Goal: Task Accomplishment & Management: Use online tool/utility

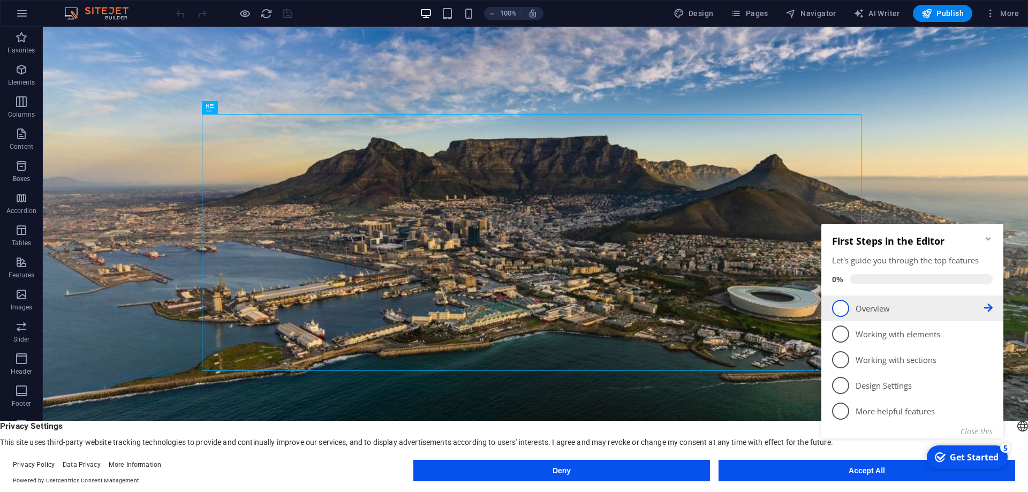
click at [862, 304] on p "Overview - incomplete" at bounding box center [920, 308] width 129 height 11
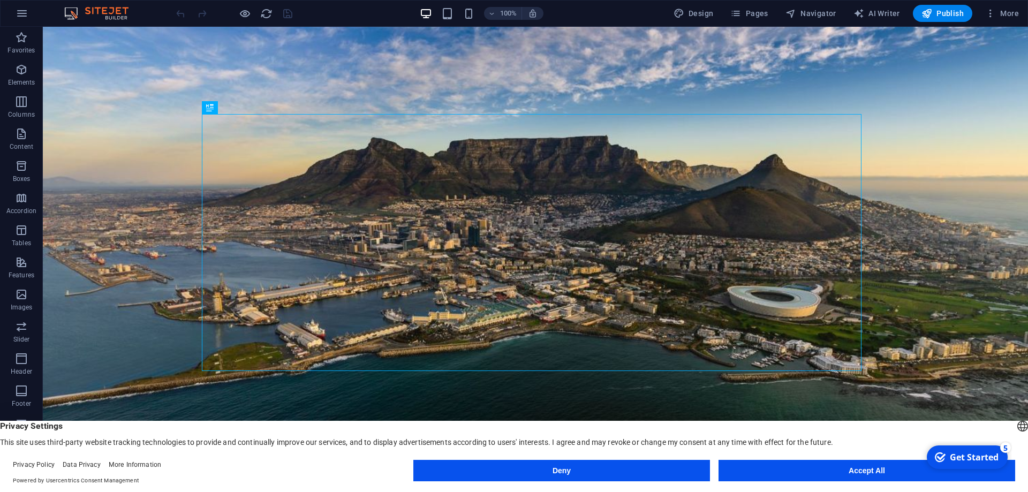
click at [839, 471] on button "Accept All" at bounding box center [867, 470] width 297 height 21
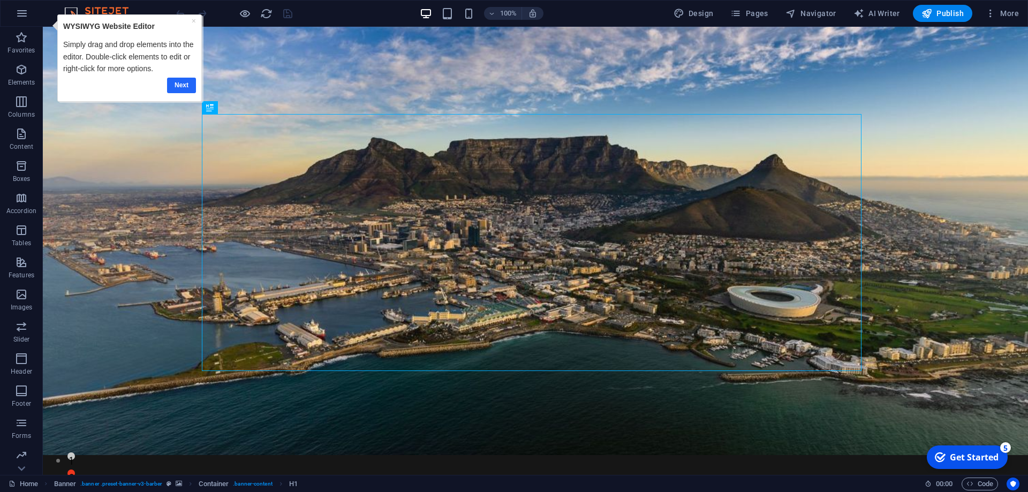
click at [176, 88] on link "Next" at bounding box center [181, 86] width 29 height 16
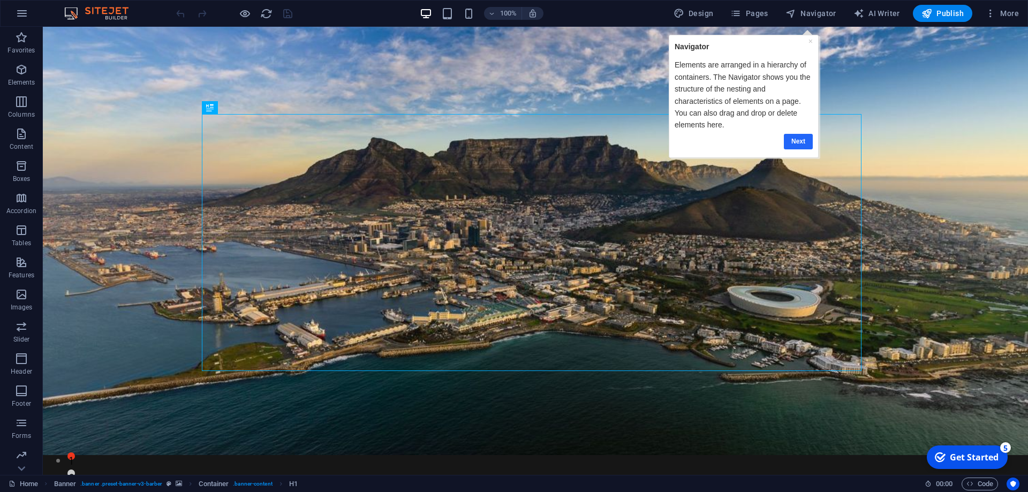
click at [797, 144] on link "Next" at bounding box center [798, 142] width 29 height 16
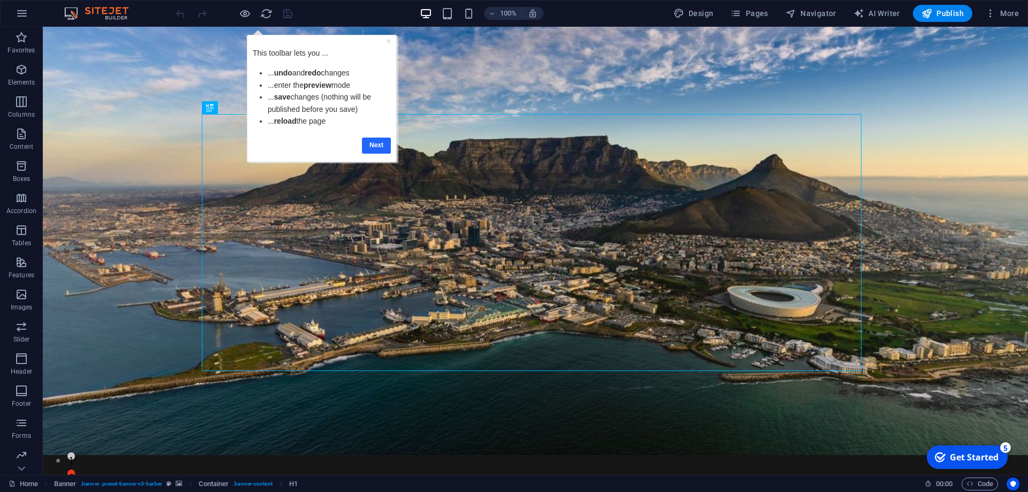
click at [377, 144] on link "Next" at bounding box center [376, 146] width 29 height 16
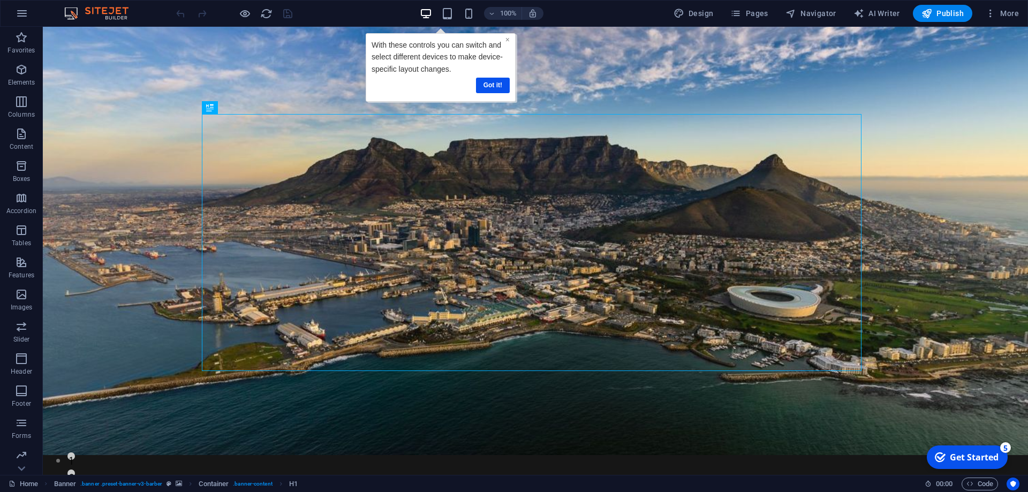
click at [507, 40] on link "×" at bounding box center [507, 39] width 4 height 9
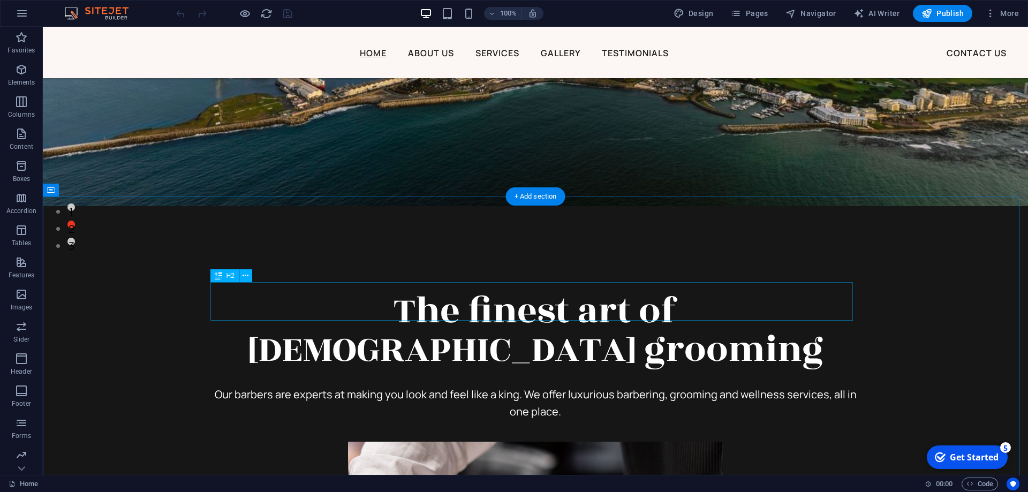
scroll to position [268, 0]
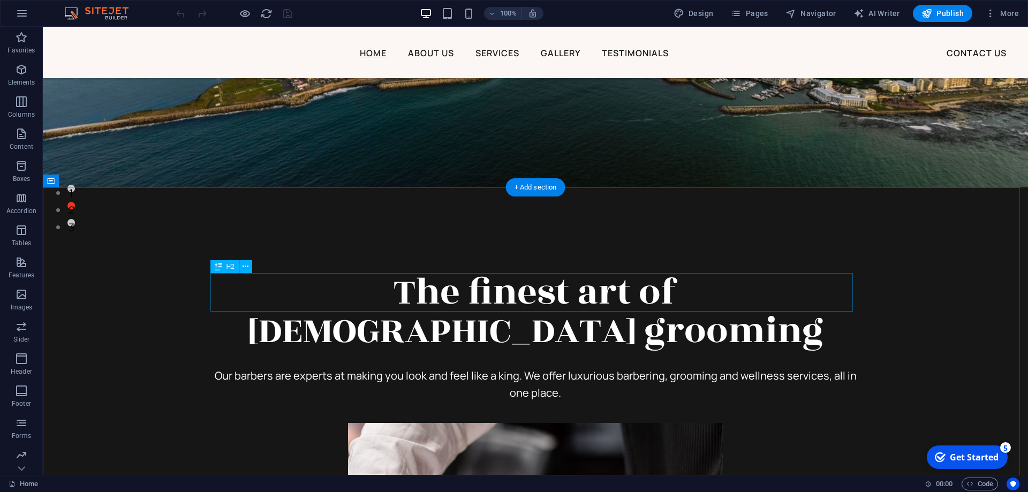
click at [816, 297] on div "The finest art of male grooming" at bounding box center [535, 311] width 643 height 77
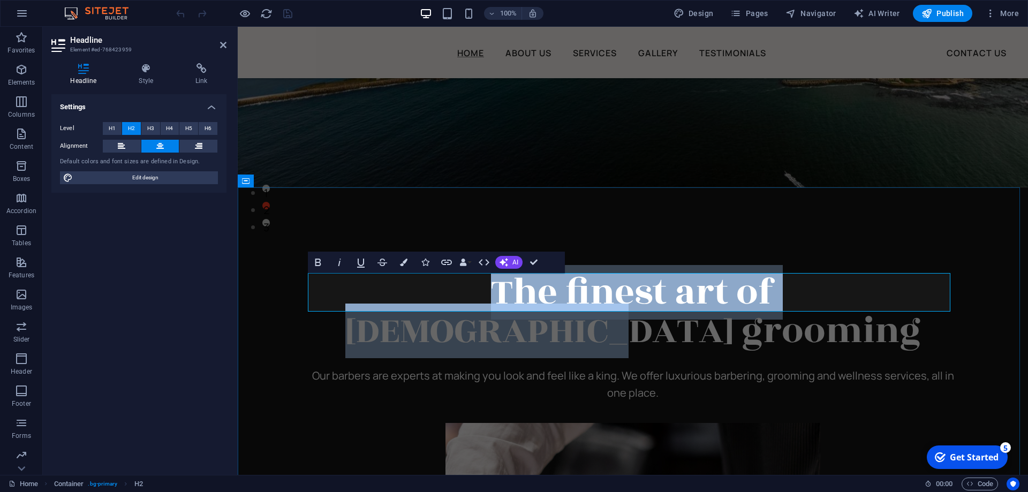
click at [359, 299] on span "The finest art of male grooming" at bounding box center [633, 311] width 576 height 93
drag, startPoint x: 573, startPoint y: 301, endPoint x: 941, endPoint y: 305, distance: 368.0
click at [941, 305] on h2 "The finest art of male grooming" at bounding box center [633, 311] width 643 height 77
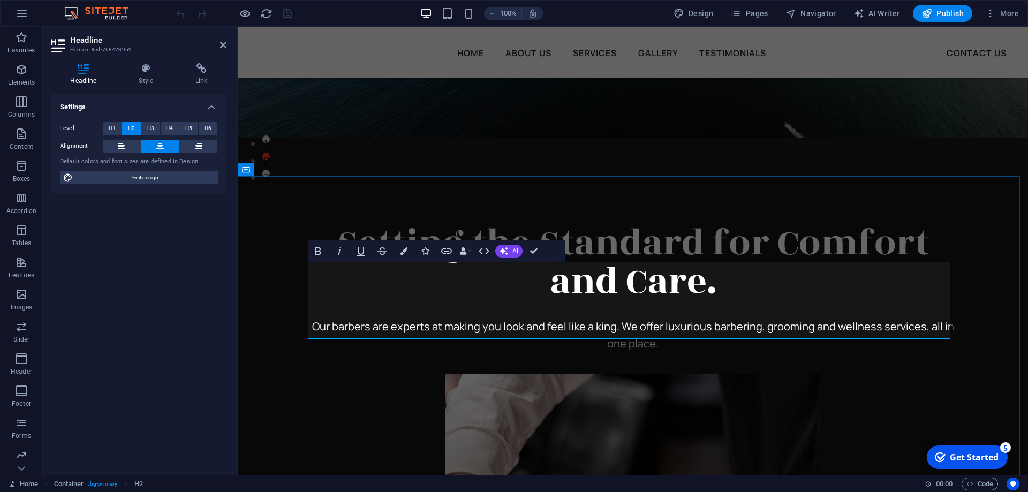
scroll to position [321, 0]
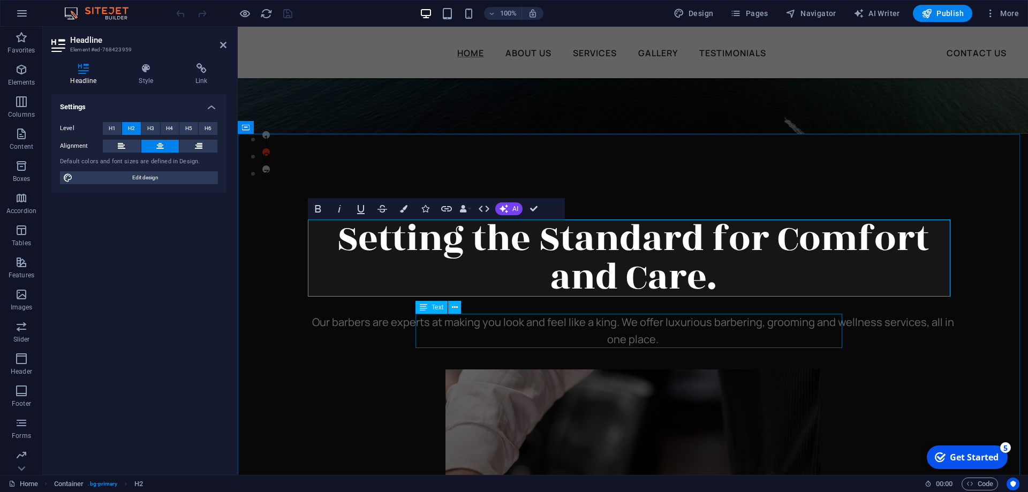
click at [573, 334] on div "Our barbers are experts at making you look and feel like a king. We offer luxur…" at bounding box center [633, 331] width 643 height 34
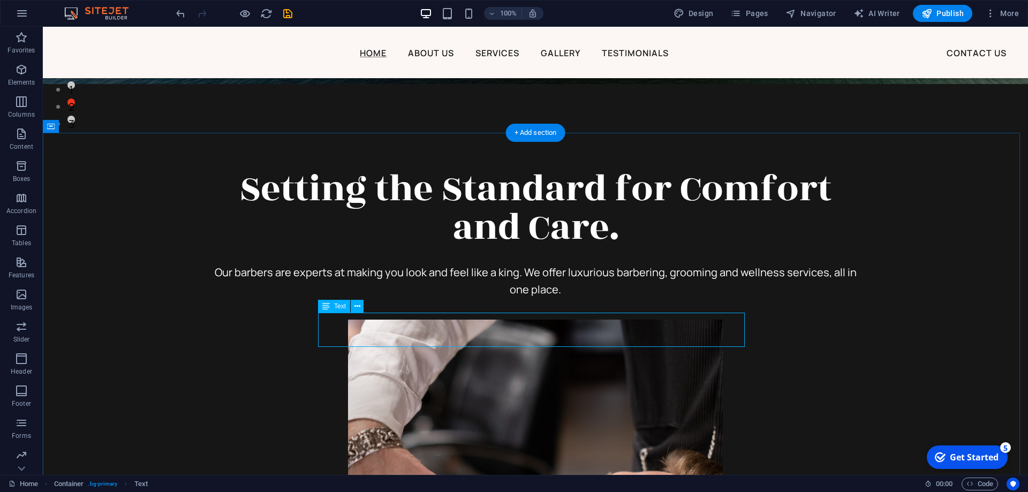
scroll to position [375, 0]
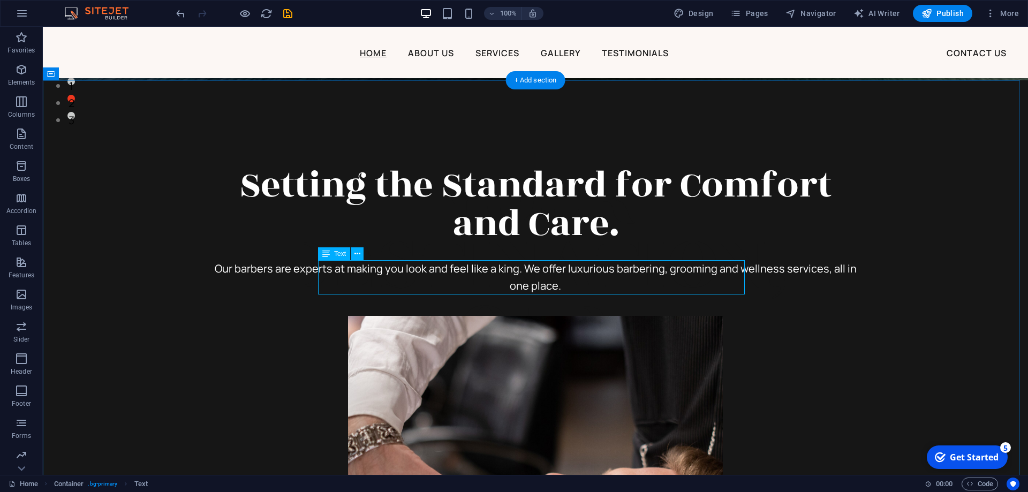
click at [680, 287] on div "Our barbers are experts at making you look and feel like a king. We offer luxur…" at bounding box center [535, 277] width 643 height 34
drag, startPoint x: 333, startPoint y: 266, endPoint x: 568, endPoint y: 287, distance: 236.1
click at [568, 287] on div "Our barbers are experts at making you look and feel like a king. We offer luxur…" at bounding box center [535, 277] width 643 height 34
click at [673, 285] on div "Our barbers are experts at making you look and feel like a king. We offer luxur…" at bounding box center [535, 277] width 643 height 34
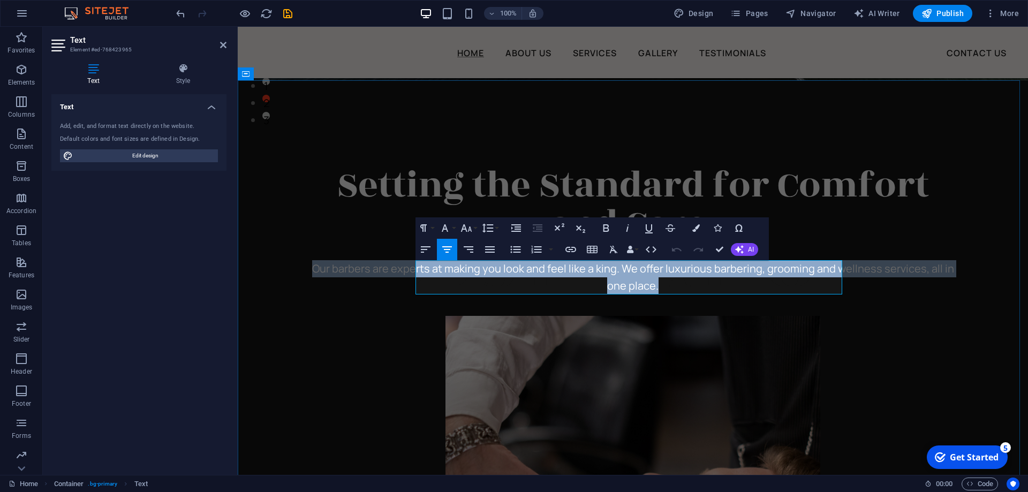
drag, startPoint x: 769, startPoint y: 288, endPoint x: 666, endPoint y: 287, distance: 103.4
click at [429, 260] on p "Our barbers are experts at making you look and feel like a king. We offer luxur…" at bounding box center [633, 277] width 643 height 34
copy span "Our barbers are experts at making you look and feel like a king. We offer luxur…"
click at [492, 283] on span "Our barbers are experts at making you look and feel like a king. We offer luxur…" at bounding box center [633, 277] width 642 height 32
drag, startPoint x: 781, startPoint y: 289, endPoint x: 410, endPoint y: 272, distance: 371.6
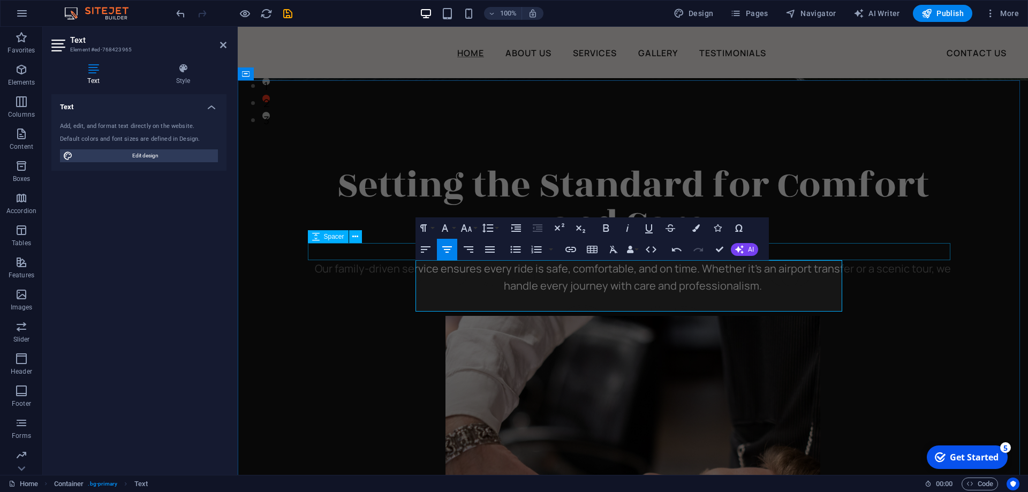
click at [327, 251] on div at bounding box center [633, 251] width 643 height 17
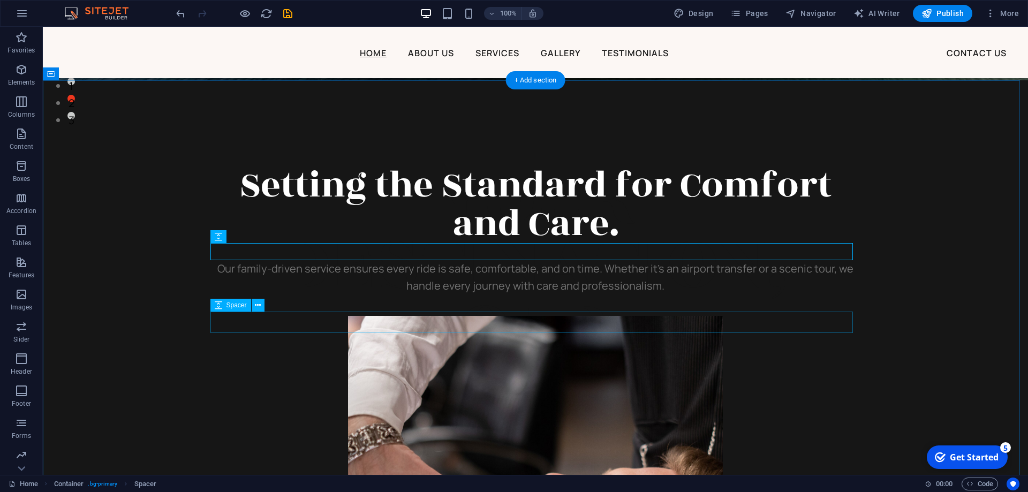
click at [236, 314] on div at bounding box center [535, 305] width 643 height 21
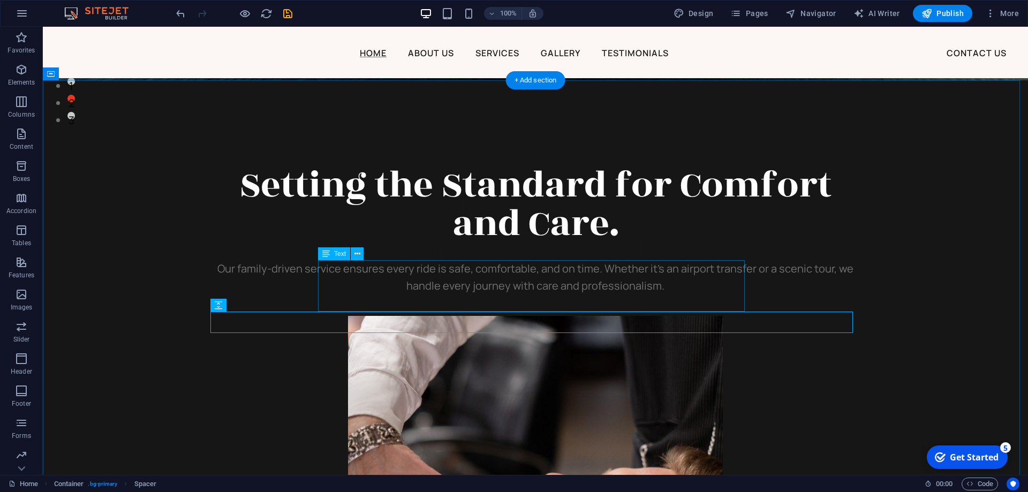
click at [344, 274] on div "Our family-driven service ensures every ride is safe, comfortable, and on time.…" at bounding box center [535, 277] width 643 height 34
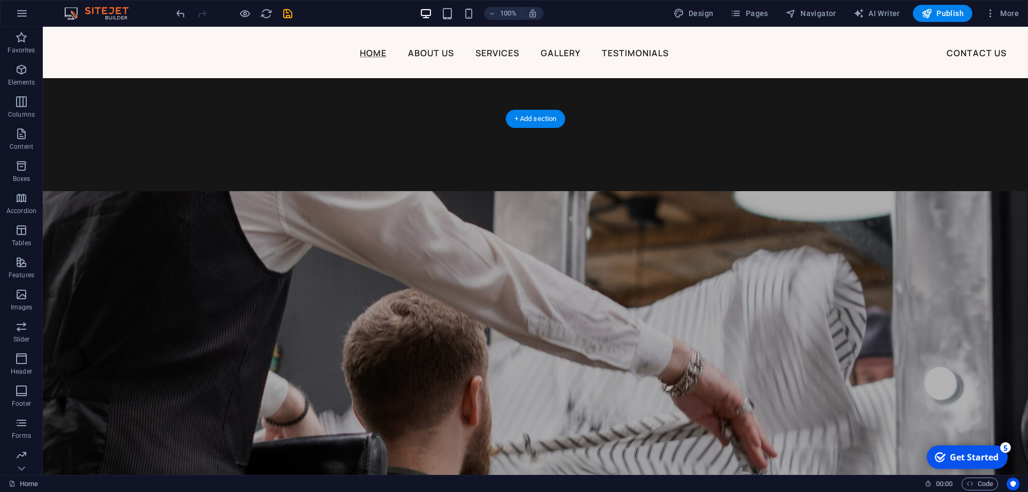
scroll to position [1178, 0]
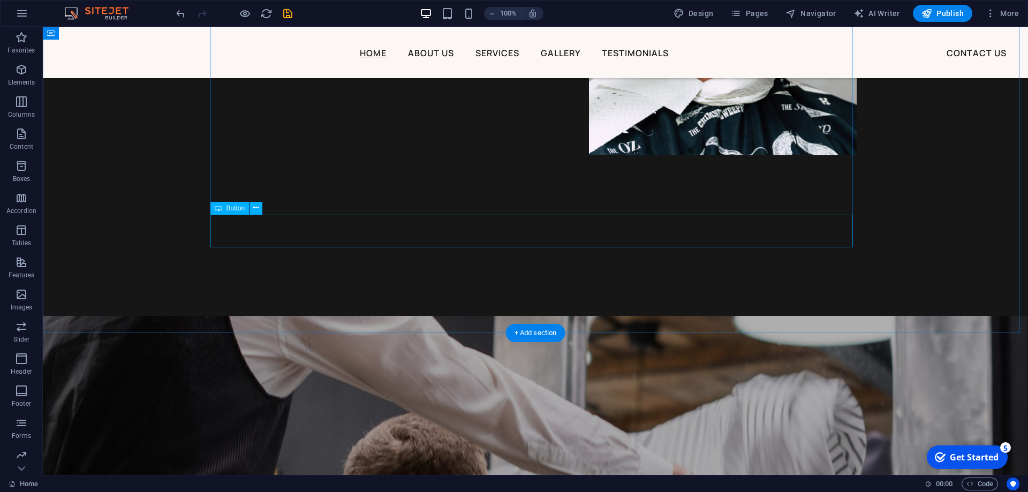
click at [823, 13] on span "Navigator" at bounding box center [811, 13] width 51 height 11
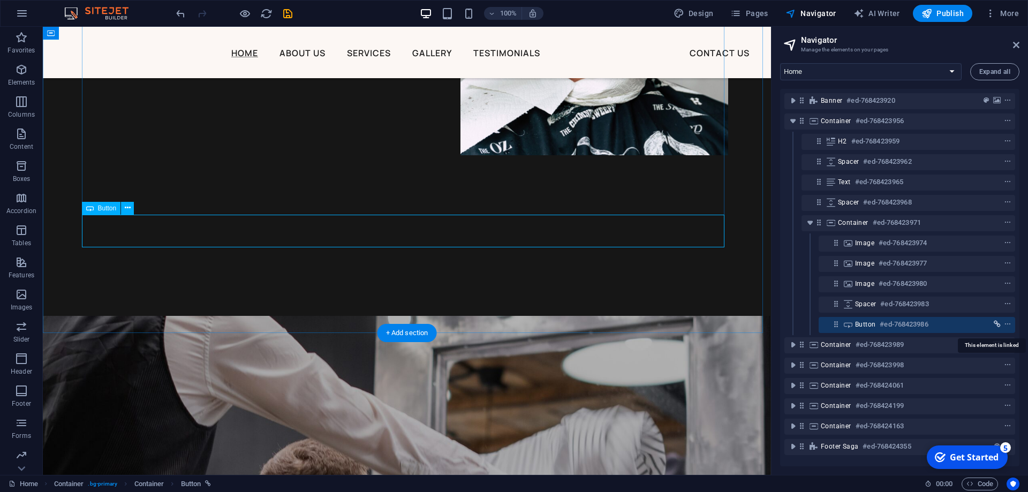
click at [995, 321] on icon "link" at bounding box center [997, 324] width 7 height 7
select select "5"
select select
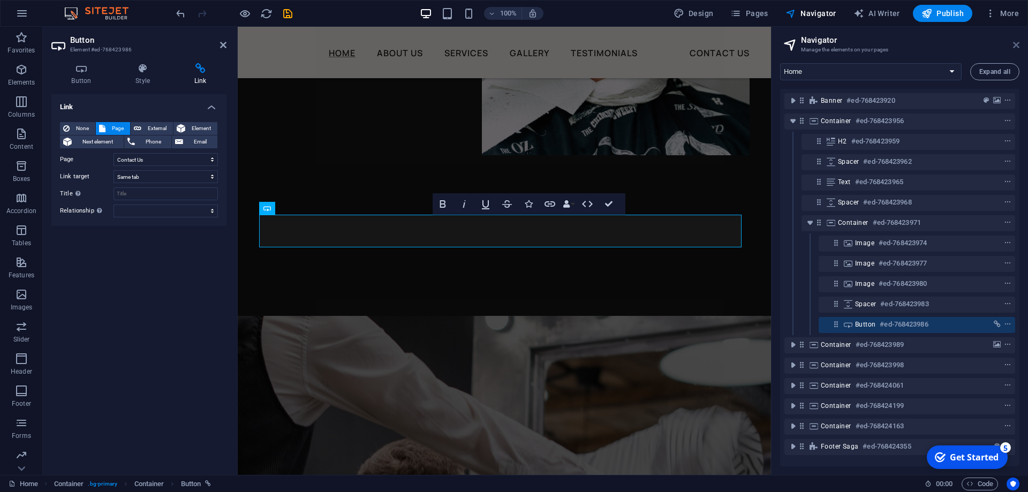
drag, startPoint x: 1013, startPoint y: 44, endPoint x: 773, endPoint y: 19, distance: 240.7
click at [1013, 44] on icon at bounding box center [1016, 45] width 6 height 9
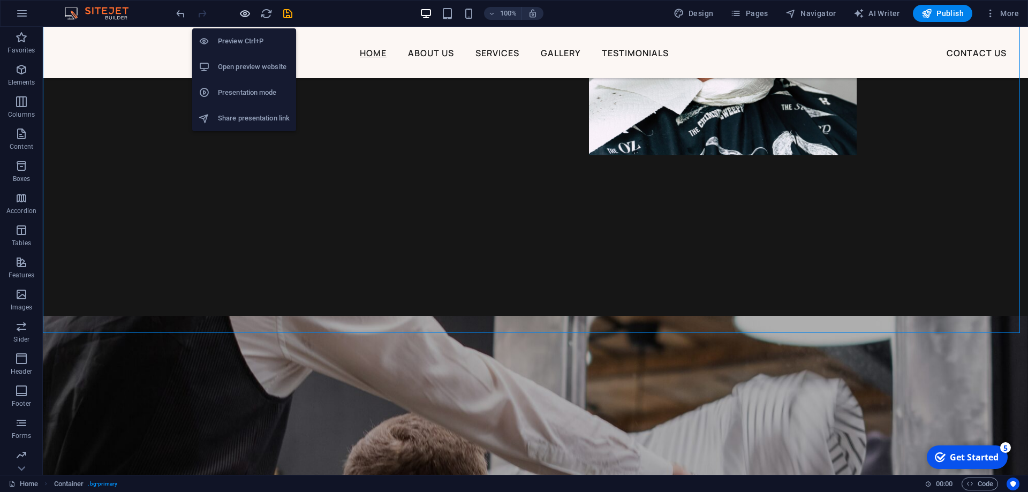
click at [250, 13] on icon "button" at bounding box center [245, 13] width 12 height 12
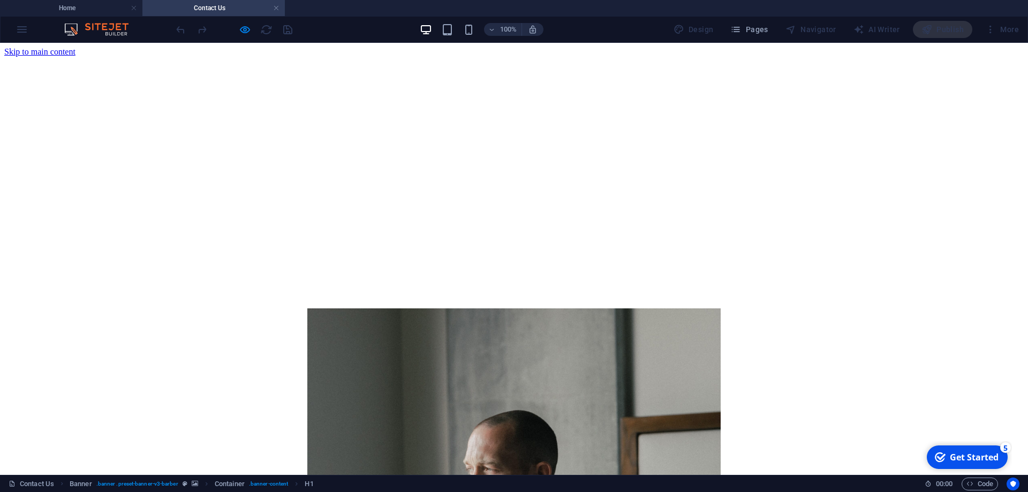
scroll to position [0, 0]
click at [114, 11] on h4 "Home" at bounding box center [71, 8] width 142 height 12
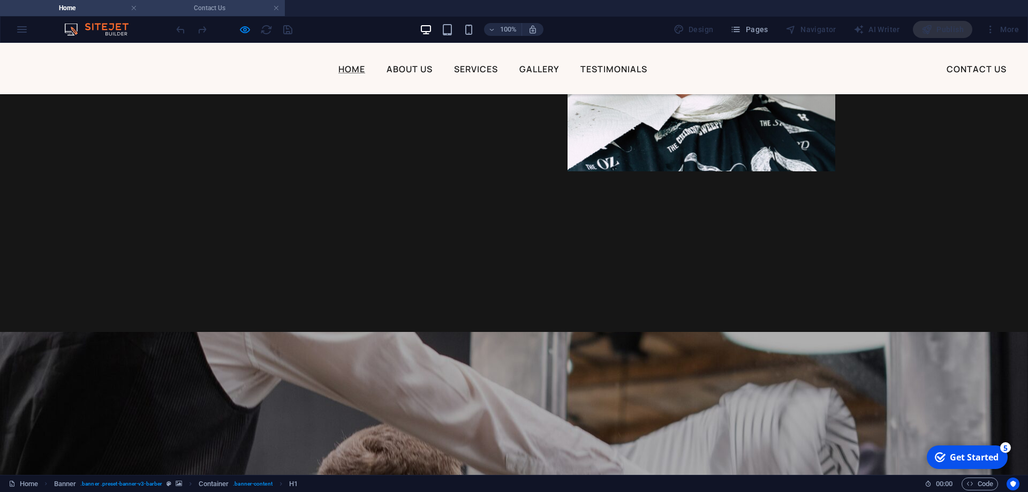
click at [193, 8] on h4 "Contact Us" at bounding box center [213, 8] width 142 height 12
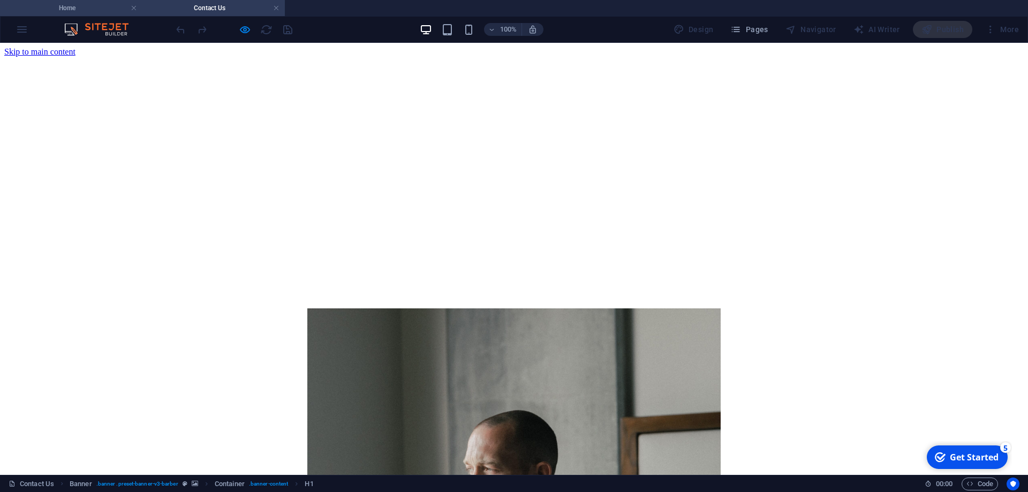
click at [101, 7] on h4 "Home" at bounding box center [71, 8] width 142 height 12
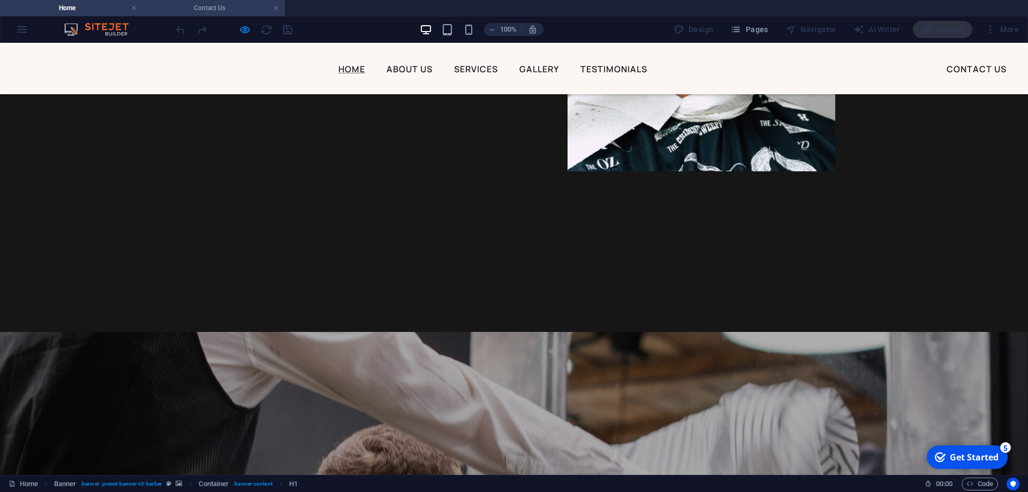
click at [232, 14] on li "Contact Us" at bounding box center [213, 8] width 142 height 16
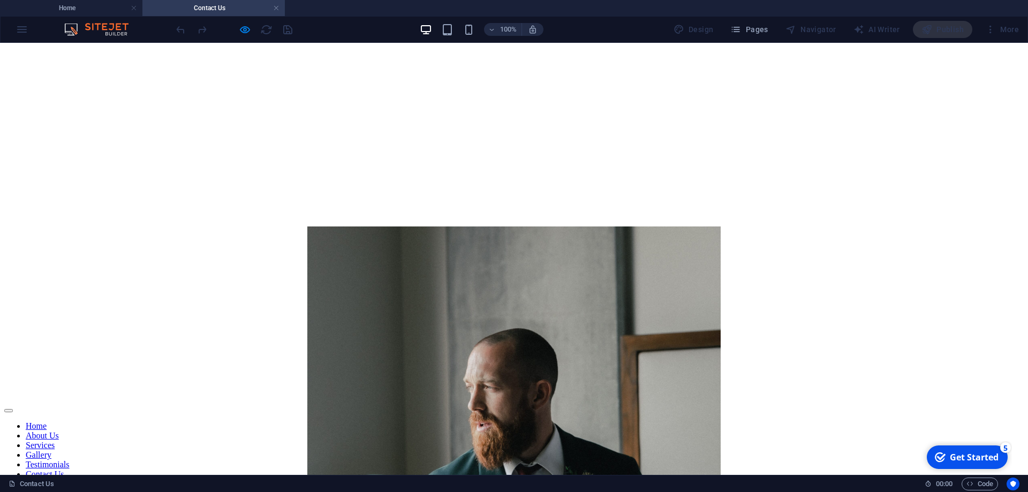
scroll to position [0, 0]
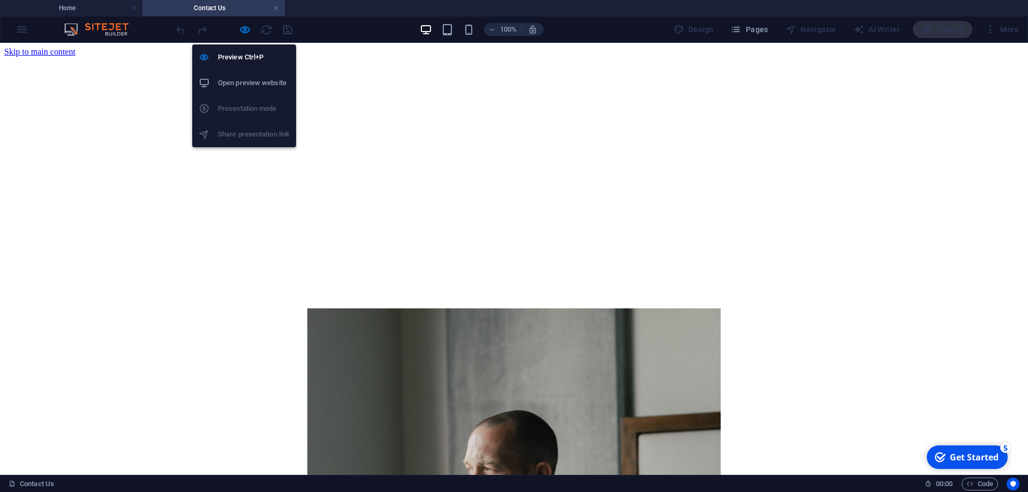
click at [238, 31] on div at bounding box center [234, 29] width 120 height 17
click at [242, 31] on icon "button" at bounding box center [245, 30] width 12 height 12
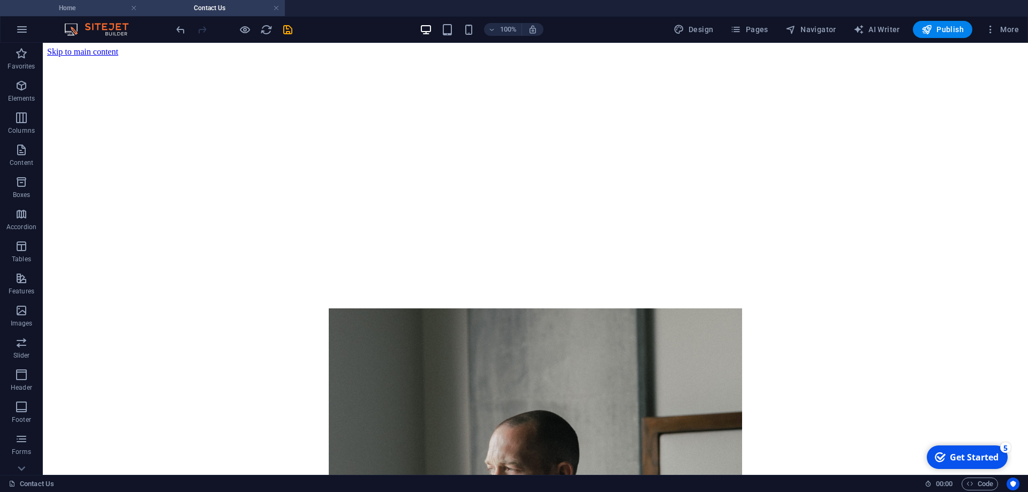
click at [123, 10] on h4 "Home" at bounding box center [71, 8] width 142 height 12
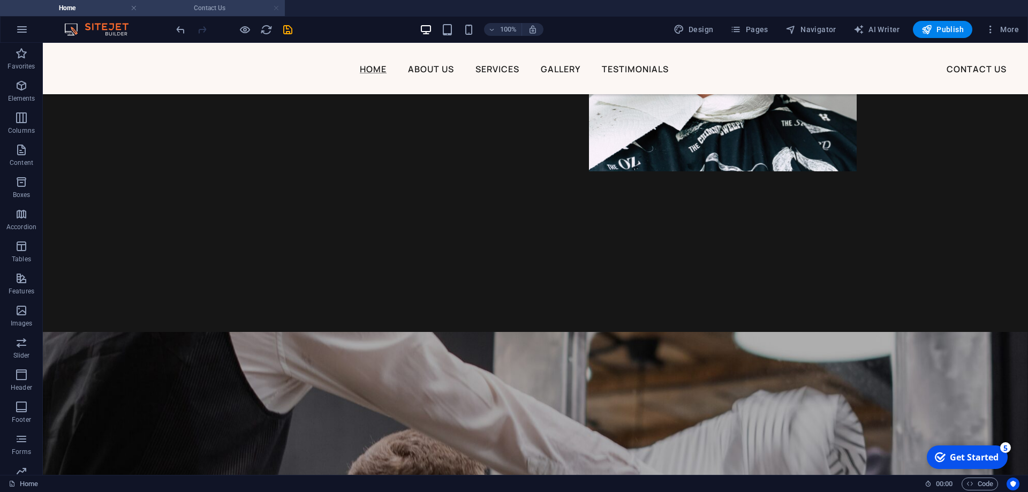
click at [277, 10] on link at bounding box center [276, 8] width 6 height 10
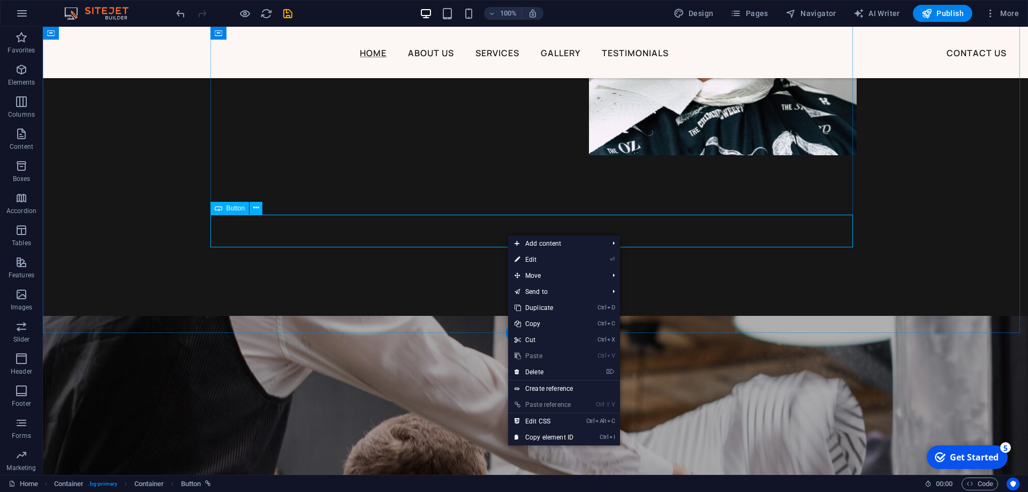
select select "5"
select select
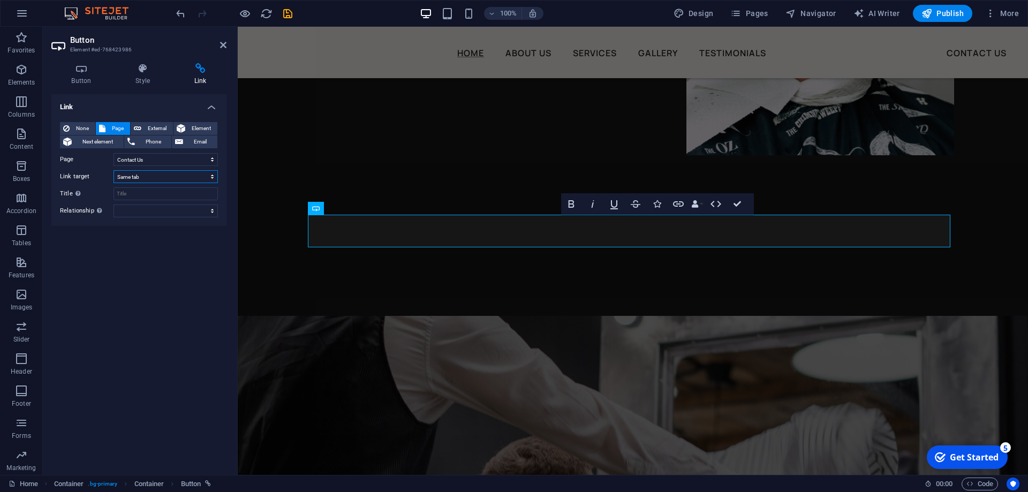
click at [192, 179] on select "New tab Same tab Overlay" at bounding box center [166, 176] width 104 height 13
click at [114, 170] on select "New tab Same tab Overlay" at bounding box center [166, 176] width 104 height 13
click at [176, 177] on select "New tab Same tab Overlay" at bounding box center [166, 176] width 104 height 13
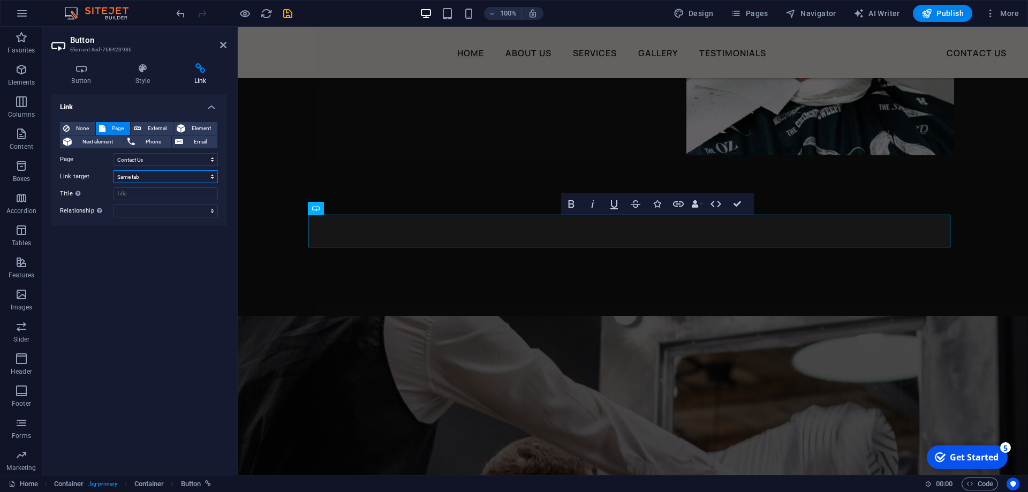
click at [175, 177] on select "New tab Same tab Overlay" at bounding box center [166, 176] width 104 height 13
click at [176, 195] on input "Title Additional link description, should not be the same as the link text. The…" at bounding box center [166, 193] width 104 height 13
click at [175, 250] on div "Link None Page External Element Next element Phone Email Page Home About Us Ser…" at bounding box center [138, 280] width 175 height 372
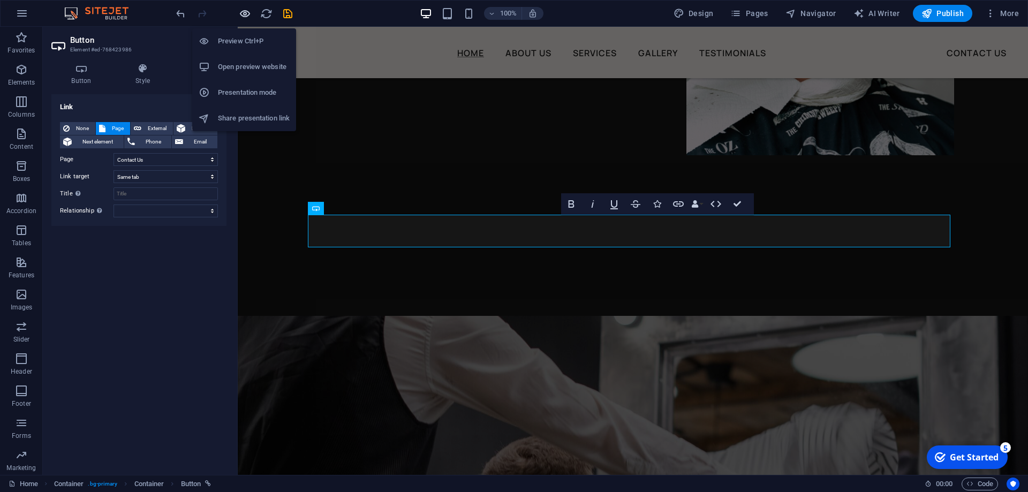
click at [247, 13] on icon "button" at bounding box center [245, 13] width 12 height 12
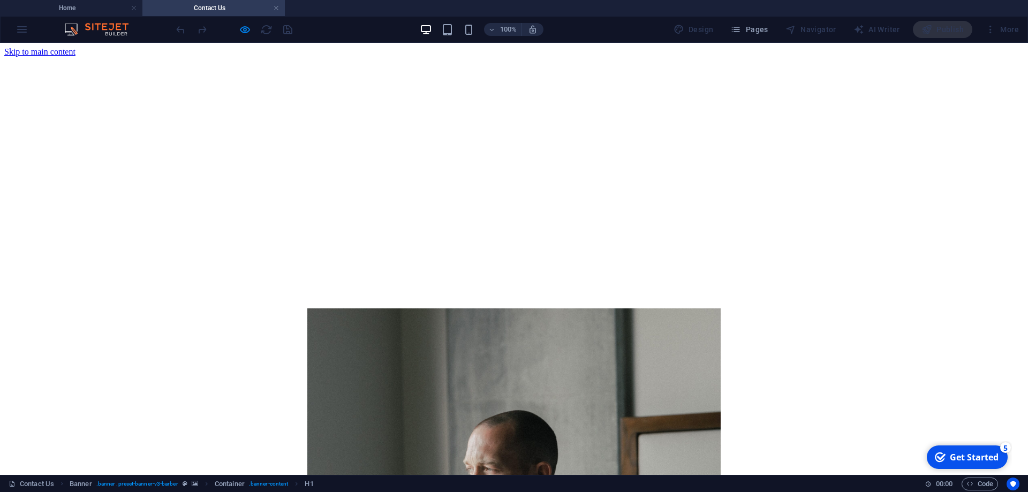
scroll to position [0, 0]
click at [95, 10] on h4 "Home" at bounding box center [71, 8] width 142 height 12
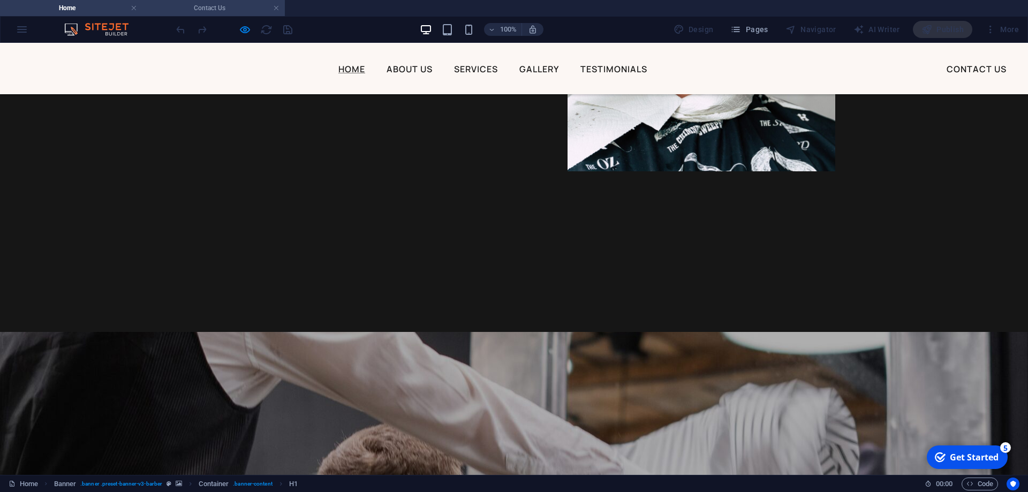
click at [177, 11] on h4 "Contact Us" at bounding box center [213, 8] width 142 height 12
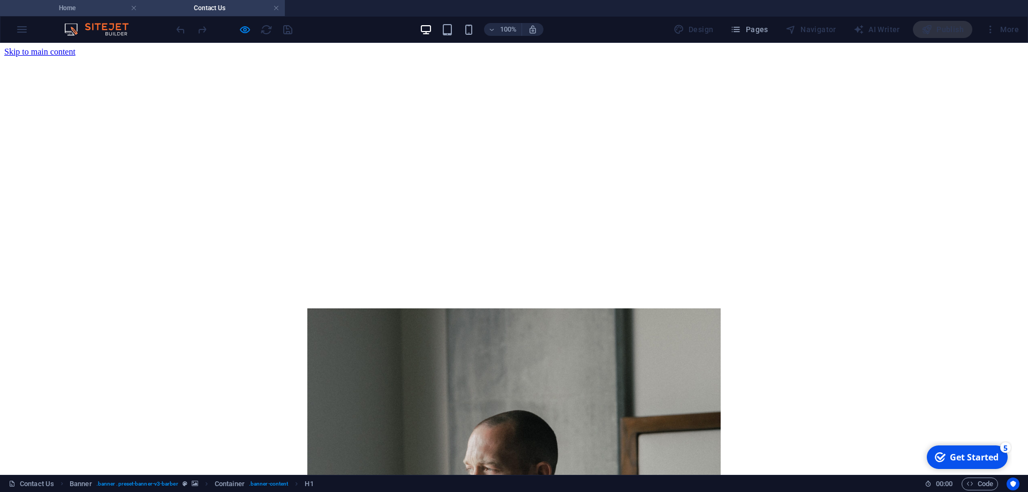
click at [85, 6] on h4 "Home" at bounding box center [71, 8] width 142 height 12
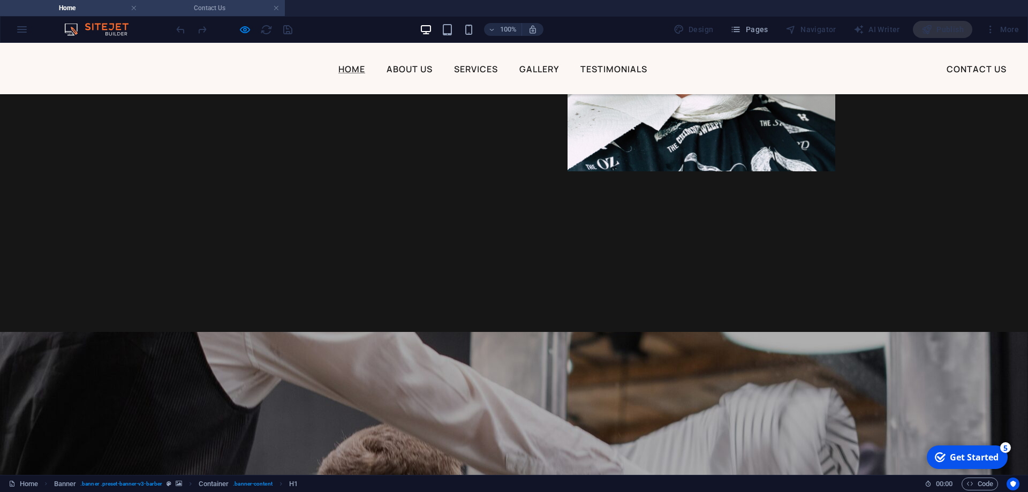
click at [215, 11] on h4 "Contact Us" at bounding box center [213, 8] width 142 height 12
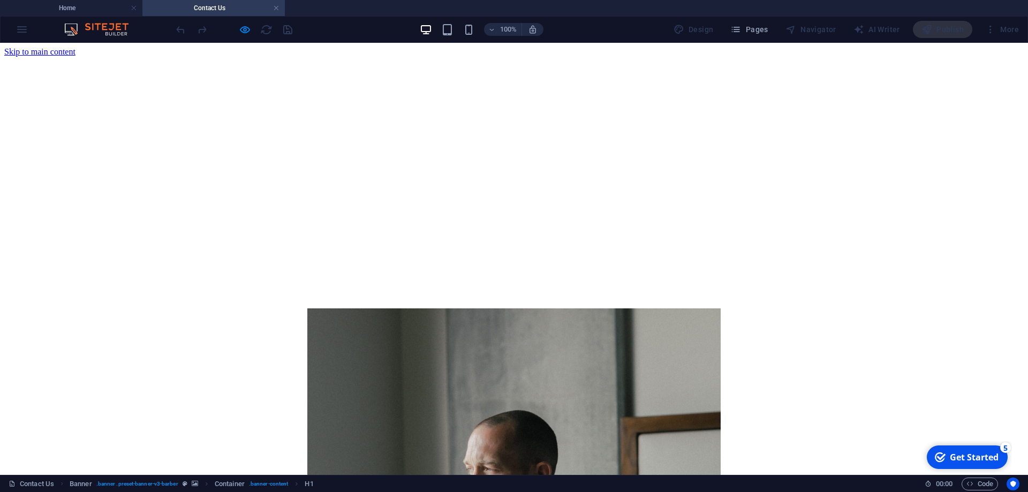
scroll to position [0, 0]
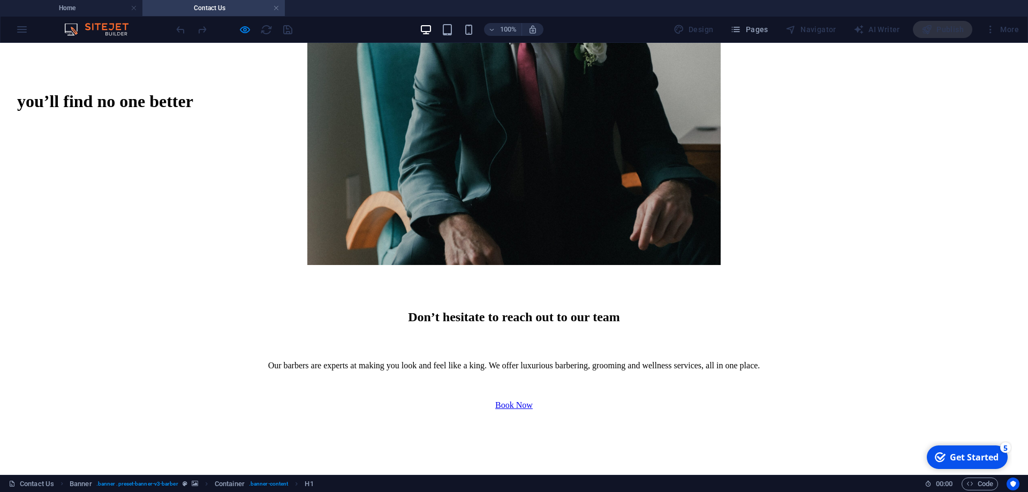
scroll to position [589, 0]
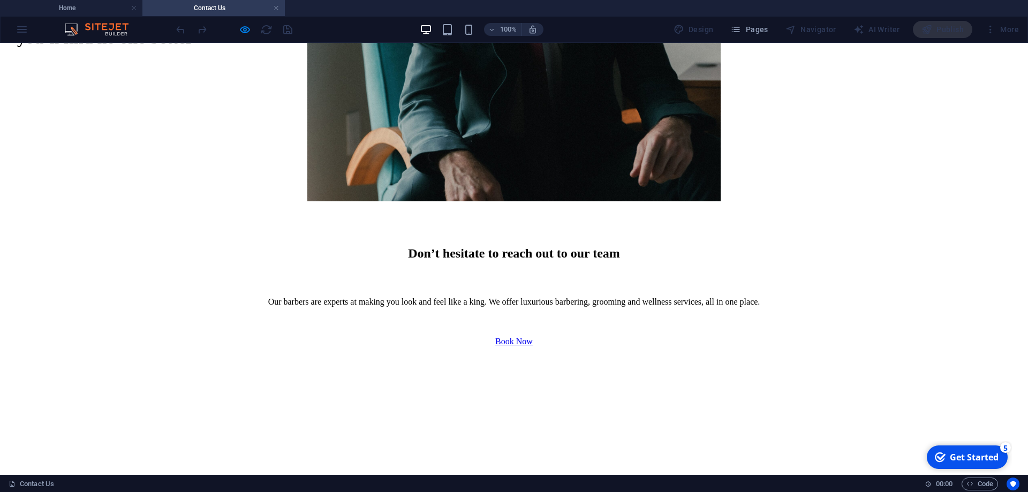
click at [76, 12] on h4 "Home" at bounding box center [71, 8] width 142 height 12
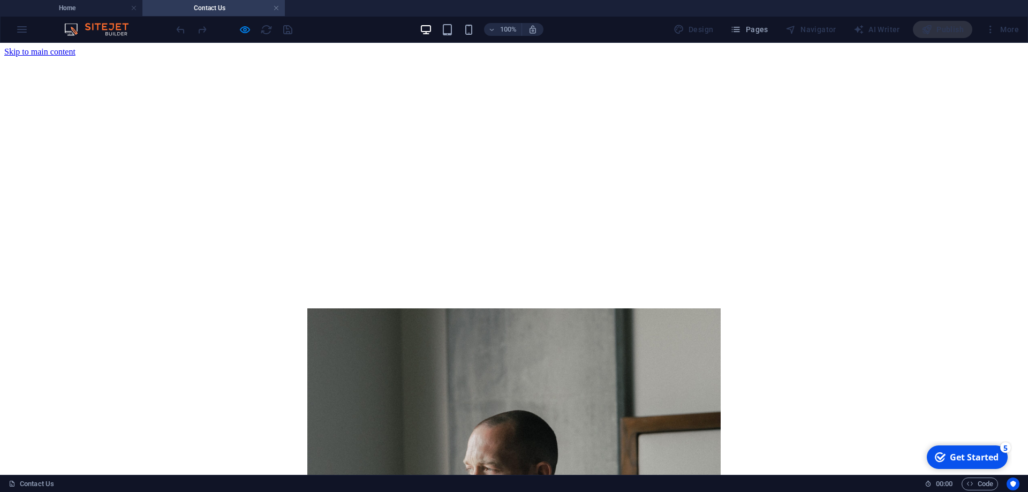
scroll to position [1178, 0]
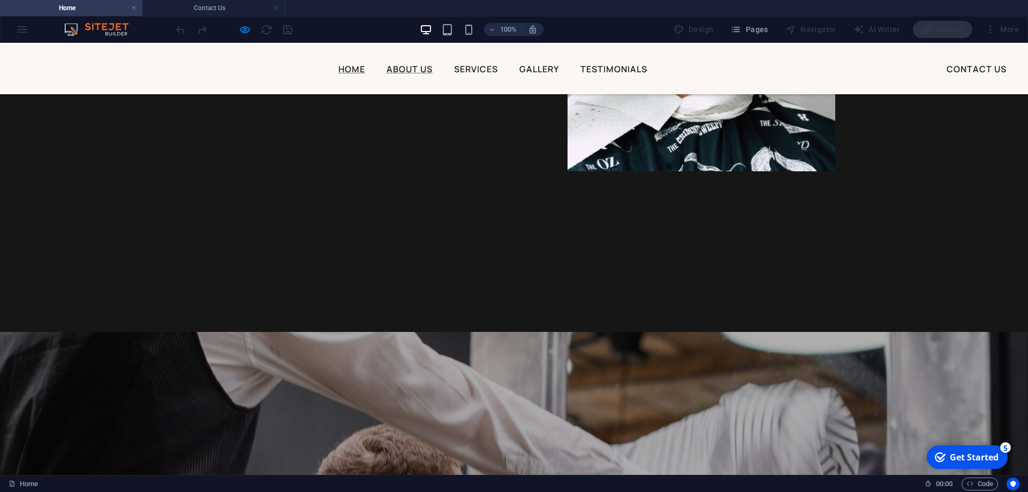
click at [401, 68] on link "About Us" at bounding box center [410, 69] width 46 height 9
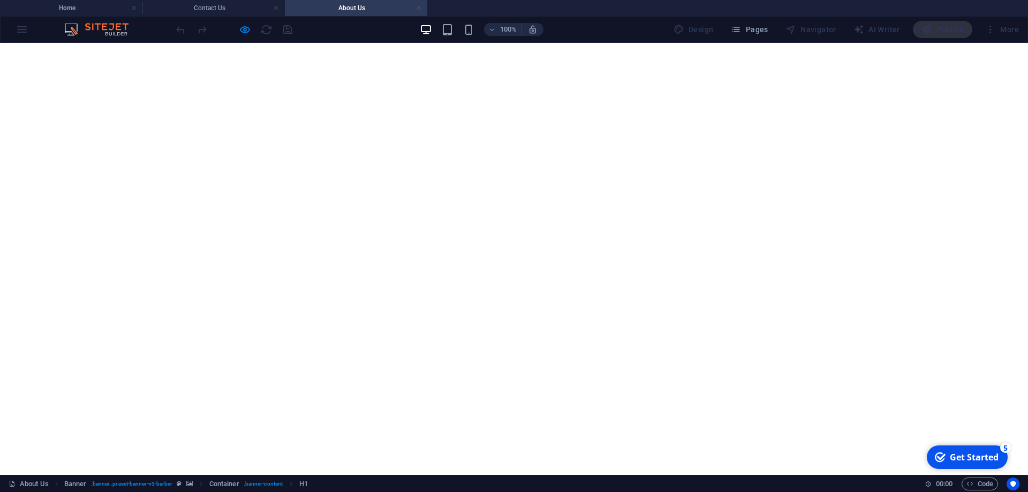
click at [417, 6] on link at bounding box center [419, 8] width 6 height 10
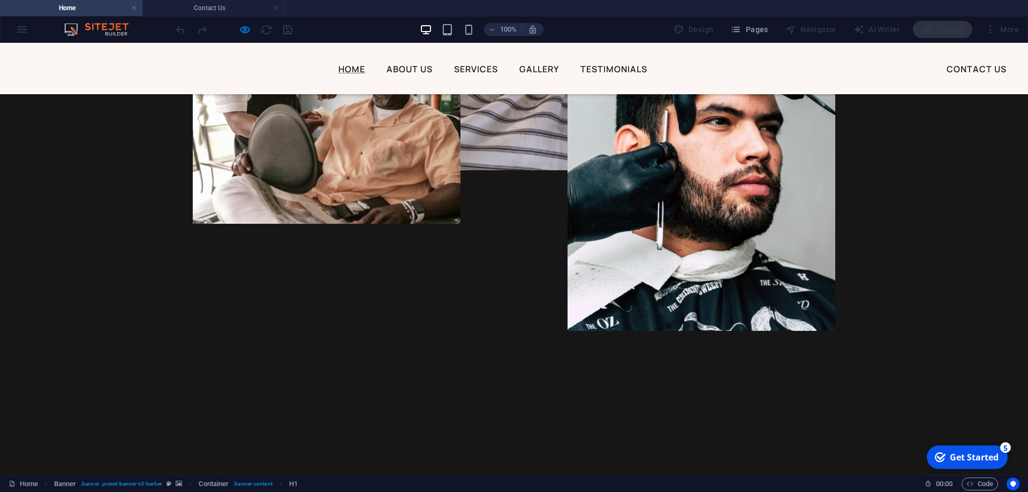
scroll to position [1071, 0]
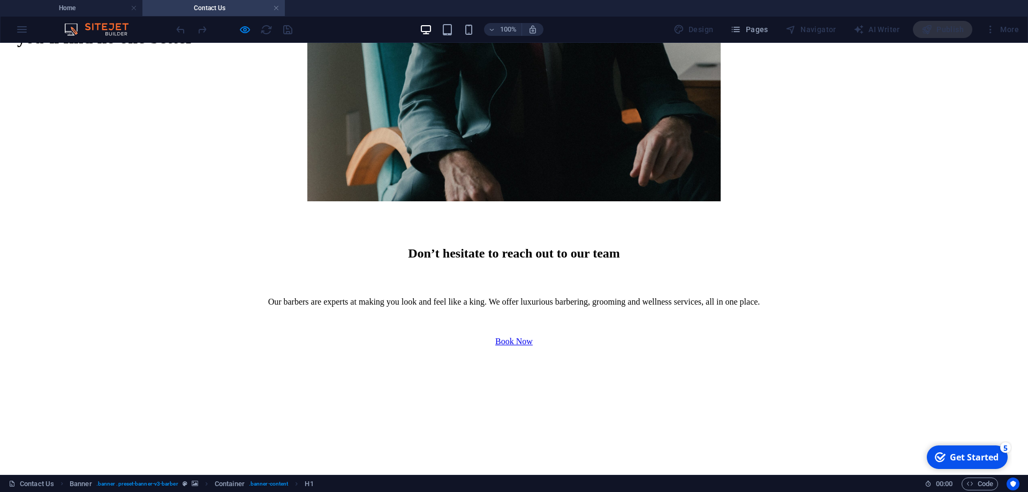
scroll to position [0, 0]
click at [277, 6] on link at bounding box center [276, 8] width 6 height 10
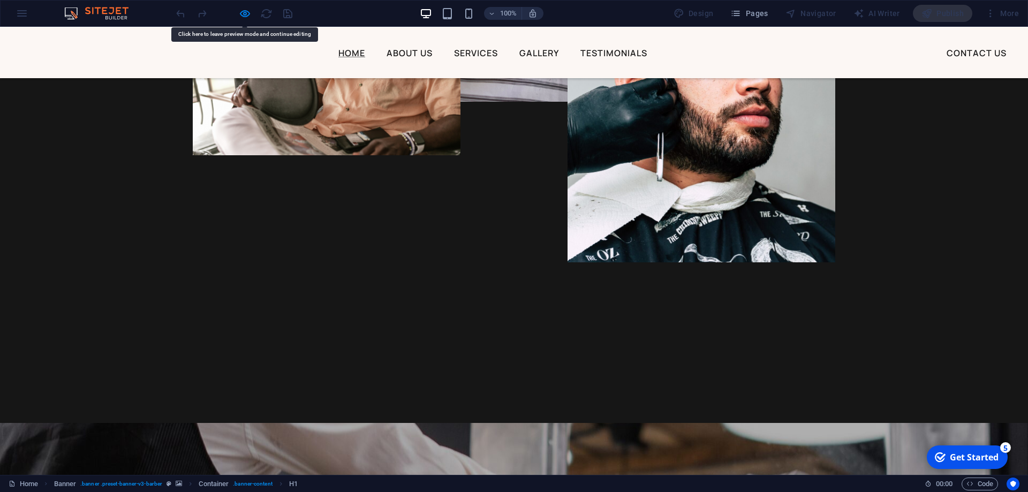
drag, startPoint x: 479, startPoint y: 336, endPoint x: 413, endPoint y: 303, distance: 73.1
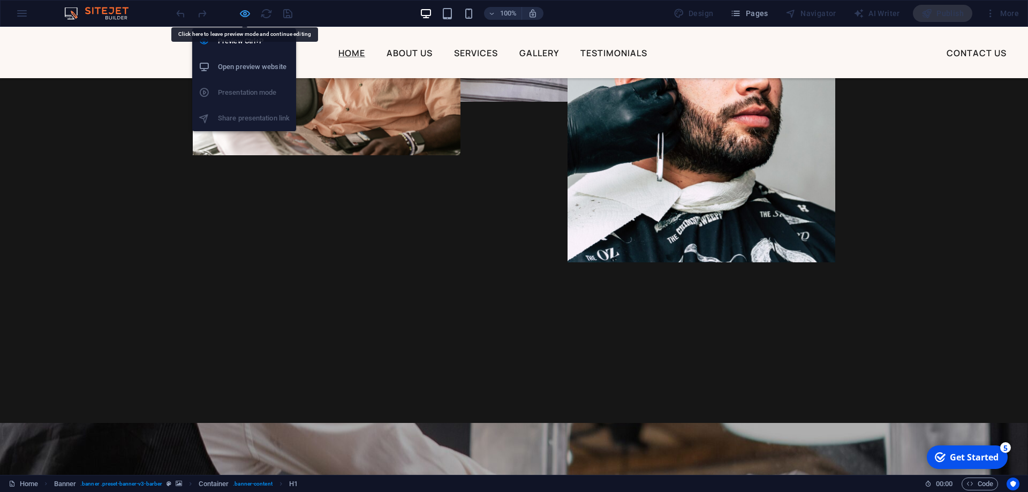
click at [243, 16] on icon "button" at bounding box center [245, 13] width 12 height 12
select select "5"
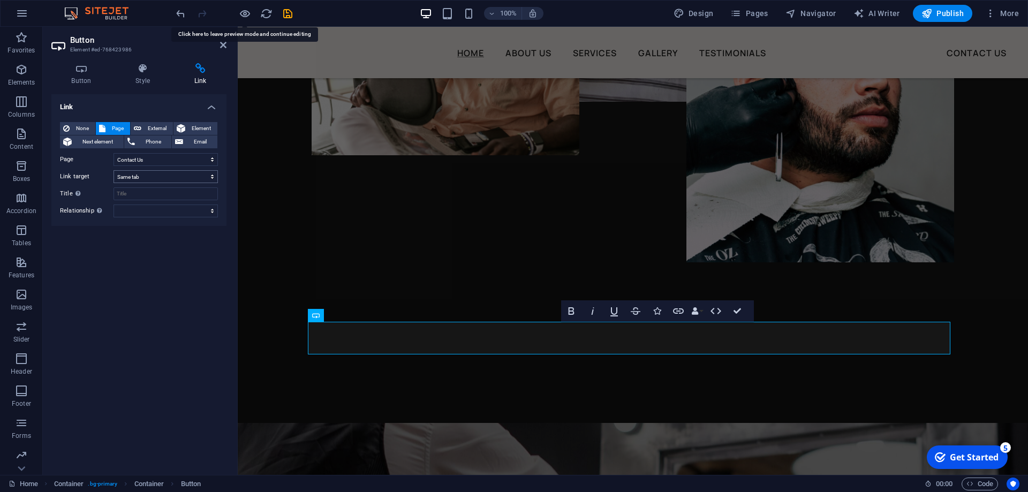
click at [155, 172] on select "New tab Same tab Overlay" at bounding box center [166, 176] width 104 height 13
select select "blank"
click at [114, 170] on select "New tab Same tab Overlay" at bounding box center [166, 176] width 104 height 13
click at [196, 228] on div "Link None Page External Element Next element Phone Email Page Home About Us Ser…" at bounding box center [138, 280] width 175 height 372
click at [291, 9] on icon "save" at bounding box center [288, 13] width 12 height 12
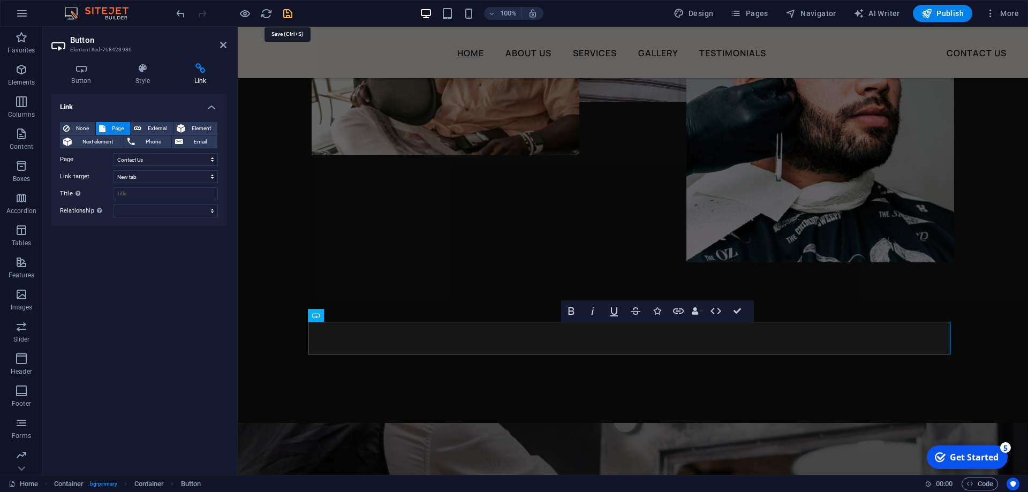
select select "5"
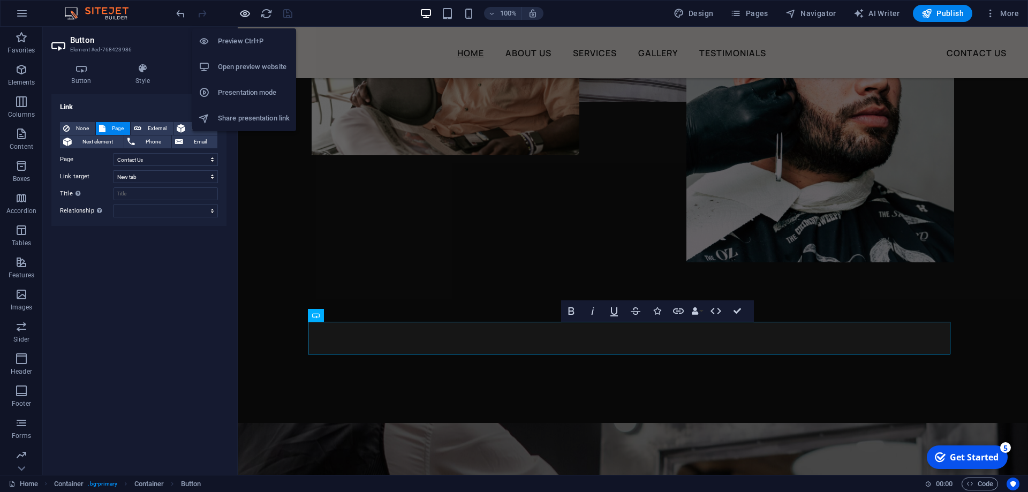
click at [245, 16] on icon "button" at bounding box center [245, 13] width 12 height 12
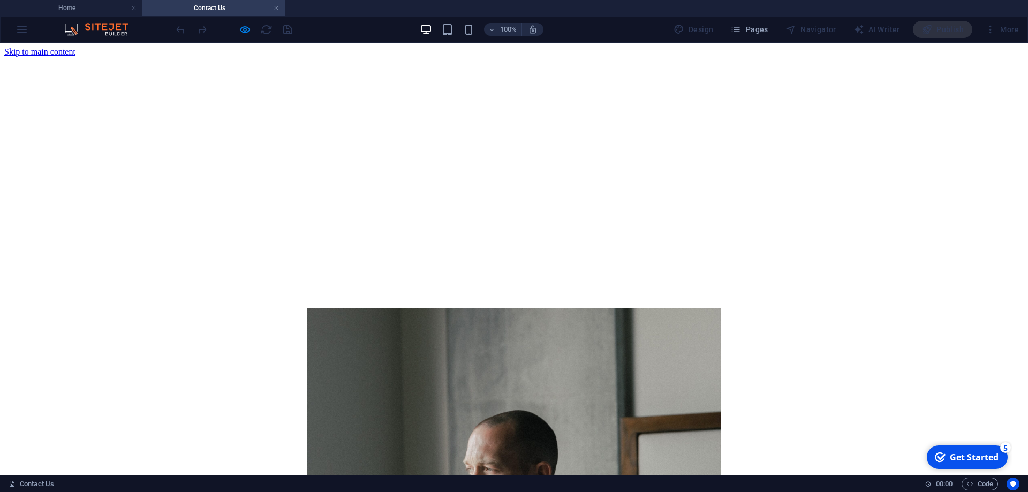
scroll to position [0, 0]
click at [94, 6] on h4 "Home" at bounding box center [71, 8] width 142 height 12
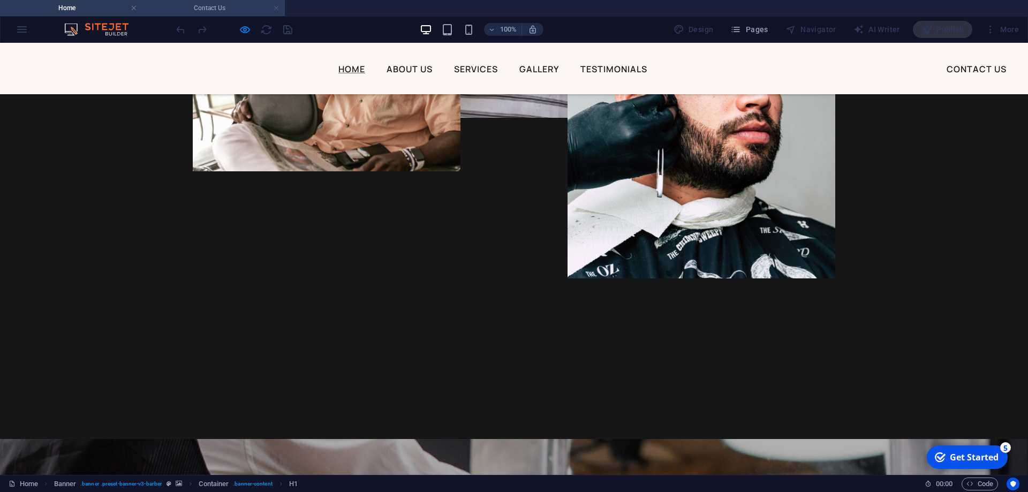
click at [275, 8] on link at bounding box center [276, 8] width 6 height 10
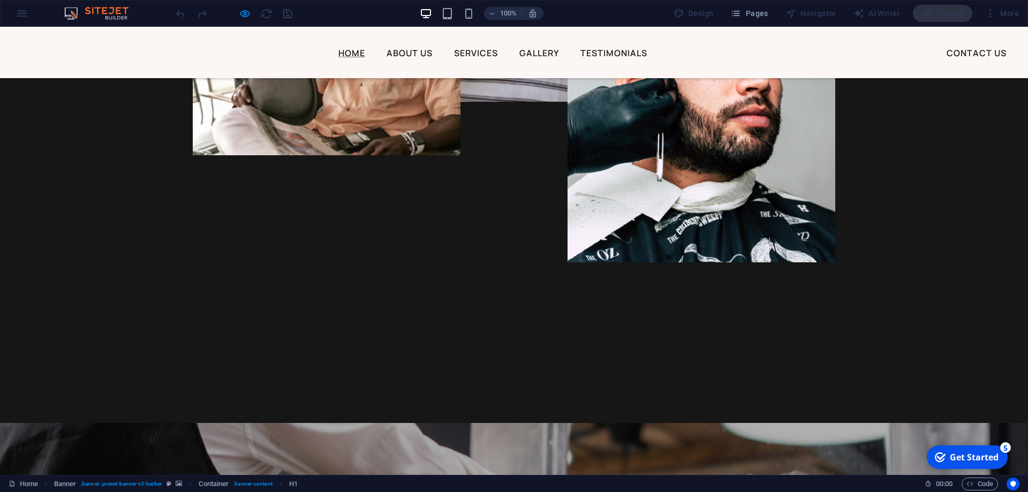
click at [236, 11] on div at bounding box center [234, 13] width 120 height 17
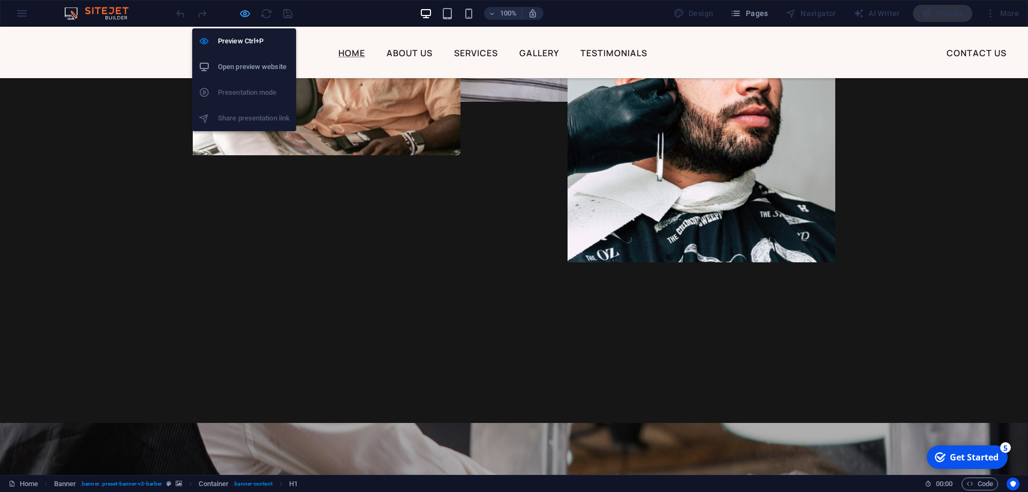
click at [240, 13] on icon "button" at bounding box center [245, 13] width 12 height 12
select select "5"
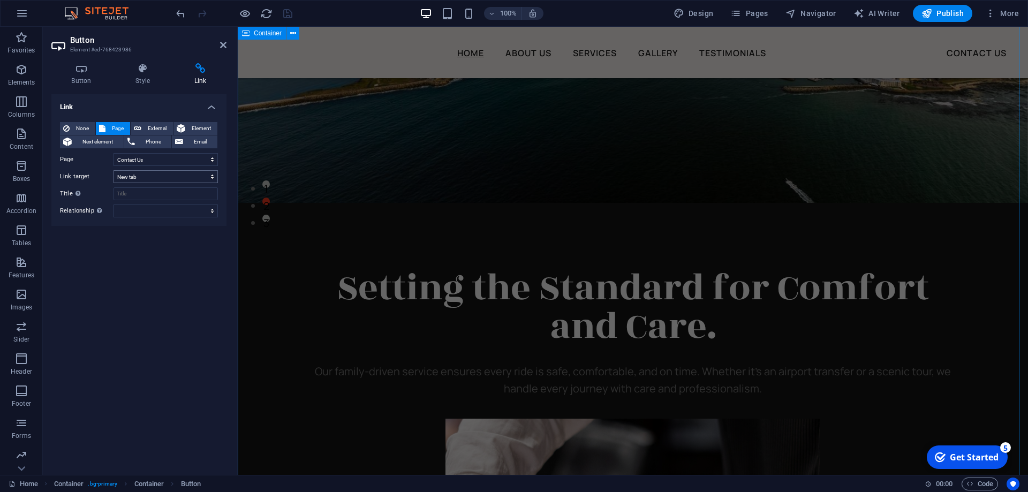
scroll to position [268, 0]
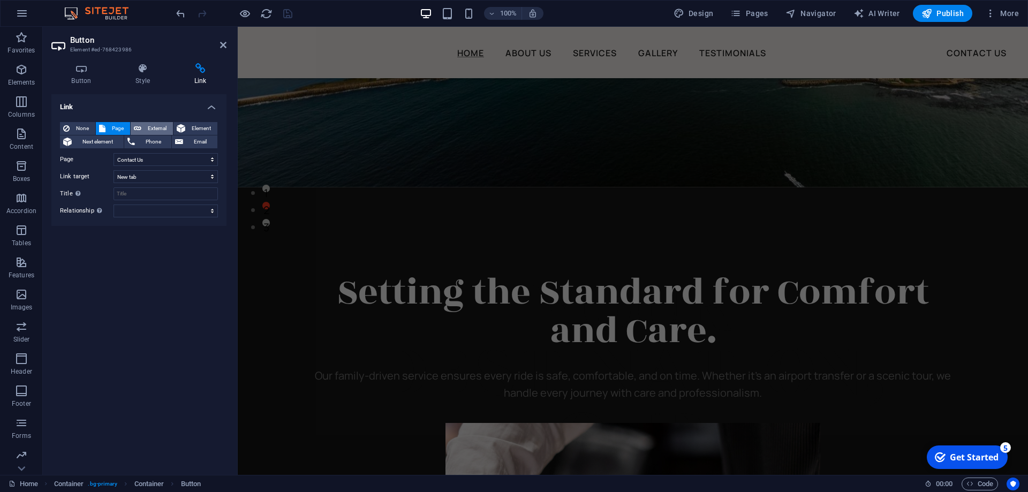
click at [156, 130] on span "External" at bounding box center [157, 128] width 25 height 13
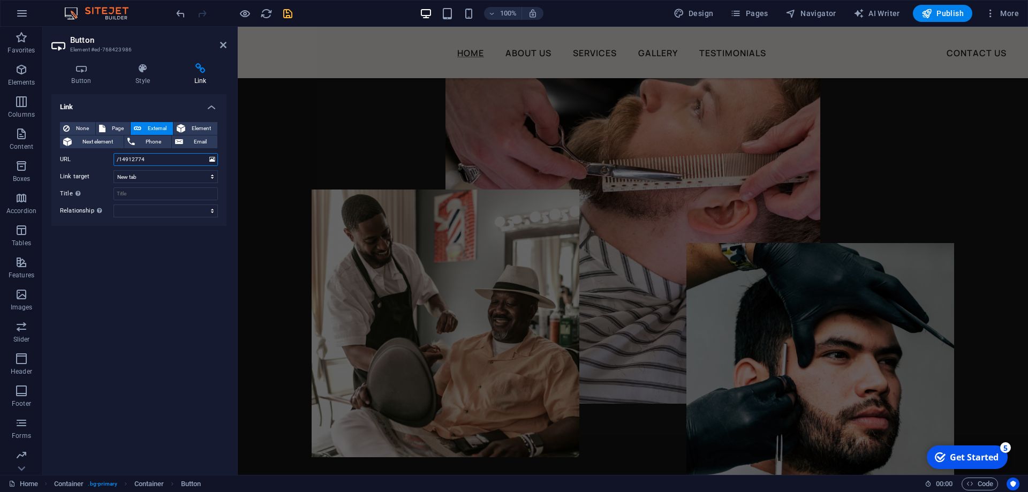
scroll to position [1158, 0]
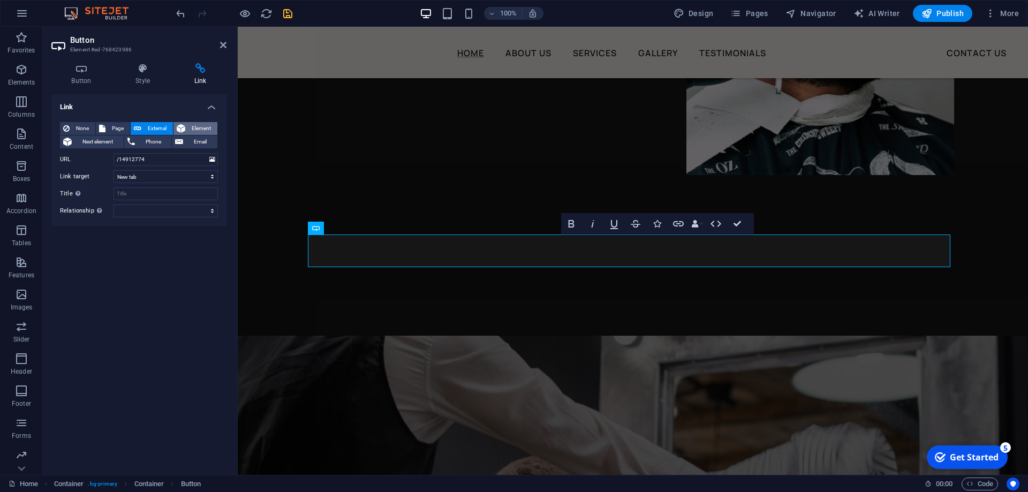
click at [192, 129] on span "Element" at bounding box center [202, 128] width 26 height 13
click at [111, 128] on span "Page" at bounding box center [118, 128] width 18 height 13
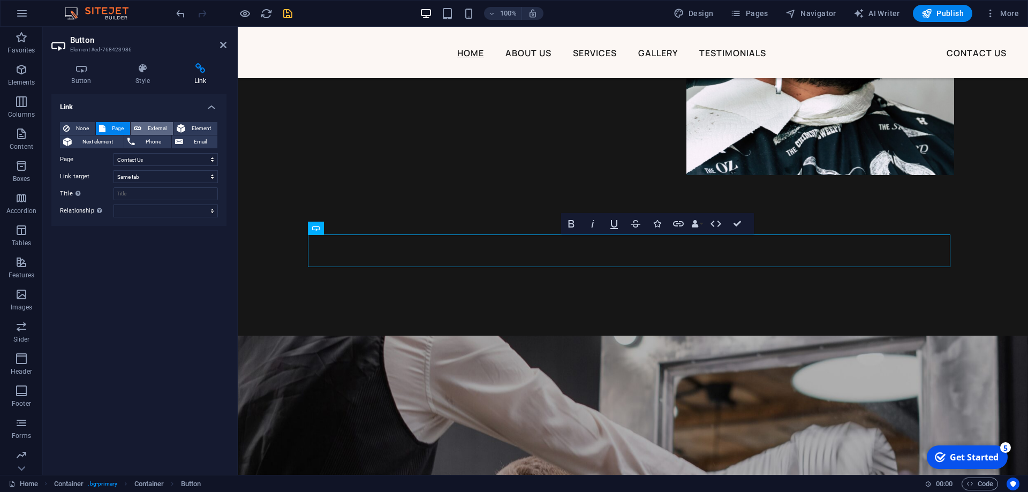
click at [144, 129] on button "External" at bounding box center [152, 128] width 42 height 13
select select "blank"
click at [116, 126] on span "Page" at bounding box center [118, 128] width 18 height 13
select select
click at [170, 172] on select "New tab Same tab Overlay" at bounding box center [166, 176] width 104 height 13
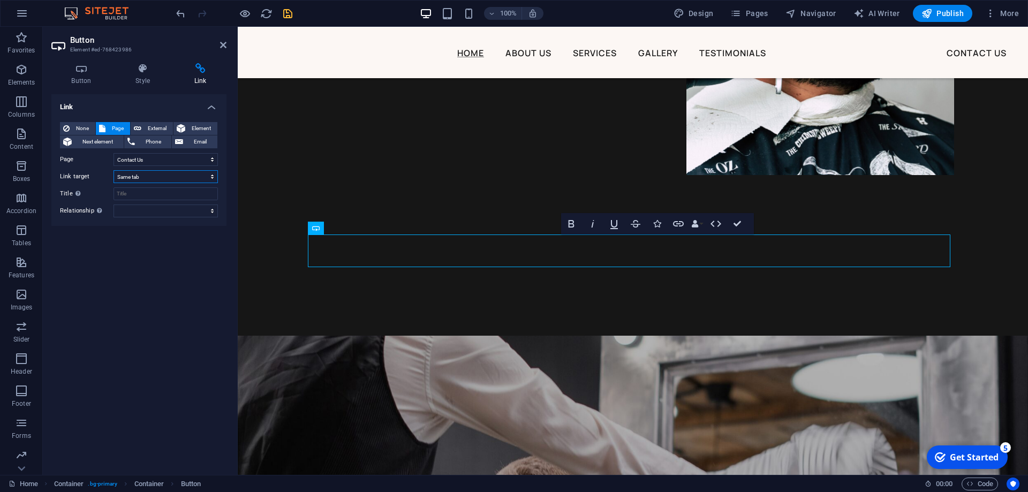
click at [114, 170] on select "New tab Same tab Overlay" at bounding box center [166, 176] width 104 height 13
click at [156, 180] on select "New tab Same tab Overlay" at bounding box center [166, 176] width 104 height 13
click at [288, 17] on icon "save" at bounding box center [288, 13] width 12 height 12
select select "5"
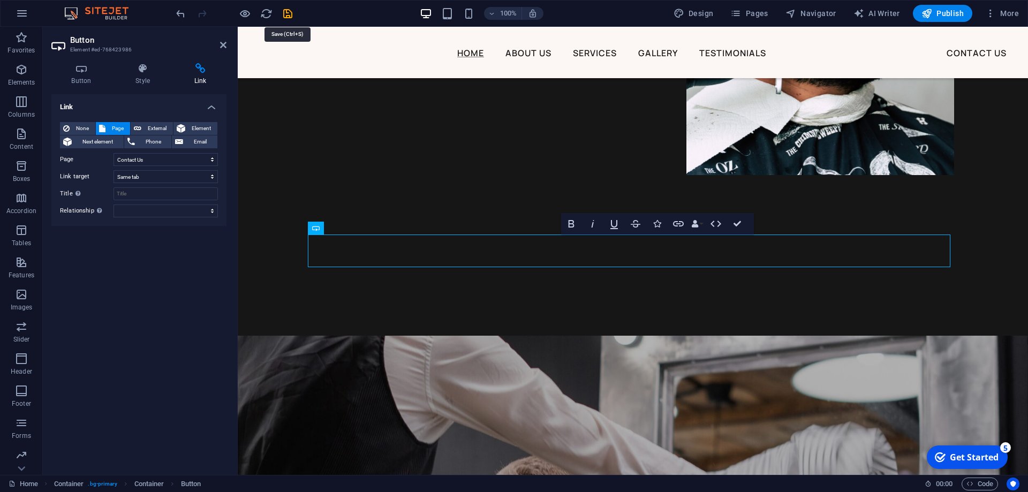
select select
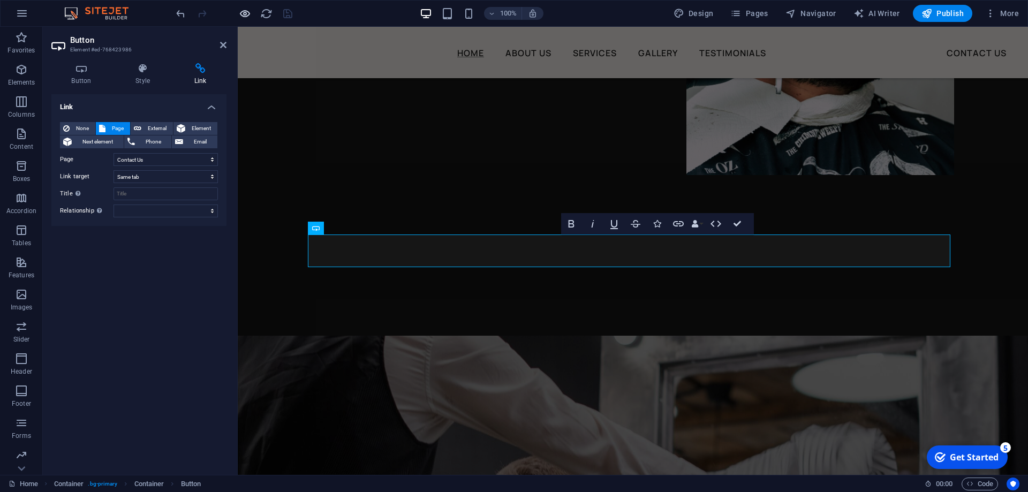
click at [245, 19] on icon "button" at bounding box center [245, 13] width 12 height 12
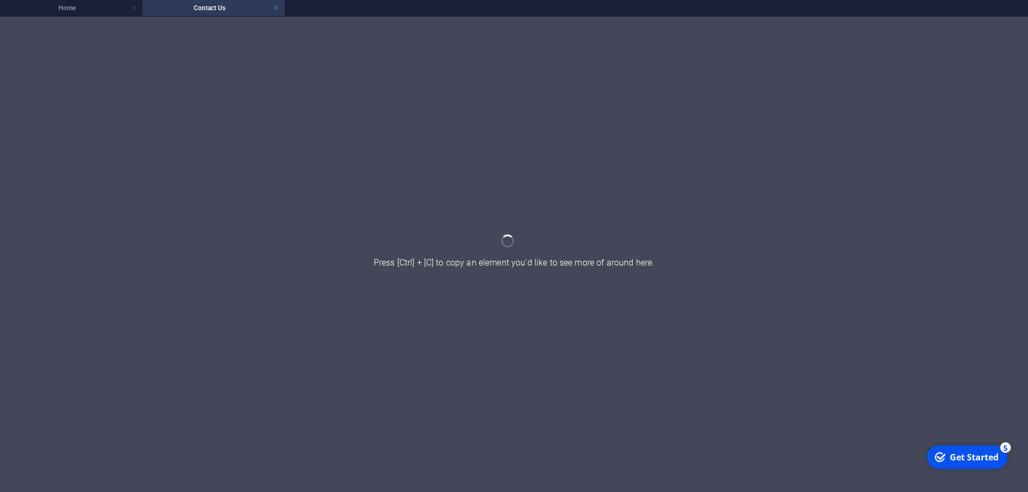
scroll to position [0, 0]
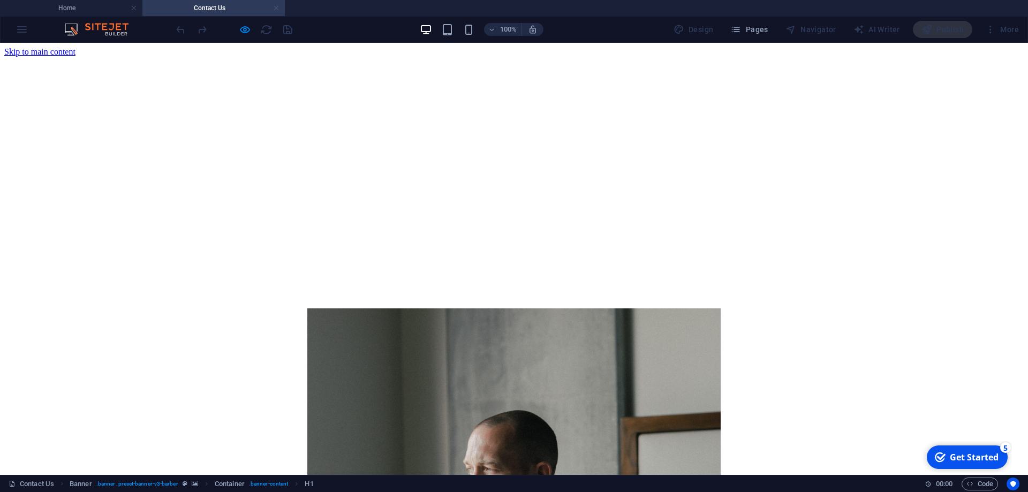
click at [279, 7] on link at bounding box center [276, 8] width 6 height 10
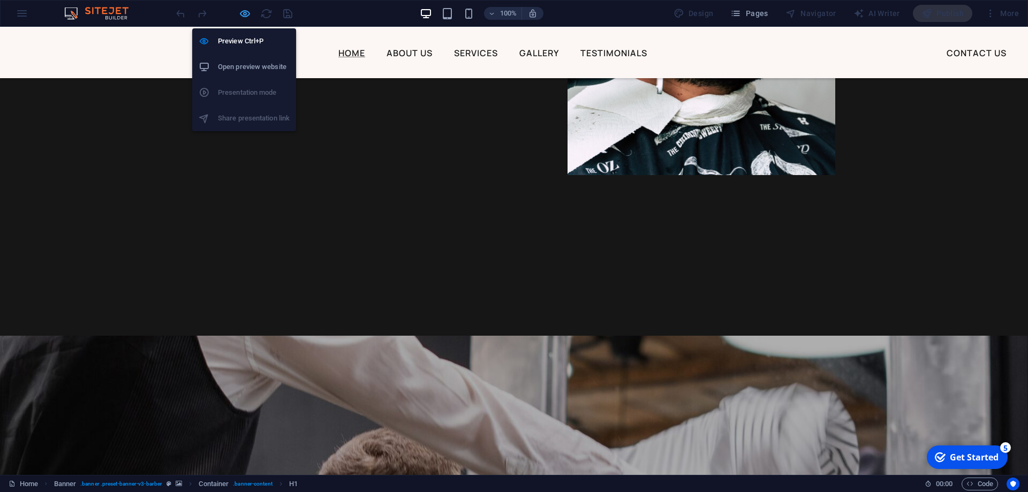
click at [249, 11] on icon "button" at bounding box center [245, 13] width 12 height 12
select select "5"
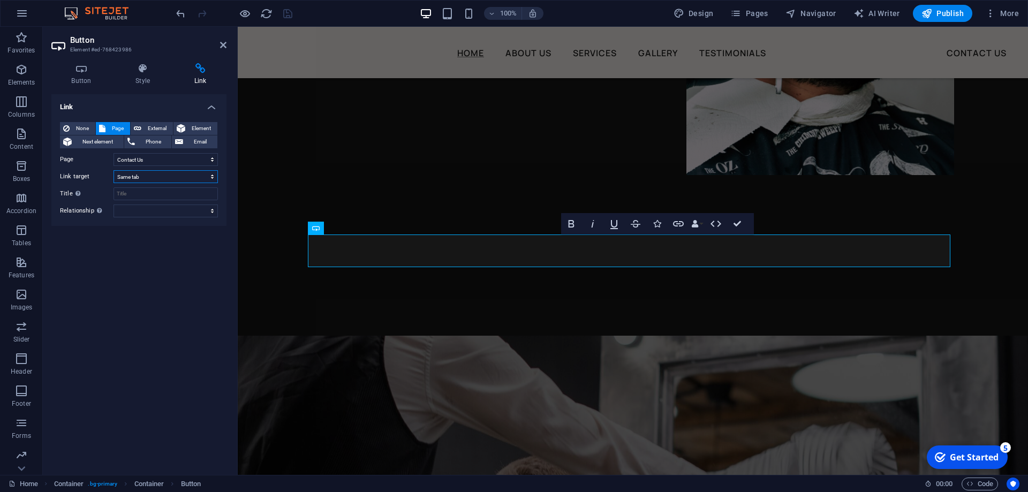
click at [168, 172] on select "New tab Same tab Overlay" at bounding box center [166, 176] width 104 height 13
select select "overlay"
click at [114, 170] on select "New tab Same tab Overlay" at bounding box center [166, 176] width 104 height 13
click at [283, 16] on icon "save" at bounding box center [288, 13] width 12 height 12
select select "5"
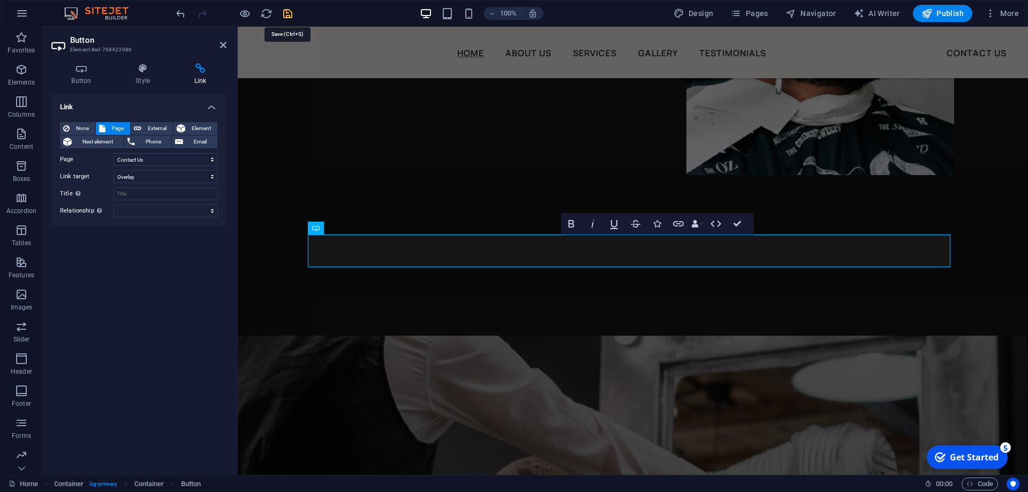
select select "overlay"
click at [246, 13] on icon "button" at bounding box center [245, 13] width 12 height 12
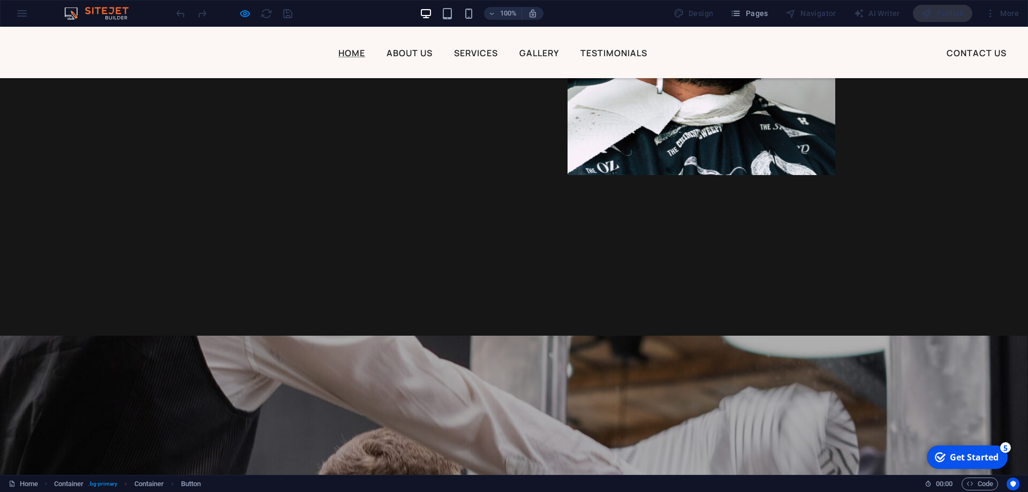
click at [5, 109] on button "×" at bounding box center [2, 103] width 5 height 17
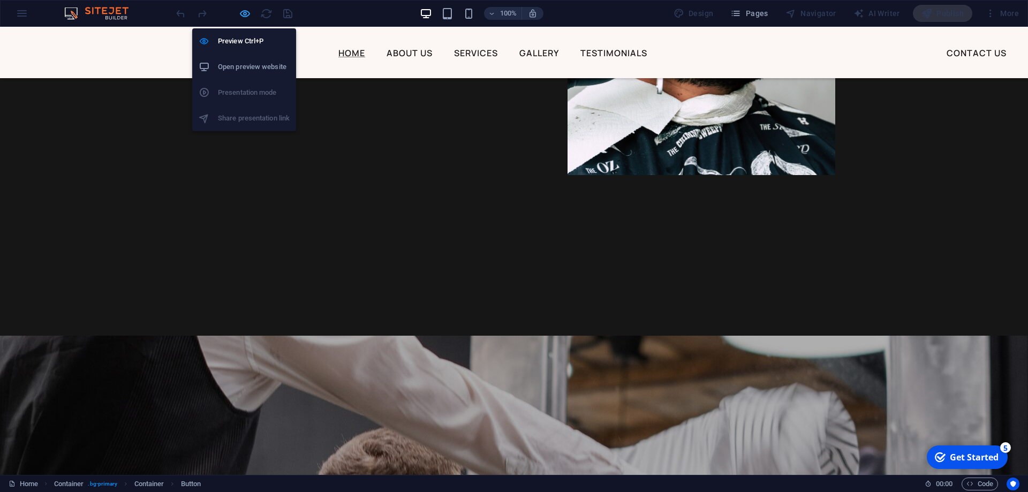
click at [239, 16] on icon "button" at bounding box center [245, 13] width 12 height 12
select select "5"
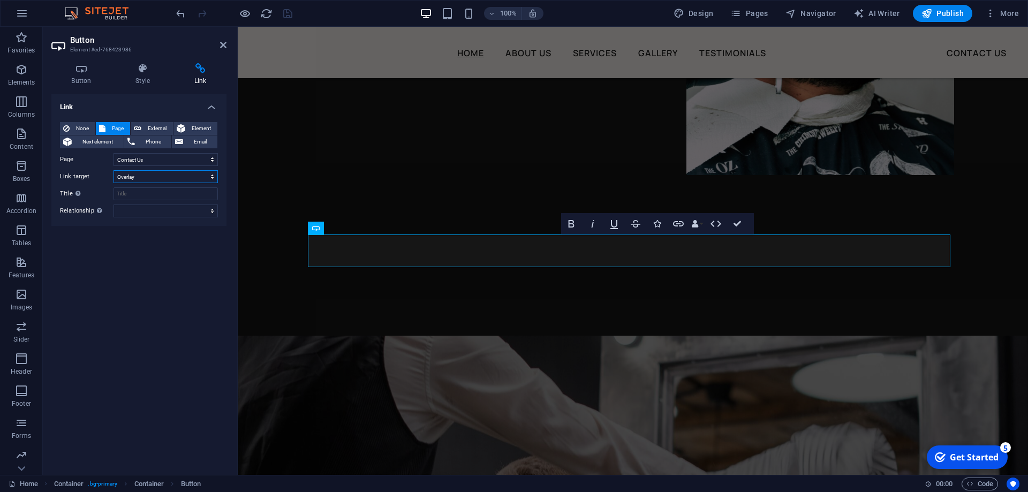
click at [144, 177] on select "New tab Same tab Overlay" at bounding box center [166, 176] width 104 height 13
select select "blank"
click at [114, 170] on select "New tab Same tab Overlay" at bounding box center [166, 176] width 104 height 13
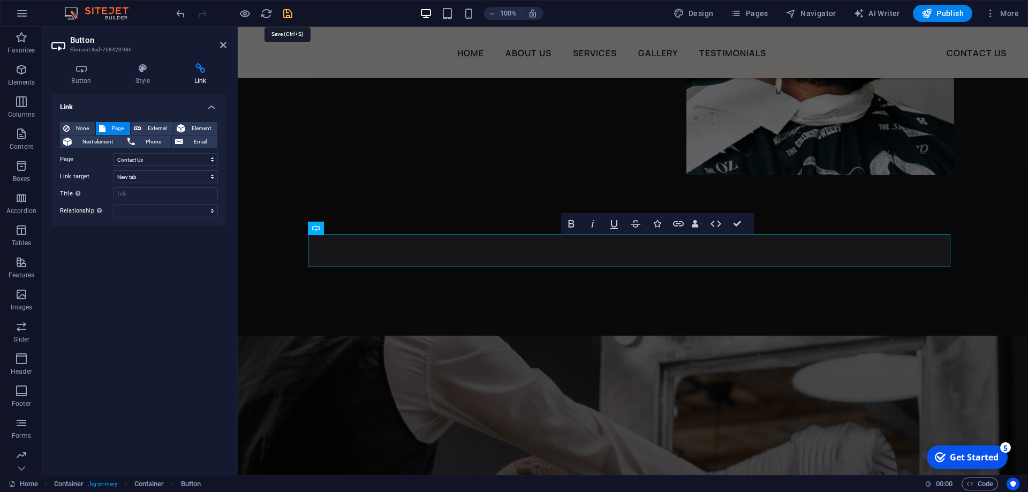
click at [284, 16] on icon "save" at bounding box center [288, 13] width 12 height 12
select select "5"
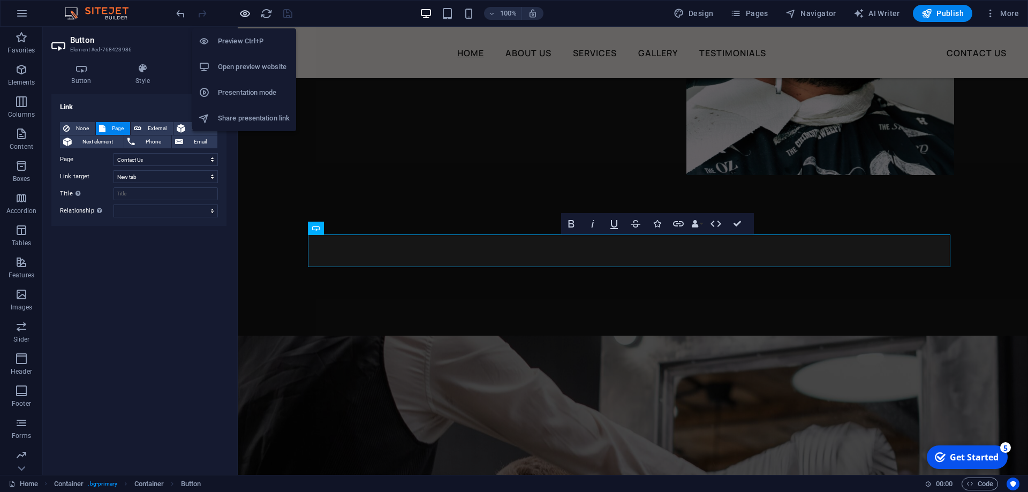
click at [245, 16] on icon "button" at bounding box center [245, 13] width 12 height 12
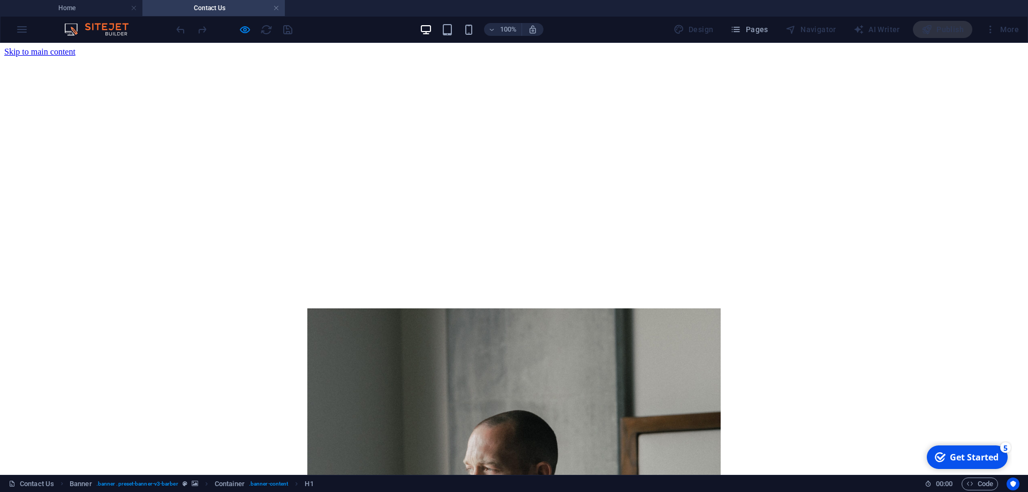
scroll to position [0, 0]
click at [276, 4] on link at bounding box center [276, 8] width 6 height 10
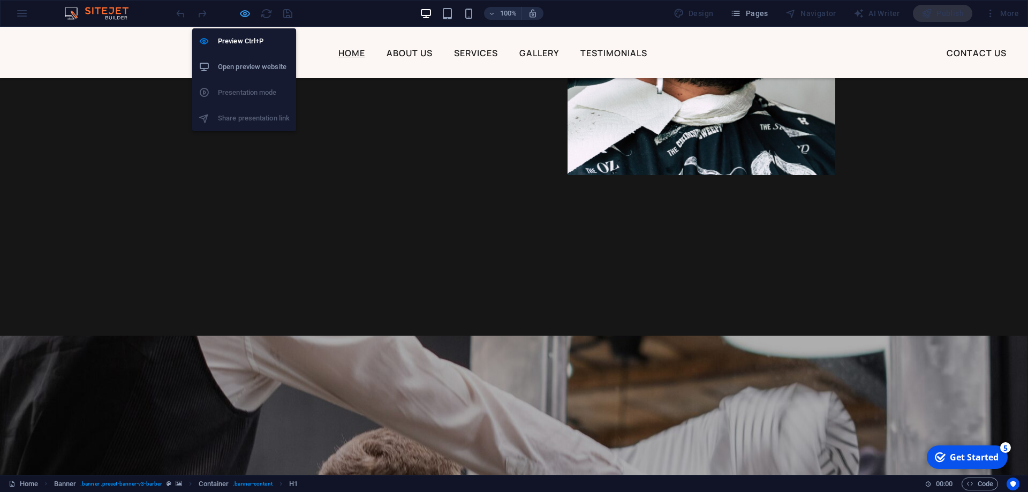
click at [241, 13] on icon "button" at bounding box center [245, 13] width 12 height 12
select select "5"
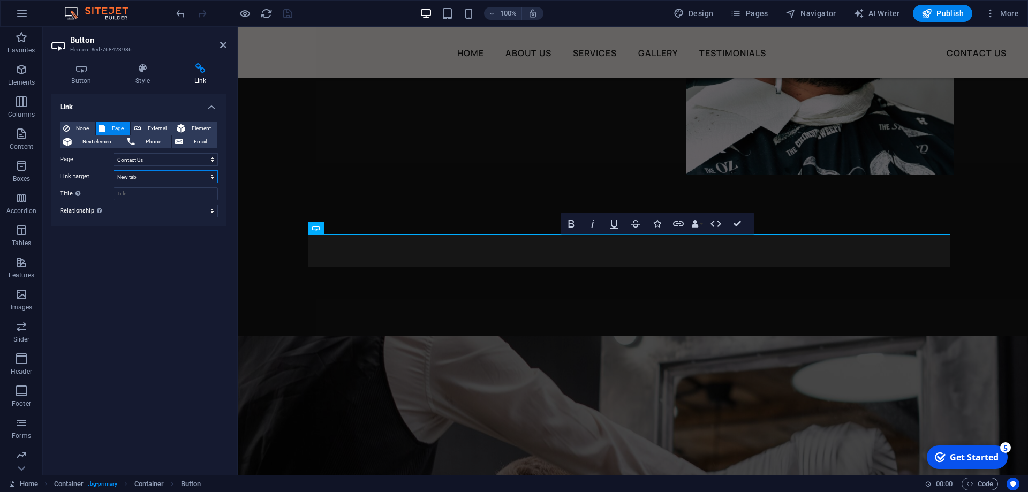
click at [145, 179] on select "New tab Same tab Overlay" at bounding box center [166, 176] width 104 height 13
select select
click at [114, 170] on select "New tab Same tab Overlay" at bounding box center [166, 176] width 104 height 13
click at [154, 162] on select "Home About Us Services Gallery Testimonials Contact Us Legal Notice Privacy" at bounding box center [166, 159] width 104 height 13
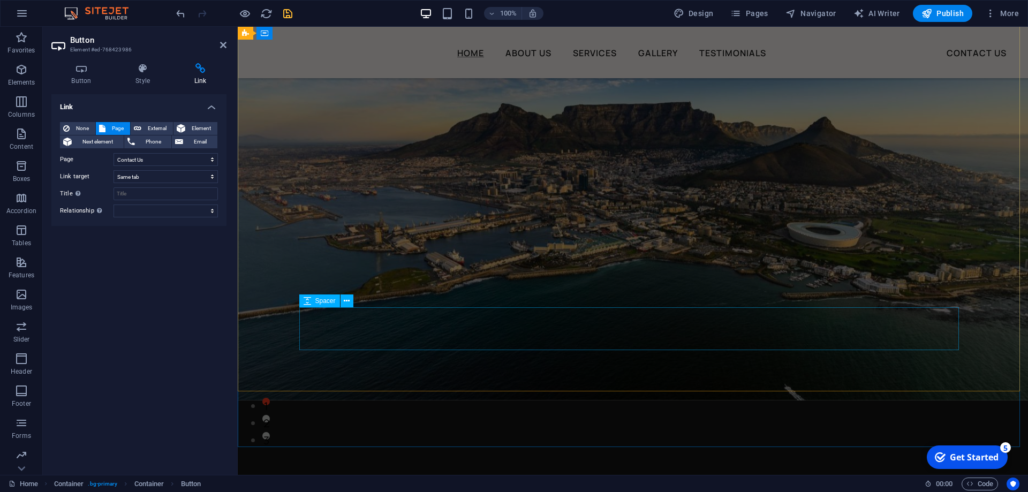
scroll to position [34, 0]
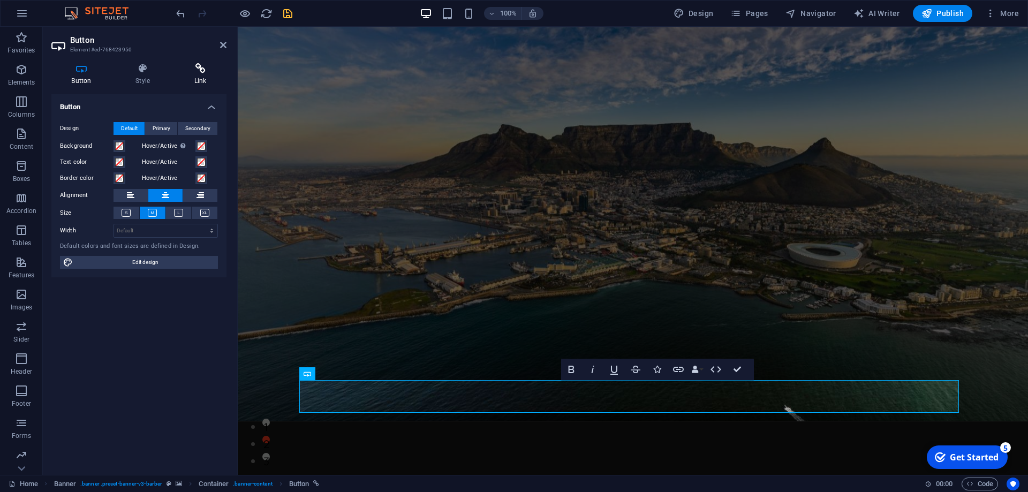
click at [190, 70] on icon at bounding box center [200, 68] width 52 height 11
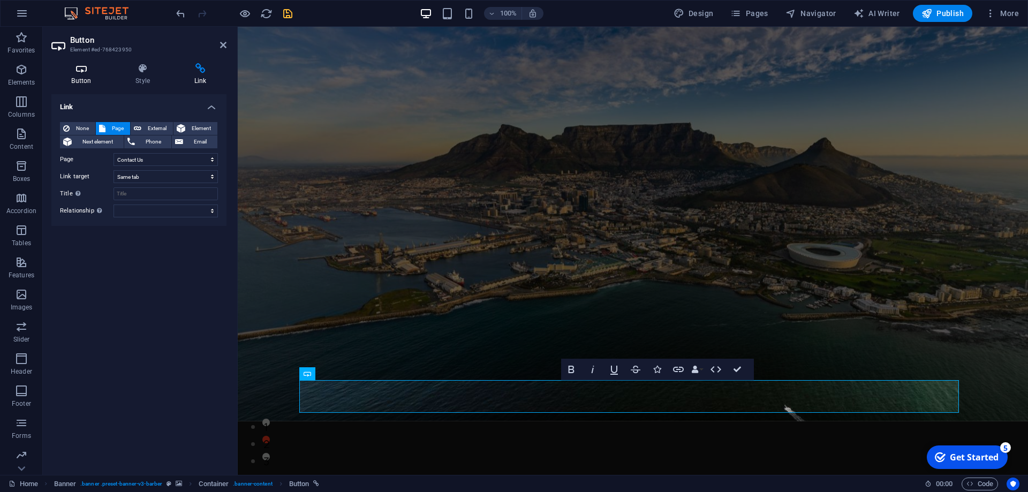
click at [78, 71] on icon at bounding box center [81, 68] width 60 height 11
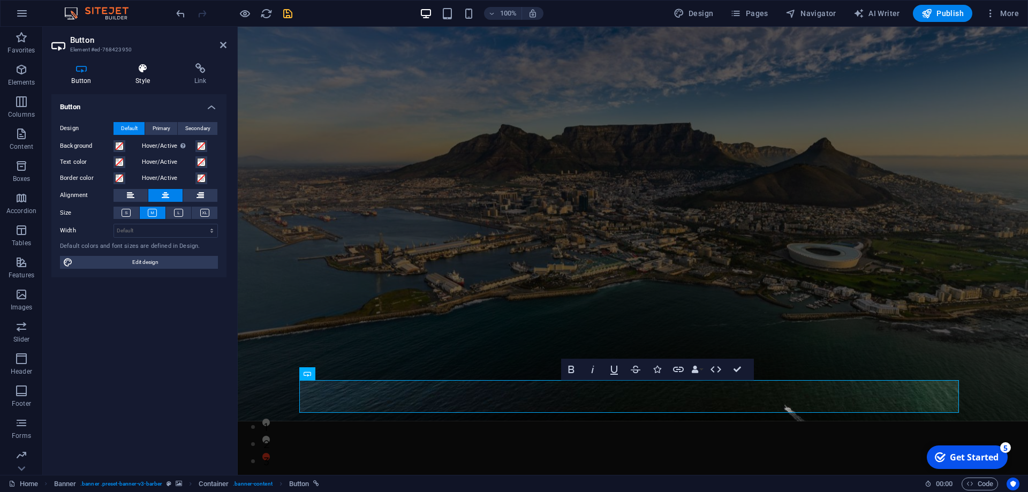
click at [140, 69] on icon at bounding box center [143, 68] width 55 height 11
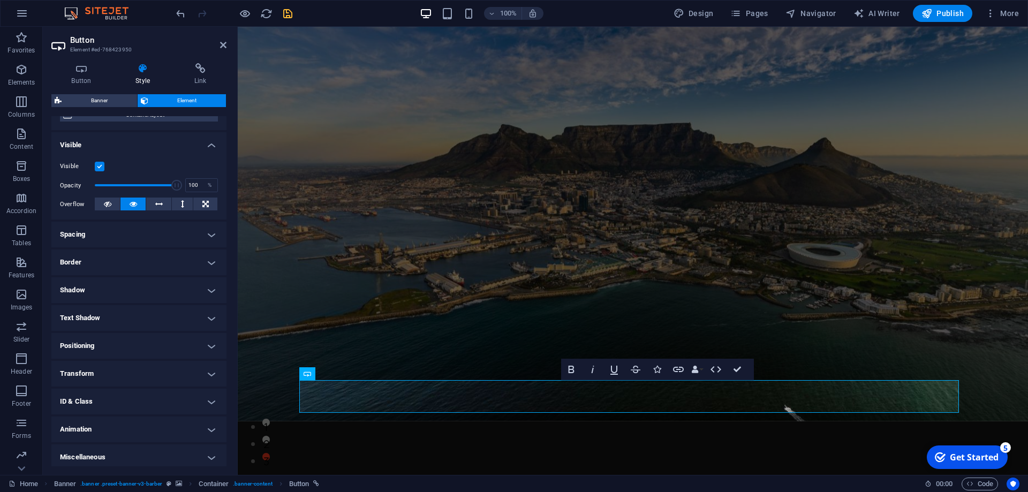
scroll to position [102, 0]
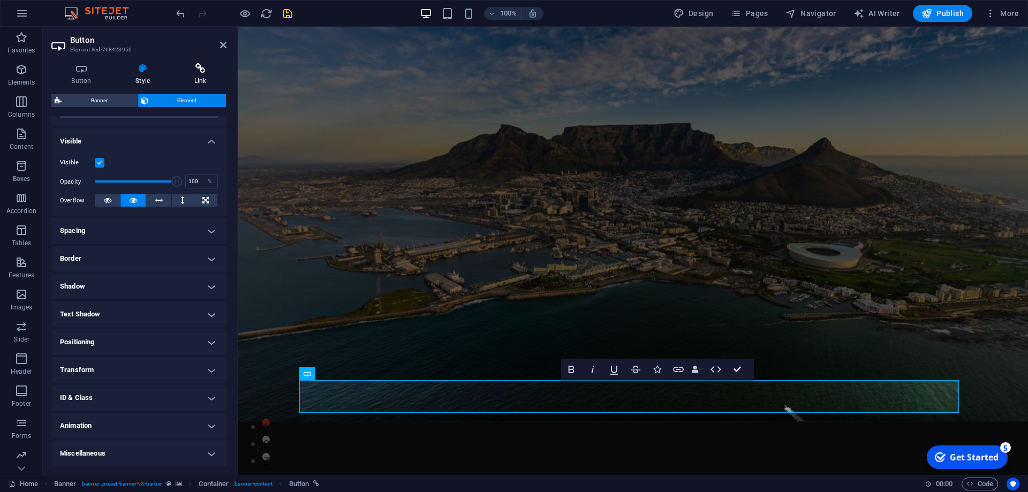
click at [198, 65] on icon at bounding box center [200, 68] width 52 height 11
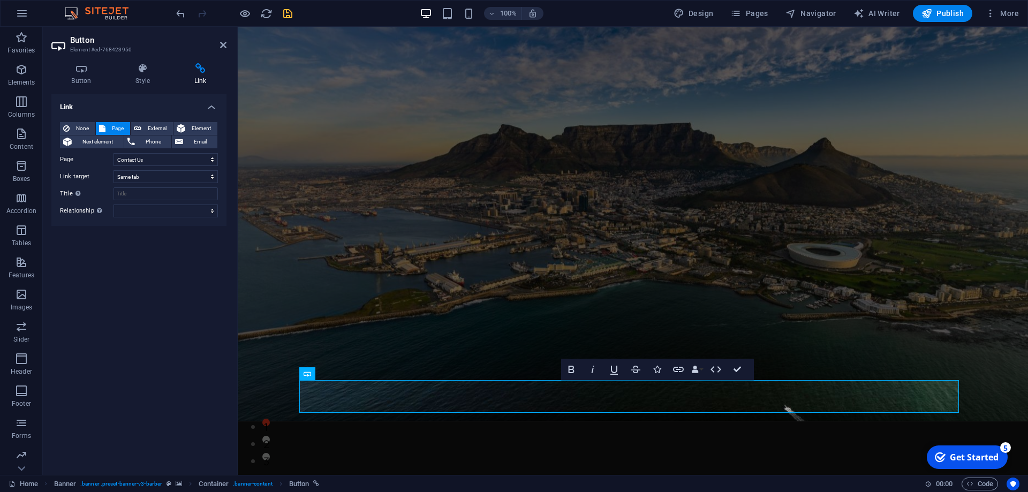
click at [133, 305] on div "Link None Page External Element Next element Phone Email Page Home About Us Ser…" at bounding box center [138, 280] width 175 height 372
click at [163, 126] on span "External" at bounding box center [157, 128] width 25 height 13
select select "blank"
click at [191, 129] on span "Element" at bounding box center [202, 128] width 26 height 13
click at [101, 137] on span "Next element" at bounding box center [98, 142] width 46 height 13
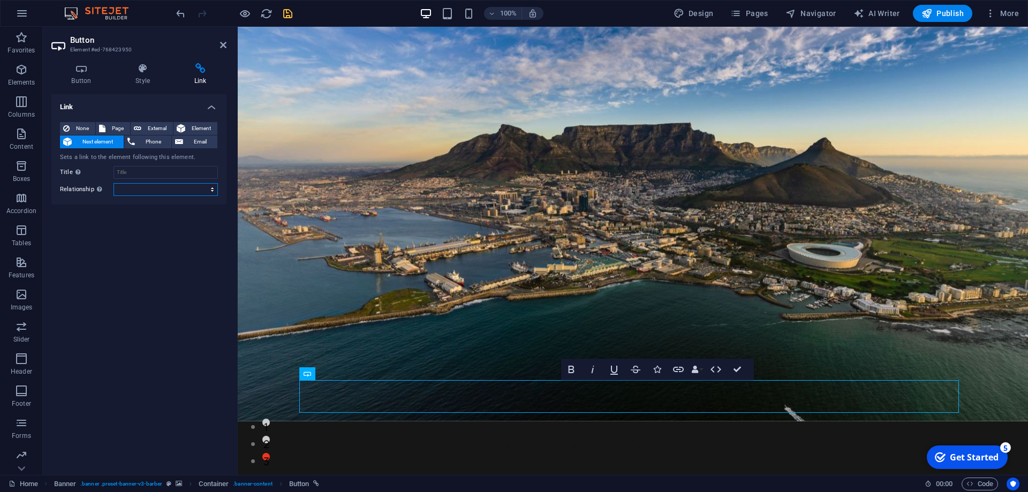
click at [147, 189] on select "alternate author bookmark external help license next nofollow noreferrer noopen…" at bounding box center [166, 189] width 104 height 13
click at [111, 130] on span "Page" at bounding box center [118, 128] width 18 height 13
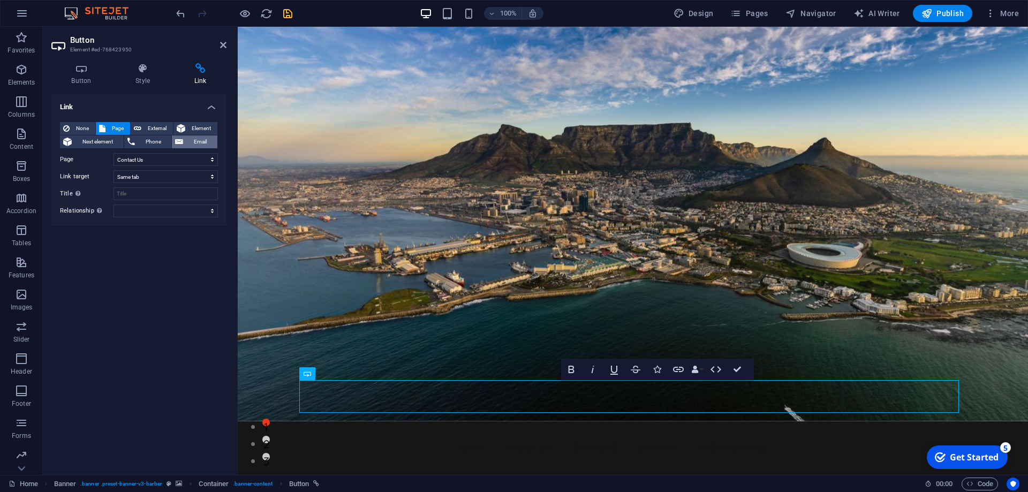
click at [195, 141] on span "Email" at bounding box center [200, 142] width 28 height 13
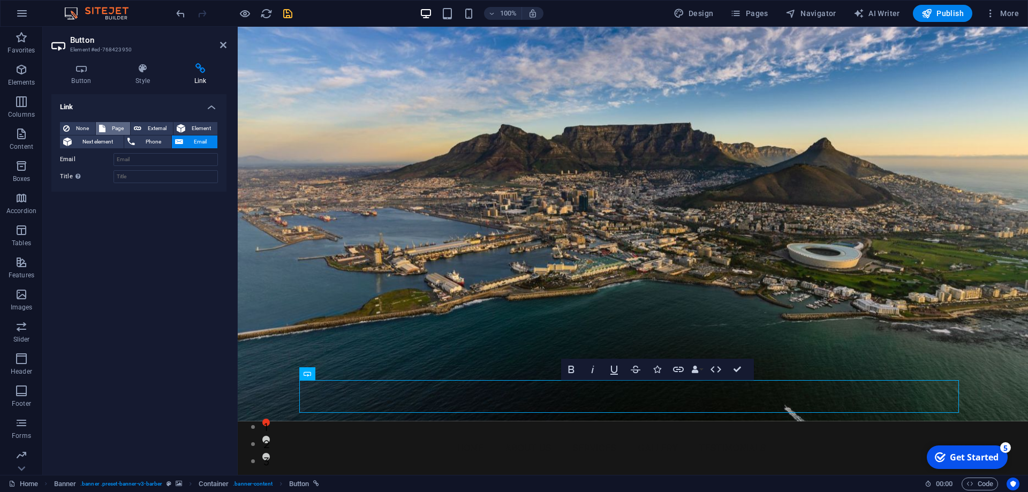
click at [114, 125] on span "Page" at bounding box center [118, 128] width 18 height 13
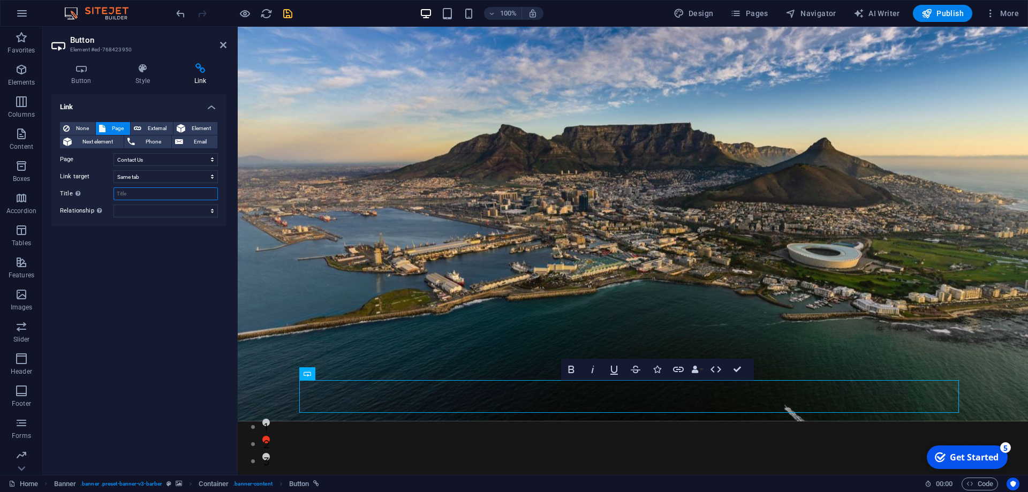
click at [162, 195] on input "Title Additional link description, should not be the same as the link text. The…" at bounding box center [166, 193] width 104 height 13
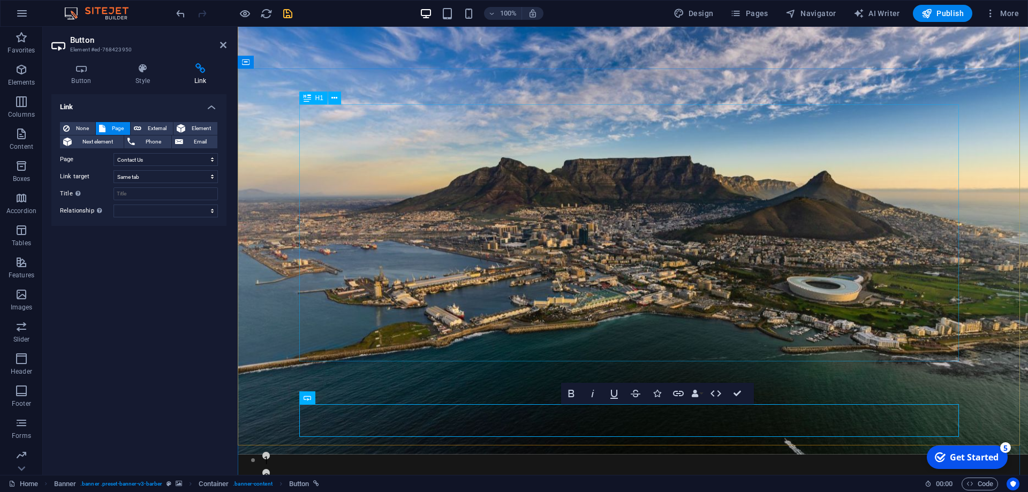
scroll to position [0, 0]
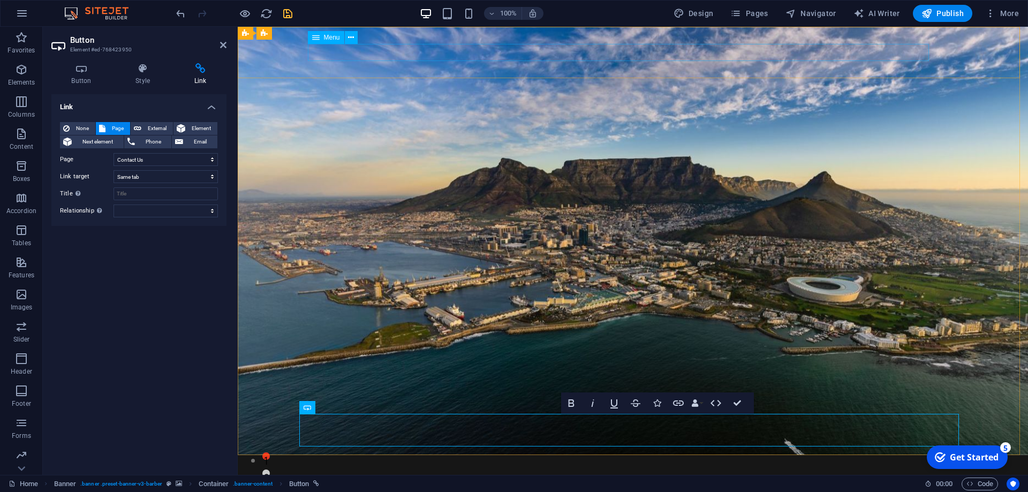
click at [521, 472] on nav "Home About Us Services Gallery Testimonials Contact Us" at bounding box center [622, 480] width 621 height 17
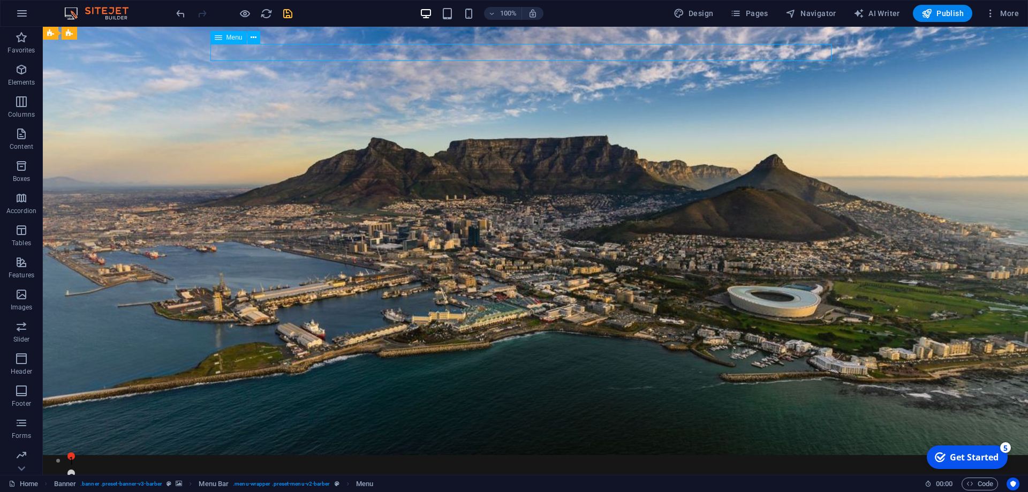
click at [430, 472] on nav "Home About Us Services Gallery Testimonials Contact Us" at bounding box center [524, 480] width 621 height 17
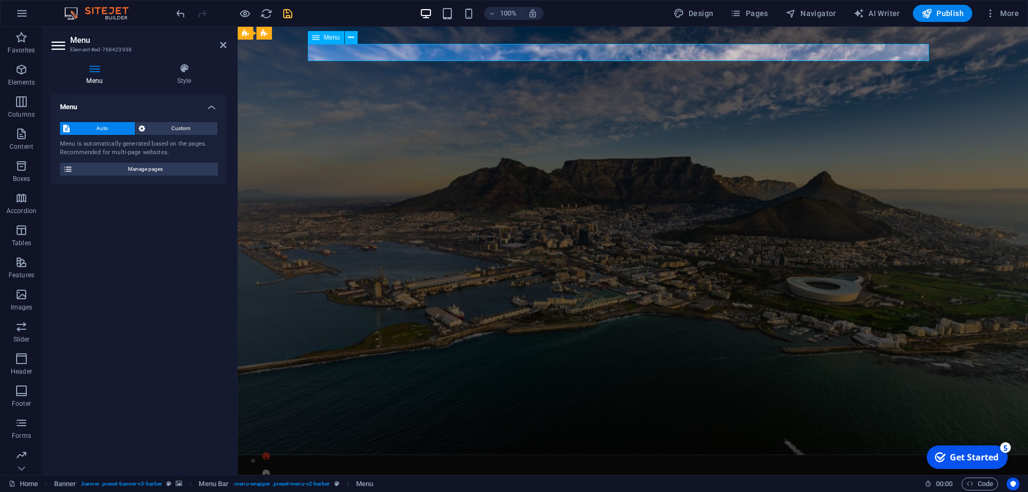
click at [521, 472] on nav "Home About Us Services Gallery Testimonials Contact Us" at bounding box center [622, 480] width 621 height 17
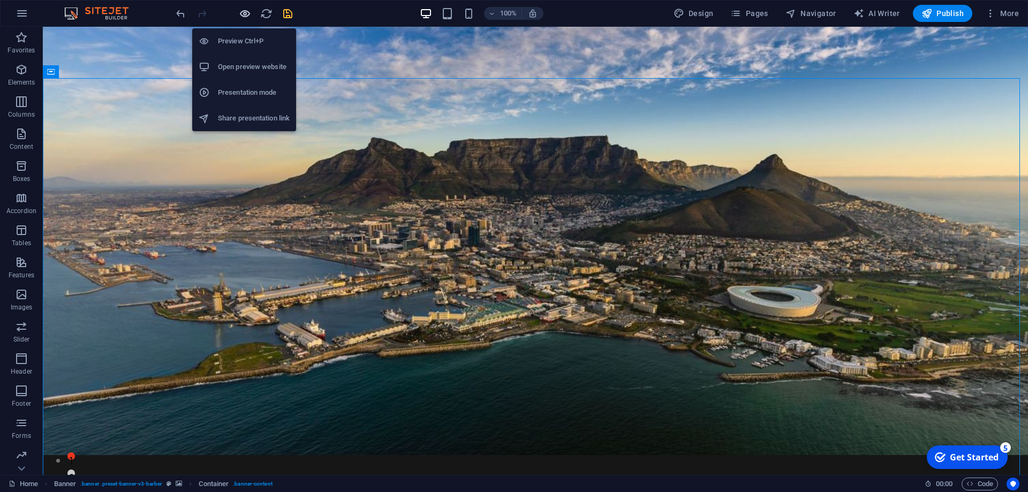
click at [248, 13] on icon "button" at bounding box center [245, 13] width 12 height 12
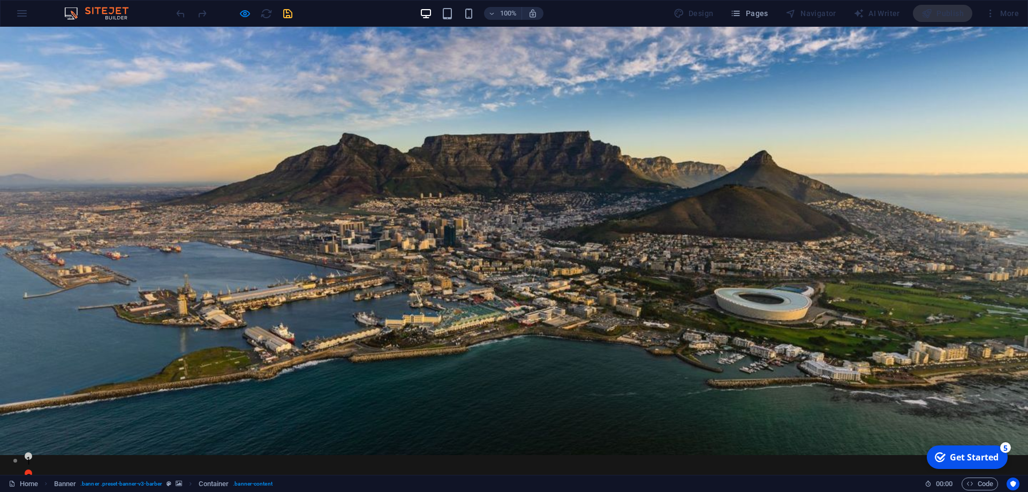
click at [400, 477] on link "About Us" at bounding box center [410, 481] width 46 height 9
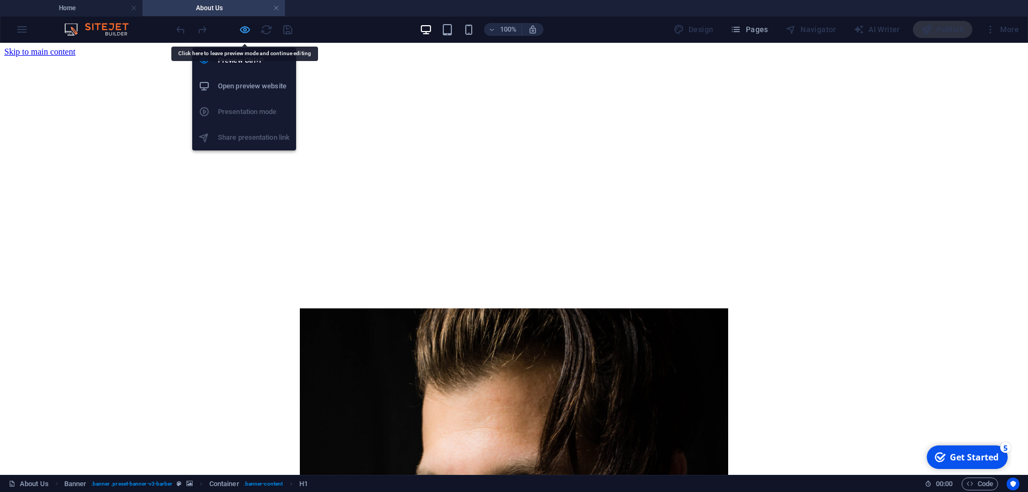
click at [240, 29] on icon "button" at bounding box center [245, 30] width 12 height 12
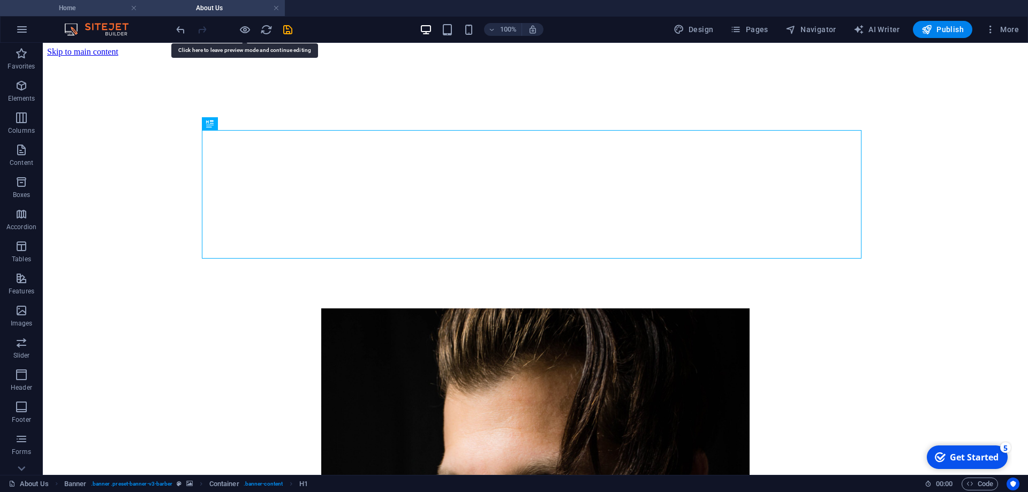
click at [101, 5] on h4 "Home" at bounding box center [71, 8] width 142 height 12
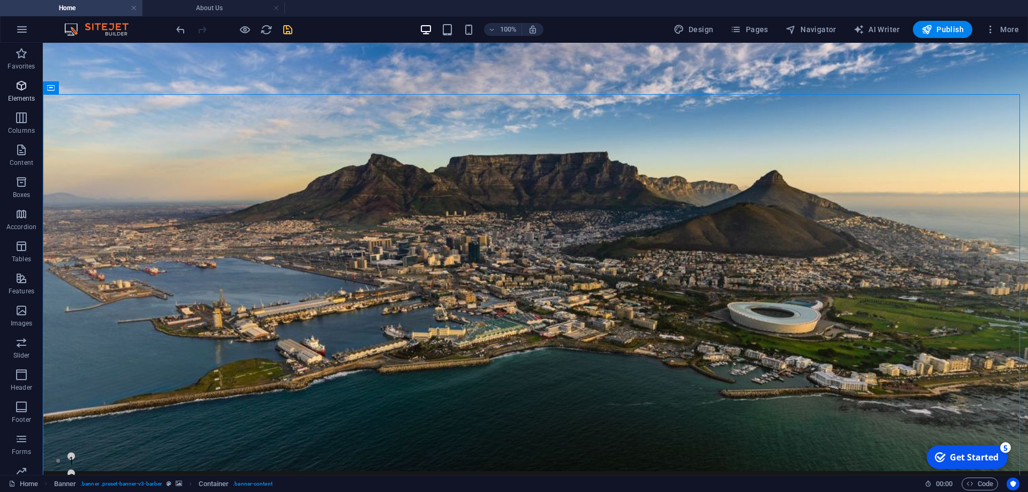
click at [13, 90] on span "Elements" at bounding box center [21, 92] width 43 height 26
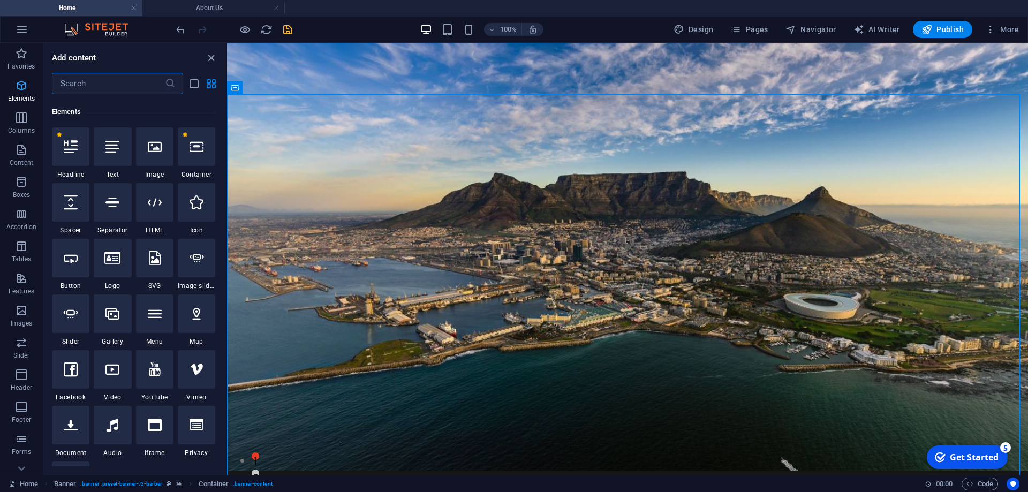
scroll to position [114, 0]
click at [13, 88] on span "Elements" at bounding box center [21, 92] width 43 height 26
click at [792, 28] on icon "button" at bounding box center [791, 29] width 11 height 11
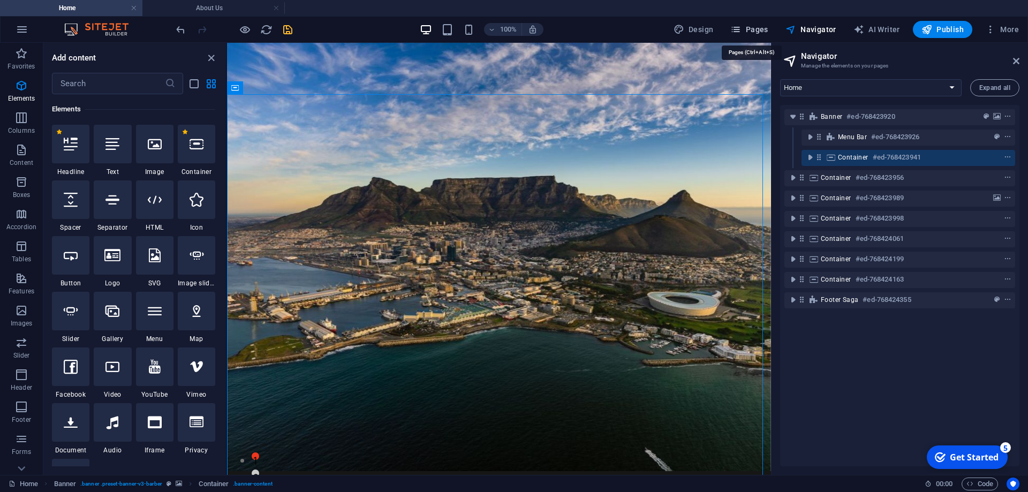
click at [757, 31] on span "Pages" at bounding box center [749, 29] width 37 height 11
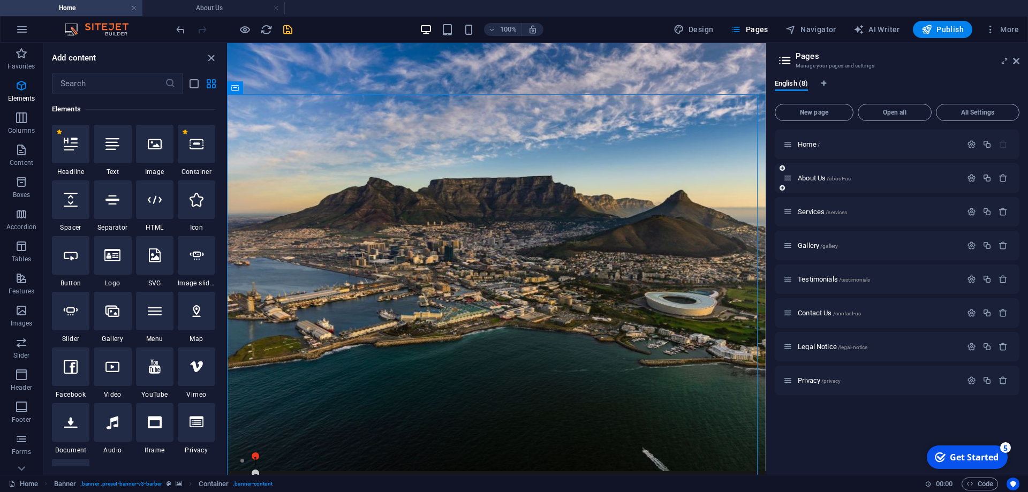
click at [811, 174] on div "About Us /about-us" at bounding box center [873, 178] width 178 height 12
click at [807, 178] on span "About Us /about-us" at bounding box center [824, 178] width 53 height 8
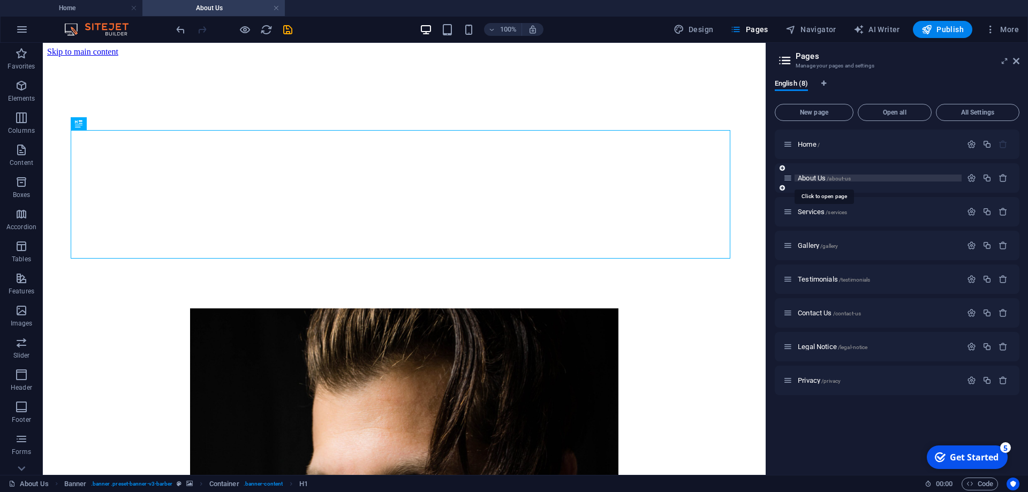
click at [807, 178] on span "About Us /about-us" at bounding box center [824, 178] width 53 height 8
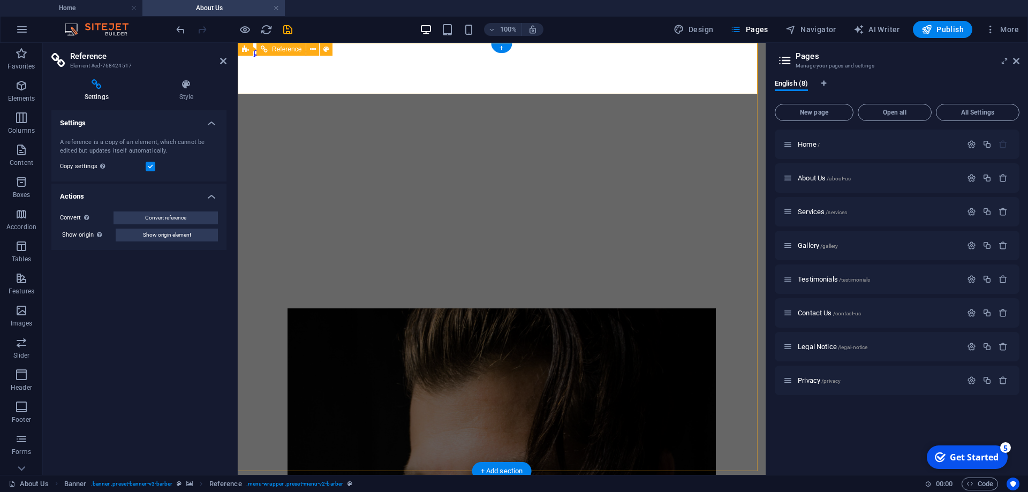
click at [811, 144] on span "Home /" at bounding box center [809, 144] width 22 height 8
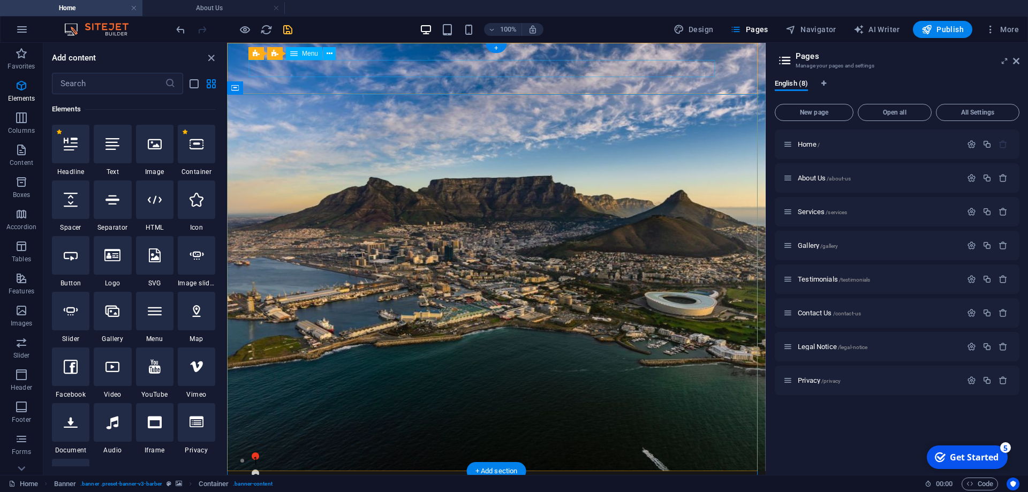
click at [461, 488] on nav "Home About Us Services Gallery Testimonials Contact Us" at bounding box center [486, 496] width 475 height 17
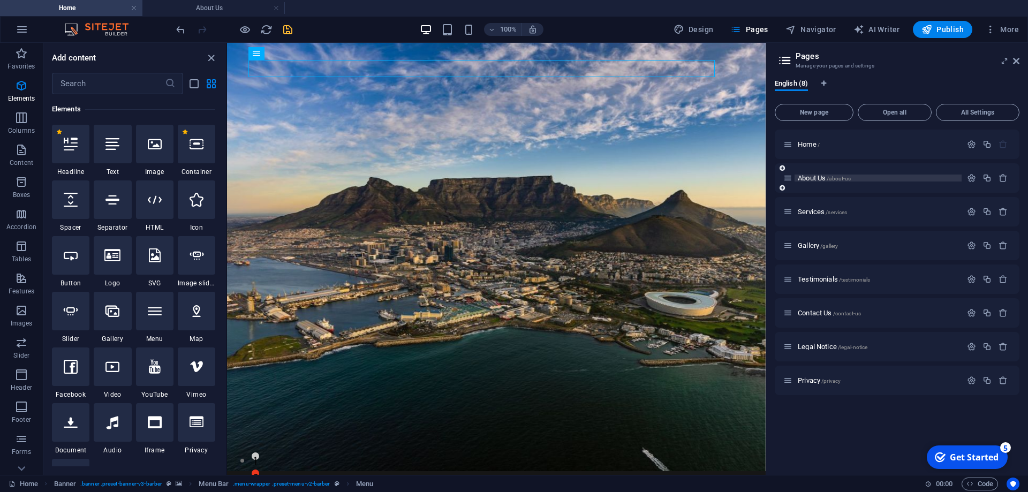
click at [819, 176] on span "About Us /about-us" at bounding box center [824, 178] width 53 height 8
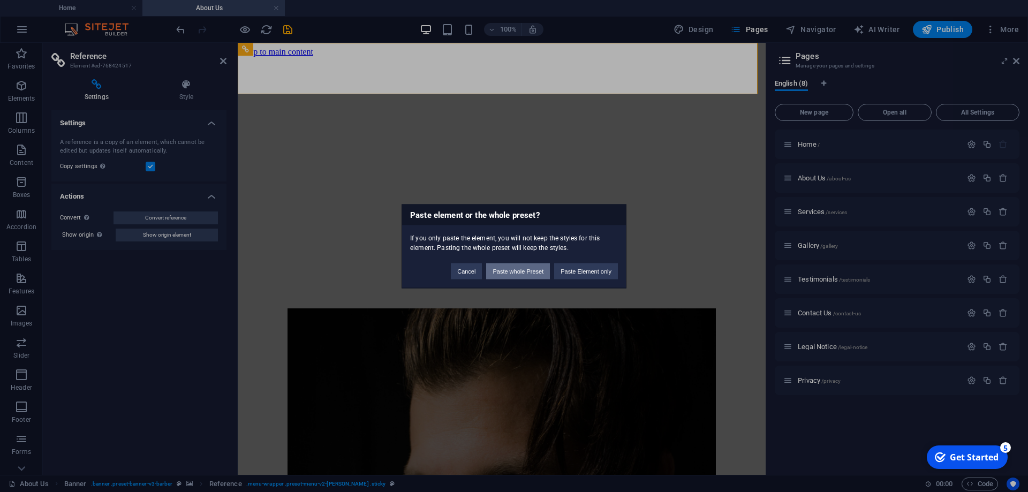
click at [503, 277] on button "Paste whole Preset" at bounding box center [518, 271] width 64 height 16
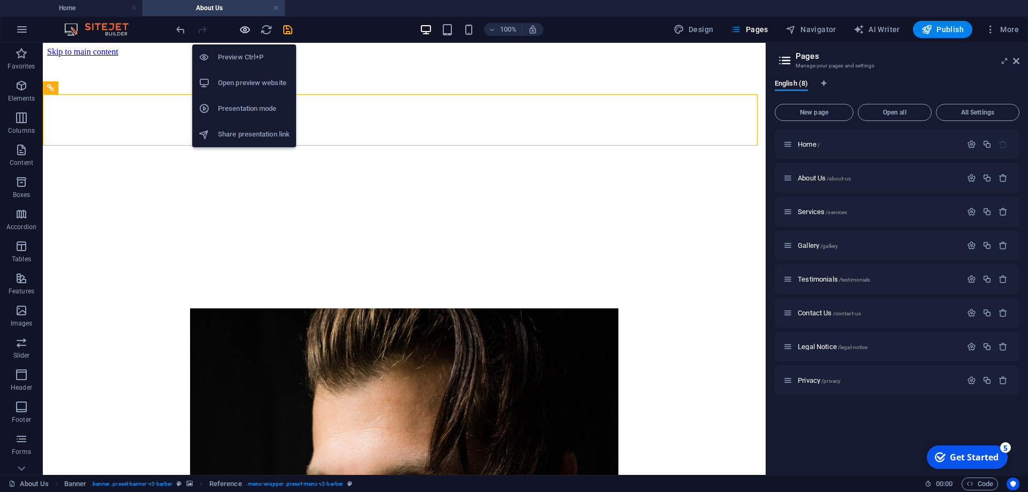
click at [242, 29] on icon "button" at bounding box center [245, 30] width 12 height 12
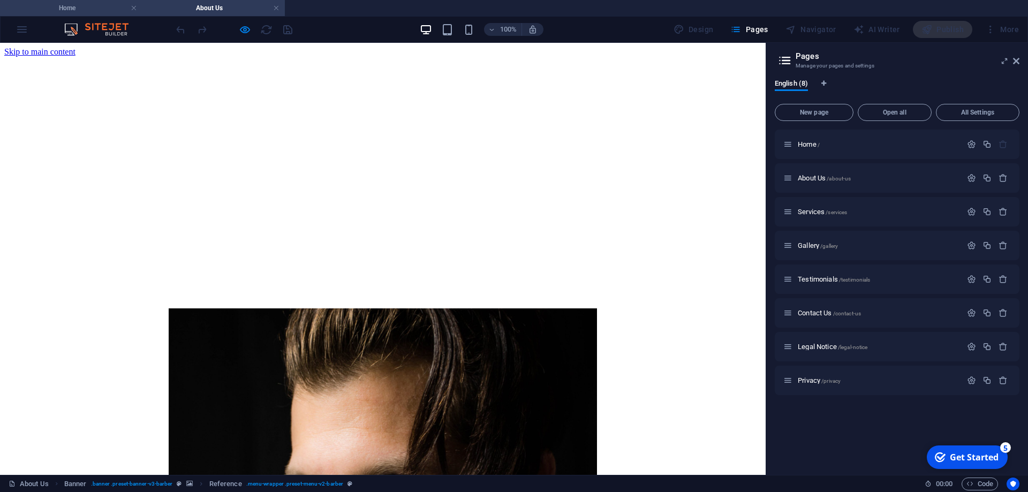
click at [90, 9] on h4 "Home" at bounding box center [71, 8] width 142 height 12
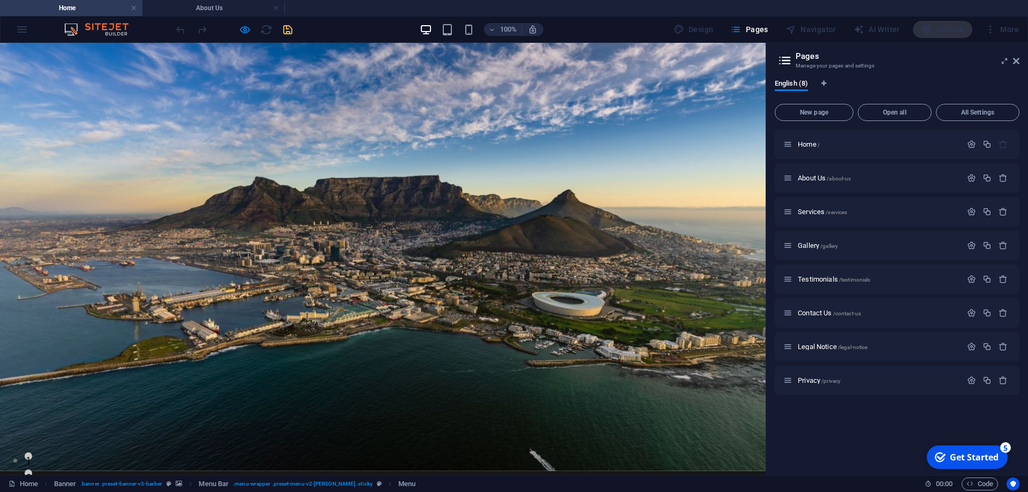
click at [273, 492] on link "About Us" at bounding box center [278, 497] width 46 height 9
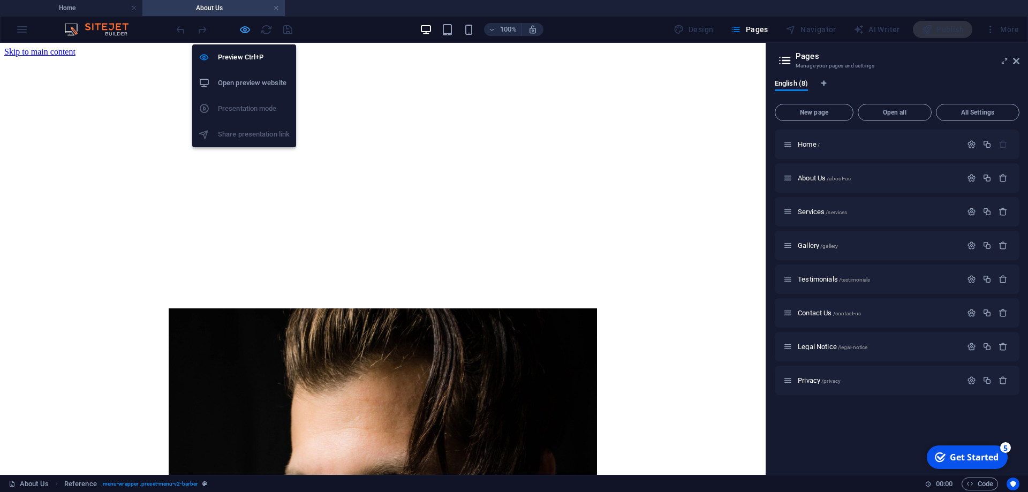
click at [249, 33] on icon "button" at bounding box center [245, 30] width 12 height 12
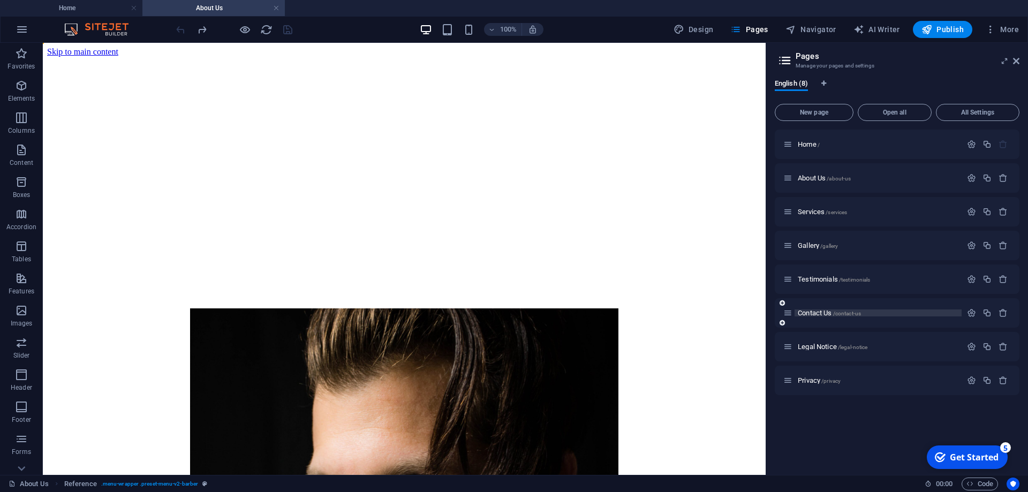
click at [829, 312] on span "Contact Us /contact-us" at bounding box center [829, 313] width 63 height 8
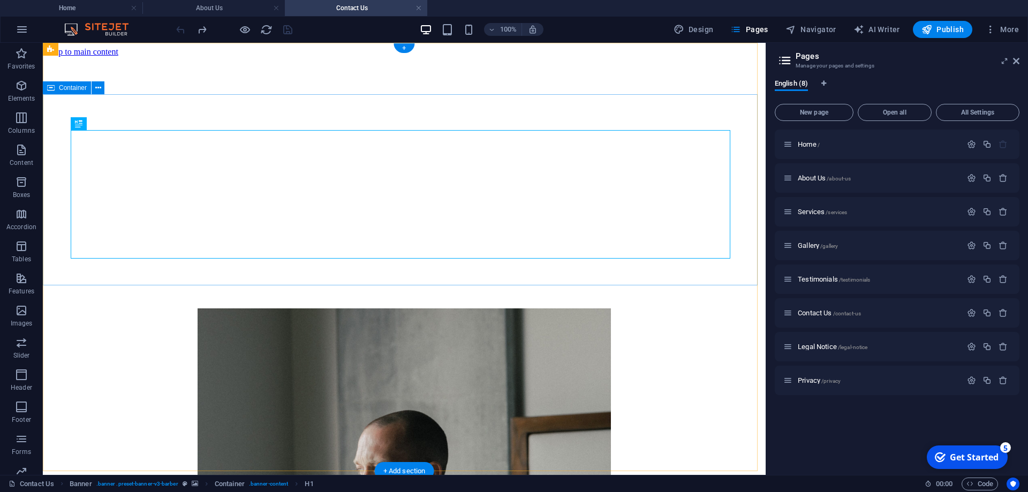
scroll to position [0, 0]
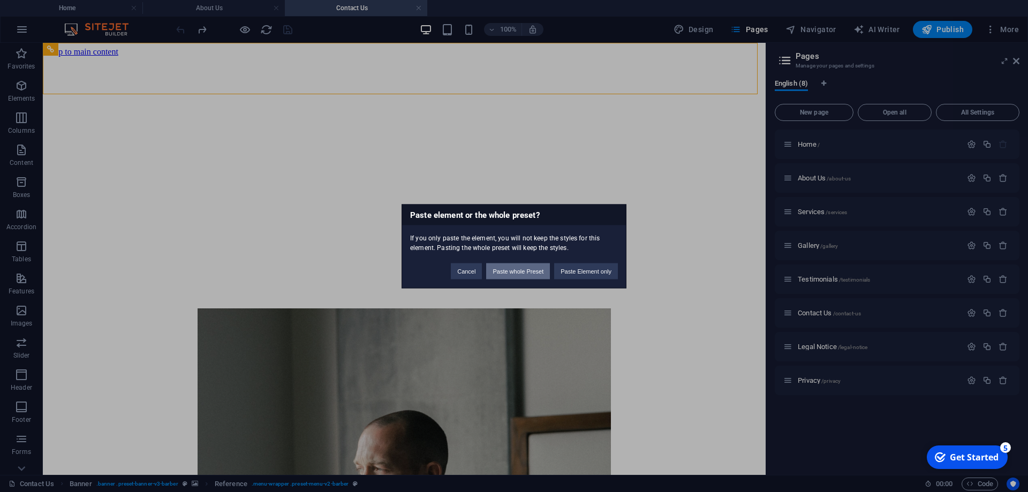
click at [508, 272] on button "Paste whole Preset" at bounding box center [518, 271] width 64 height 16
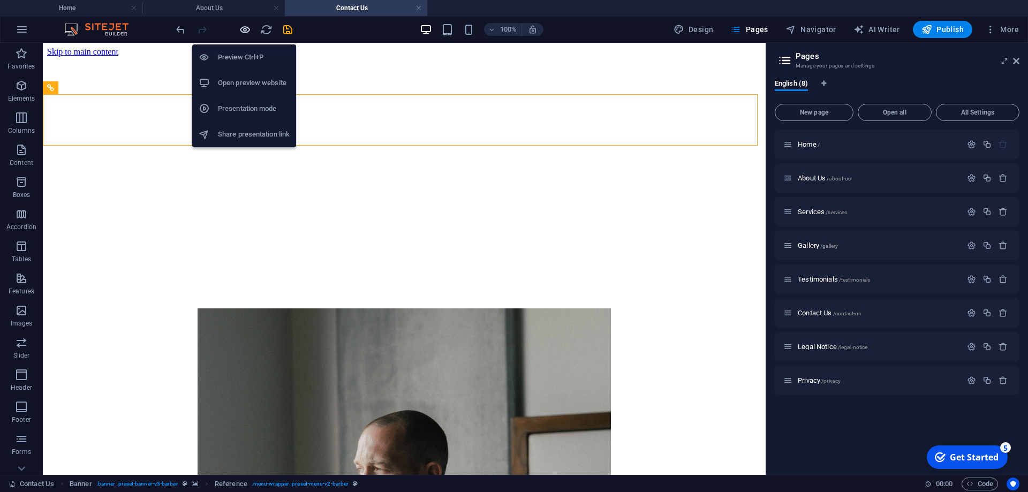
click at [243, 28] on icon "button" at bounding box center [245, 30] width 12 height 12
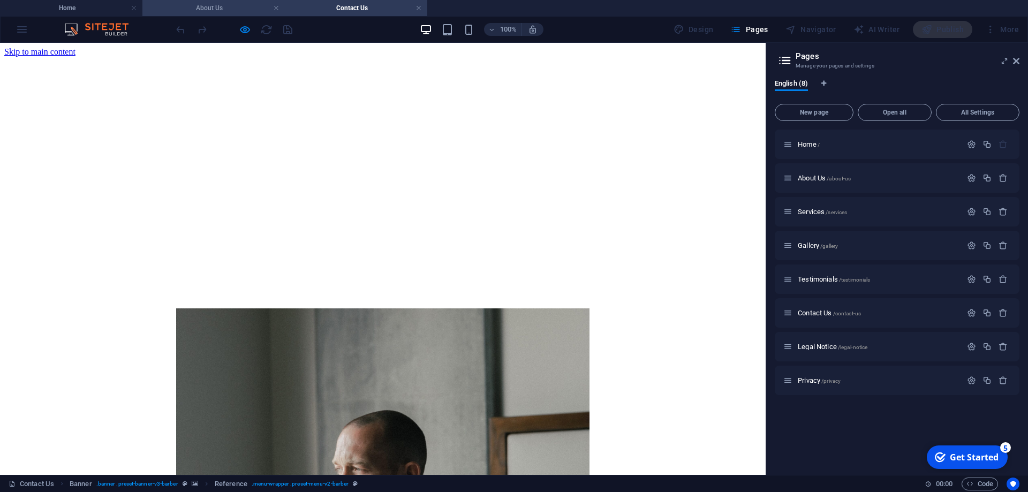
click at [229, 7] on h4 "About Us" at bounding box center [213, 8] width 142 height 12
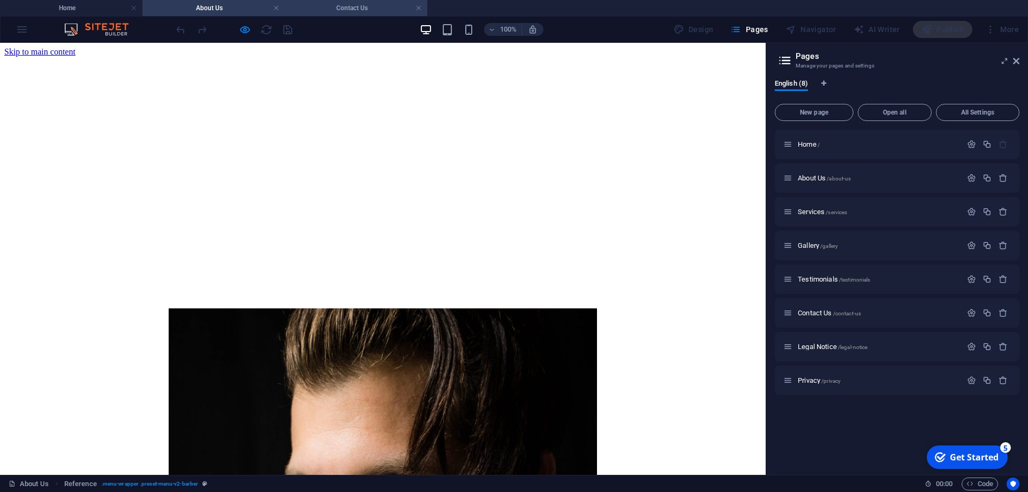
click at [320, 3] on h4 "Contact Us" at bounding box center [356, 8] width 142 height 12
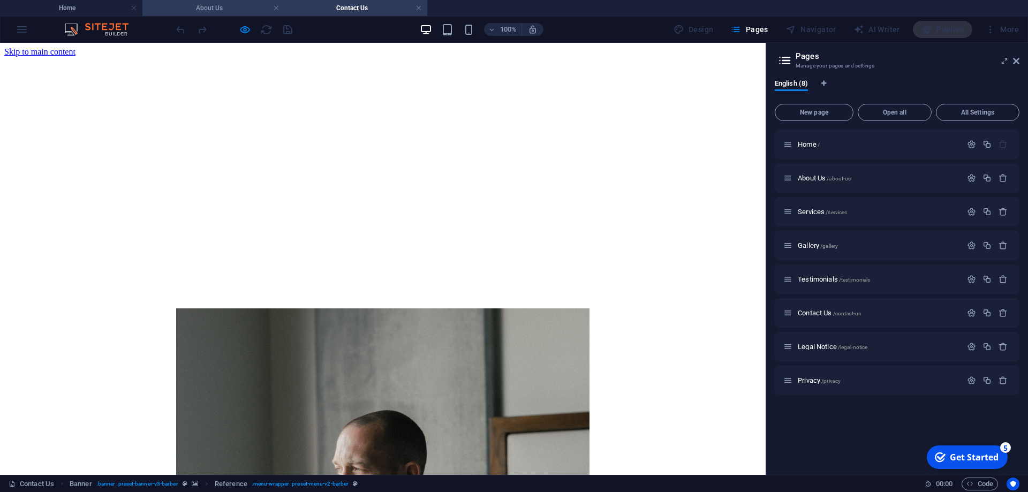
click at [249, 7] on h4 "About Us" at bounding box center [213, 8] width 142 height 12
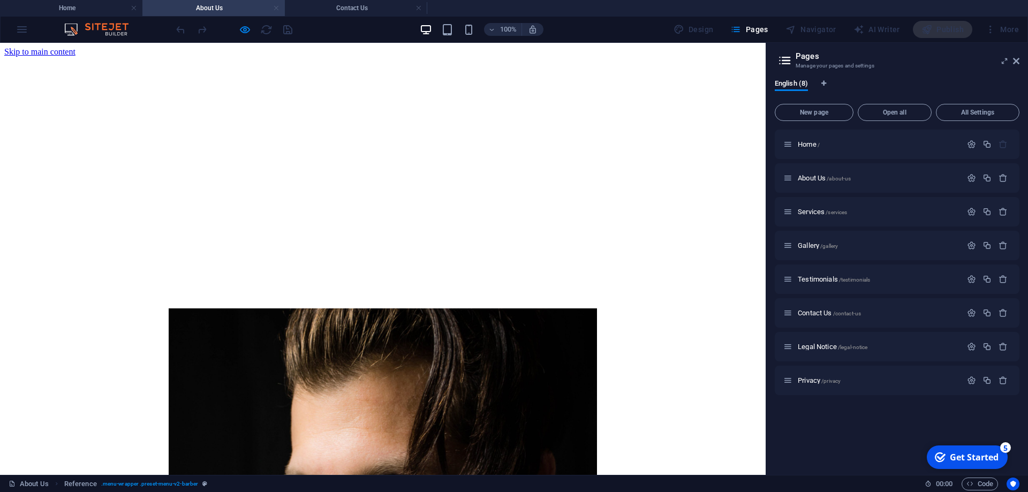
click at [276, 6] on link at bounding box center [276, 8] width 6 height 10
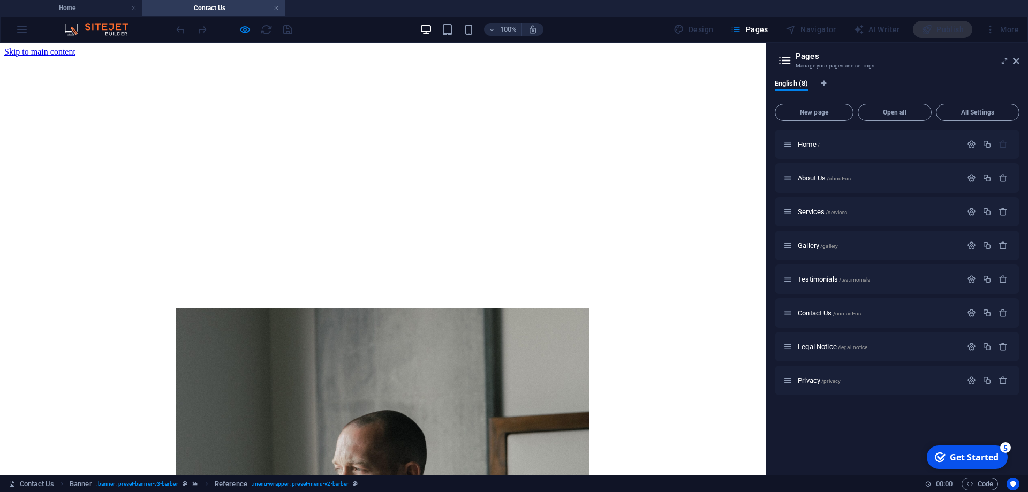
click at [276, 6] on link at bounding box center [276, 8] width 6 height 10
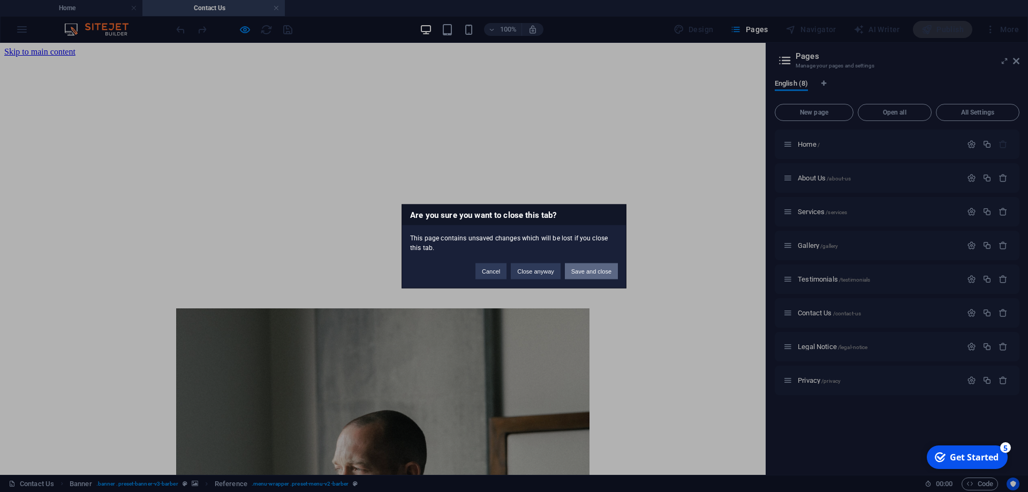
click at [594, 276] on button "Save and close" at bounding box center [591, 271] width 53 height 16
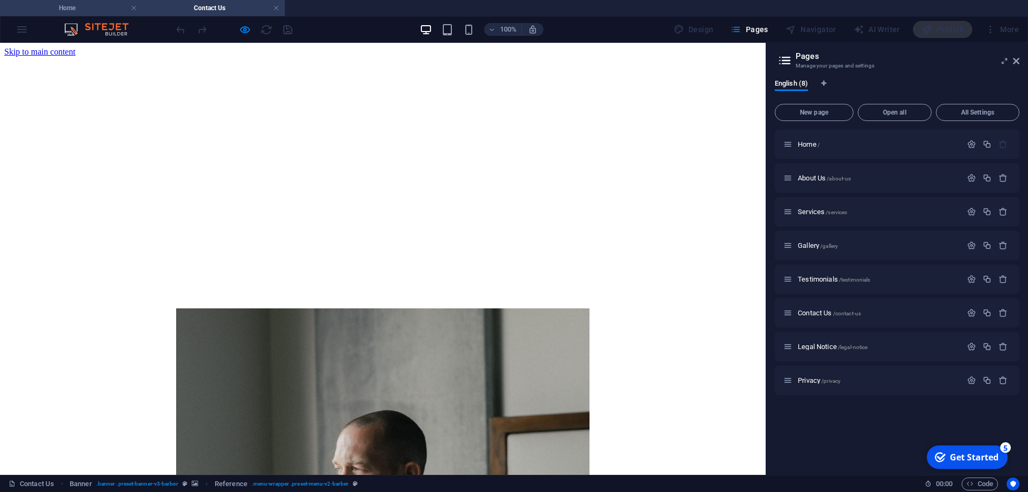
click at [108, 4] on h4 "Home" at bounding box center [71, 8] width 142 height 12
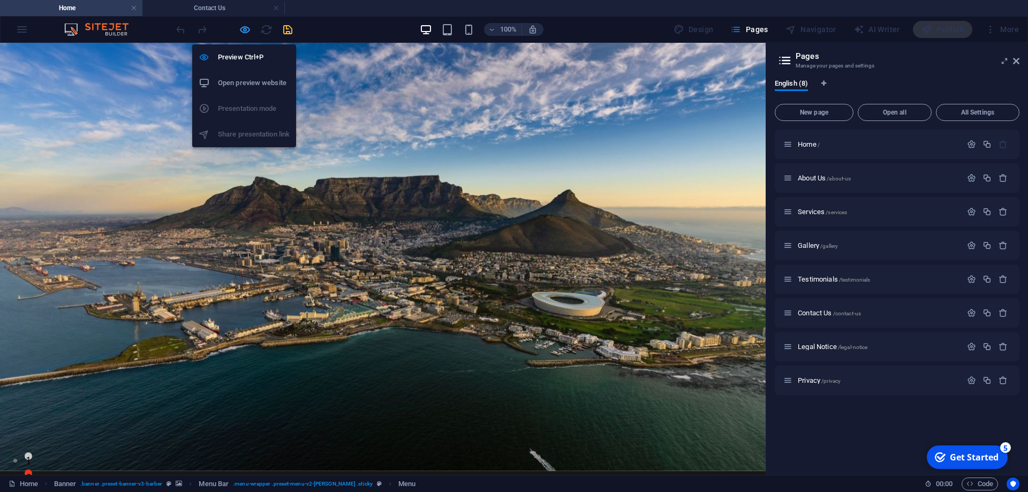
click at [244, 28] on icon "button" at bounding box center [245, 30] width 12 height 12
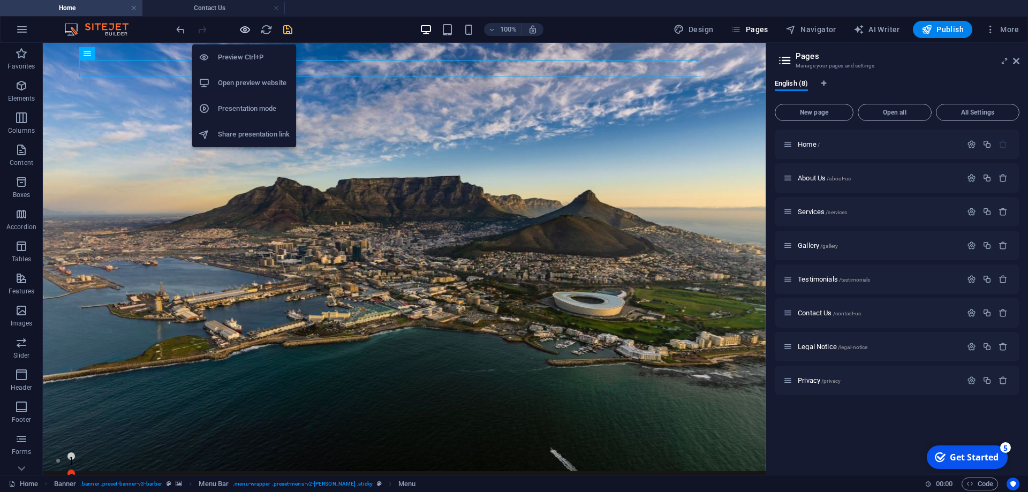
click at [244, 28] on icon "button" at bounding box center [245, 30] width 12 height 12
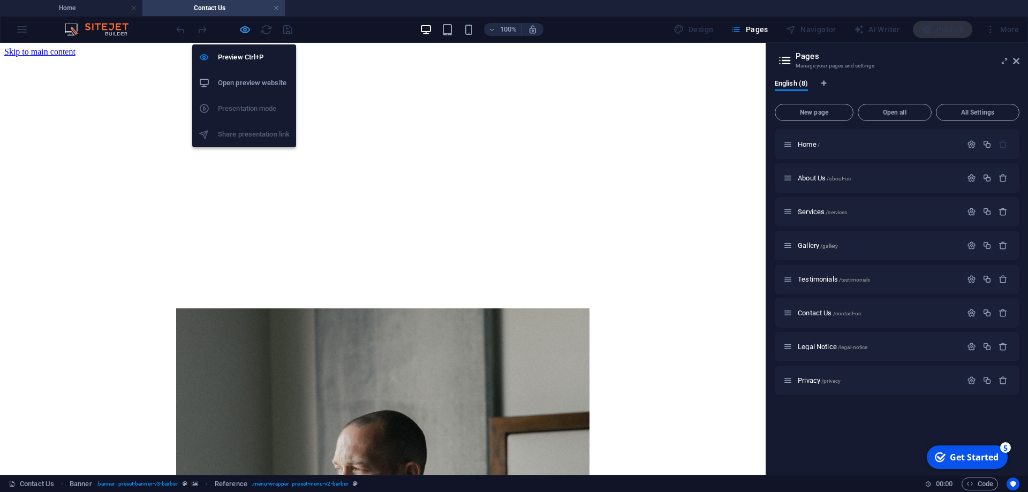
click at [243, 33] on icon "button" at bounding box center [245, 30] width 12 height 12
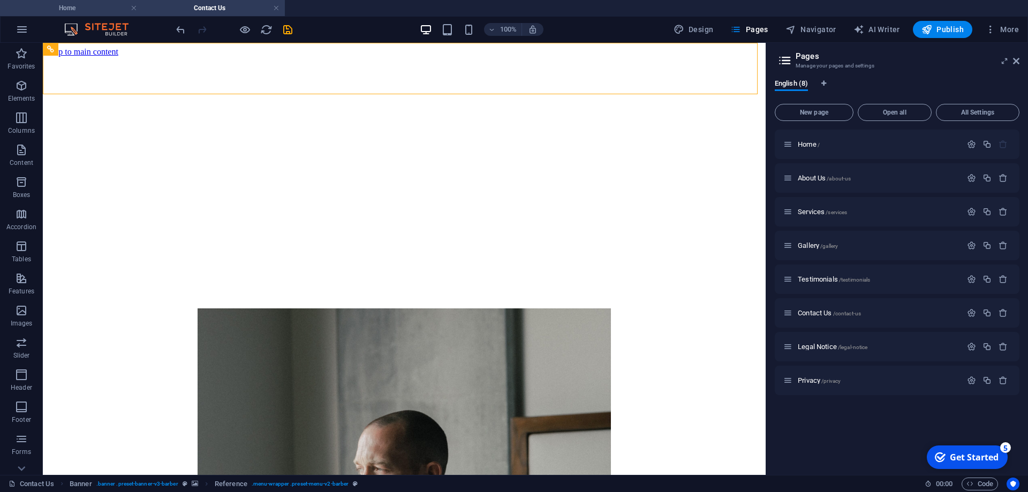
click at [111, 10] on h4 "Home" at bounding box center [71, 8] width 142 height 12
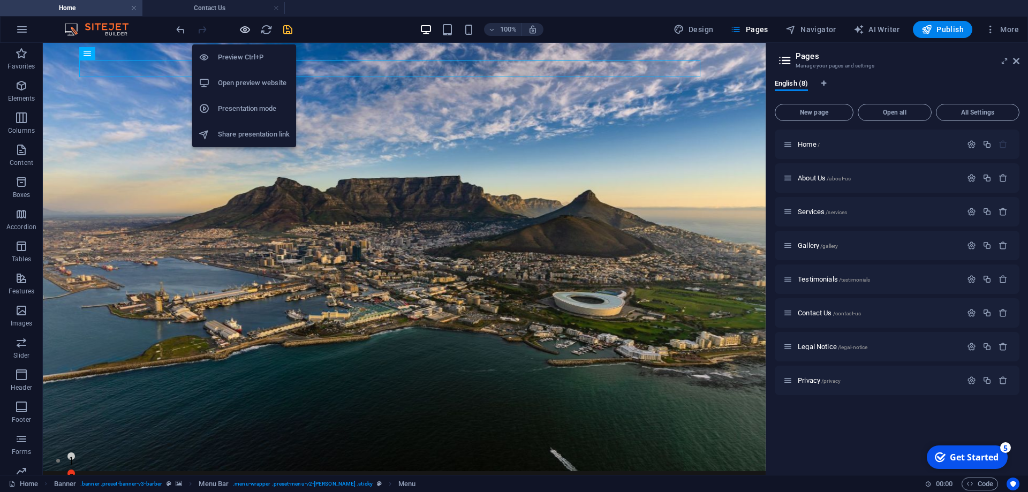
click at [244, 33] on icon "button" at bounding box center [245, 30] width 12 height 12
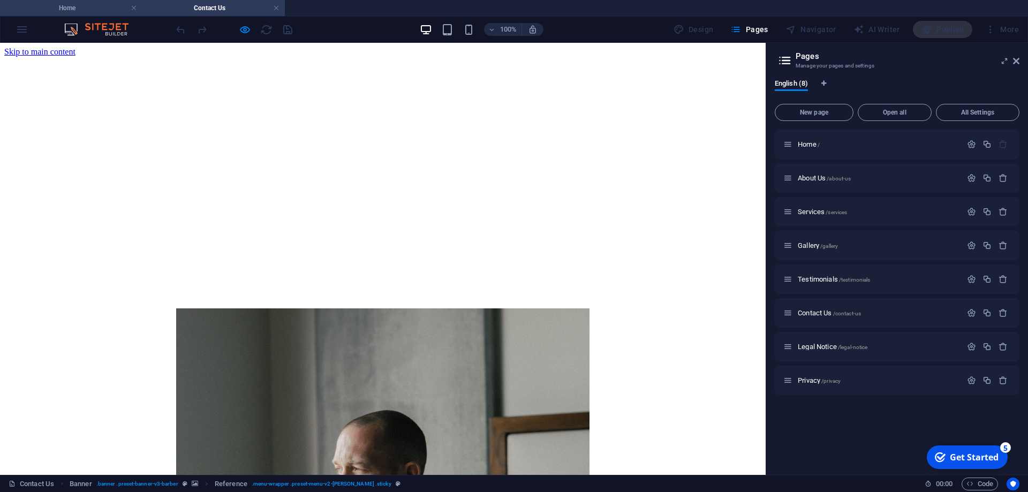
click at [115, 14] on li "Home" at bounding box center [71, 8] width 142 height 16
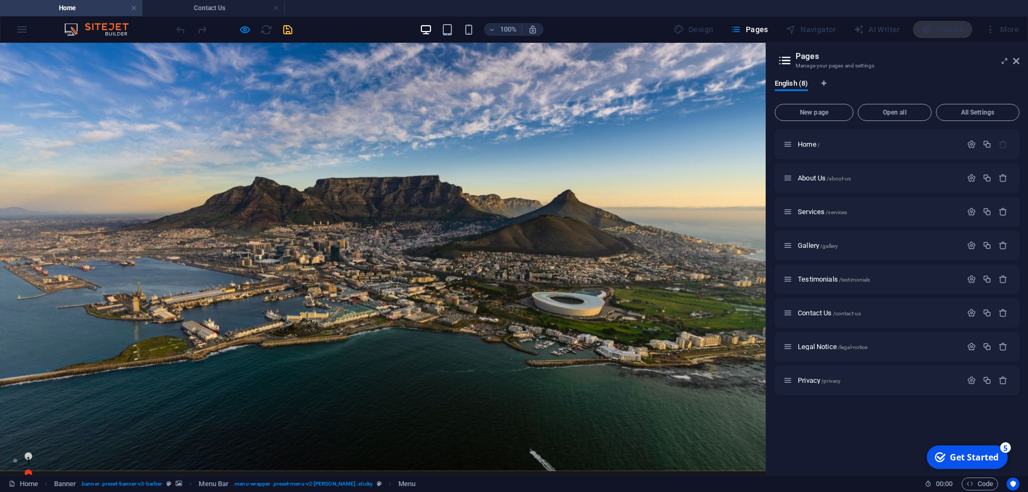
click at [271, 492] on link "About Us" at bounding box center [278, 497] width 46 height 9
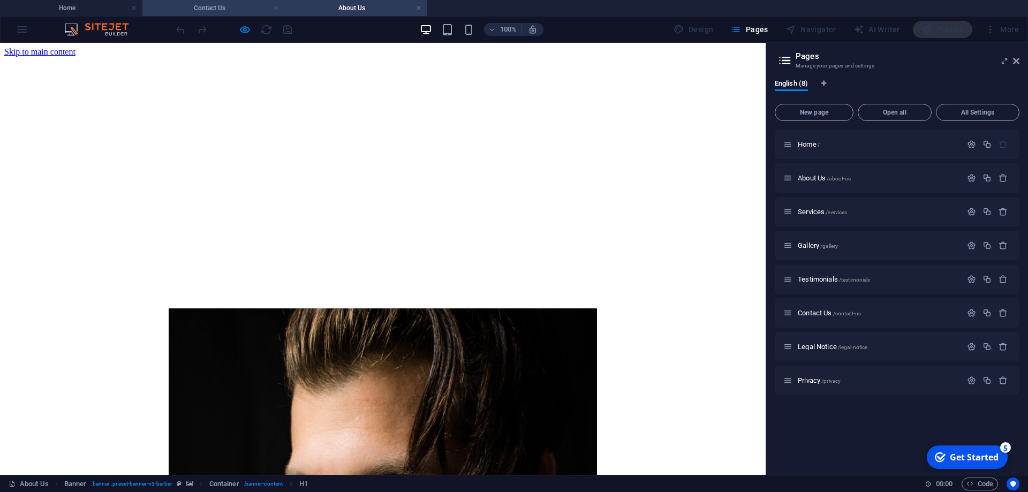
click at [275, 9] on link at bounding box center [276, 8] width 6 height 10
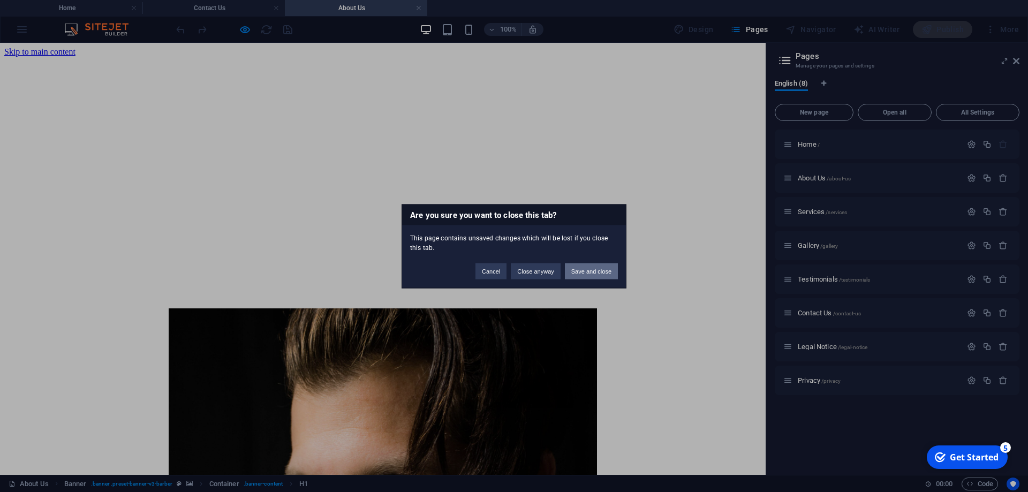
click at [588, 275] on button "Save and close" at bounding box center [591, 271] width 53 height 16
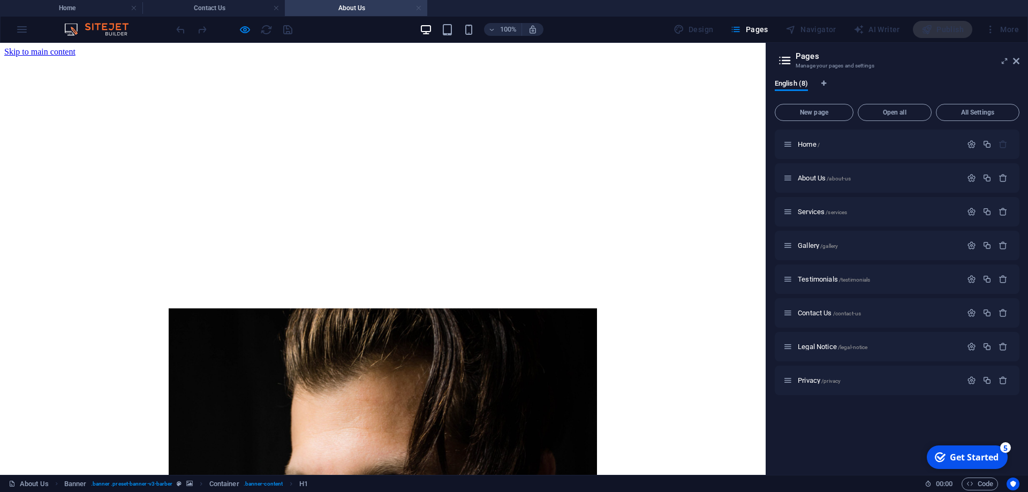
click at [419, 8] on link at bounding box center [419, 8] width 6 height 10
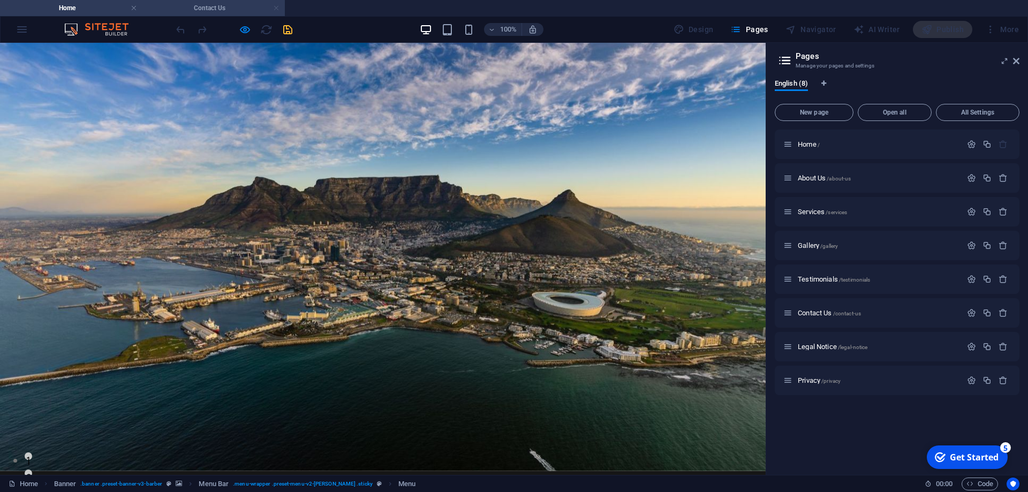
click at [274, 6] on link at bounding box center [276, 8] width 6 height 10
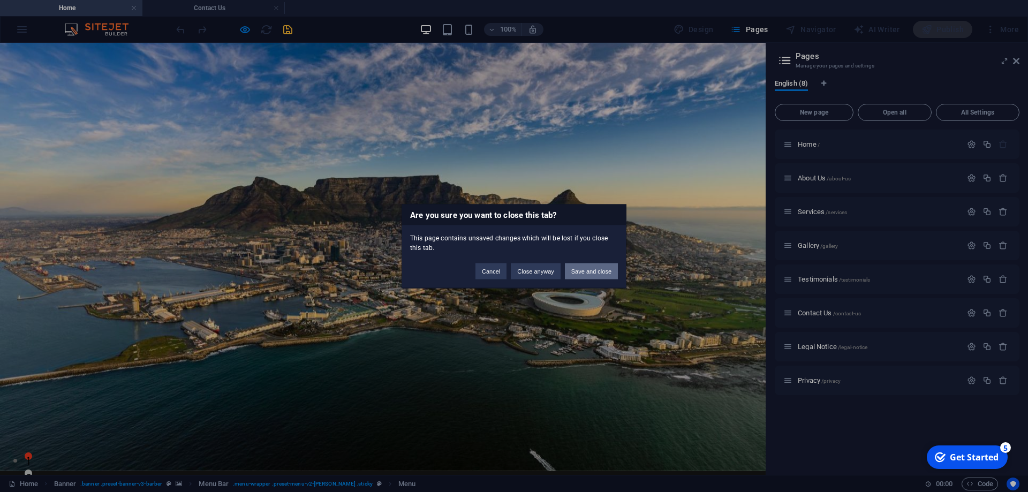
click at [586, 277] on button "Save and close" at bounding box center [591, 271] width 53 height 16
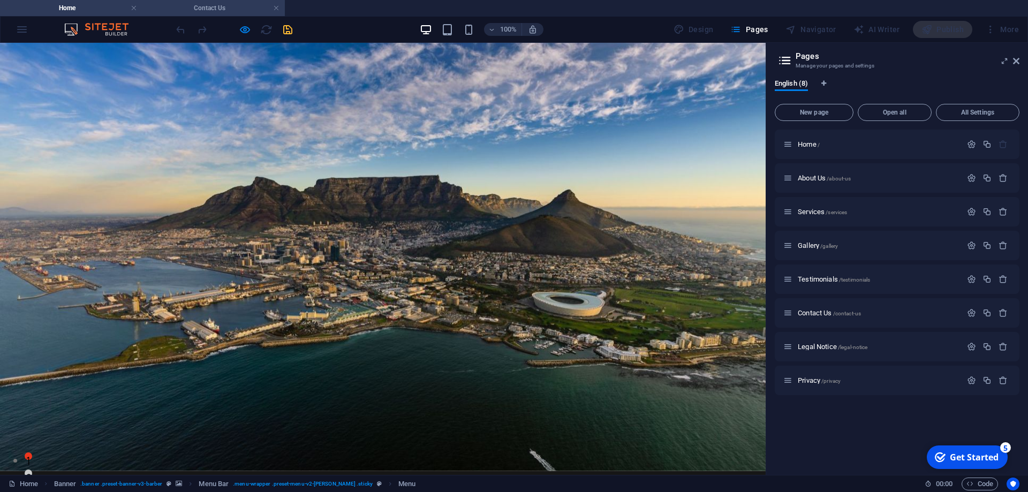
click at [206, 1] on li "Contact Us" at bounding box center [213, 8] width 142 height 16
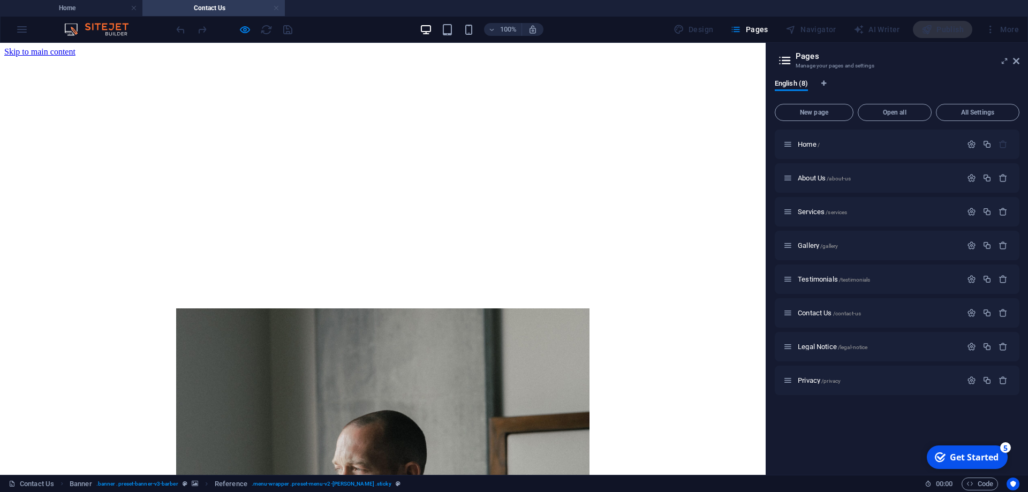
click at [275, 9] on link at bounding box center [276, 8] width 6 height 10
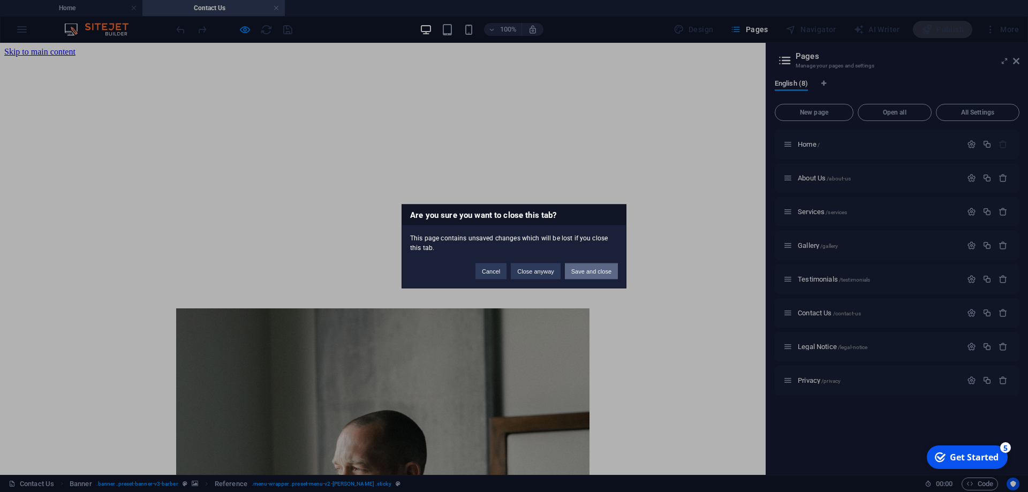
click at [592, 273] on button "Save and close" at bounding box center [591, 271] width 53 height 16
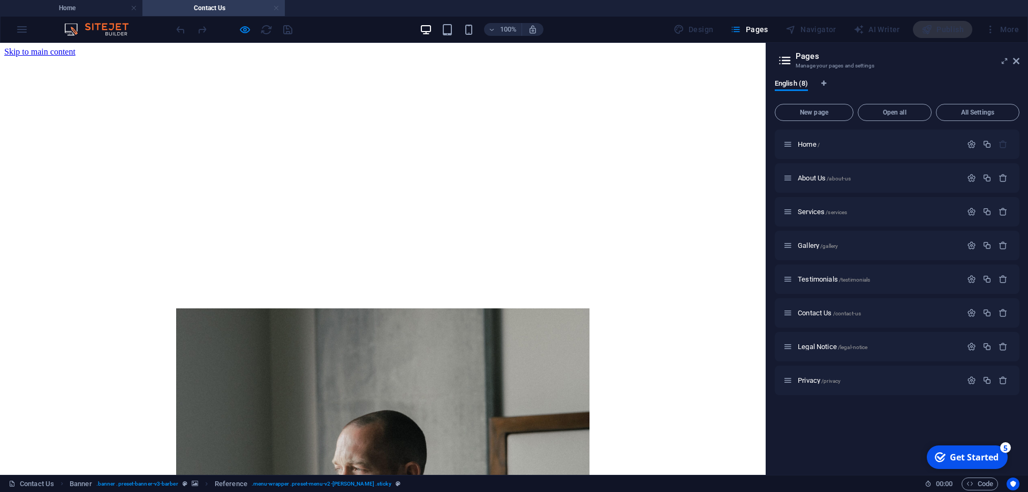
click at [276, 5] on link at bounding box center [276, 8] width 6 height 10
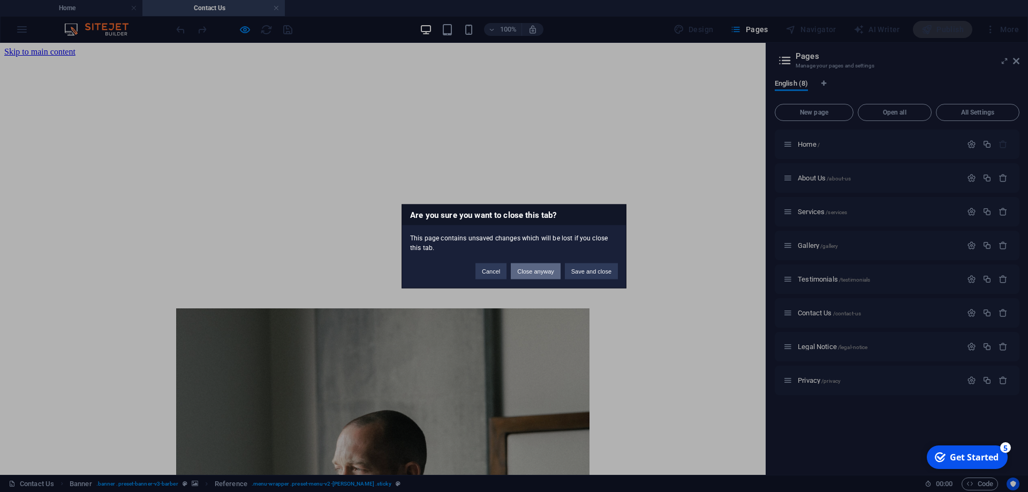
click at [528, 272] on button "Close anyway" at bounding box center [535, 271] width 49 height 16
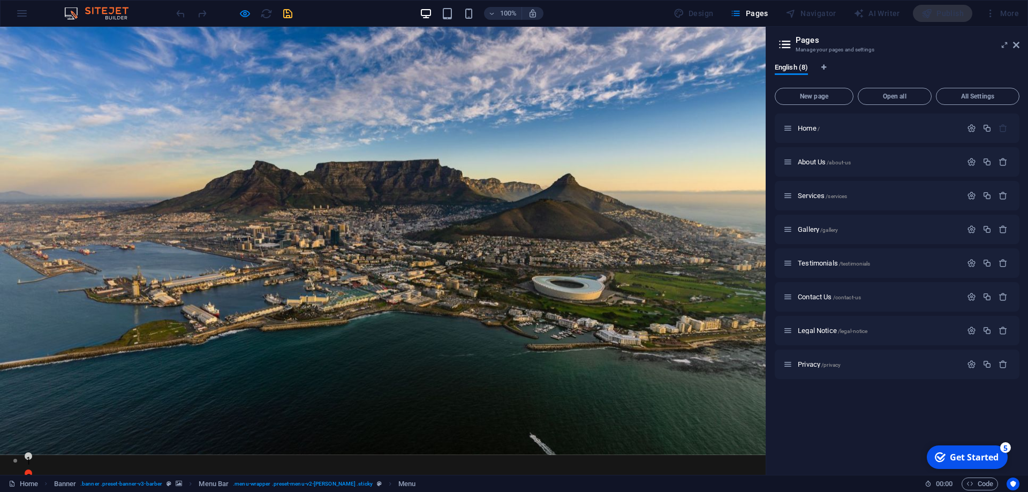
click at [267, 477] on link "About Us" at bounding box center [278, 481] width 46 height 9
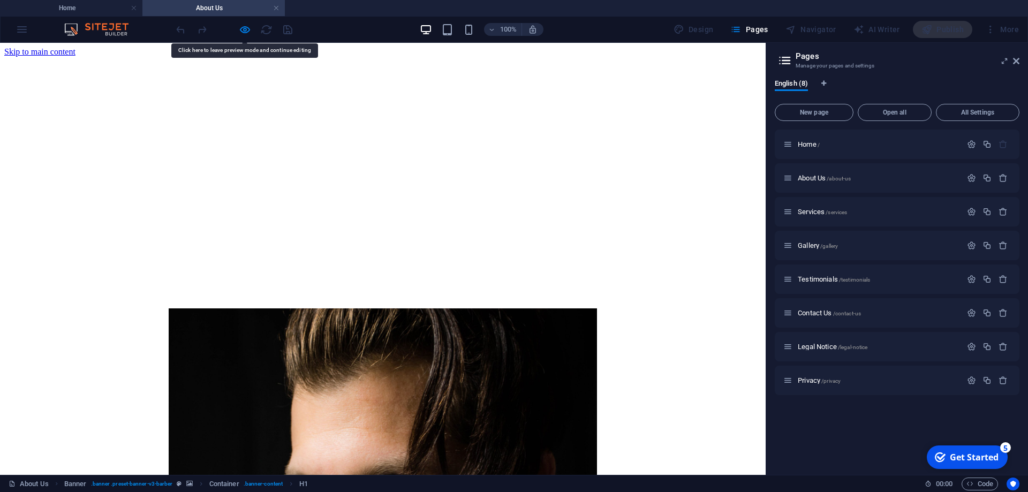
click at [106, 10] on h4 "Home" at bounding box center [71, 8] width 142 height 12
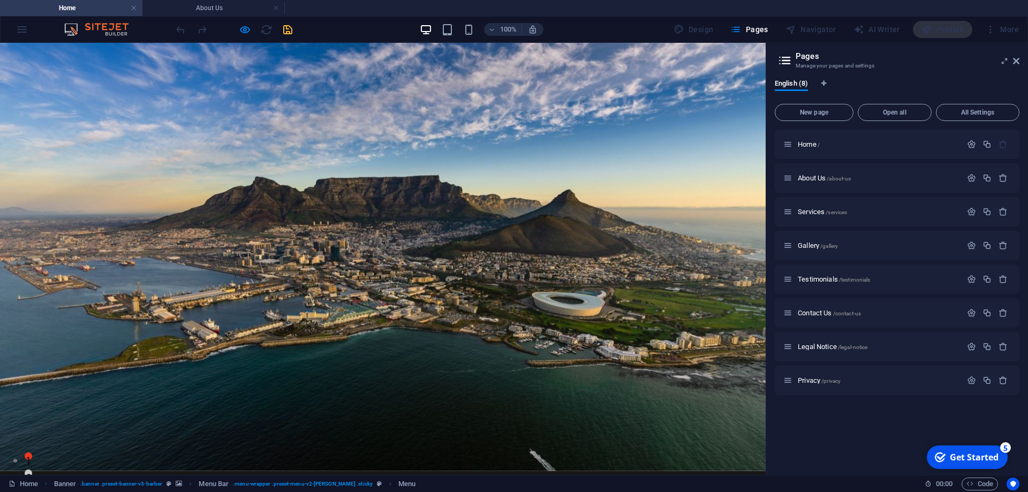
click at [463, 492] on link "Testimonials" at bounding box center [482, 497] width 67 height 9
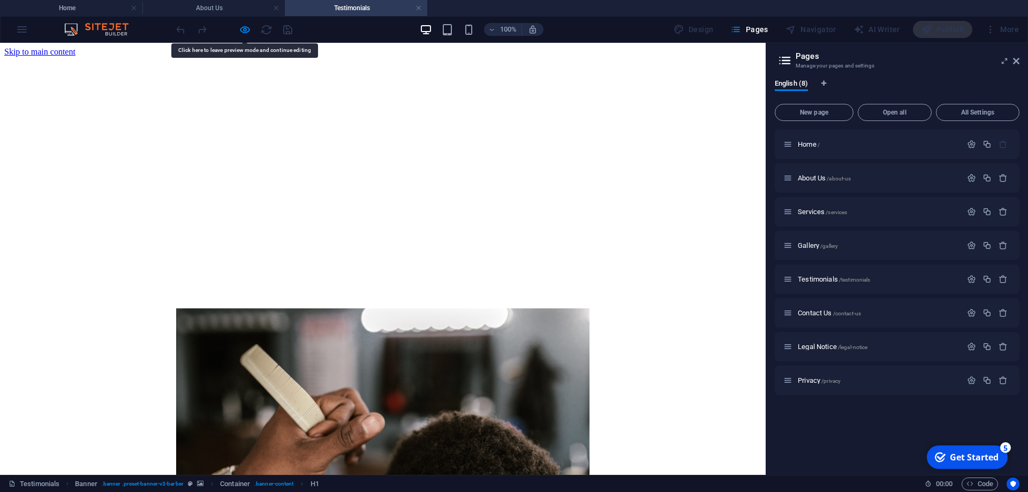
click at [240, 33] on icon "button" at bounding box center [245, 30] width 12 height 12
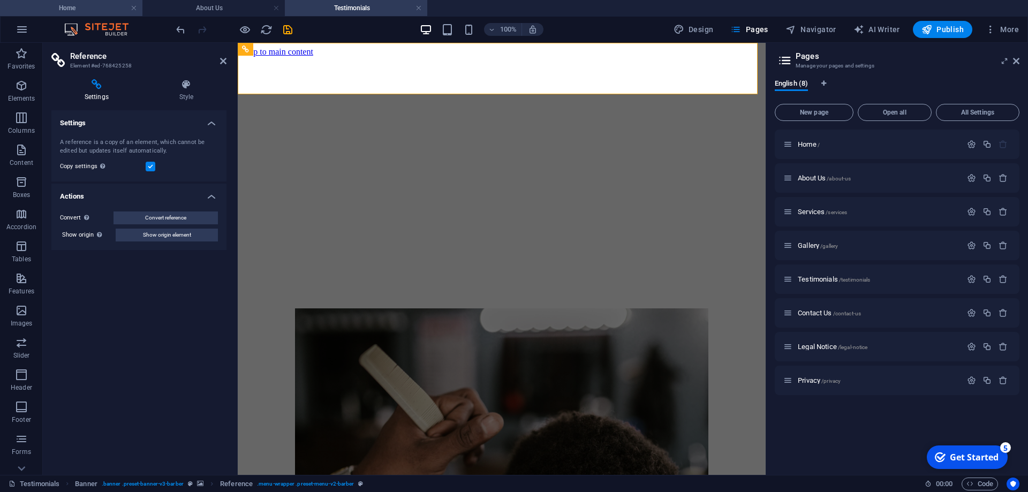
click at [84, 5] on h4 "Home" at bounding box center [71, 8] width 142 height 12
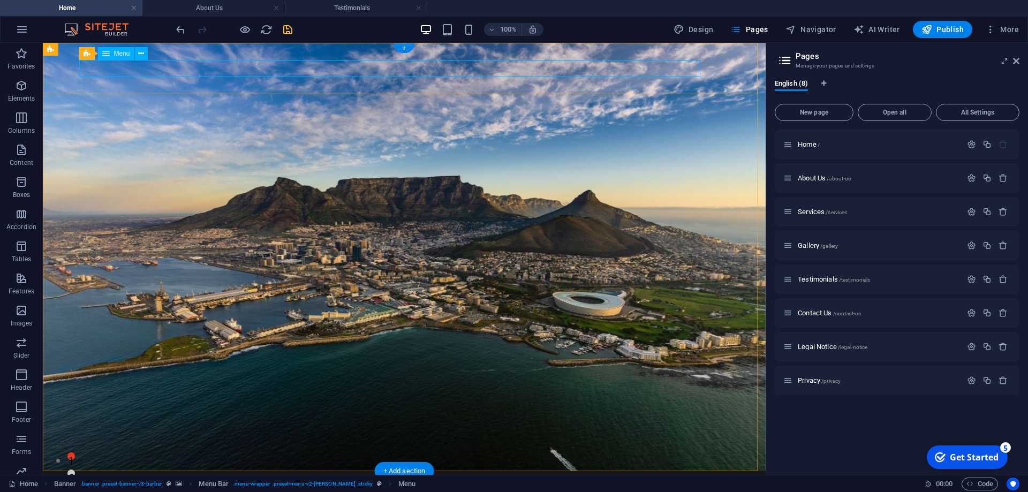
click at [314, 488] on nav "Home About Us Services Gallery Testimonials Contact Us" at bounding box center [393, 496] width 621 height 17
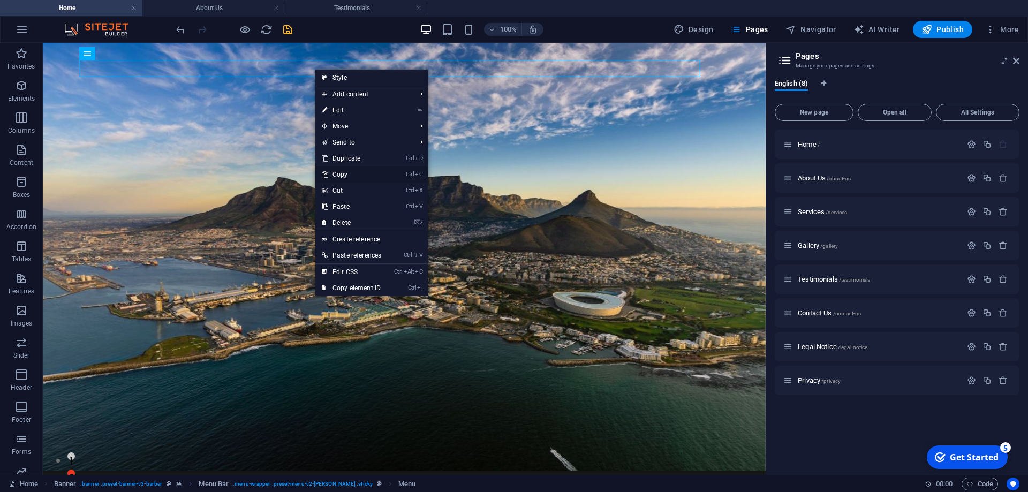
click at [354, 174] on link "Ctrl C Copy" at bounding box center [351, 175] width 72 height 16
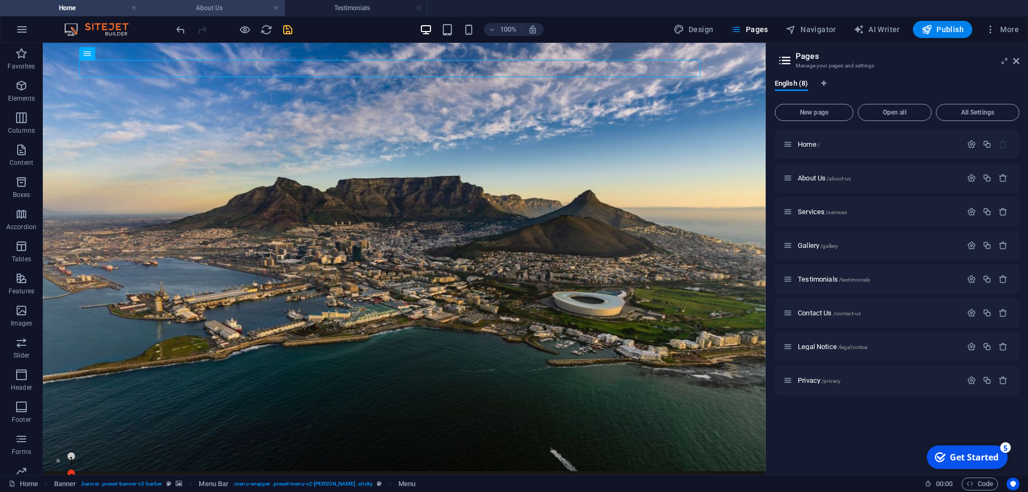
click at [227, 7] on h4 "About Us" at bounding box center [213, 8] width 142 height 12
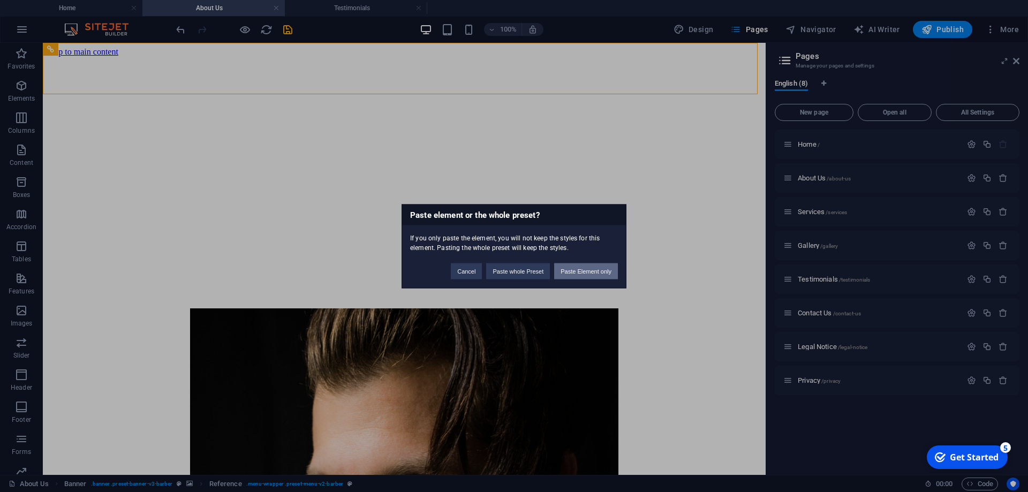
click at [574, 274] on button "Paste Element only" at bounding box center [586, 271] width 64 height 16
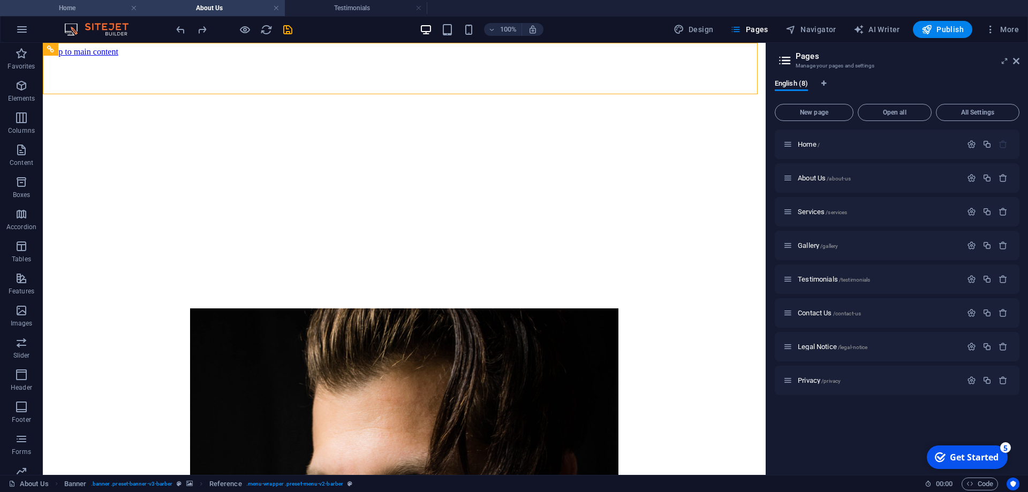
click at [87, 2] on h4 "Home" at bounding box center [71, 8] width 142 height 12
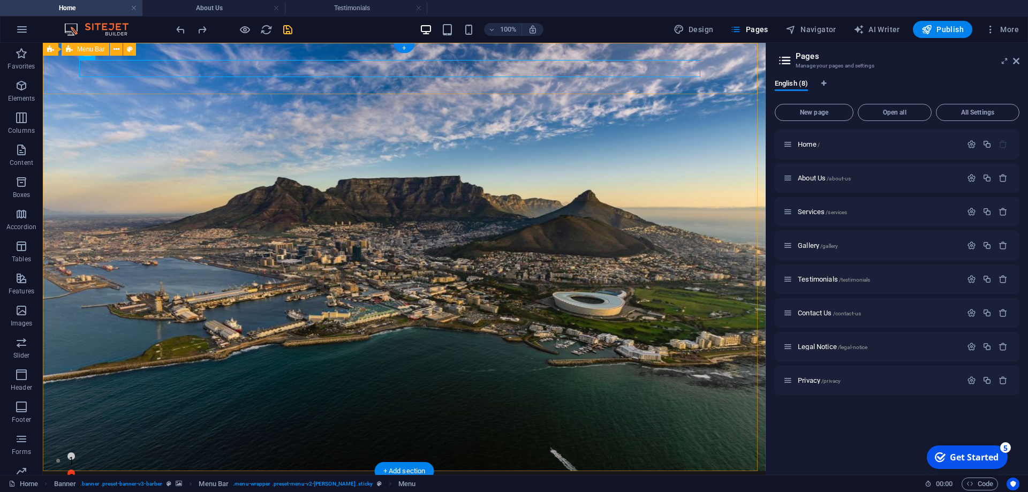
click at [268, 471] on div "Home About Us Services Gallery Testimonials Contact Us" at bounding box center [404, 496] width 723 height 51
click at [262, 488] on nav "Home About Us Services Gallery Testimonials Contact Us" at bounding box center [393, 496] width 621 height 17
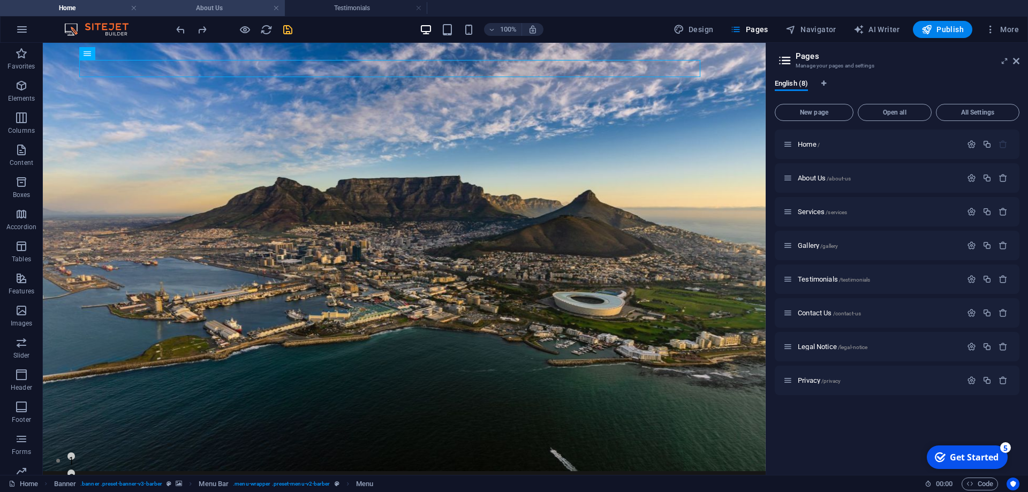
click at [208, 10] on h4 "About Us" at bounding box center [213, 8] width 142 height 12
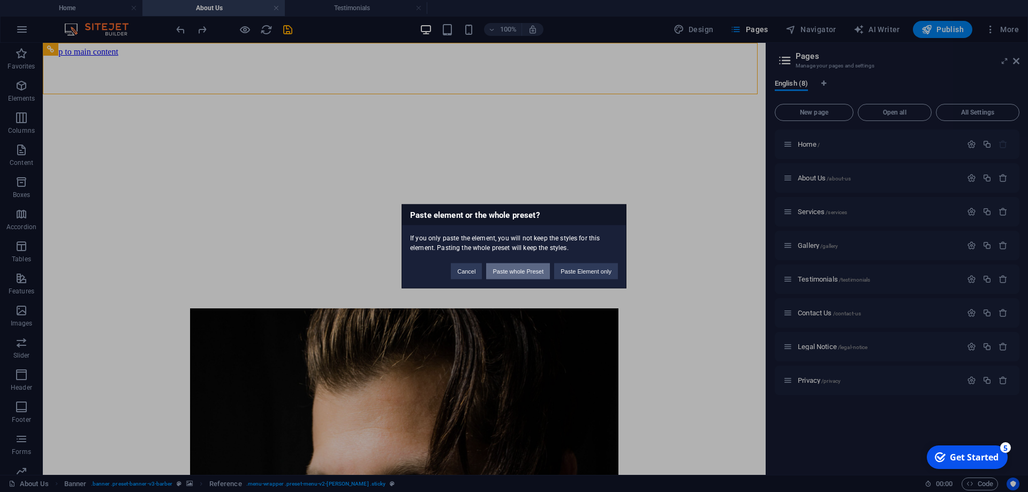
click at [518, 266] on button "Paste whole Preset" at bounding box center [518, 271] width 64 height 16
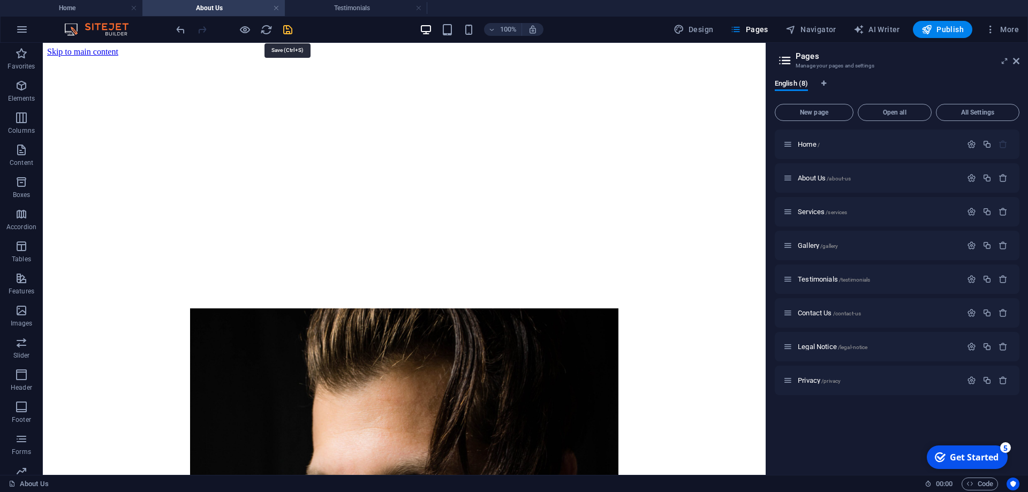
click at [288, 31] on icon "save" at bounding box center [288, 30] width 12 height 12
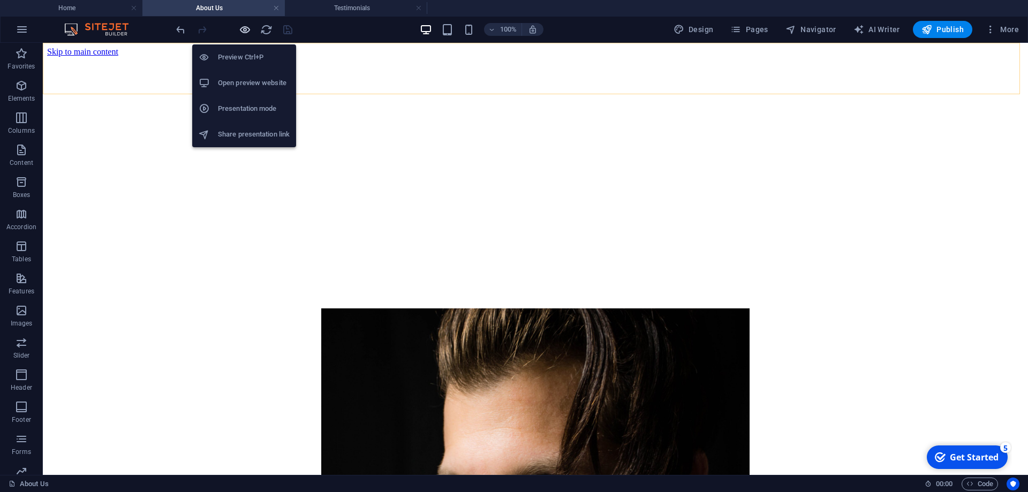
click at [241, 29] on icon "button" at bounding box center [245, 30] width 12 height 12
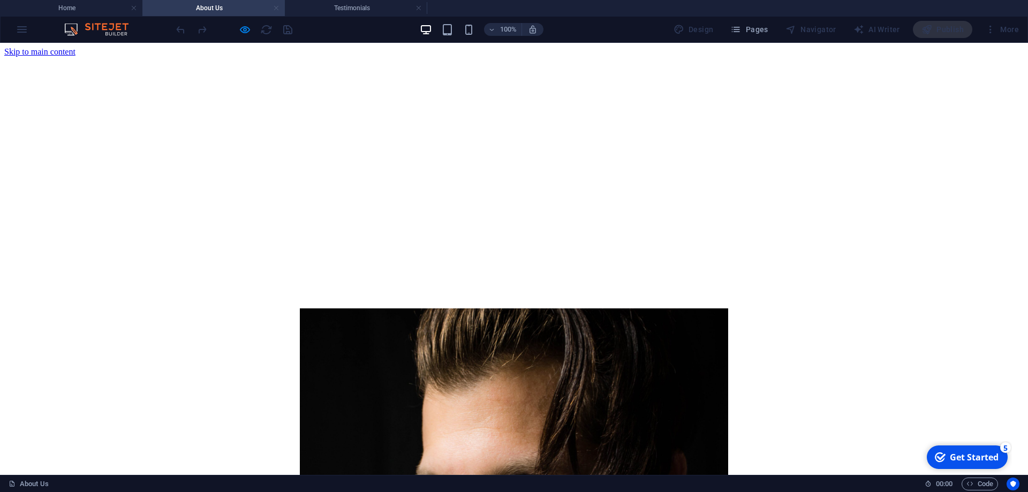
click at [279, 9] on link at bounding box center [276, 8] width 6 height 10
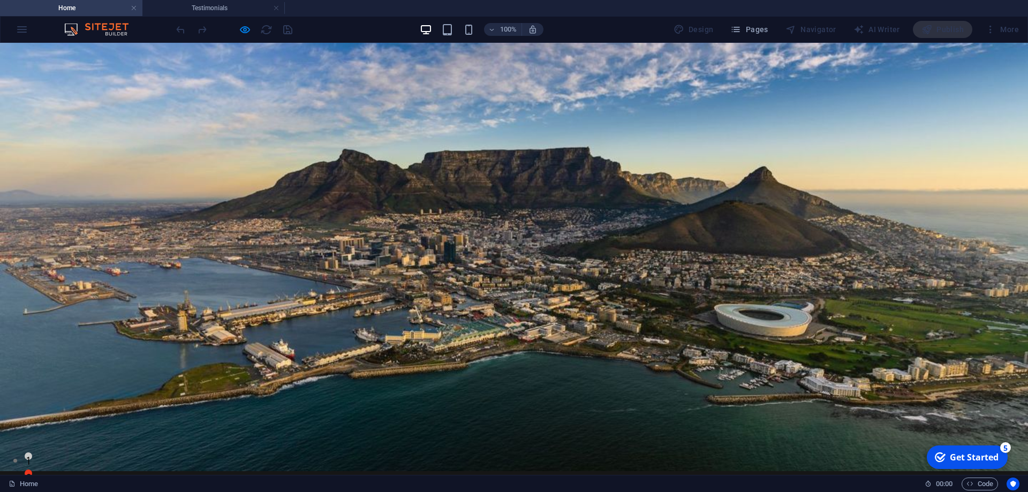
click at [276, 7] on link at bounding box center [276, 8] width 6 height 10
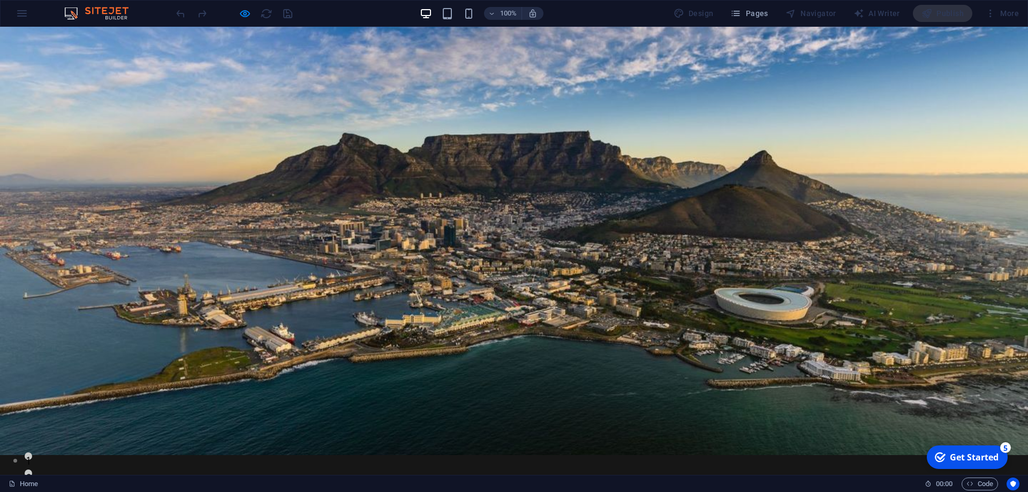
click at [409, 477] on link "About Us" at bounding box center [410, 481] width 46 height 9
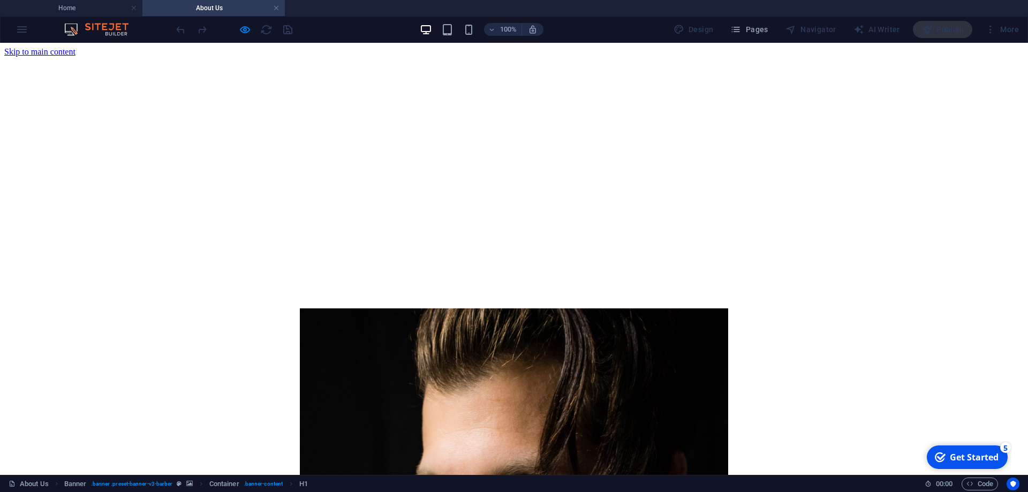
drag, startPoint x: 398, startPoint y: 74, endPoint x: 404, endPoint y: 73, distance: 5.6
drag, startPoint x: 420, startPoint y: 69, endPoint x: 473, endPoint y: 70, distance: 52.5
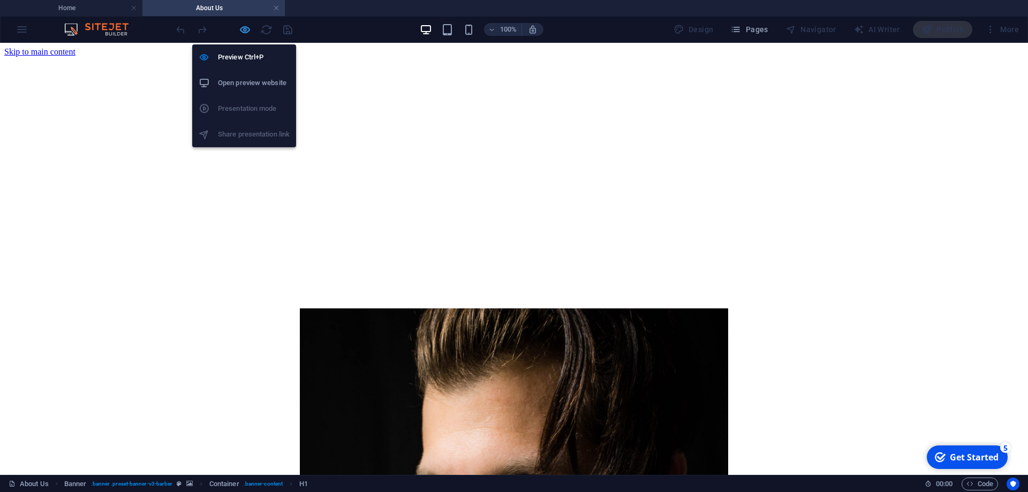
click at [245, 32] on icon "button" at bounding box center [245, 30] width 12 height 12
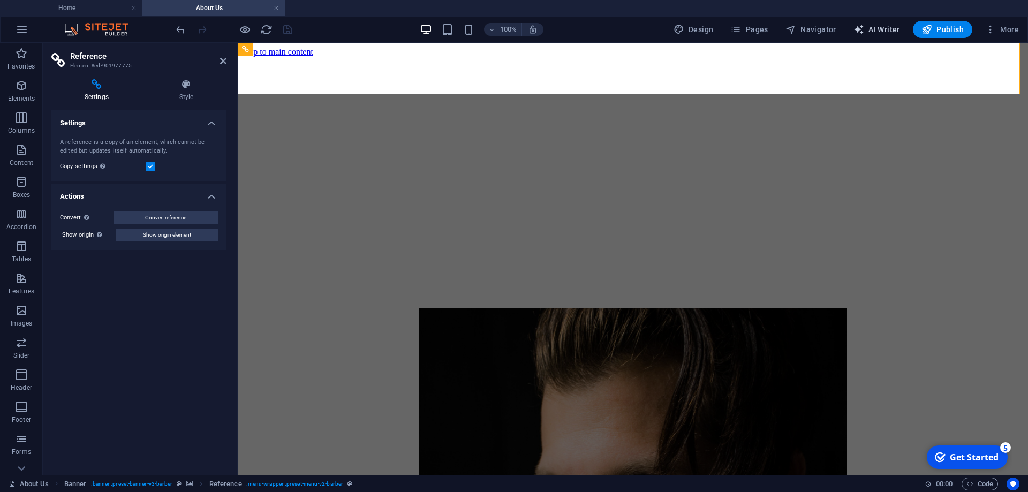
click at [883, 26] on span "AI Writer" at bounding box center [877, 29] width 47 height 11
select select "English"
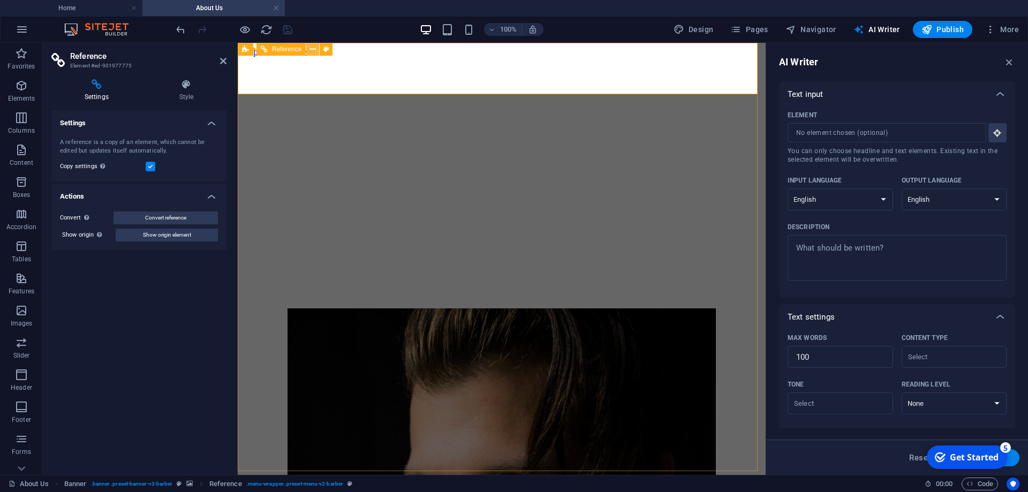
click at [310, 51] on icon at bounding box center [313, 49] width 6 height 11
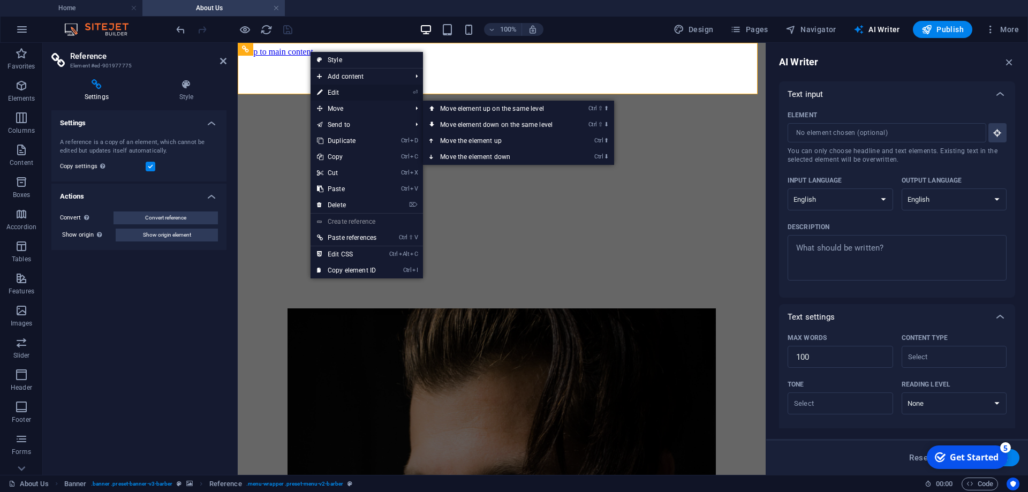
click at [371, 98] on link "⏎ Edit" at bounding box center [347, 93] width 72 height 16
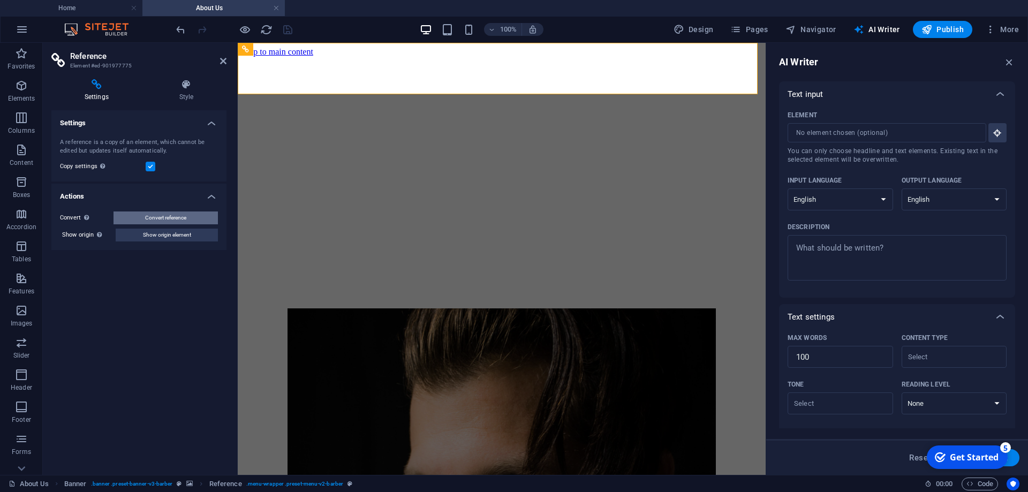
click at [138, 217] on button "Convert reference" at bounding box center [166, 218] width 104 height 13
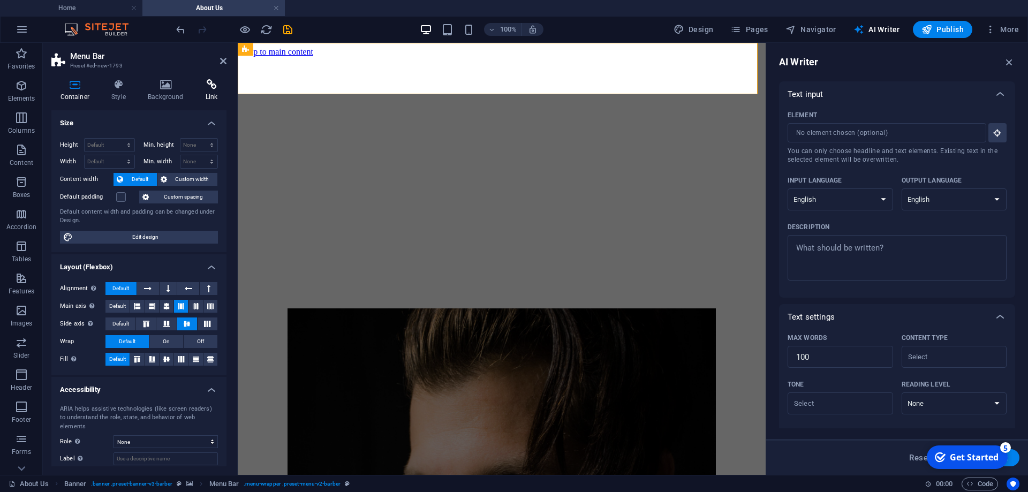
click at [197, 91] on h4 "Link" at bounding box center [212, 90] width 30 height 22
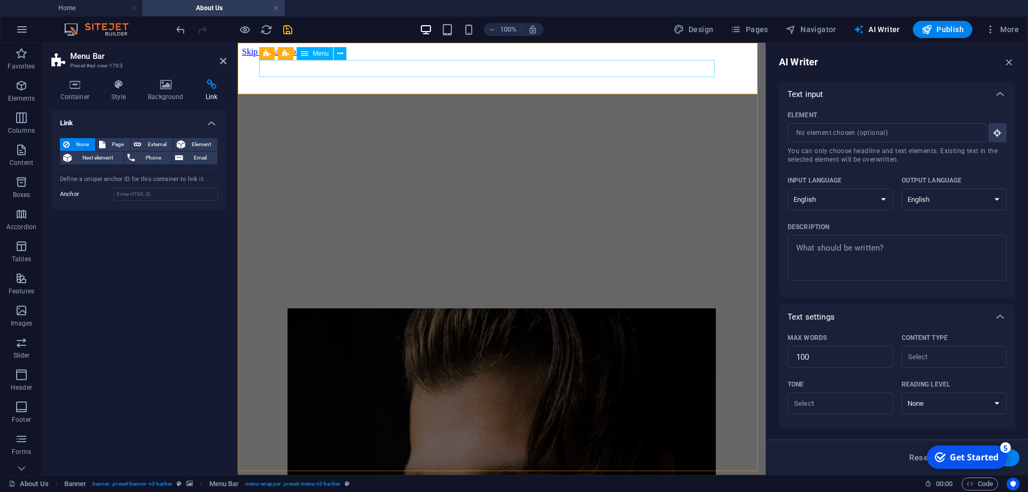
click at [120, 146] on span "Page" at bounding box center [118, 144] width 18 height 13
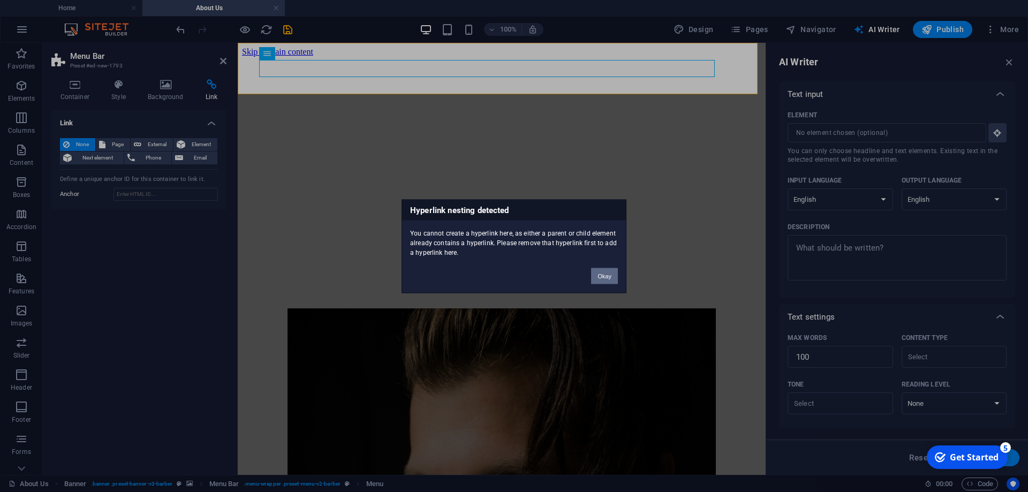
drag, startPoint x: 604, startPoint y: 275, endPoint x: 311, endPoint y: 231, distance: 295.7
click at [604, 275] on button "Okay" at bounding box center [604, 276] width 27 height 16
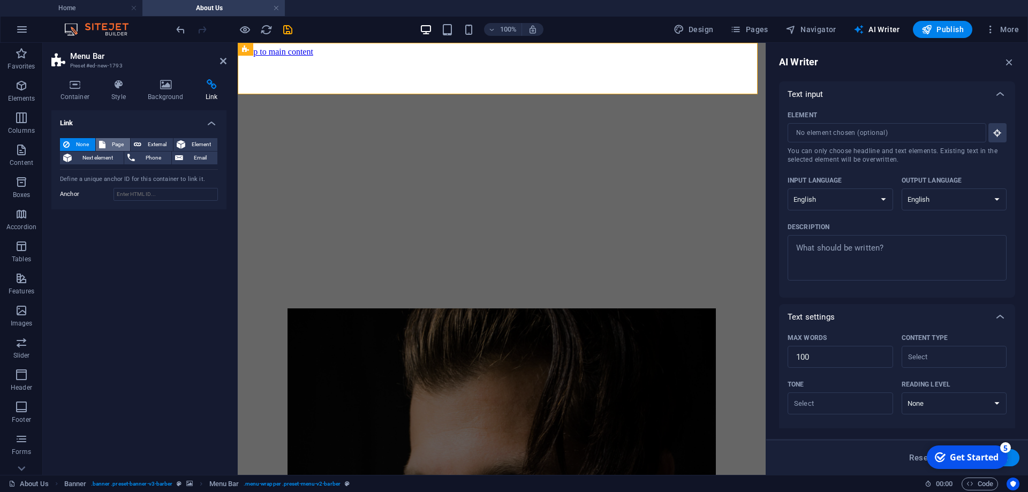
click at [119, 142] on span "Page" at bounding box center [118, 144] width 18 height 13
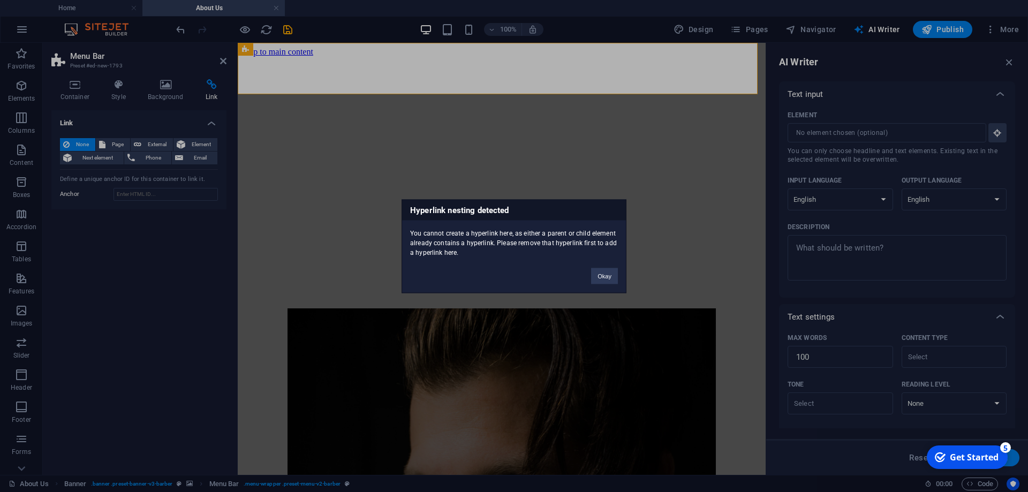
click at [618, 276] on div "Okay" at bounding box center [604, 270] width 43 height 27
click at [613, 276] on button "Okay" at bounding box center [604, 276] width 27 height 16
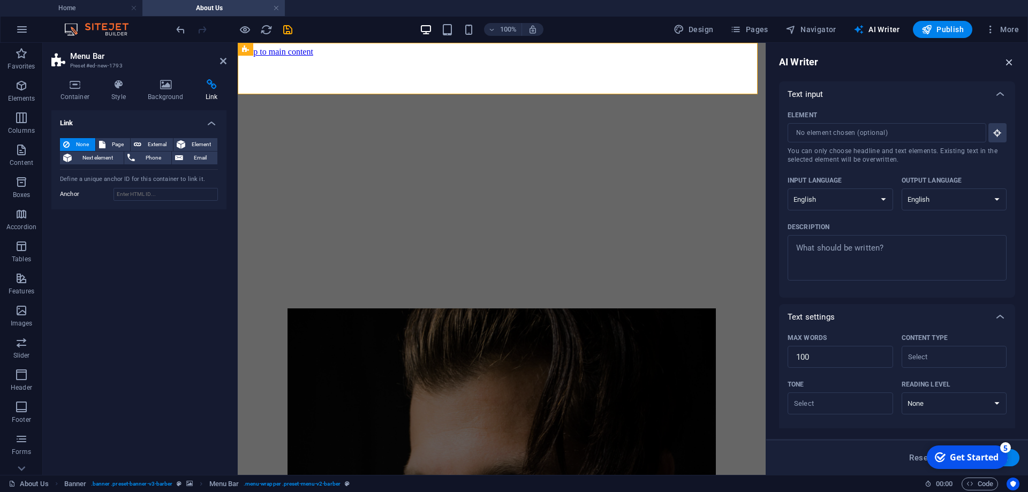
click at [1007, 61] on icon "button" at bounding box center [1010, 62] width 12 height 12
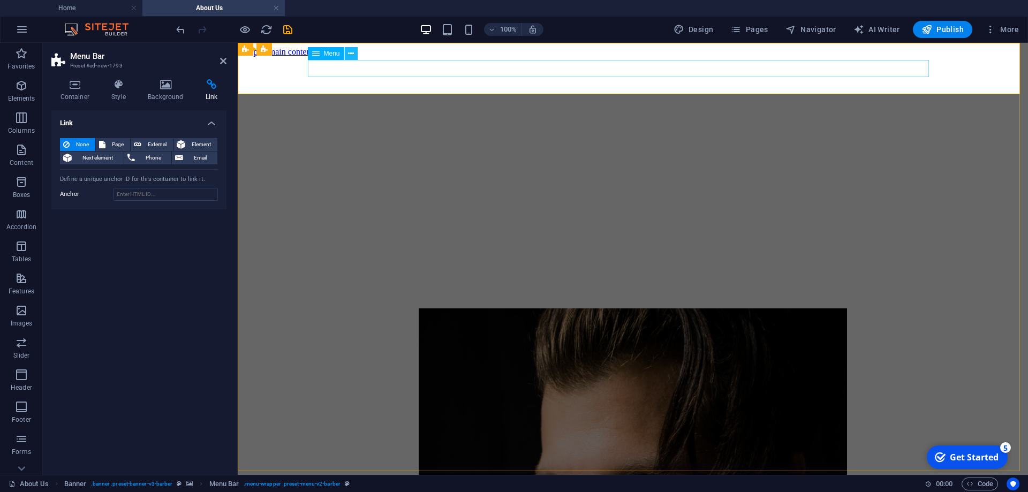
click at [347, 56] on button at bounding box center [351, 53] width 13 height 13
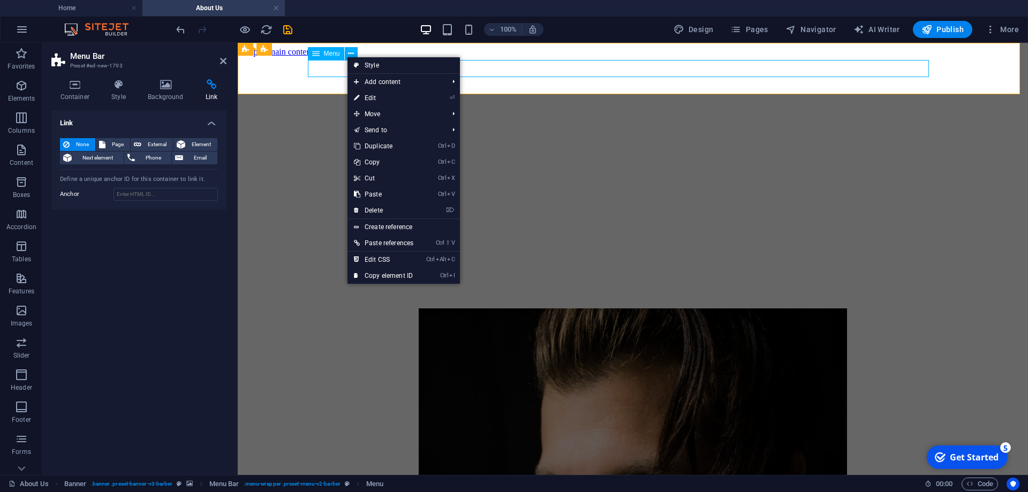
click at [315, 54] on icon at bounding box center [315, 53] width 7 height 13
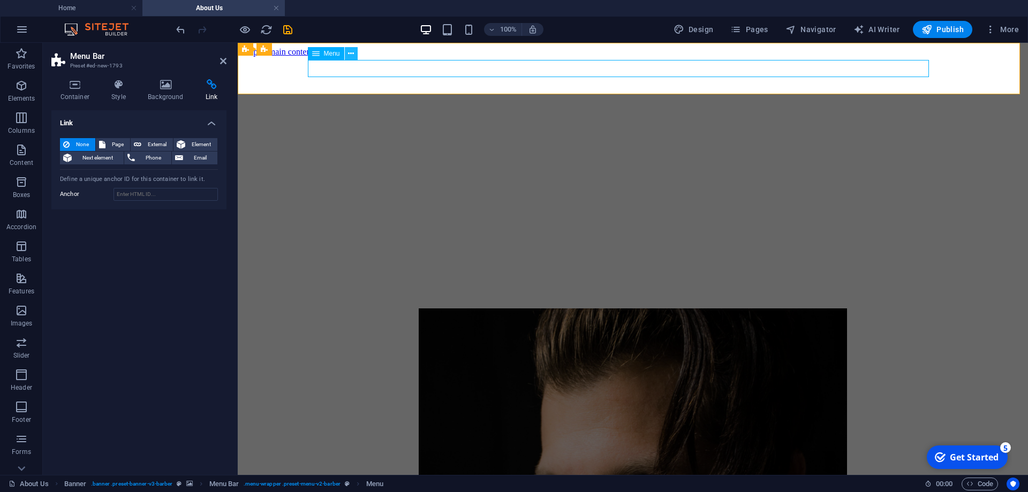
click at [351, 55] on icon at bounding box center [351, 53] width 6 height 11
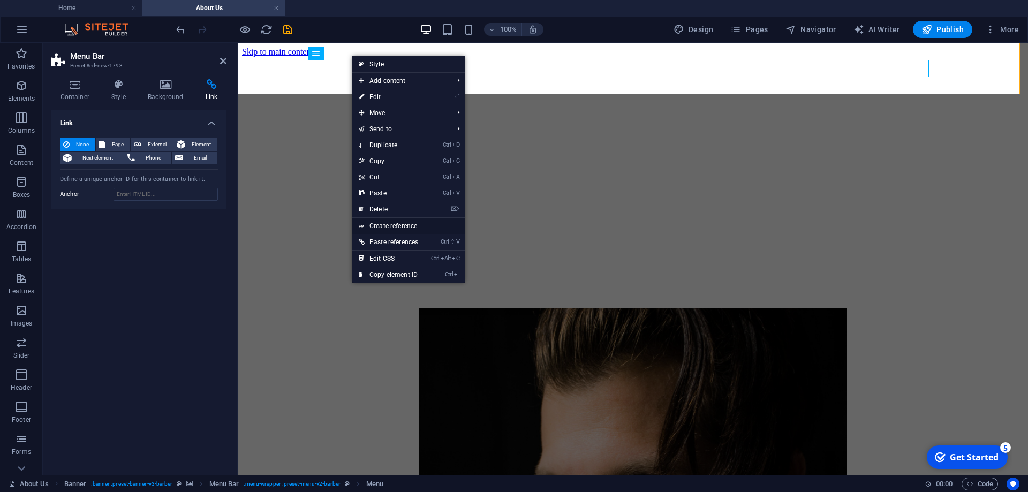
click at [410, 224] on link "Create reference" at bounding box center [408, 226] width 112 height 16
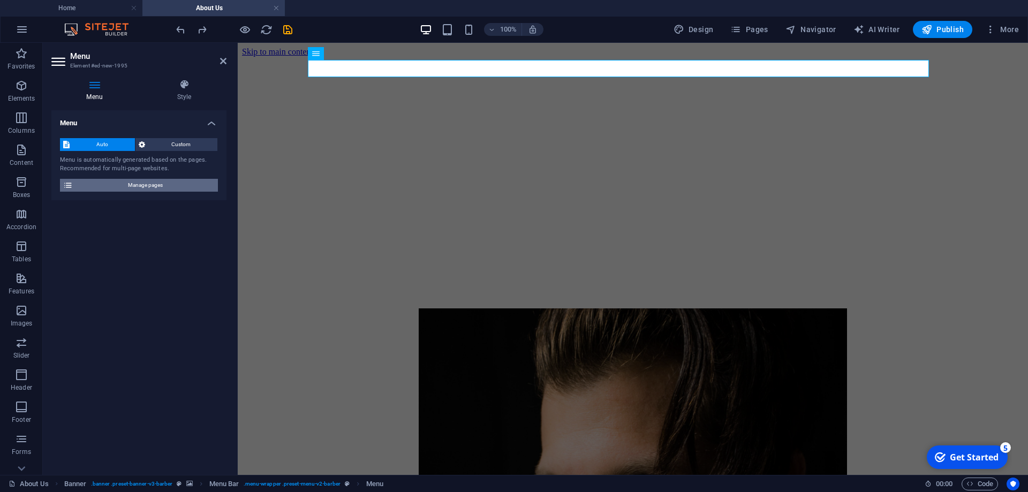
click at [174, 185] on span "Manage pages" at bounding box center [145, 185] width 139 height 13
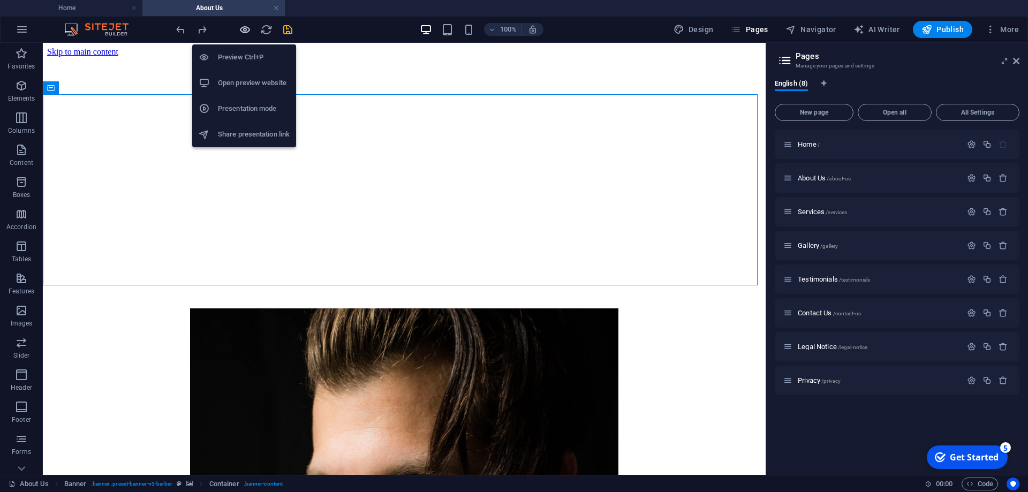
click at [244, 29] on icon "button" at bounding box center [245, 30] width 12 height 12
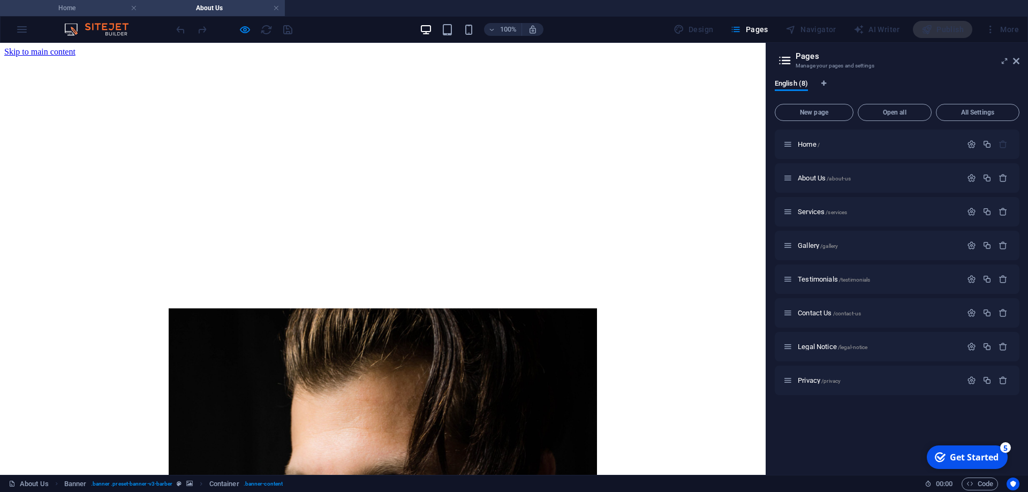
click at [102, 3] on h4 "Home" at bounding box center [71, 8] width 142 height 12
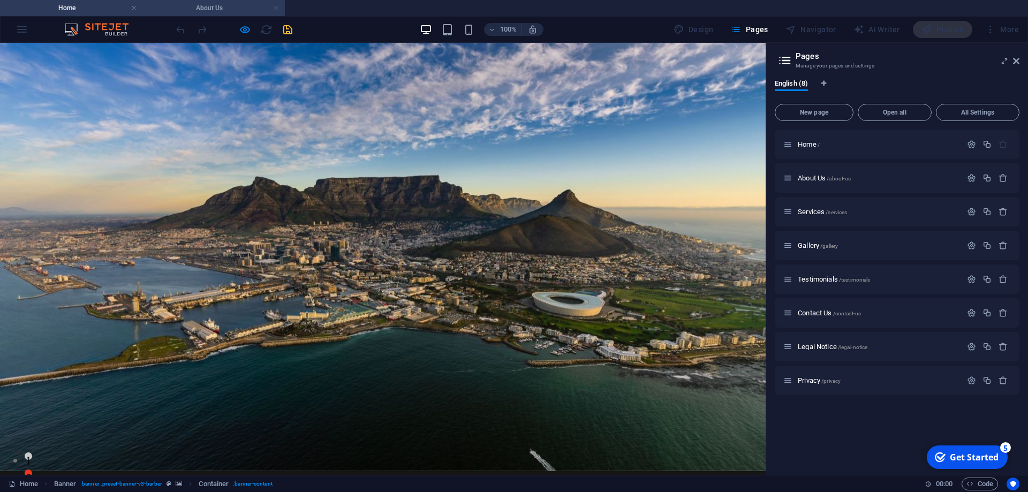
click at [276, 8] on link at bounding box center [276, 8] width 6 height 10
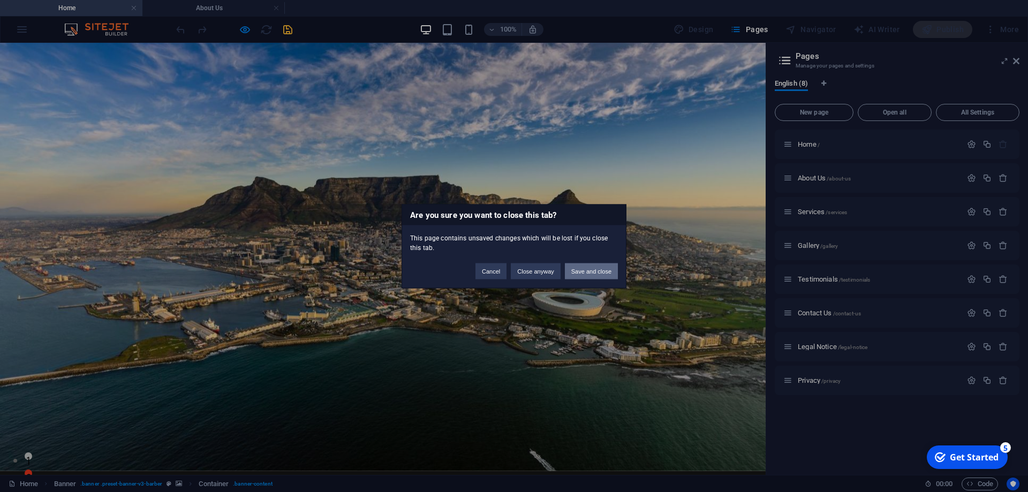
click at [596, 274] on button "Save and close" at bounding box center [591, 271] width 53 height 16
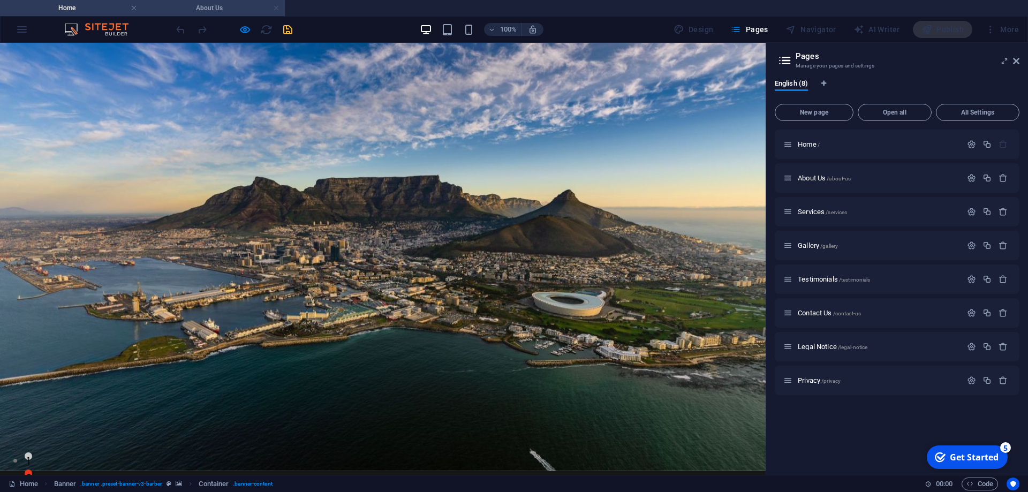
click at [276, 4] on link at bounding box center [276, 8] width 6 height 10
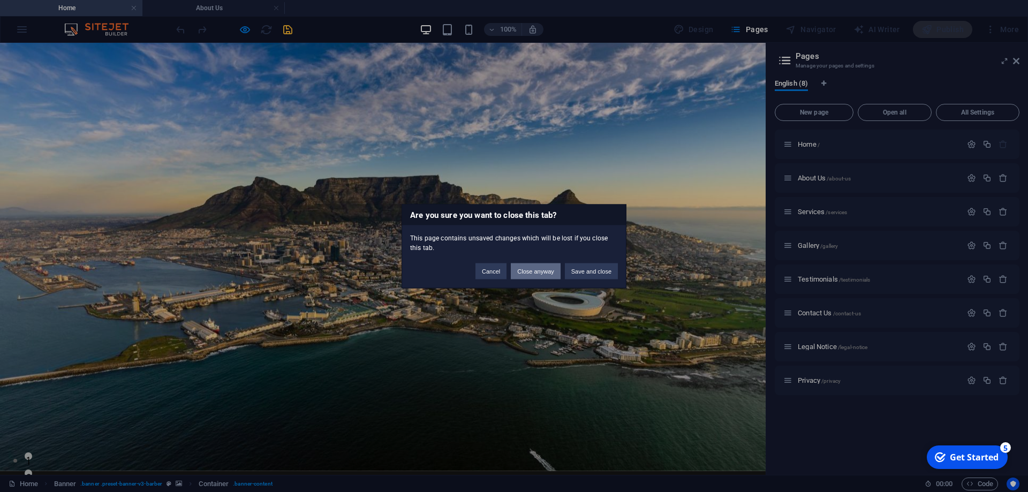
click at [547, 276] on button "Close anyway" at bounding box center [535, 271] width 49 height 16
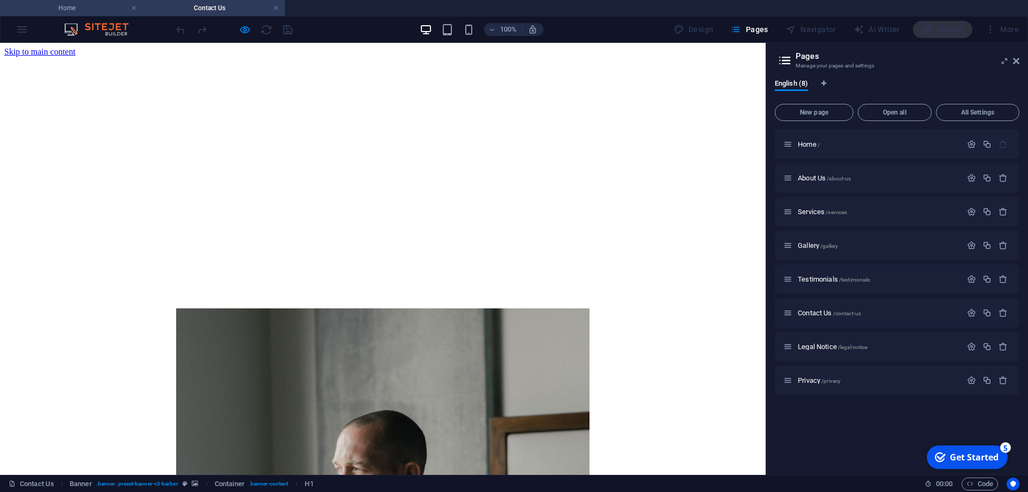
click at [104, 10] on h4 "Home" at bounding box center [71, 8] width 142 height 12
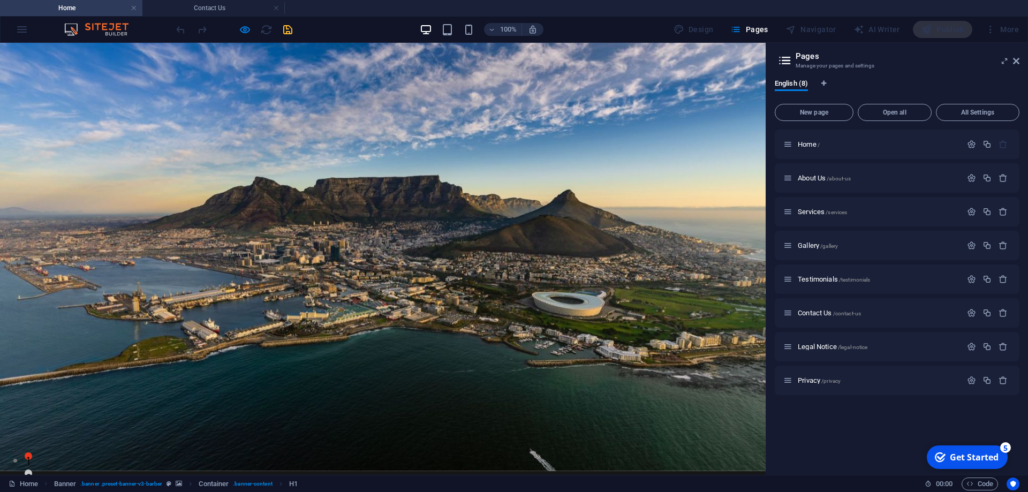
click at [278, 492] on link "About Us" at bounding box center [278, 497] width 46 height 9
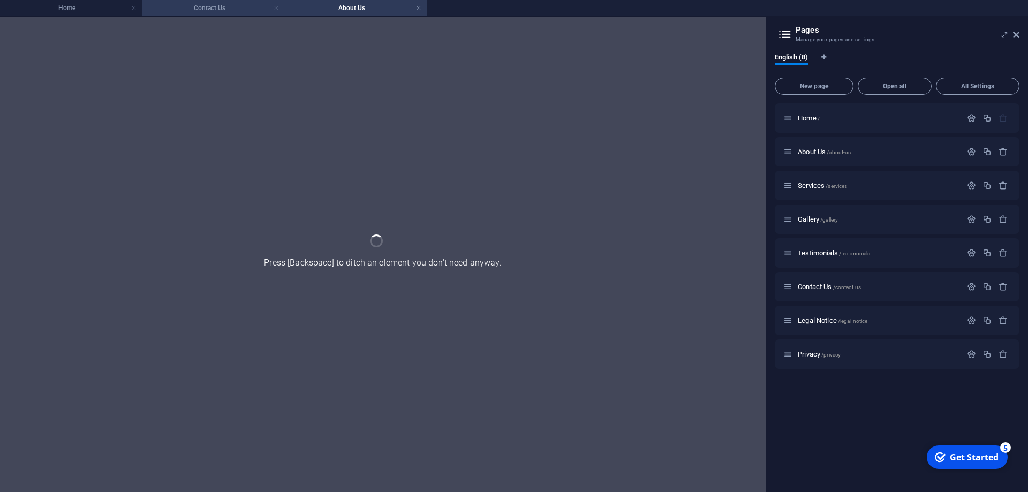
click at [275, 9] on link at bounding box center [276, 8] width 6 height 10
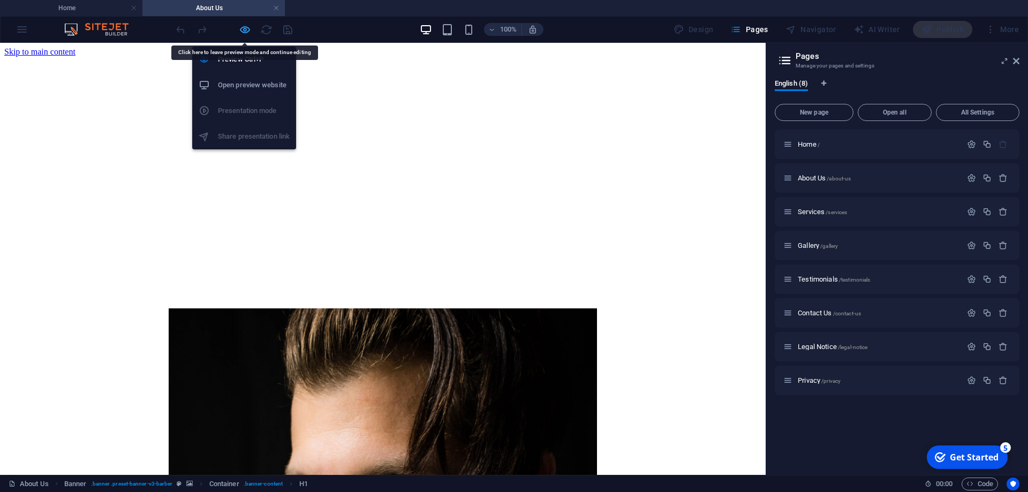
click at [239, 26] on icon "button" at bounding box center [245, 30] width 12 height 12
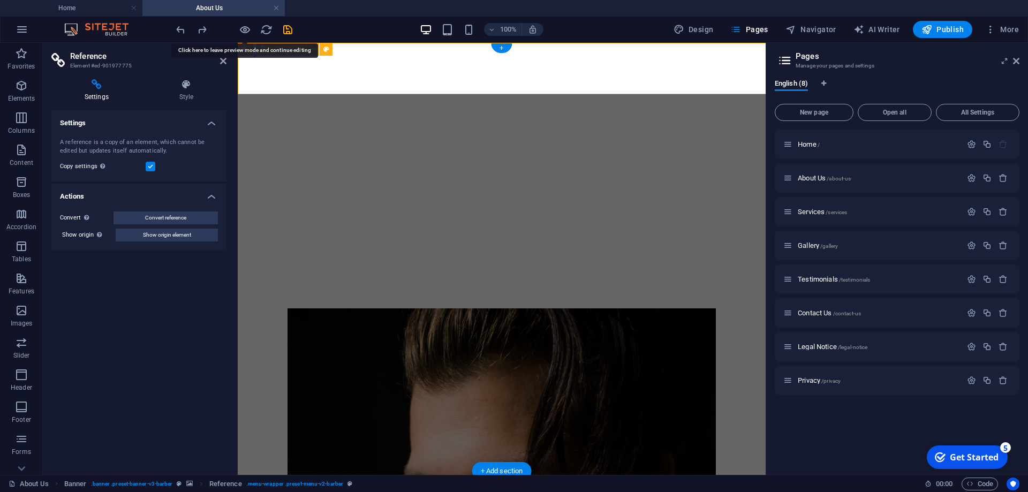
click at [243, 0] on html "amgtravels.co.za Home About Us Favorites Elements Columns Content Boxes Accordi…" at bounding box center [514, 246] width 1028 height 492
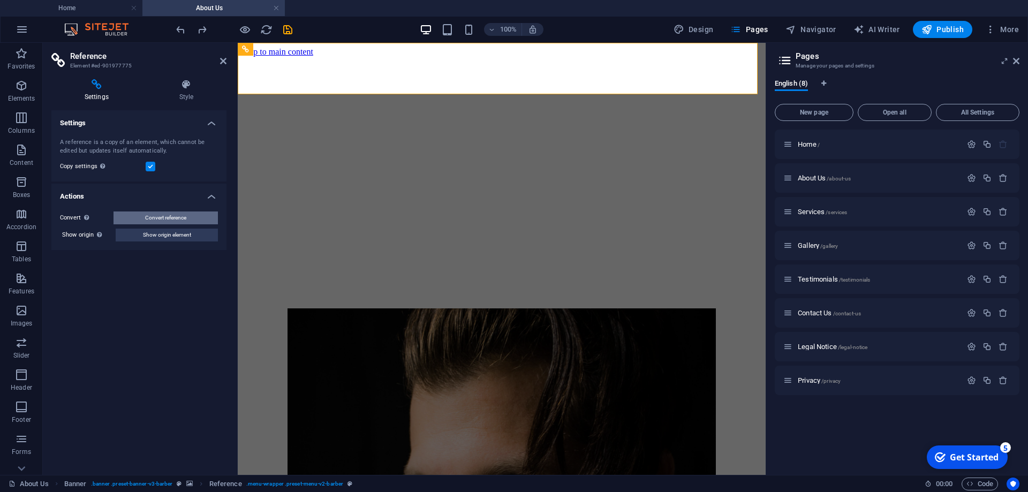
click at [184, 218] on span "Convert reference" at bounding box center [165, 218] width 41 height 13
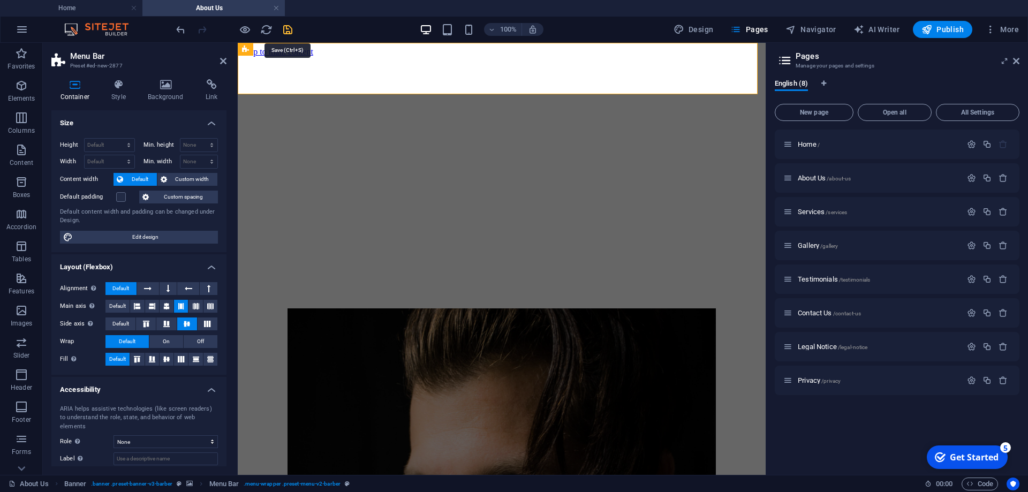
click at [284, 33] on icon "save" at bounding box center [288, 30] width 12 height 12
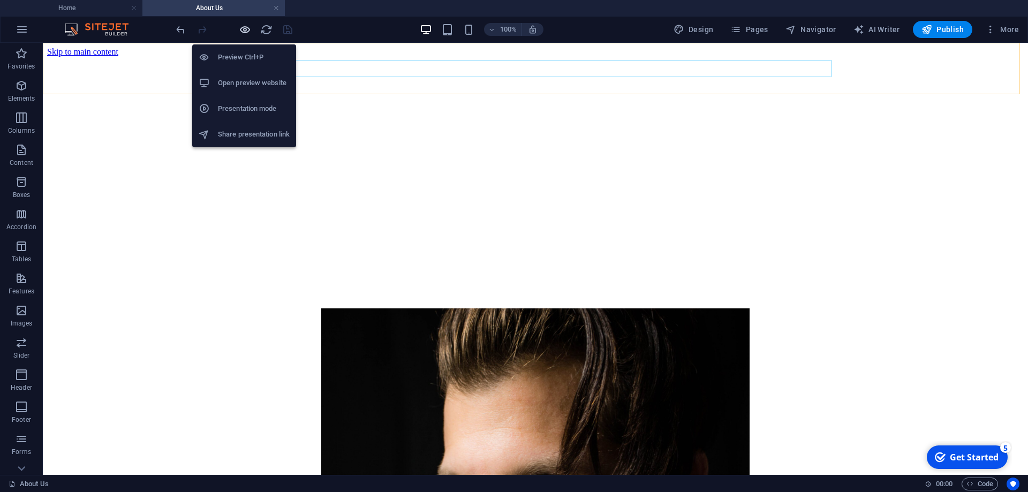
click at [240, 33] on icon "button" at bounding box center [245, 30] width 12 height 12
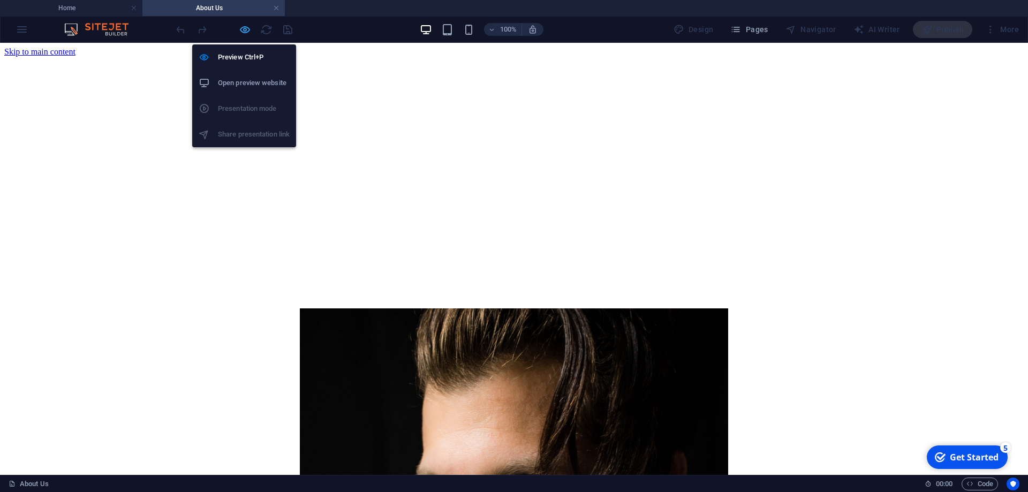
click at [244, 28] on icon "button" at bounding box center [245, 30] width 12 height 12
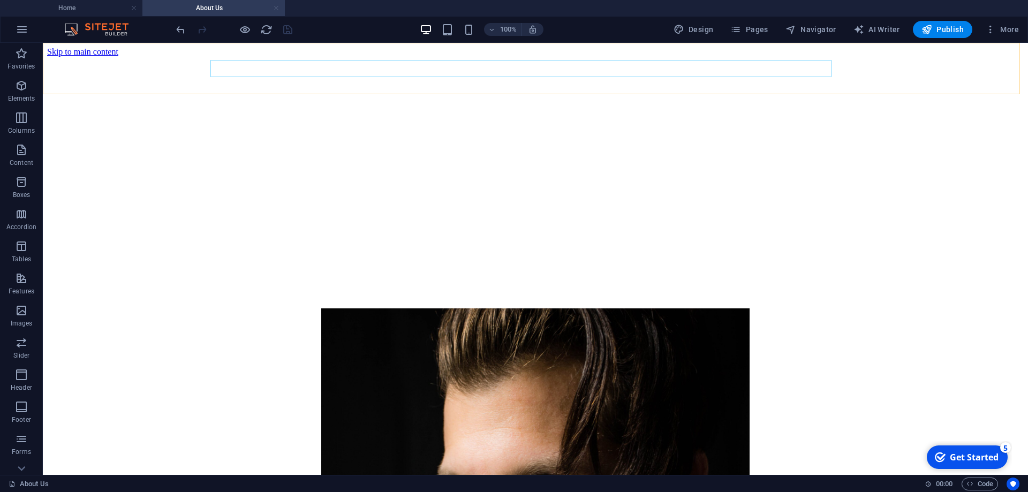
click at [275, 10] on link at bounding box center [276, 8] width 6 height 10
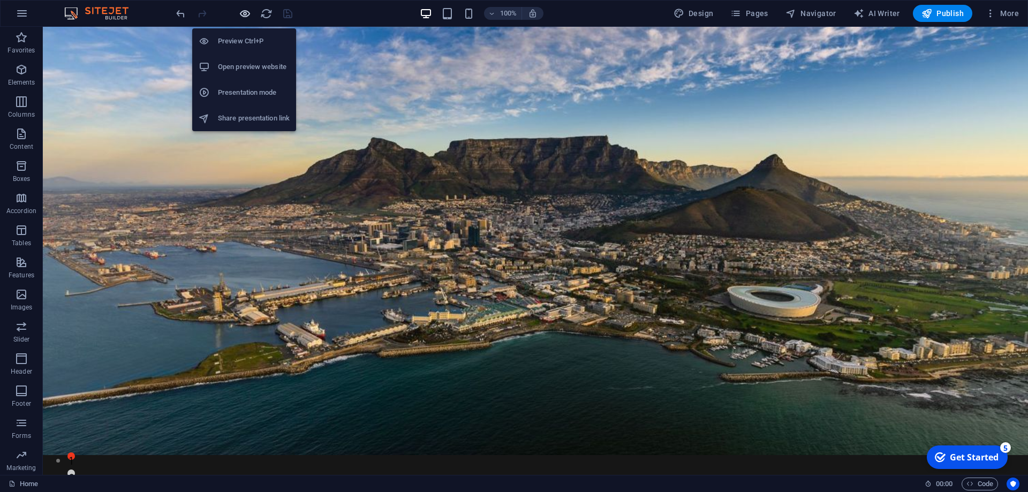
click at [245, 13] on icon "button" at bounding box center [245, 13] width 12 height 12
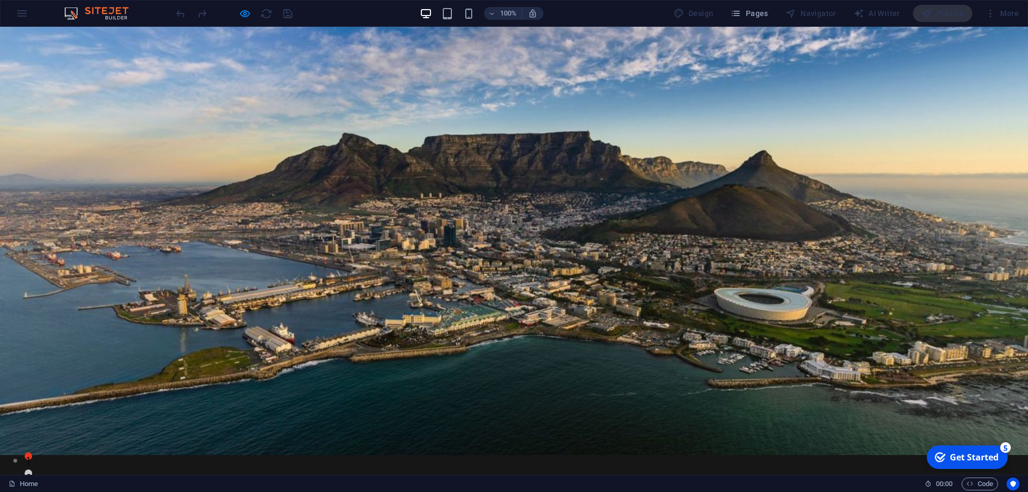
click at [397, 477] on link "About Us" at bounding box center [410, 481] width 46 height 9
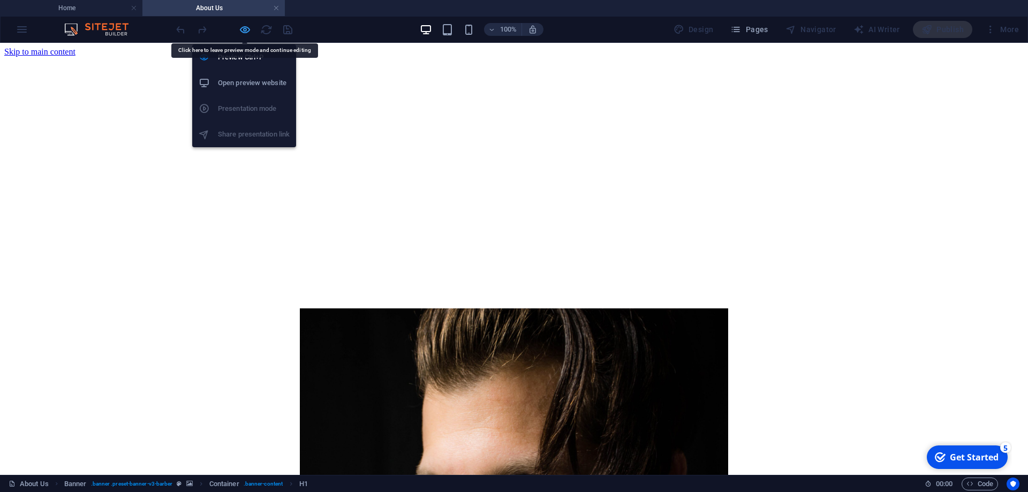
click at [246, 30] on icon "button" at bounding box center [245, 30] width 12 height 12
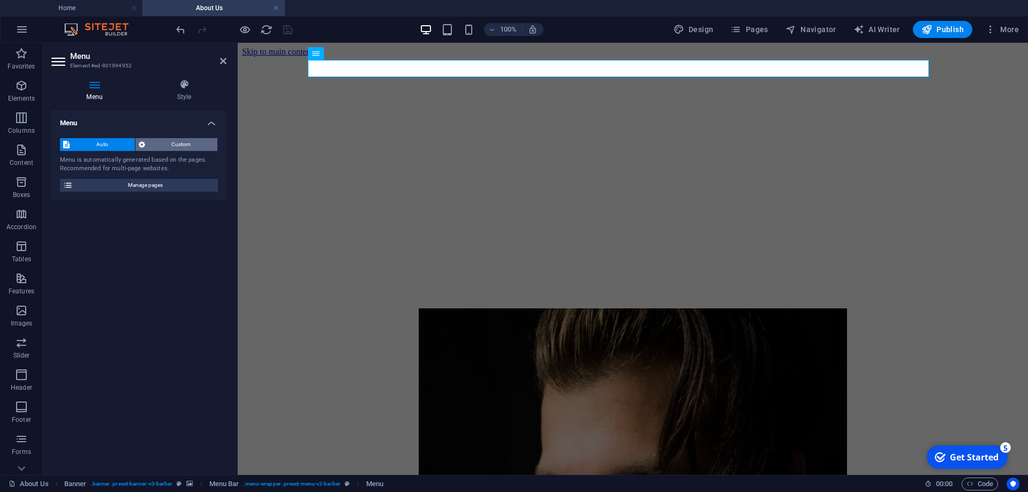
click at [179, 146] on span "Custom" at bounding box center [181, 144] width 66 height 13
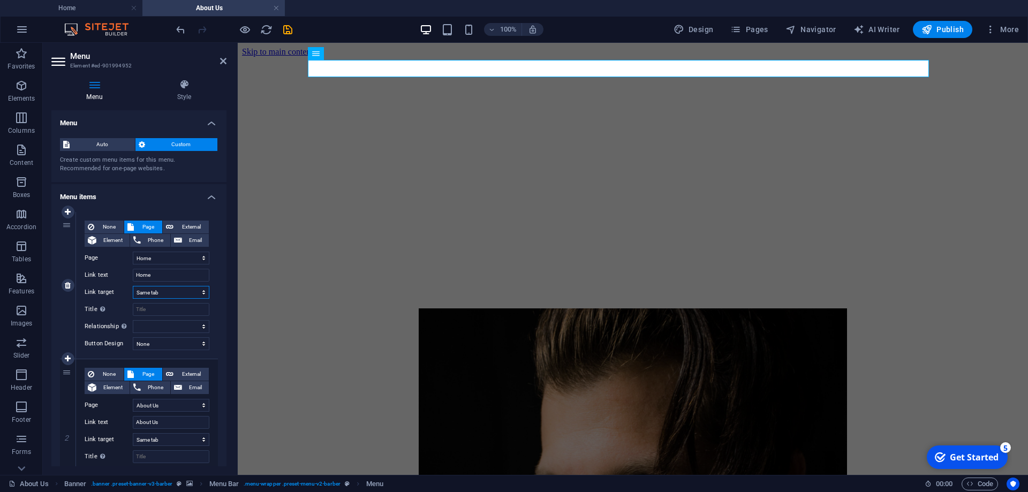
click at [187, 290] on select "New tab Same tab Overlay" at bounding box center [171, 292] width 77 height 13
click at [192, 332] on select "alternate author bookmark external help license next nofollow noreferrer noopen…" at bounding box center [171, 326] width 77 height 13
click at [192, 331] on select "alternate author bookmark external help license next nofollow noreferrer noopen…" at bounding box center [171, 326] width 77 height 13
click at [170, 255] on select "Home About Us Services Gallery Testimonials Contact Us Legal Notice Privacy" at bounding box center [171, 258] width 77 height 13
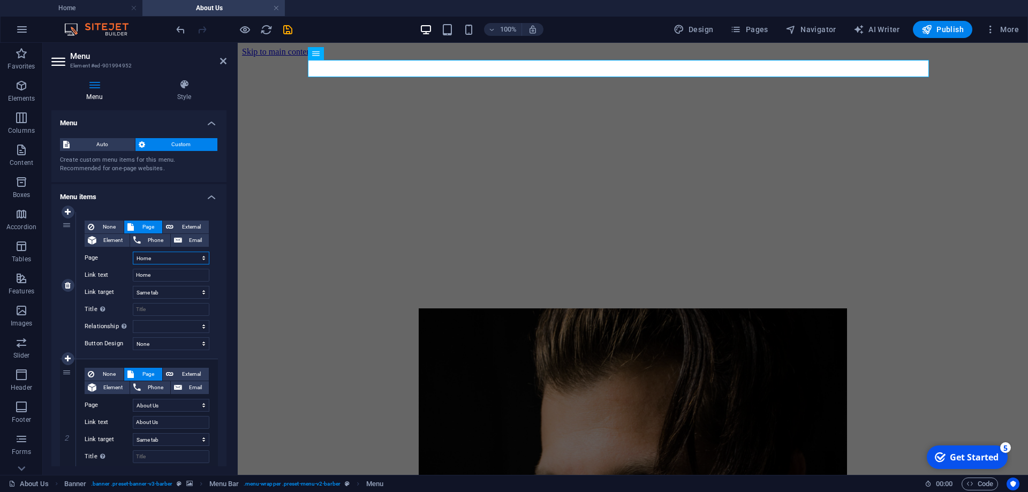
click at [133, 252] on select "Home About Us Services Gallery Testimonials Contact Us Legal Notice Privacy" at bounding box center [171, 258] width 77 height 13
click at [290, 34] on icon "save" at bounding box center [288, 30] width 12 height 12
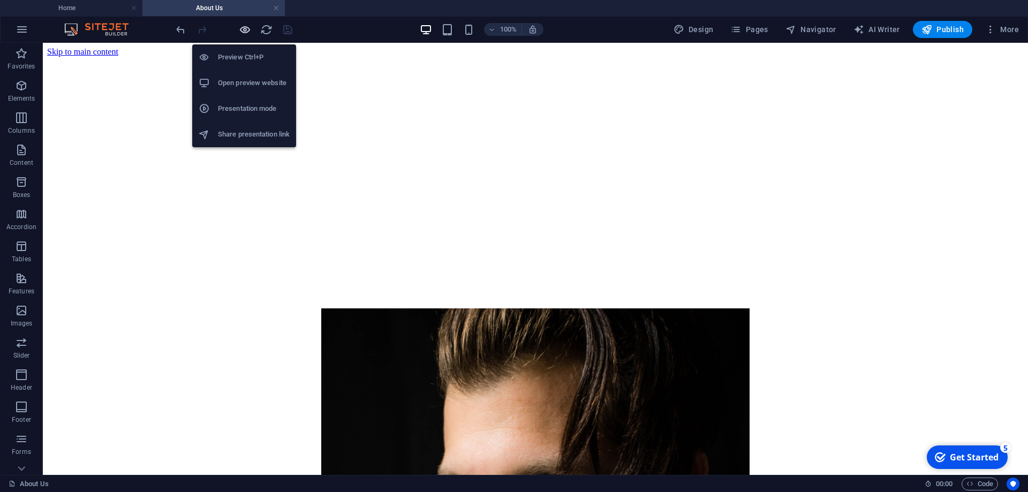
click at [239, 33] on icon "button" at bounding box center [245, 30] width 12 height 12
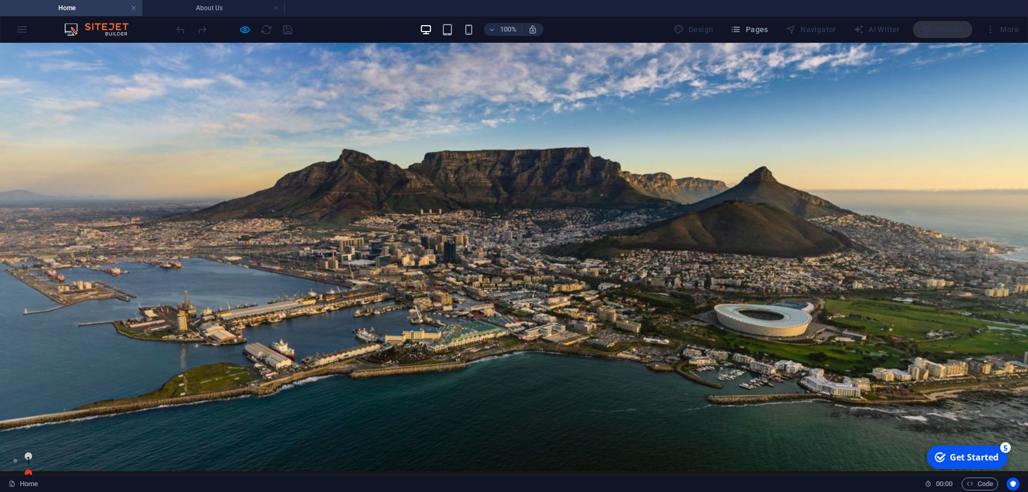
click at [394, 492] on link "About Us" at bounding box center [410, 497] width 46 height 9
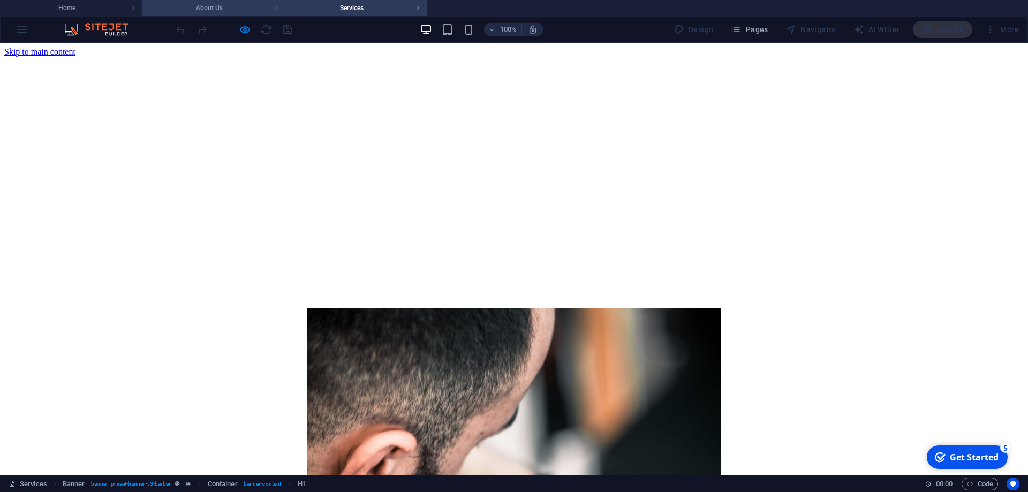
click at [277, 7] on link at bounding box center [276, 8] width 6 height 10
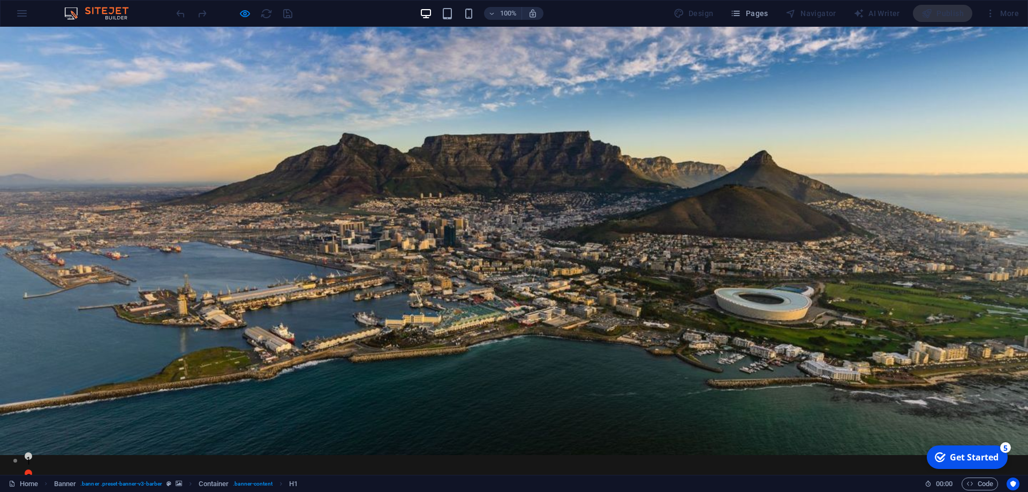
click at [392, 477] on link "About Us" at bounding box center [410, 481] width 46 height 9
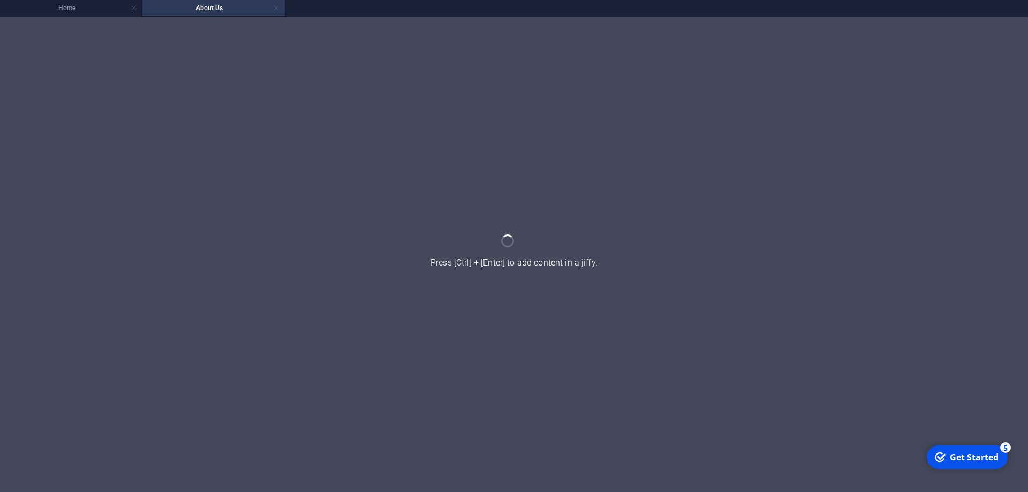
click at [274, 10] on link at bounding box center [276, 8] width 6 height 10
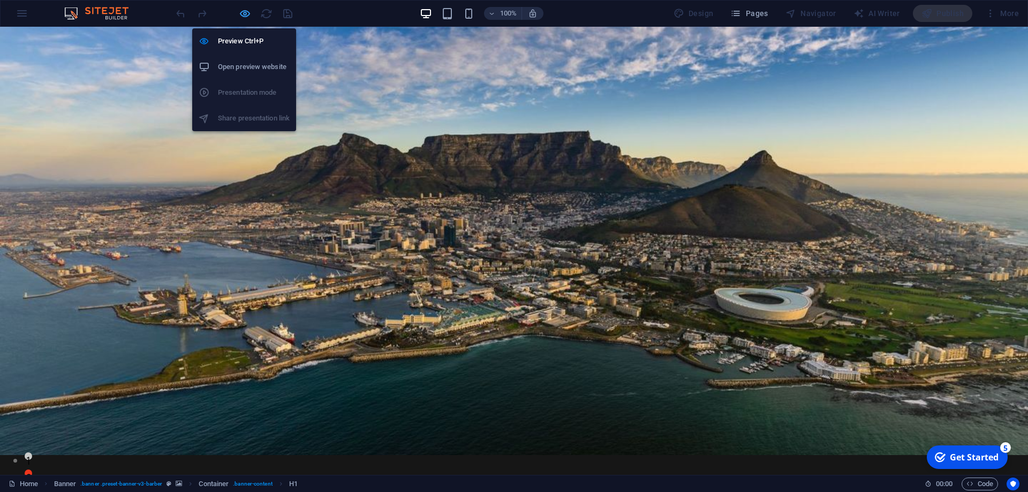
drag, startPoint x: 243, startPoint y: 14, endPoint x: 282, endPoint y: 11, distance: 38.7
click at [243, 14] on icon "button" at bounding box center [245, 13] width 12 height 12
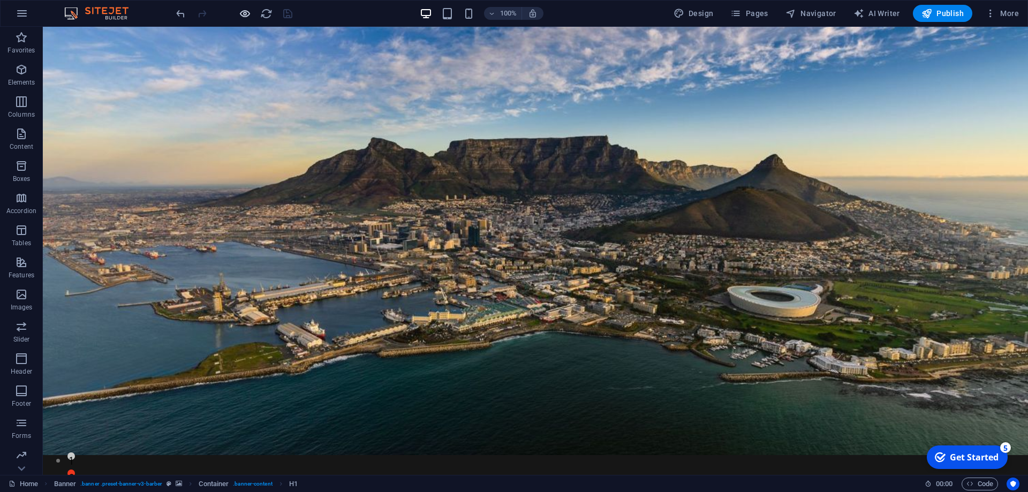
drag, startPoint x: 233, startPoint y: 11, endPoint x: 242, endPoint y: 12, distance: 9.2
click at [235, 11] on div at bounding box center [234, 13] width 120 height 17
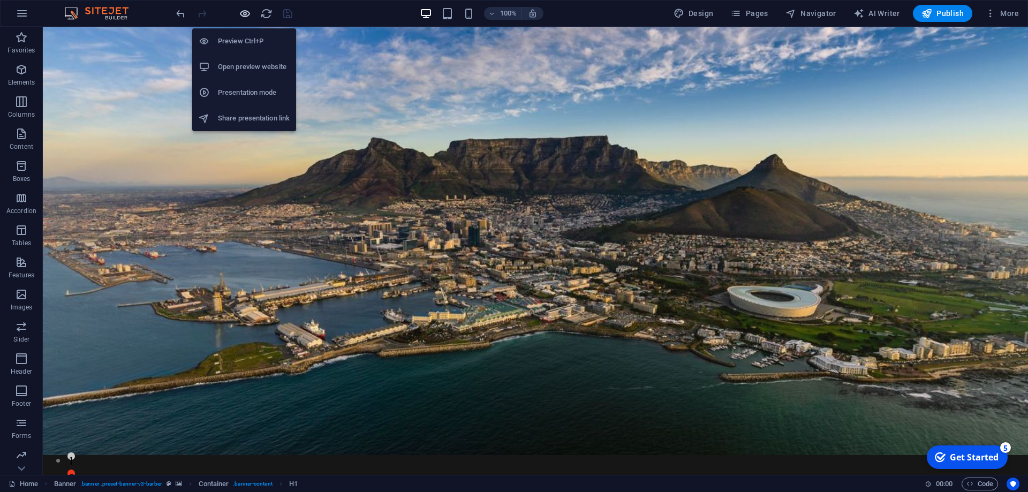
click at [244, 13] on icon "button" at bounding box center [245, 13] width 12 height 12
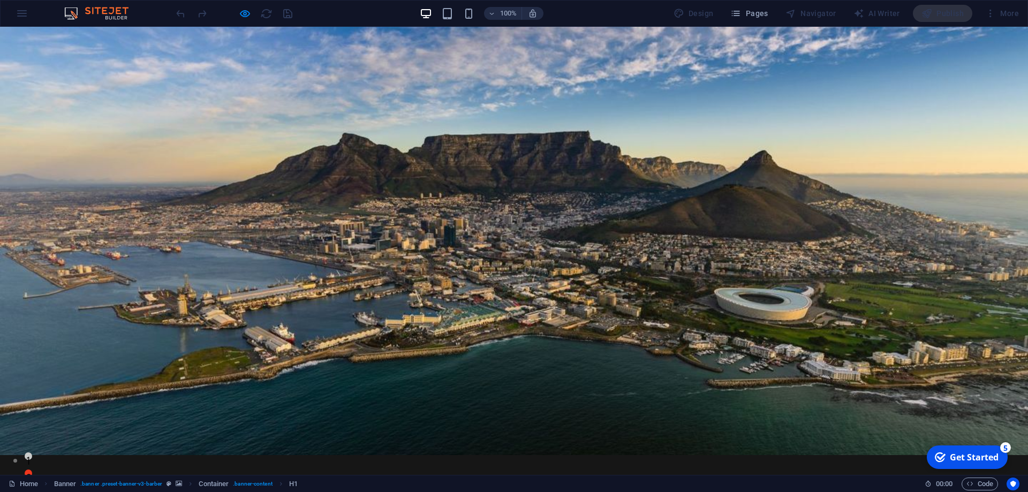
click at [404, 477] on link "About Us" at bounding box center [410, 481] width 46 height 9
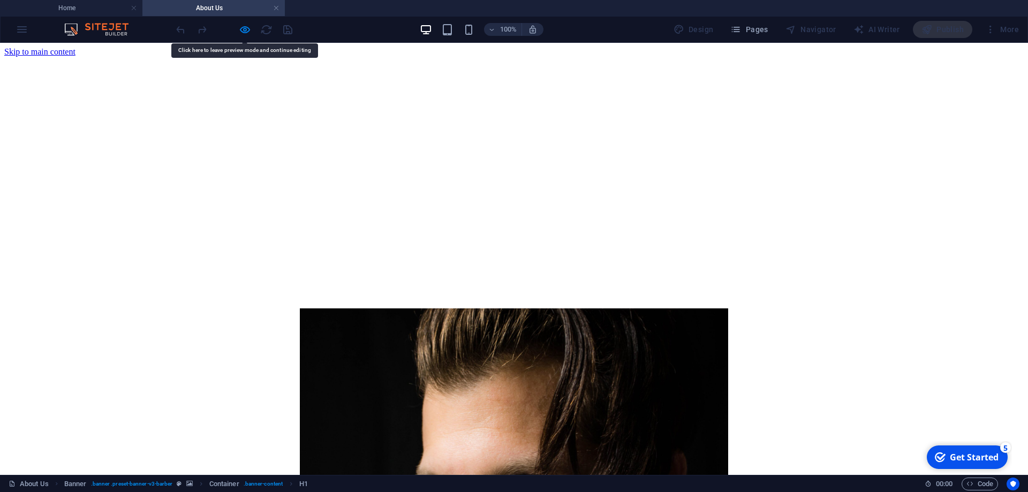
click at [279, 9] on link at bounding box center [276, 8] width 6 height 10
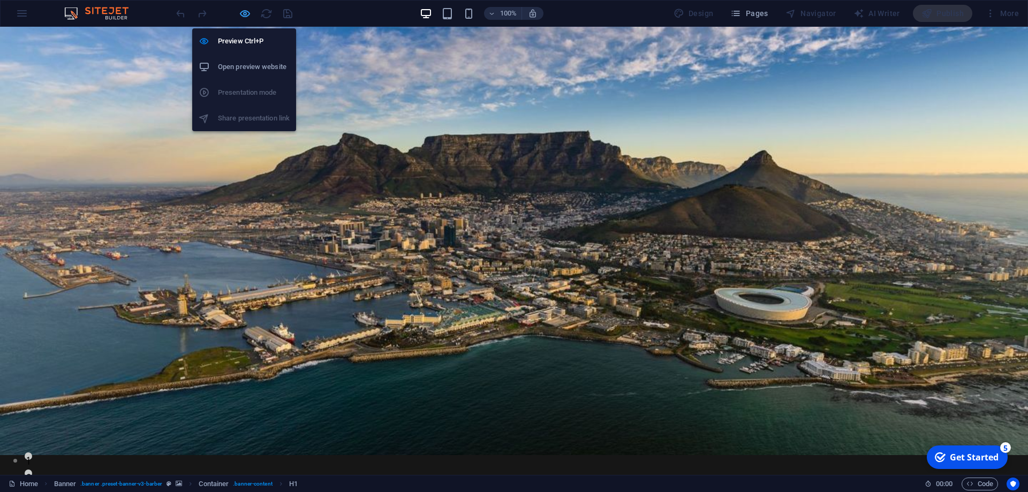
click at [246, 13] on icon "button" at bounding box center [245, 13] width 12 height 12
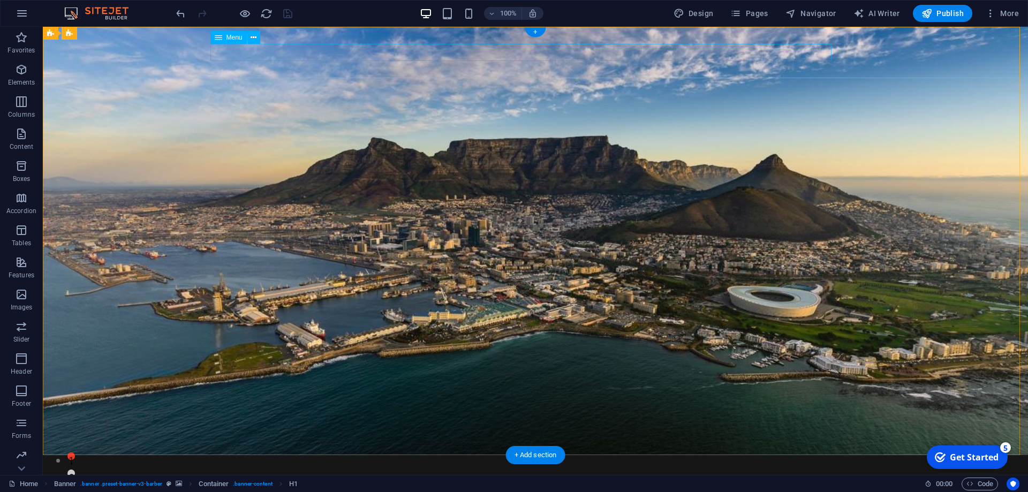
click at [328, 472] on nav "Home About Us Services Gallery Testimonials Contact Us" at bounding box center [524, 480] width 621 height 17
click at [323, 472] on nav "Home About Us Services Gallery Testimonials Contact Us" at bounding box center [524, 480] width 621 height 17
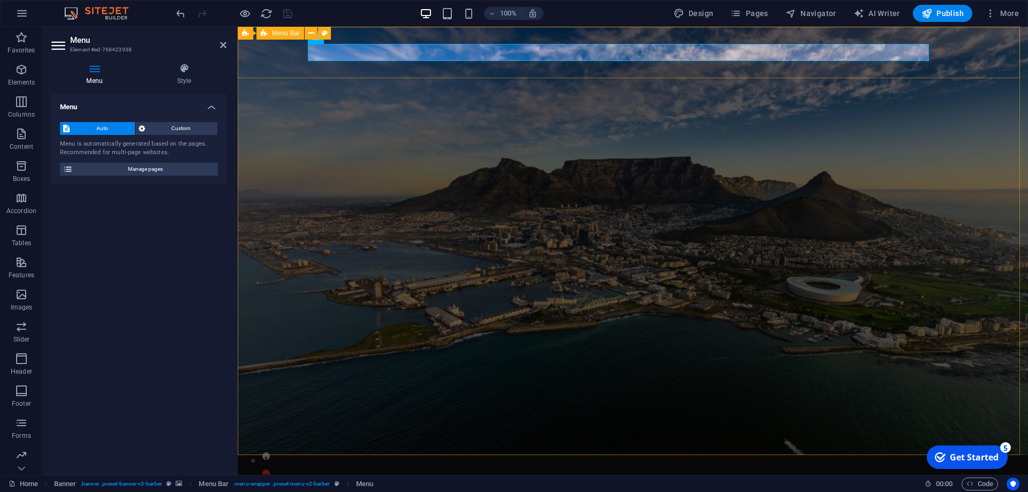
click at [322, 455] on div "Home About Us Services Gallery Testimonials Contact Us" at bounding box center [633, 480] width 791 height 51
click at [517, 455] on div "Home About Us Services Gallery Testimonials Contact Us" at bounding box center [633, 480] width 791 height 51
click at [322, 455] on div "Home About Us Services Gallery Testimonials Contact Us" at bounding box center [633, 480] width 791 height 51
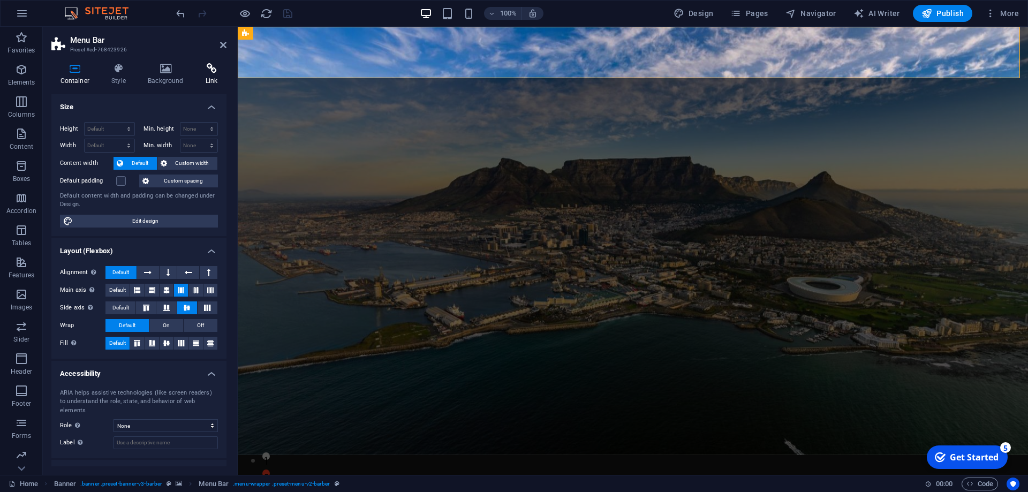
click at [219, 71] on icon at bounding box center [212, 68] width 30 height 11
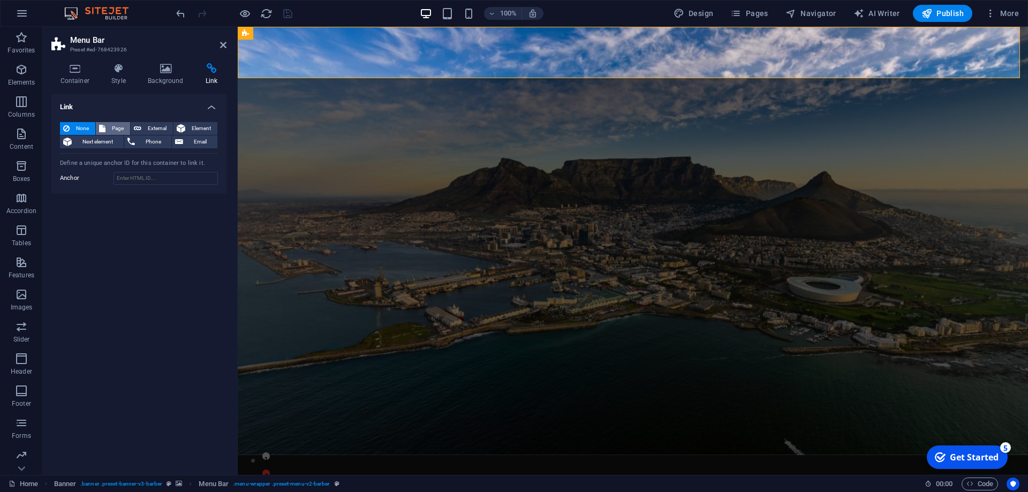
click at [117, 133] on span "Page" at bounding box center [118, 128] width 18 height 13
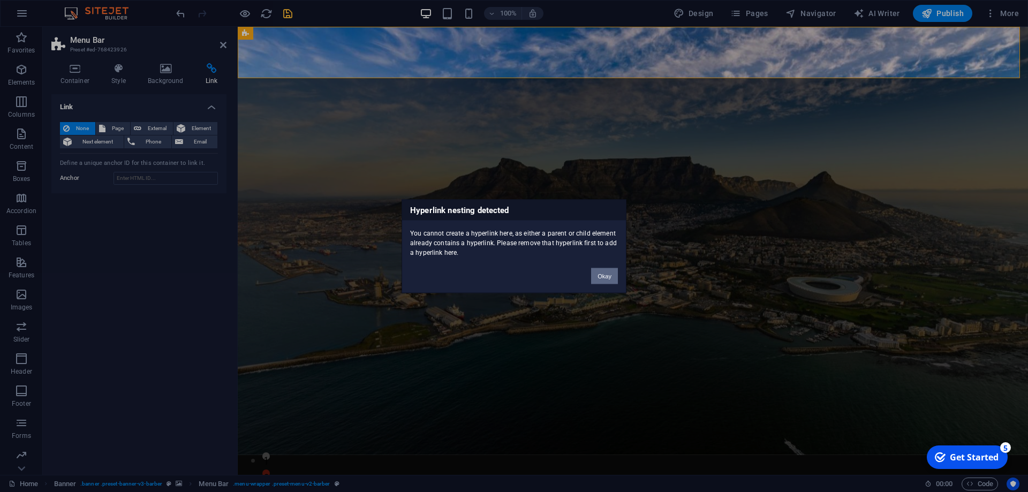
click at [600, 275] on button "Okay" at bounding box center [604, 276] width 27 height 16
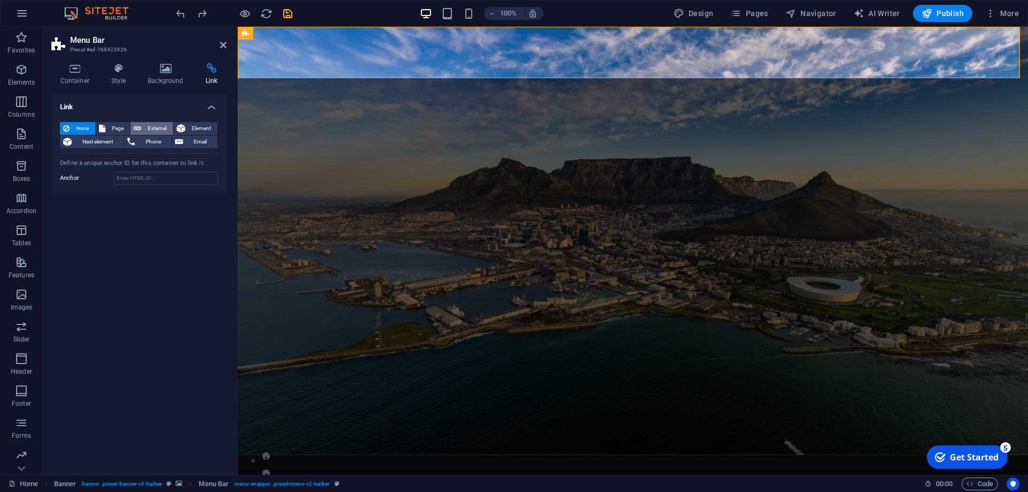
click at [163, 127] on span "External" at bounding box center [157, 128] width 25 height 13
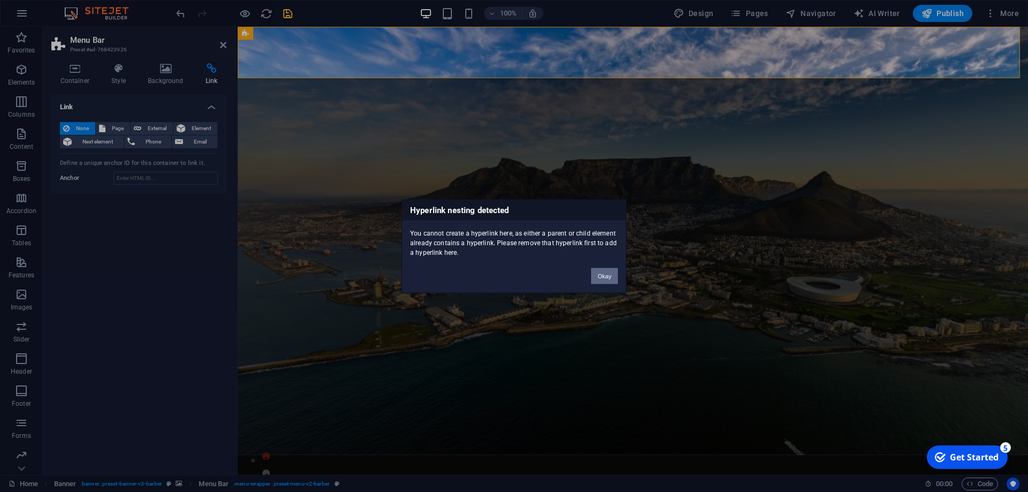
click at [611, 277] on button "Okay" at bounding box center [604, 276] width 27 height 16
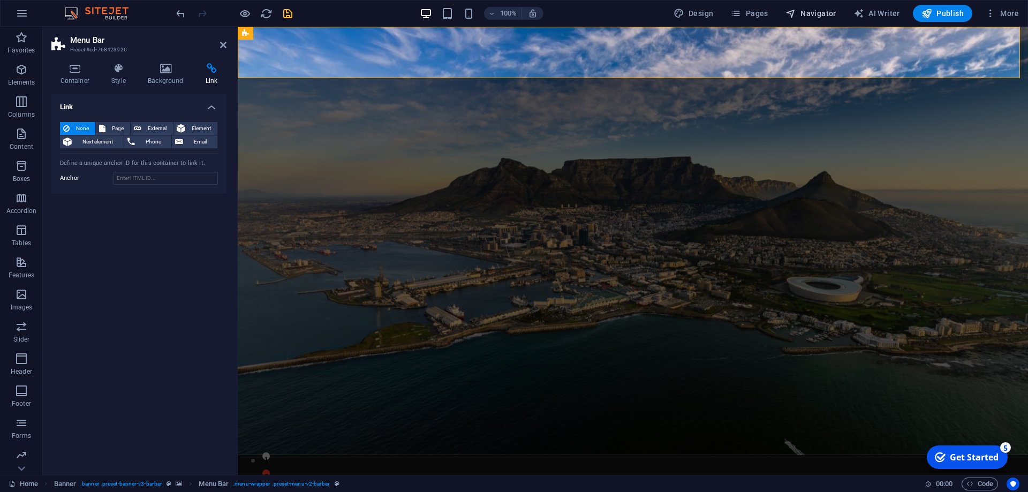
click at [824, 17] on span "Navigator" at bounding box center [811, 13] width 51 height 11
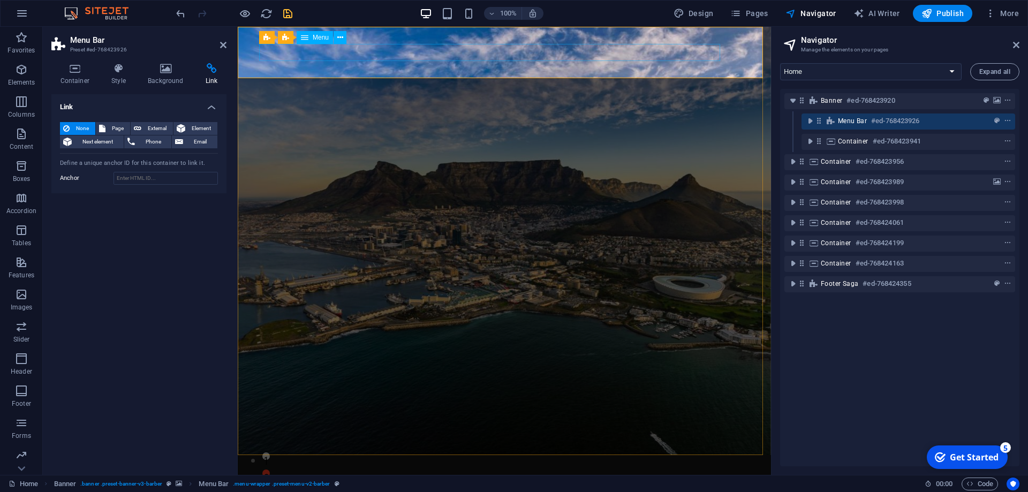
click at [505, 472] on nav "Home About Us Services Gallery Testimonials Contact Us" at bounding box center [493, 480] width 469 height 17
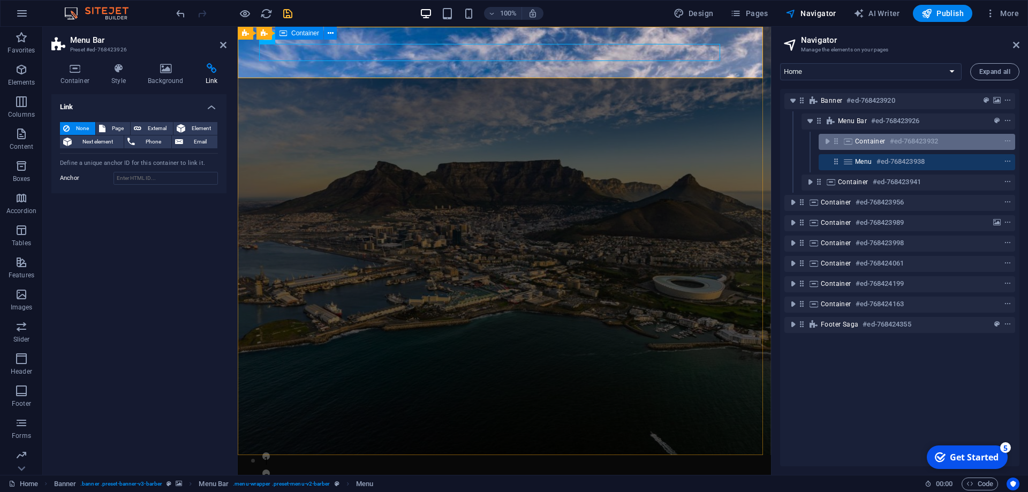
click at [860, 142] on span "Container" at bounding box center [870, 141] width 31 height 9
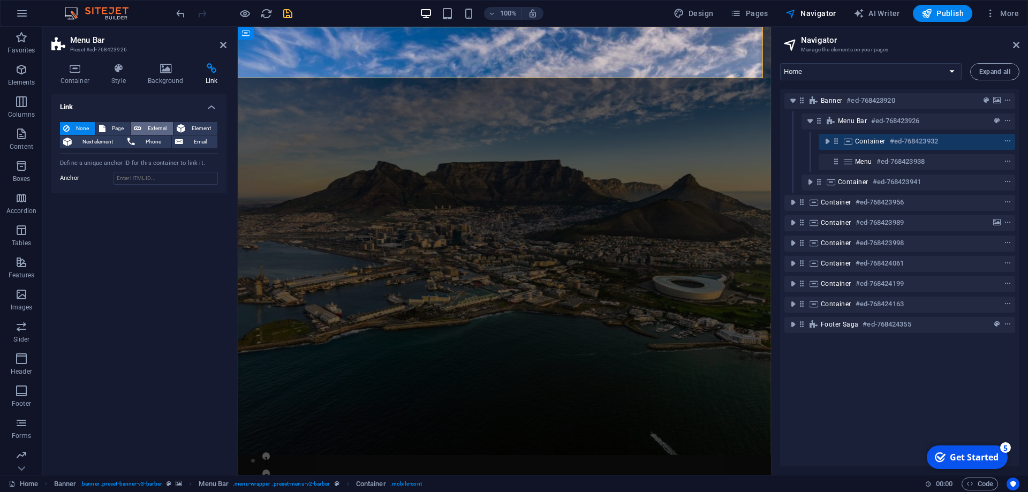
click at [148, 127] on span "External" at bounding box center [157, 128] width 25 height 13
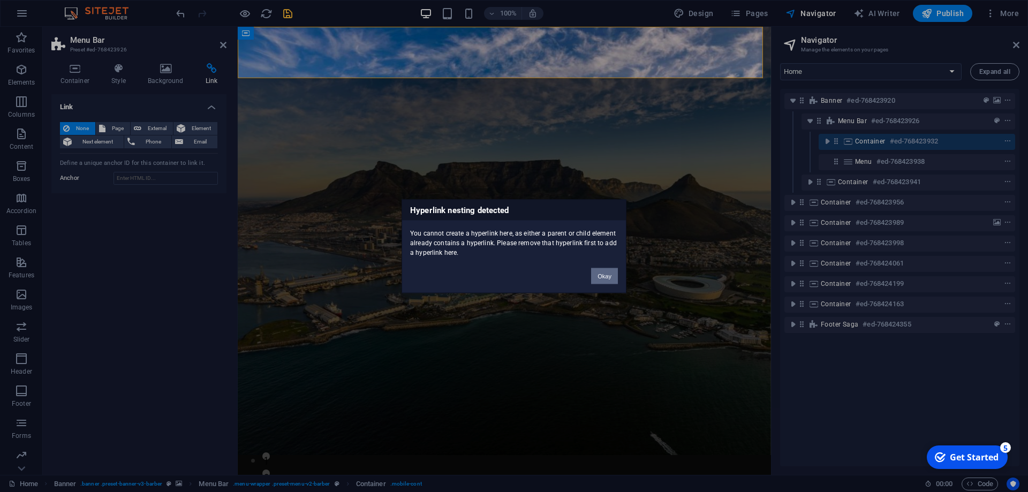
drag, startPoint x: 602, startPoint y: 273, endPoint x: 358, endPoint y: 243, distance: 245.5
click at [602, 273] on button "Okay" at bounding box center [604, 276] width 27 height 16
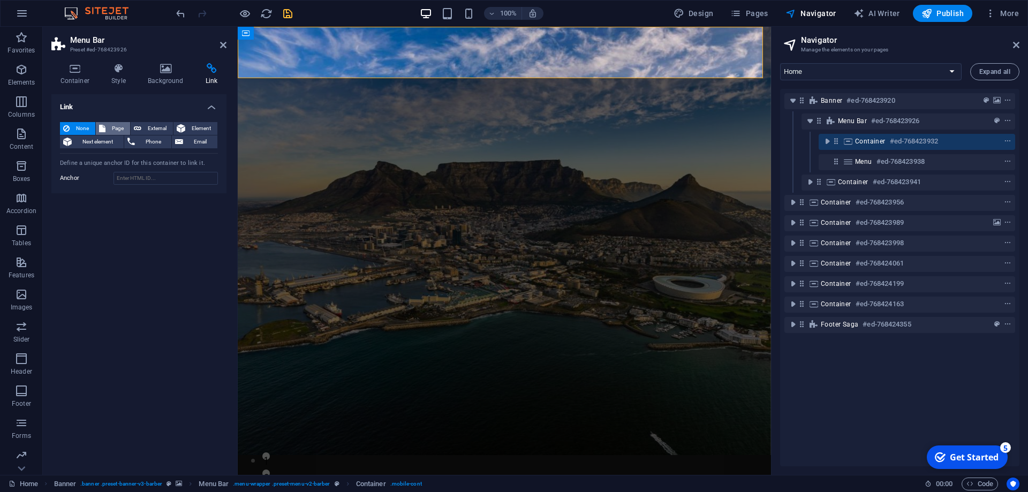
click at [114, 127] on span "Page" at bounding box center [118, 128] width 18 height 13
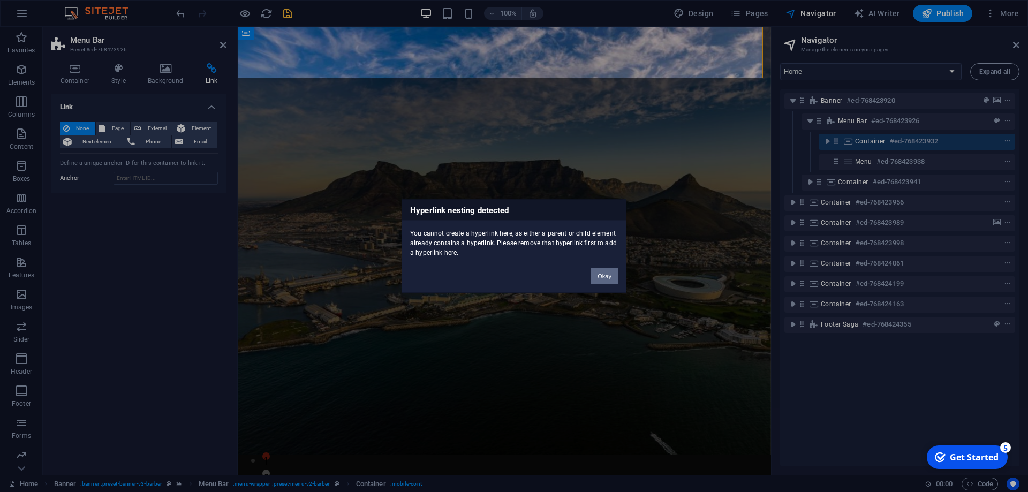
drag, startPoint x: 597, startPoint y: 275, endPoint x: 533, endPoint y: 182, distance: 112.9
click at [597, 275] on button "Okay" at bounding box center [604, 276] width 27 height 16
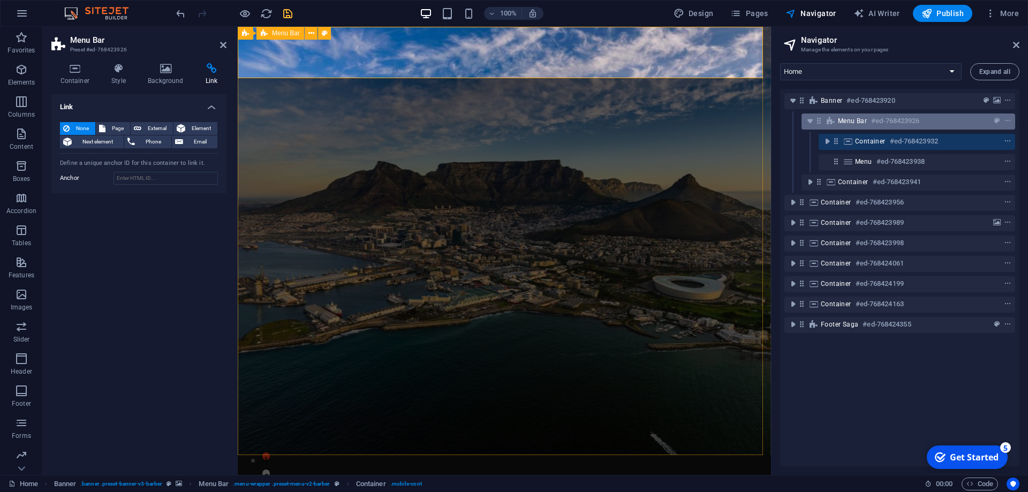
click at [891, 120] on h6 "#ed-768423926" at bounding box center [895, 121] width 48 height 13
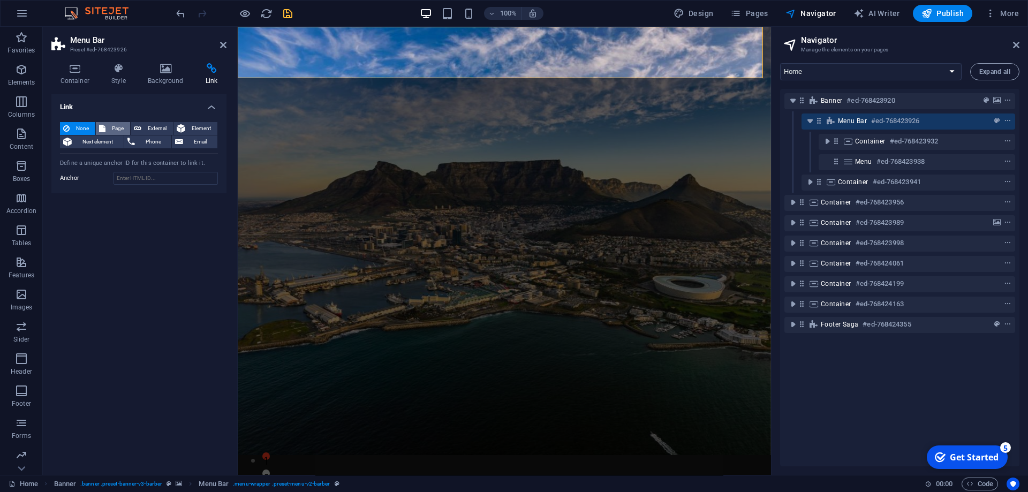
click at [118, 129] on span "Page" at bounding box center [118, 128] width 18 height 13
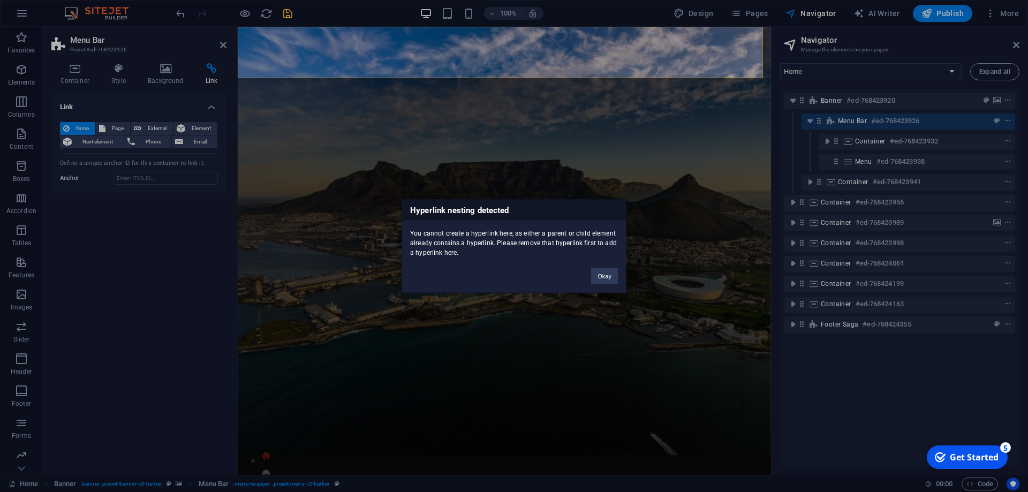
drag, startPoint x: 420, startPoint y: 241, endPoint x: 407, endPoint y: 236, distance: 13.7
click at [407, 236] on div "Hyperlink nesting detected You cannot create a hyperlink here, as either a pare…" at bounding box center [514, 246] width 225 height 94
copy div "You cannot create a hyperlink here, as either a parent or child element already…"
click at [282, 65] on div "Hyperlink nesting detected You cannot create a hyperlink here, as either a pare…" at bounding box center [514, 246] width 1028 height 492
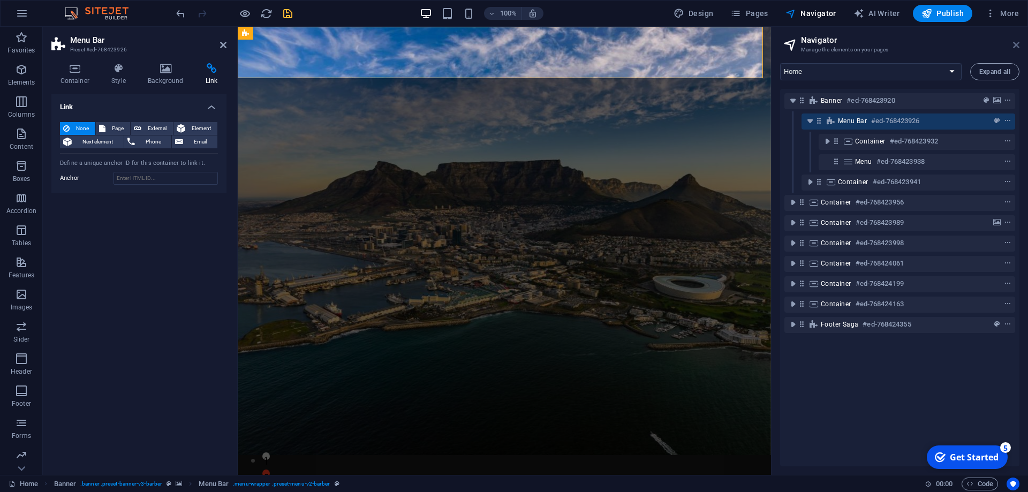
click at [1019, 42] on icon at bounding box center [1016, 45] width 6 height 9
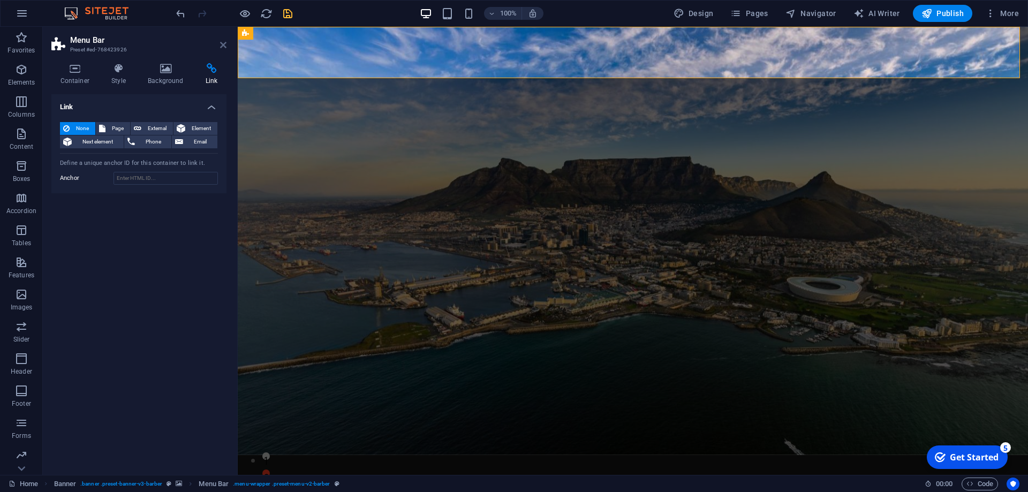
click at [222, 47] on icon at bounding box center [223, 45] width 6 height 9
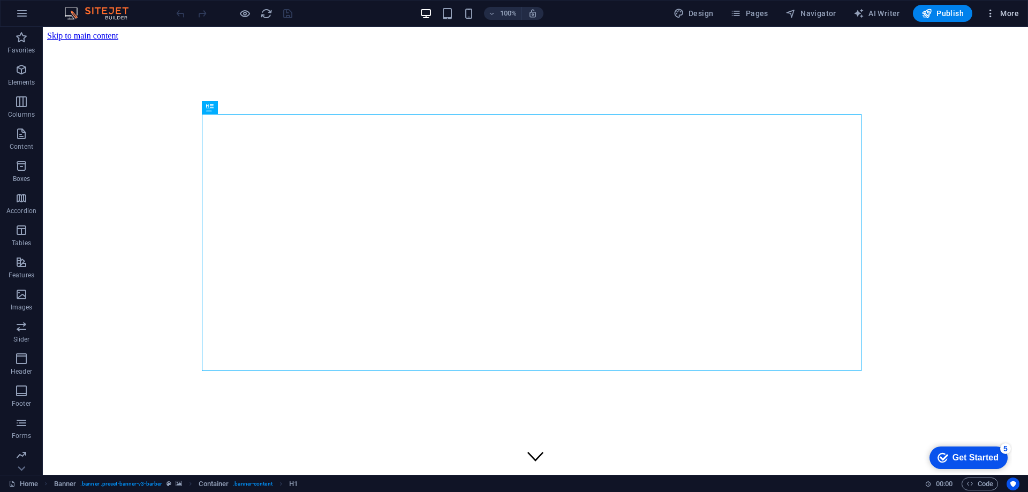
click at [995, 14] on icon "button" at bounding box center [990, 13] width 11 height 11
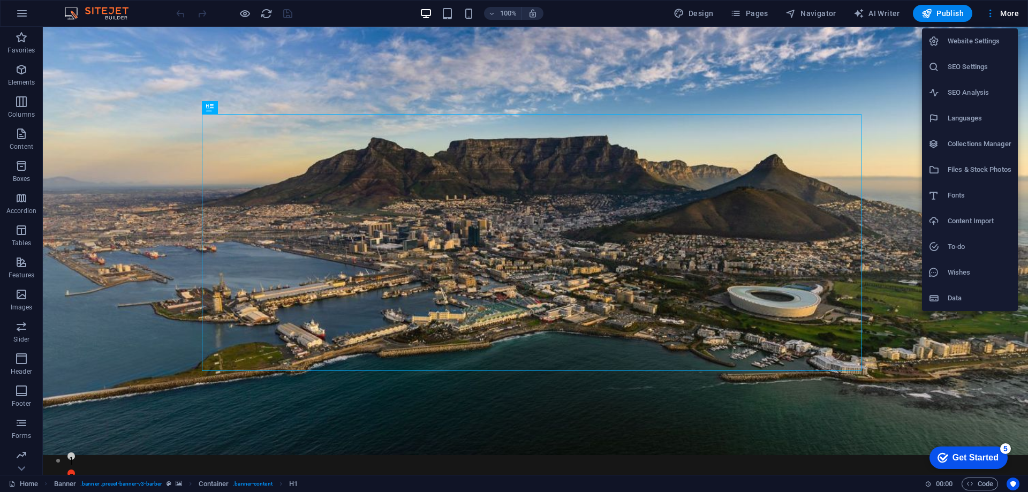
click at [26, 16] on div at bounding box center [514, 246] width 1028 height 492
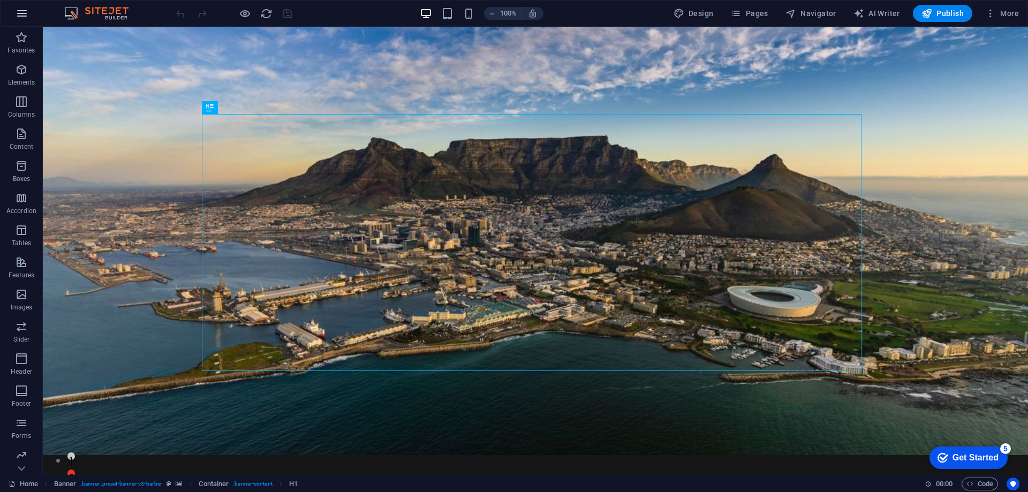
click at [20, 13] on icon "button" at bounding box center [22, 13] width 13 height 13
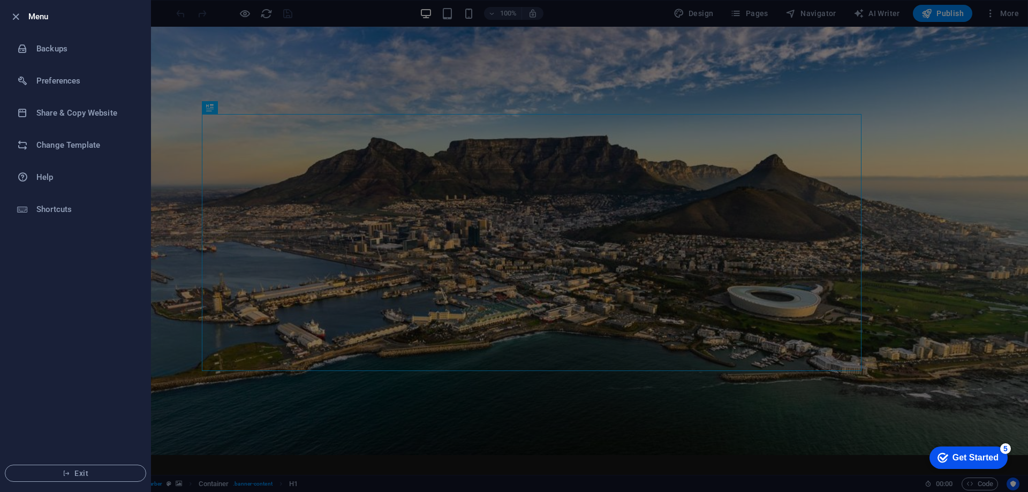
click at [386, 50] on div at bounding box center [514, 246] width 1028 height 492
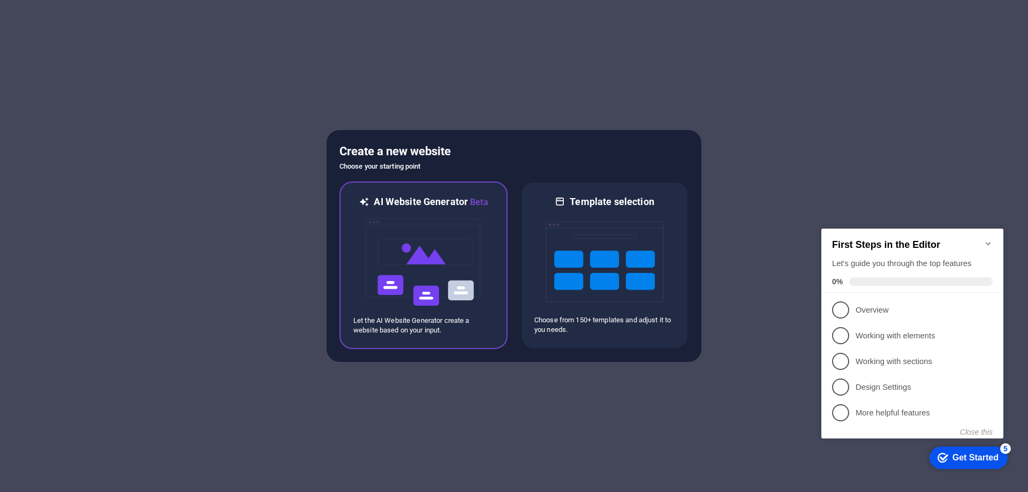
click at [395, 200] on h6 "AI Website Generator Beta" at bounding box center [431, 201] width 114 height 13
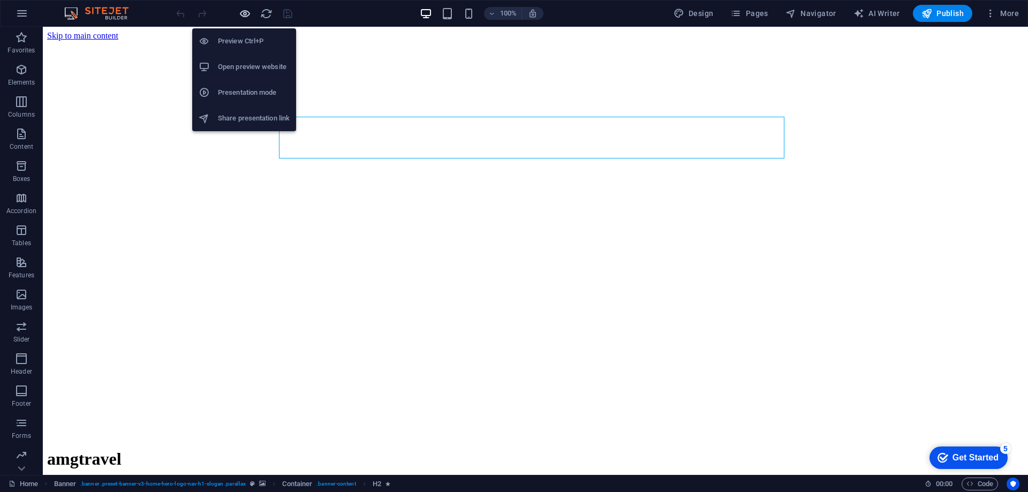
click at [244, 12] on icon "button" at bounding box center [245, 13] width 12 height 12
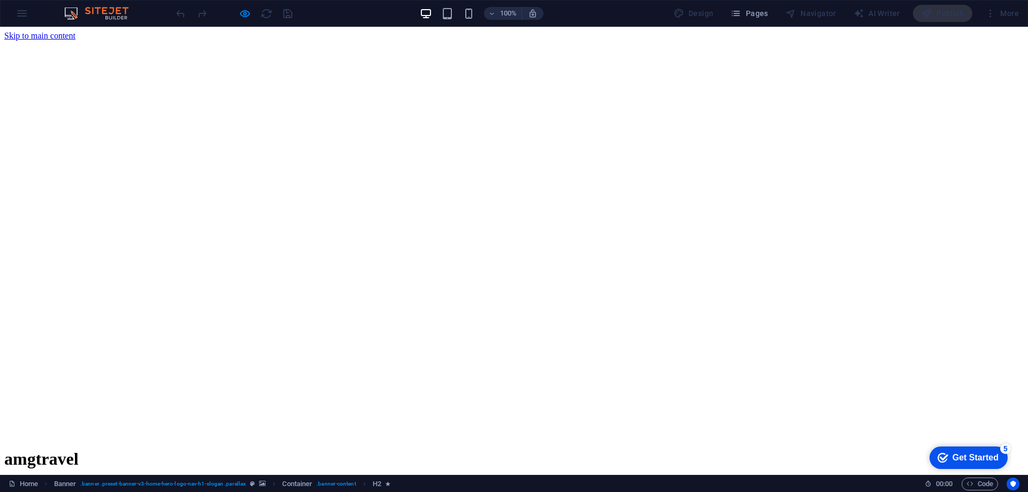
click at [47, 481] on link "Home" at bounding box center [36, 485] width 21 height 9
click at [59, 491] on link "About Us" at bounding box center [42, 495] width 33 height 9
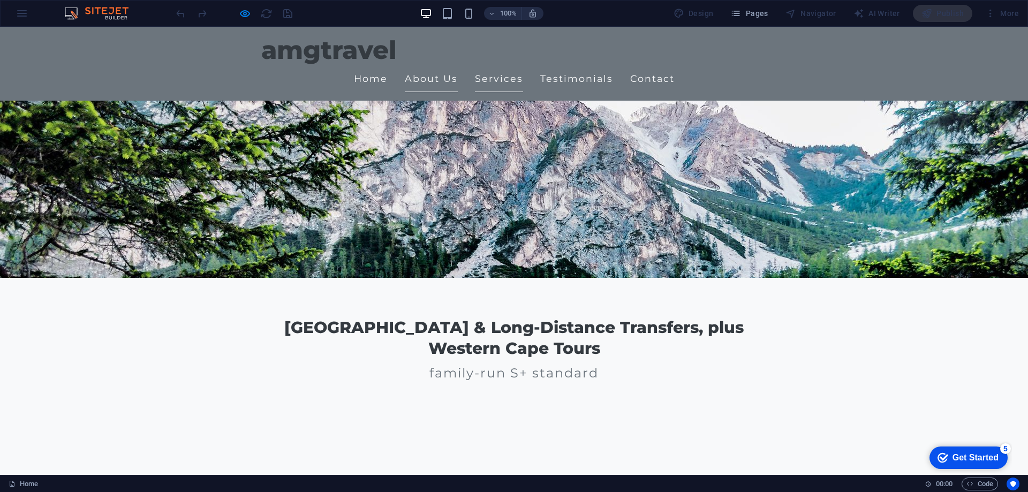
click at [523, 65] on link "Services" at bounding box center [499, 78] width 48 height 27
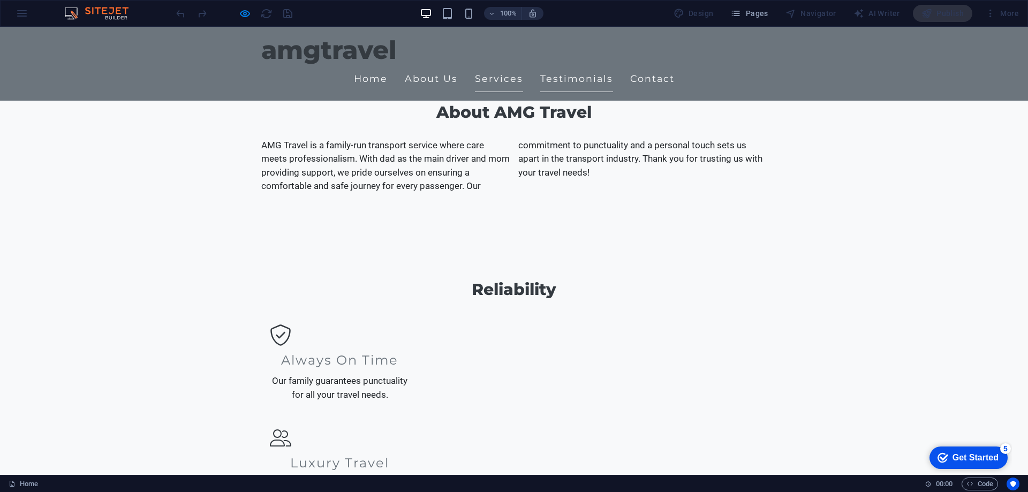
click at [613, 65] on link "Testimonials" at bounding box center [576, 78] width 73 height 27
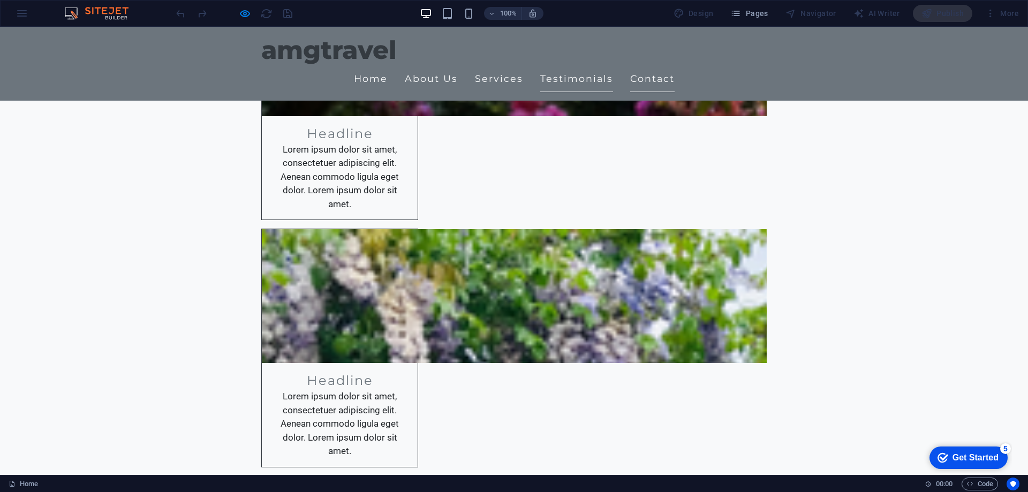
click at [675, 65] on link "Contact" at bounding box center [652, 78] width 44 height 27
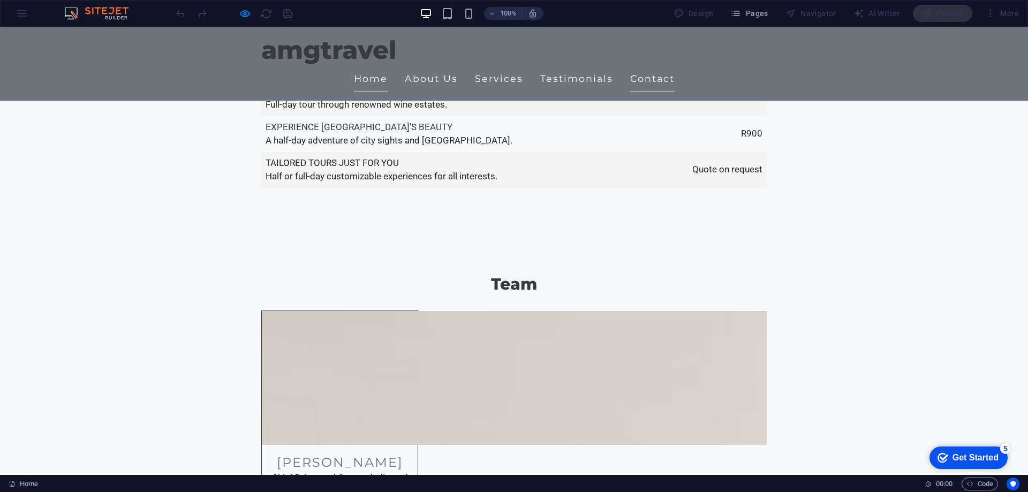
click at [388, 65] on link "Home" at bounding box center [371, 78] width 34 height 27
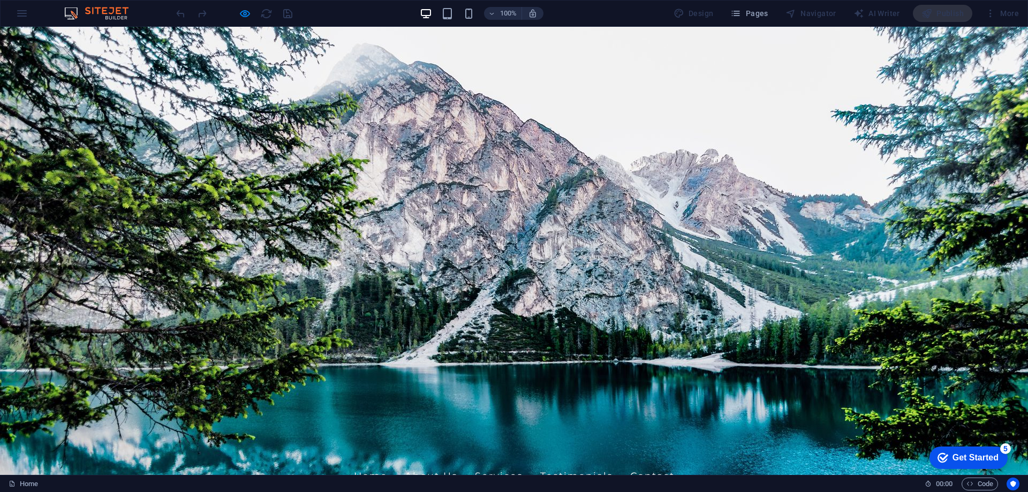
click at [238, 14] on div at bounding box center [234, 13] width 120 height 17
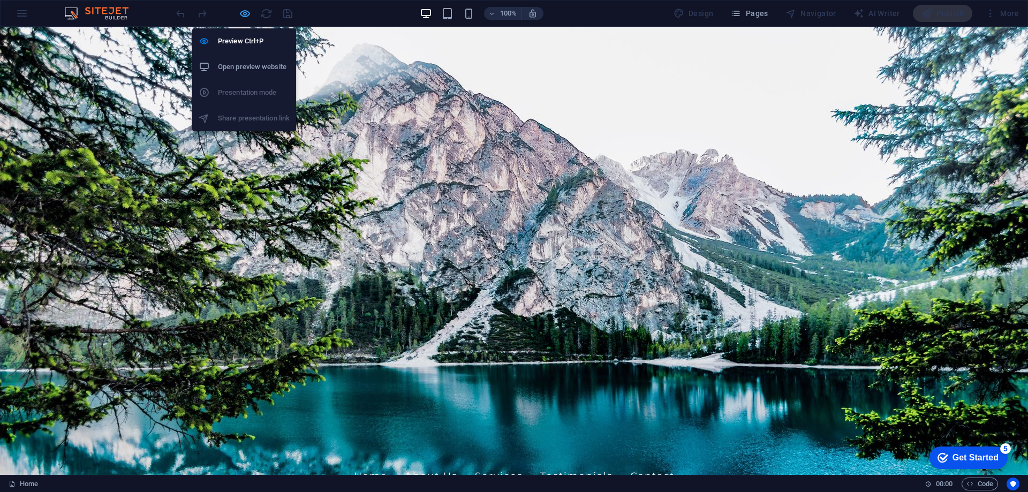
click at [241, 14] on icon "button" at bounding box center [245, 13] width 12 height 12
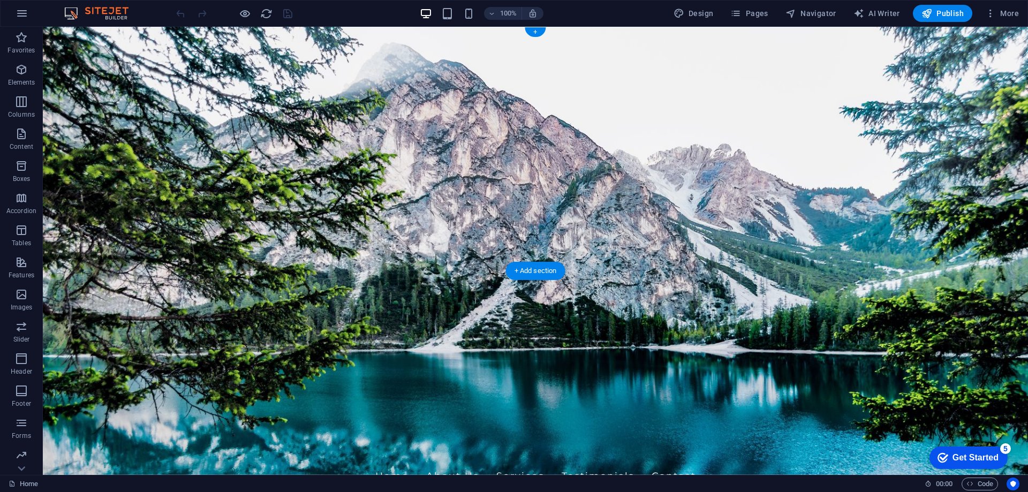
click at [69, 242] on figure at bounding box center [535, 251] width 985 height 448
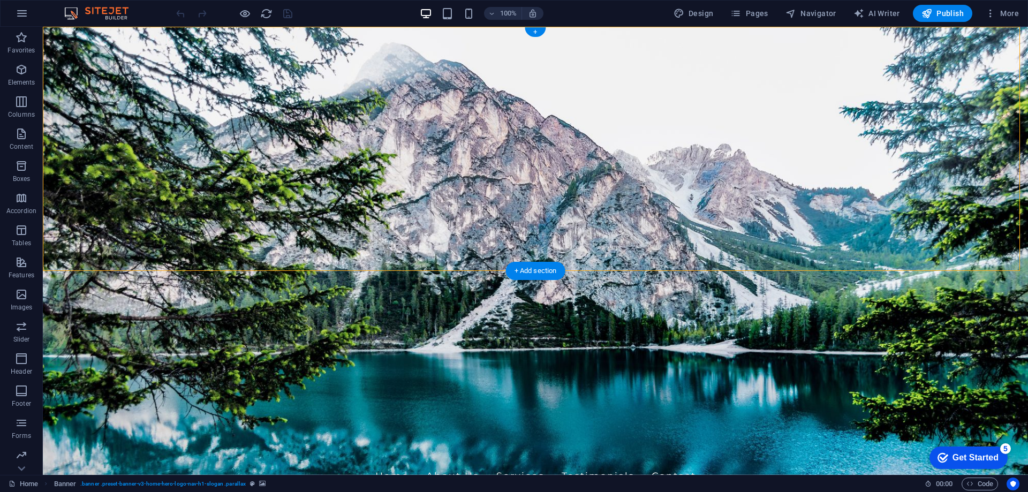
click at [57, 251] on figure at bounding box center [535, 251] width 985 height 448
select select "vh"
select select "header"
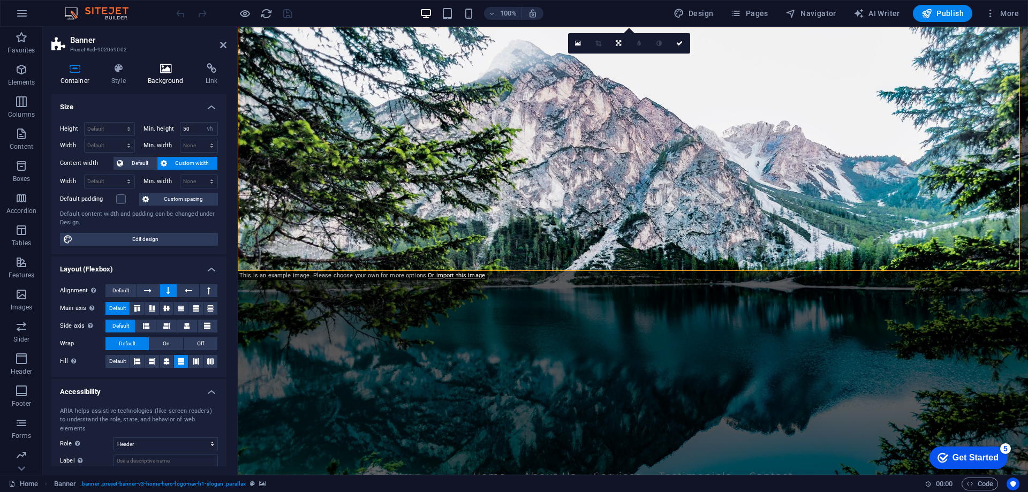
click at [180, 71] on icon at bounding box center [166, 68] width 54 height 11
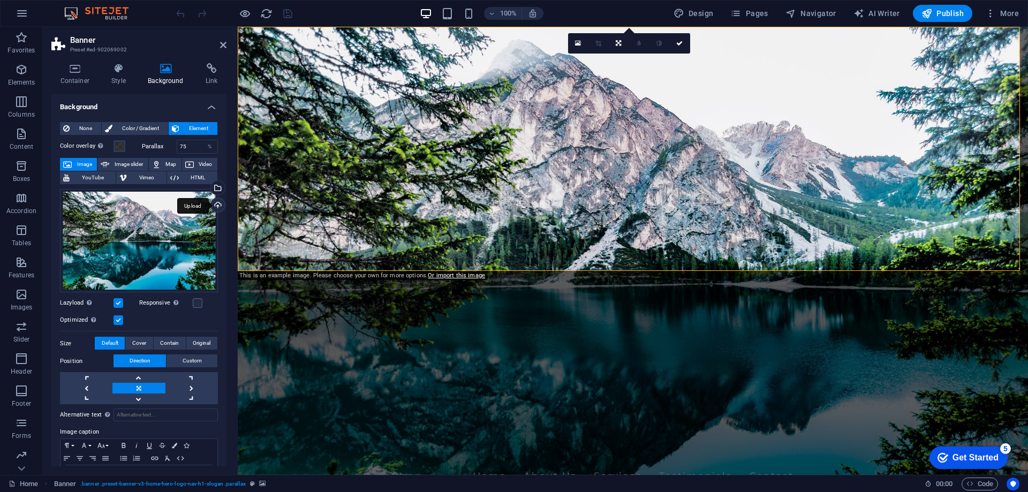
click at [215, 204] on div "Upload" at bounding box center [217, 206] width 16 height 16
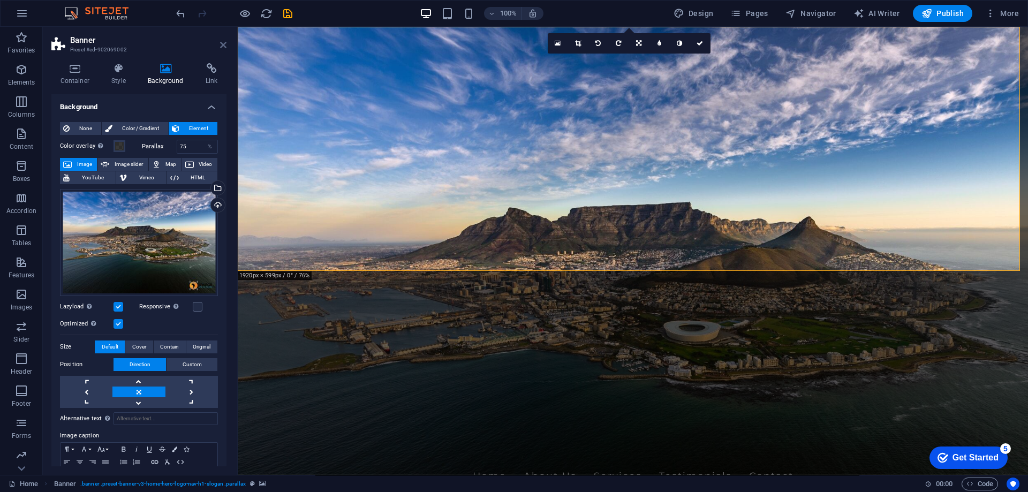
click at [221, 42] on icon at bounding box center [223, 45] width 6 height 9
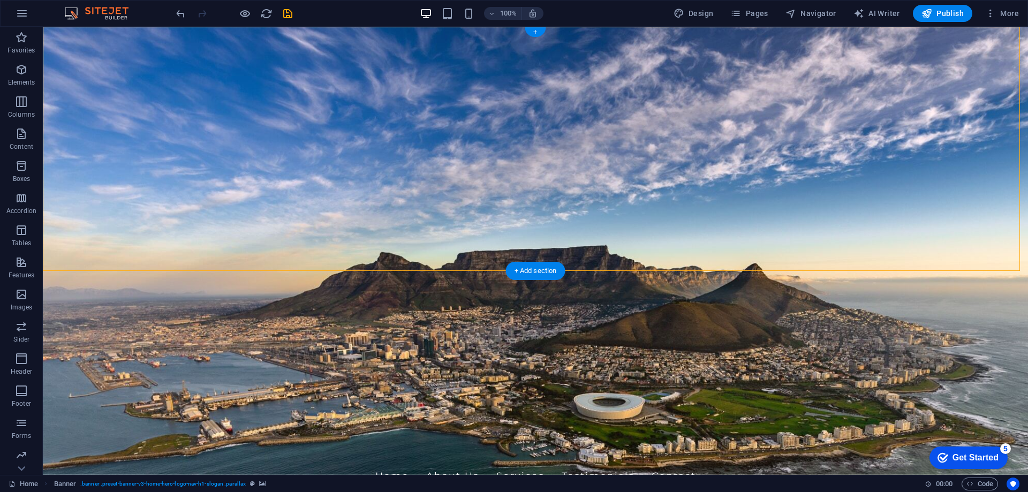
click at [58, 250] on figure at bounding box center [535, 251] width 985 height 448
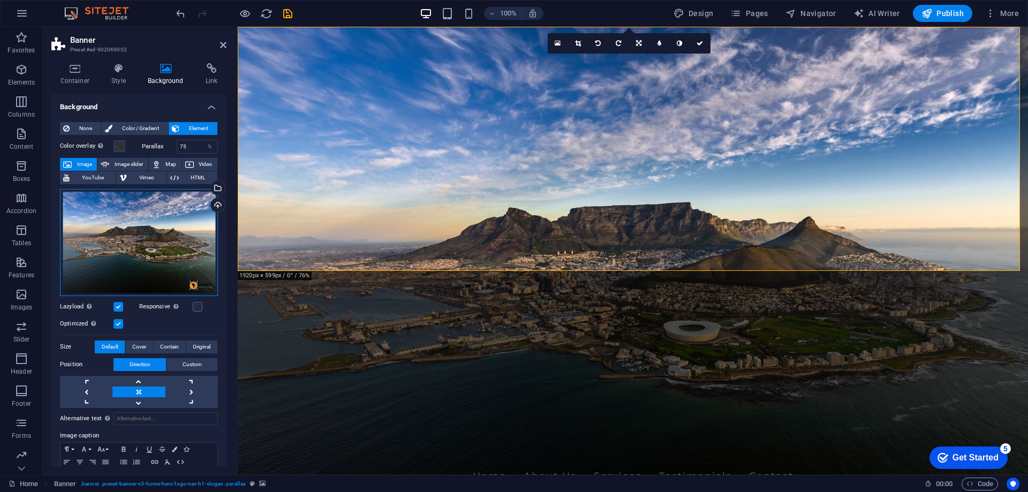
drag, startPoint x: 146, startPoint y: 226, endPoint x: 142, endPoint y: 215, distance: 11.9
click at [142, 215] on div "Drag files here, click to choose files or select files from Files or our free s…" at bounding box center [139, 242] width 158 height 107
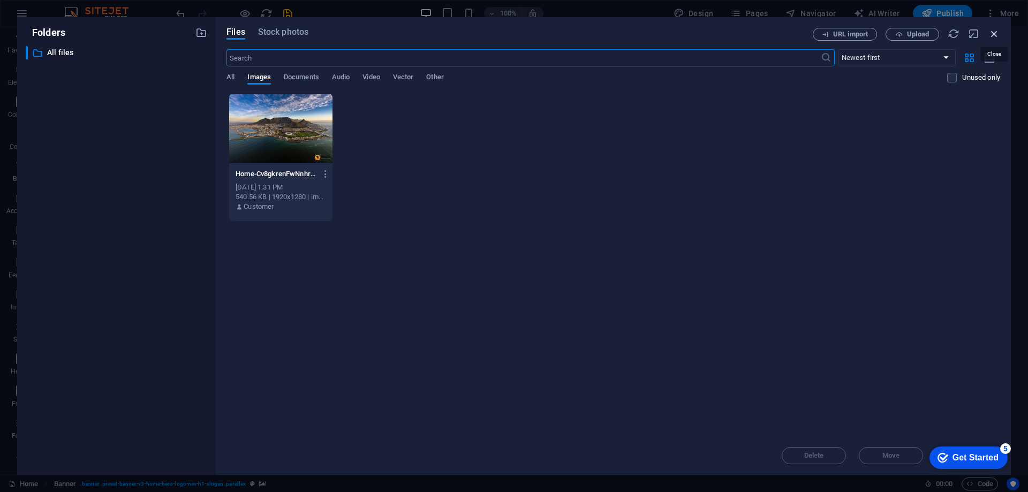
click at [997, 31] on icon "button" at bounding box center [995, 34] width 12 height 12
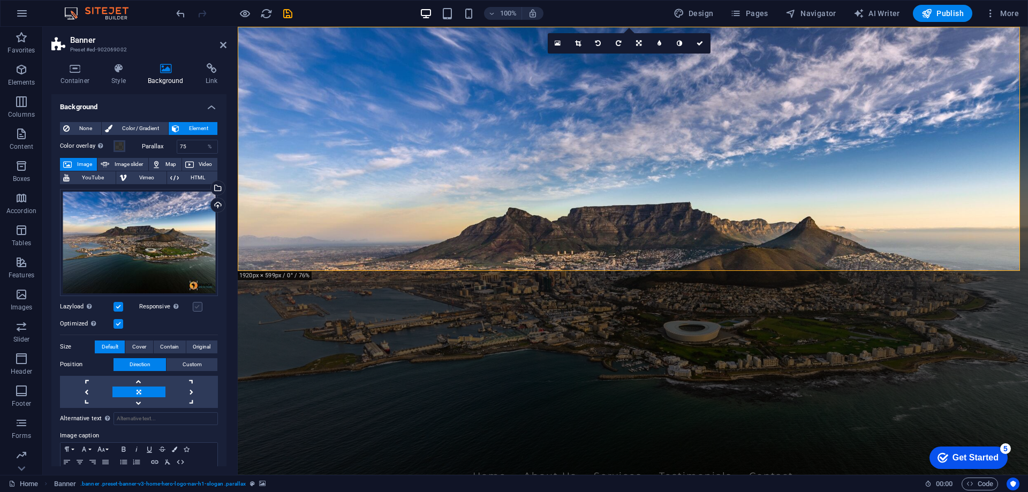
click at [200, 310] on label at bounding box center [198, 307] width 10 height 10
click at [0, 0] on input "Responsive Automatically load retina image and smartphone optimized sizes." at bounding box center [0, 0] width 0 height 0
click at [215, 204] on div "Upload" at bounding box center [217, 206] width 16 height 16
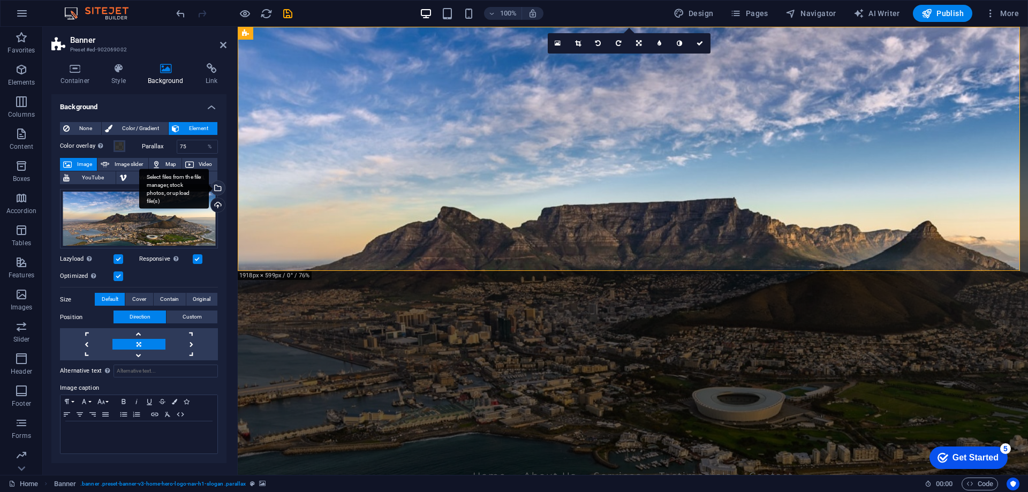
click at [219, 192] on div "Select files from the file manager, stock photos, or upload file(s)" at bounding box center [217, 189] width 16 height 16
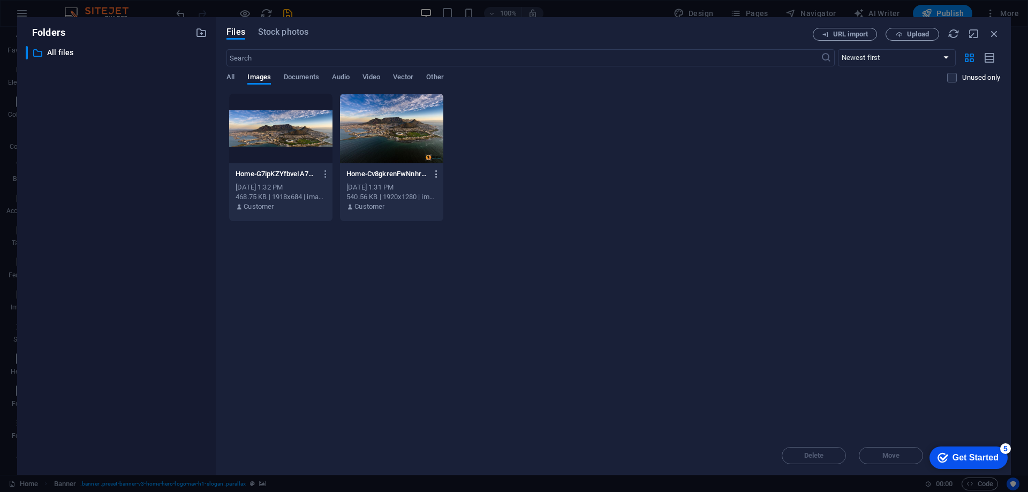
click at [435, 176] on icon "button" at bounding box center [437, 174] width 10 height 10
click at [428, 382] on h6 "Delete" at bounding box center [443, 381] width 46 height 13
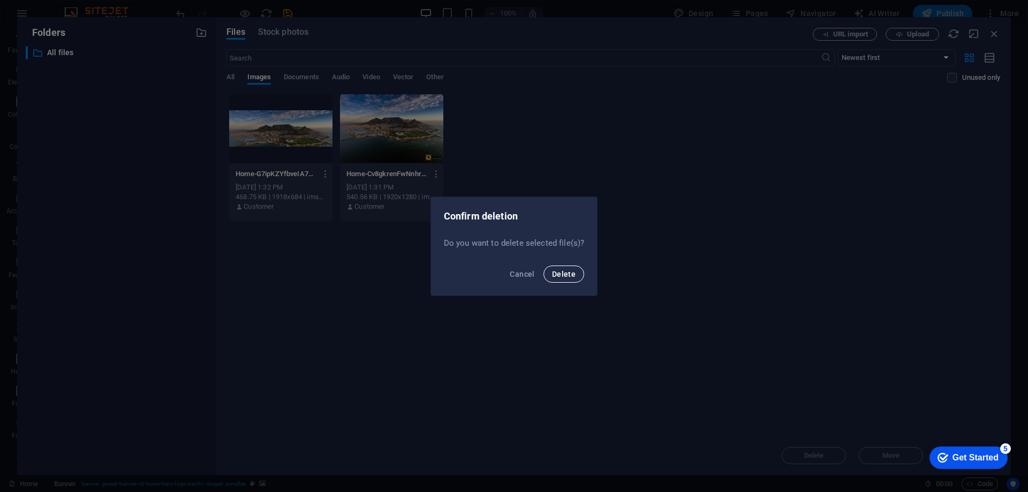
click at [569, 275] on span "Delete" at bounding box center [564, 274] width 24 height 9
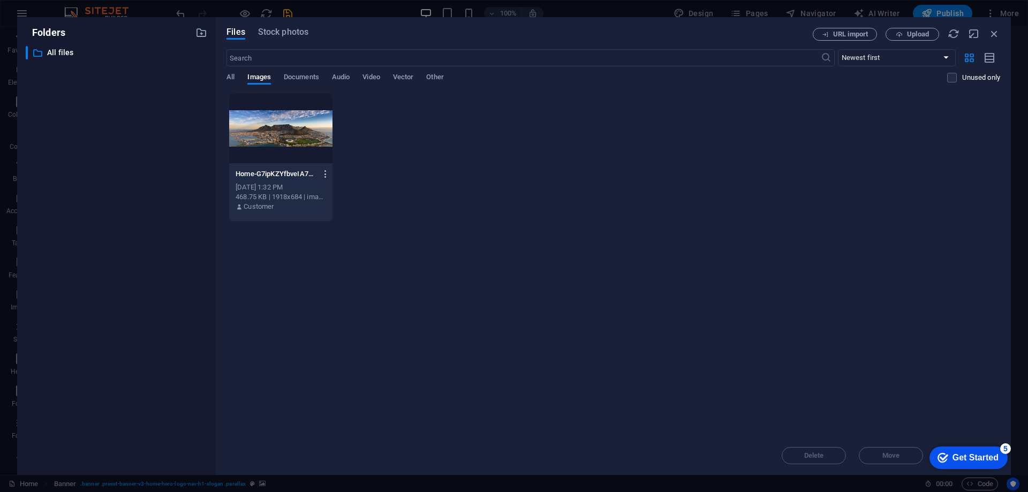
click at [323, 174] on icon "button" at bounding box center [326, 174] width 10 height 10
click at [472, 185] on div at bounding box center [514, 246] width 1028 height 492
click at [998, 33] on icon "button" at bounding box center [995, 34] width 12 height 12
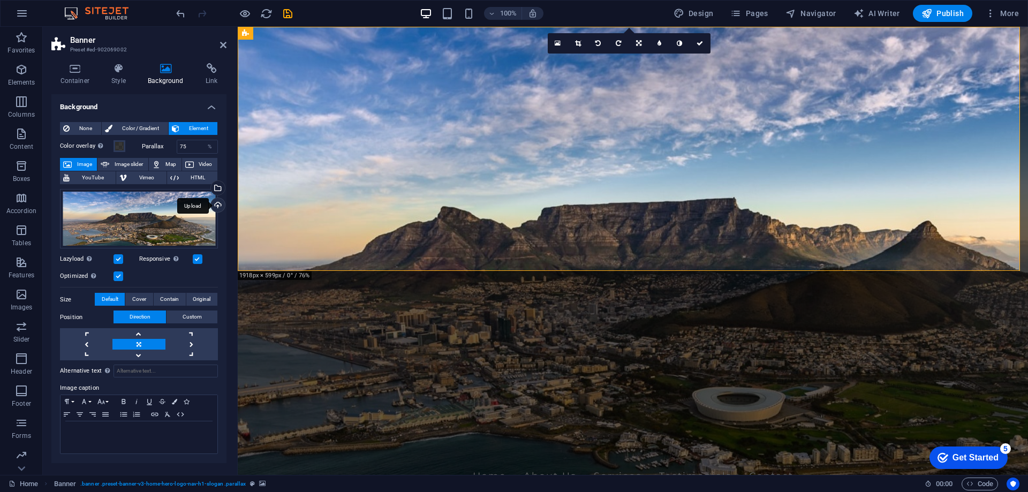
click at [220, 205] on div "Upload" at bounding box center [217, 206] width 16 height 16
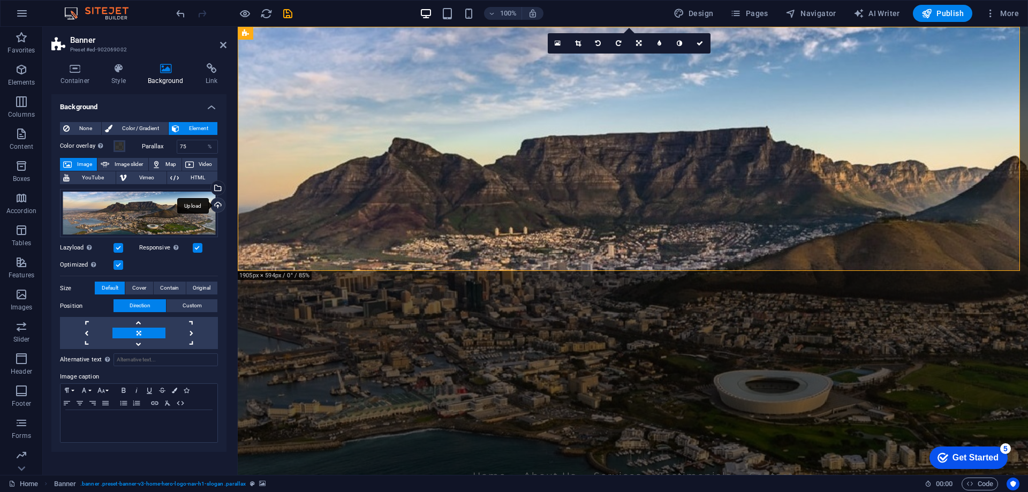
click at [217, 206] on div "Upload" at bounding box center [217, 206] width 16 height 16
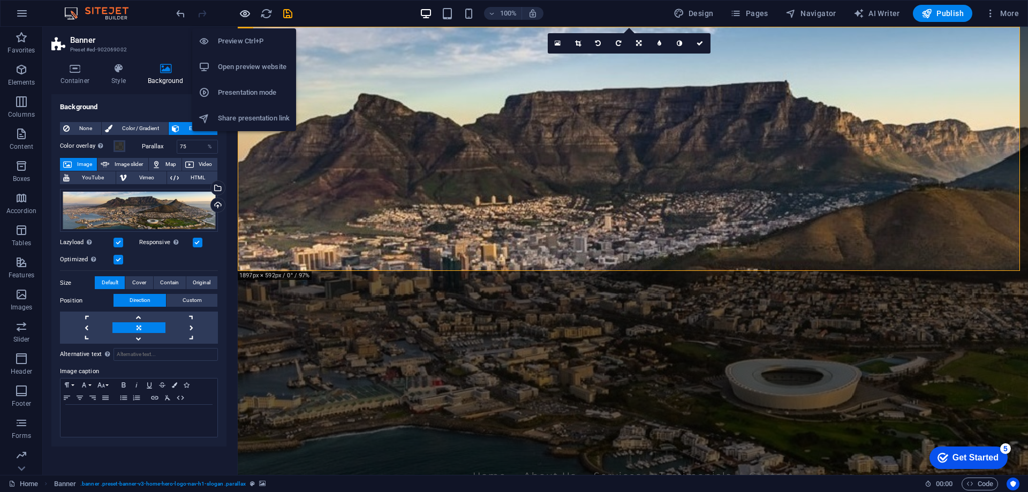
click at [246, 16] on icon "button" at bounding box center [245, 13] width 12 height 12
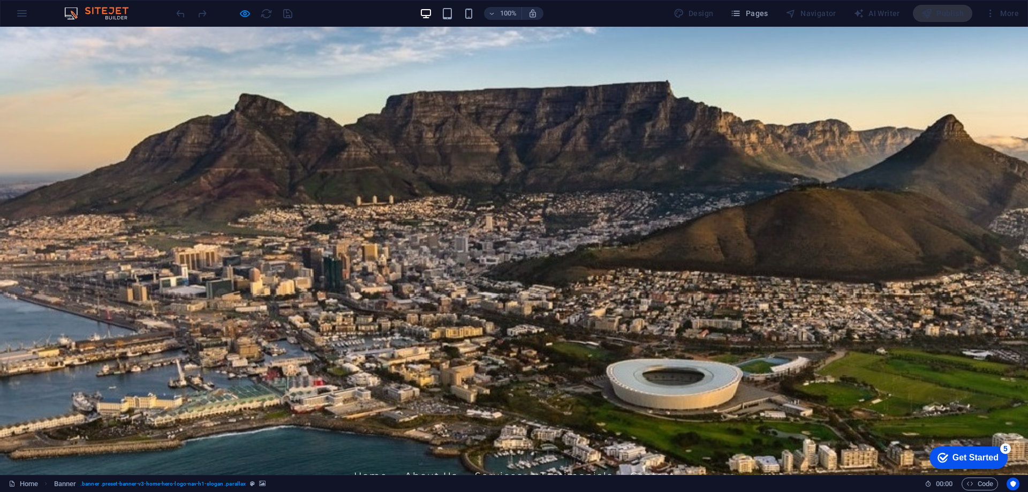
click at [314, 432] on span "amgtravel" at bounding box center [329, 447] width 136 height 31
click at [241, 13] on icon "button" at bounding box center [245, 13] width 12 height 12
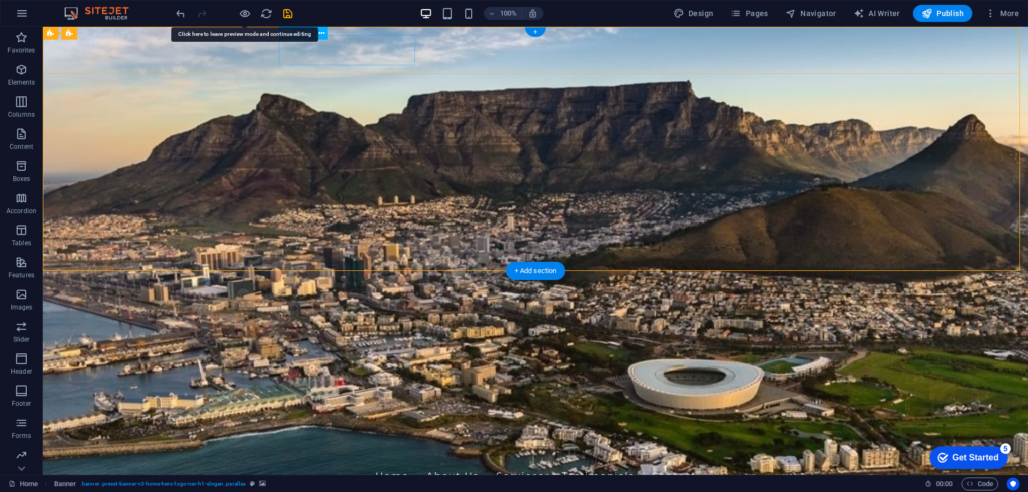
click at [350, 433] on div "amgtravel" at bounding box center [536, 448] width 506 height 30
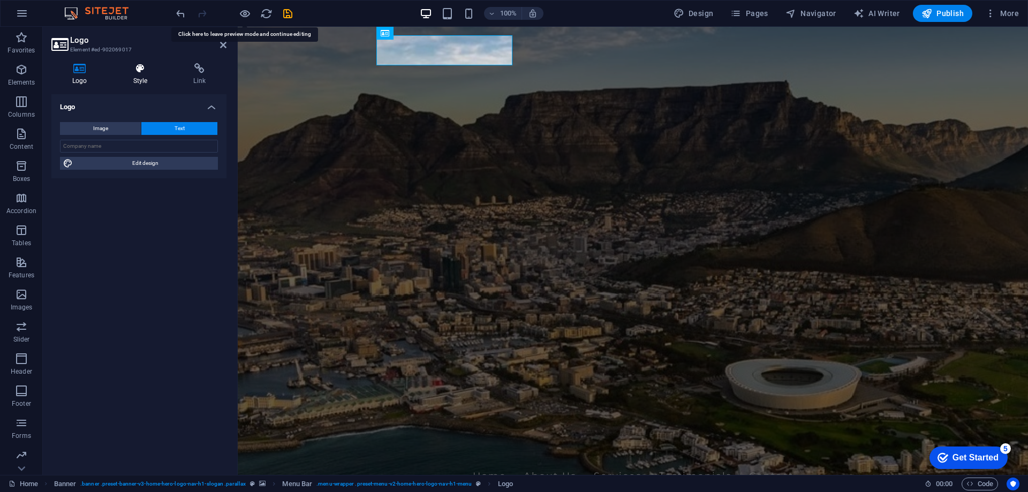
click at [143, 75] on h4 "Style" at bounding box center [142, 74] width 61 height 22
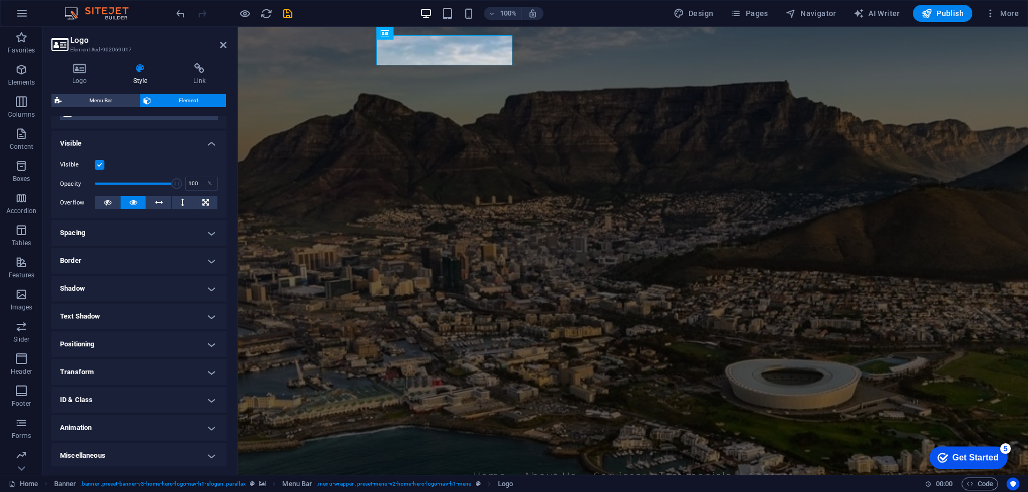
scroll to position [102, 0]
click at [87, 72] on icon at bounding box center [79, 68] width 57 height 11
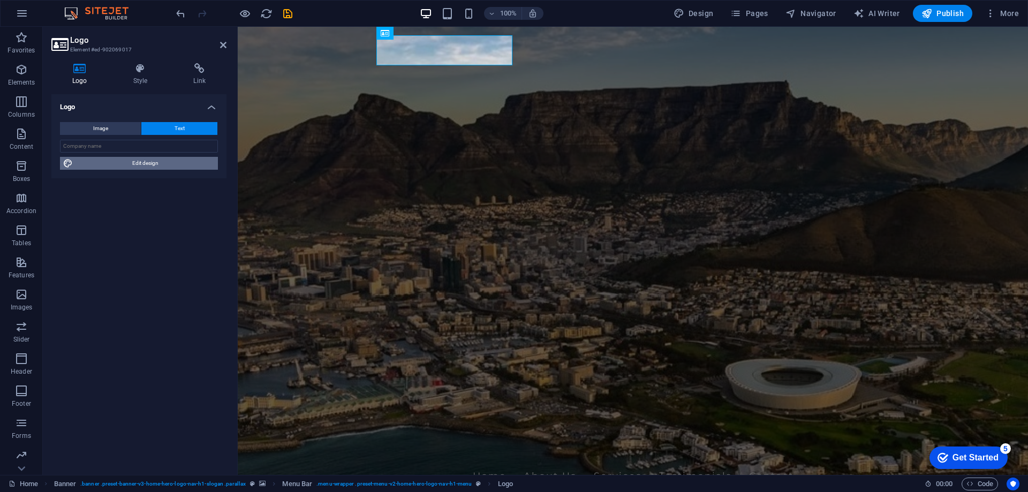
click at [124, 165] on span "Edit design" at bounding box center [145, 163] width 139 height 13
select select "px"
select select "200"
select select "px"
select select "rem"
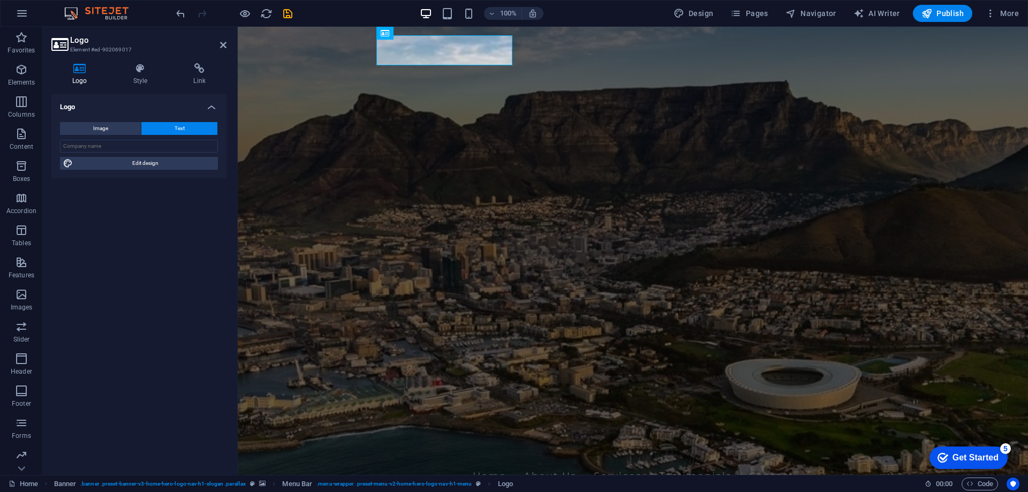
select select "700"
select select "px"
select select "rem"
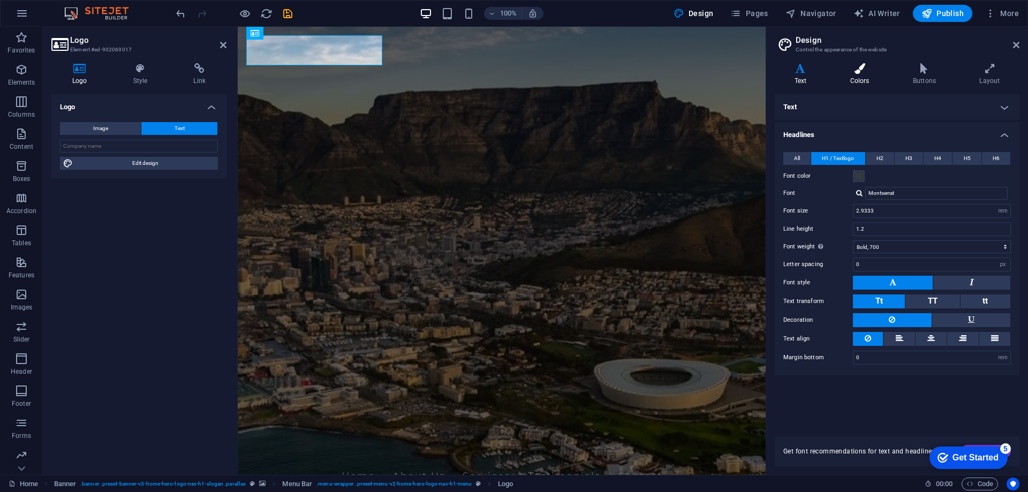
click at [865, 69] on icon at bounding box center [860, 68] width 58 height 11
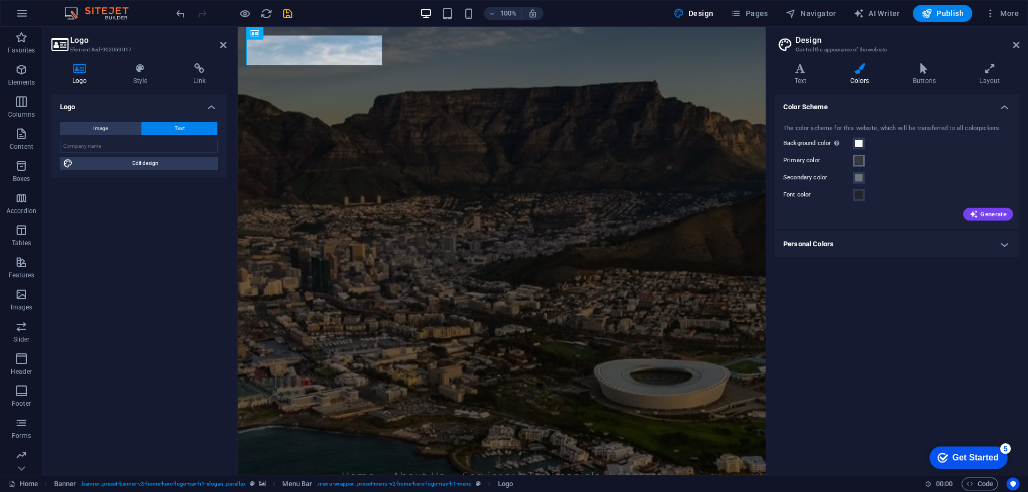
click at [861, 161] on span at bounding box center [859, 160] width 9 height 9
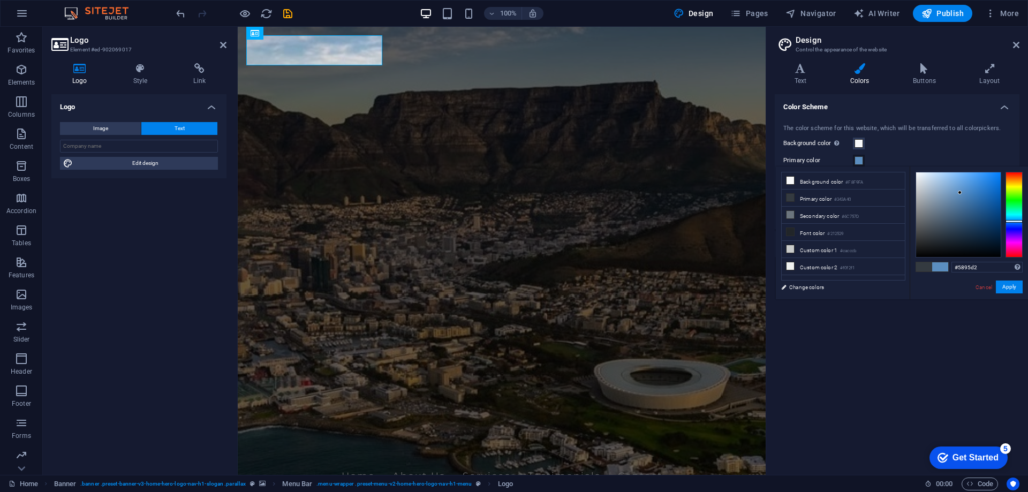
type input "#5694d2"
drag, startPoint x: 960, startPoint y: 193, endPoint x: 966, endPoint y: 187, distance: 8.4
click at [966, 187] on div at bounding box center [958, 214] width 85 height 85
click at [1006, 284] on button "Apply" at bounding box center [1009, 287] width 27 height 13
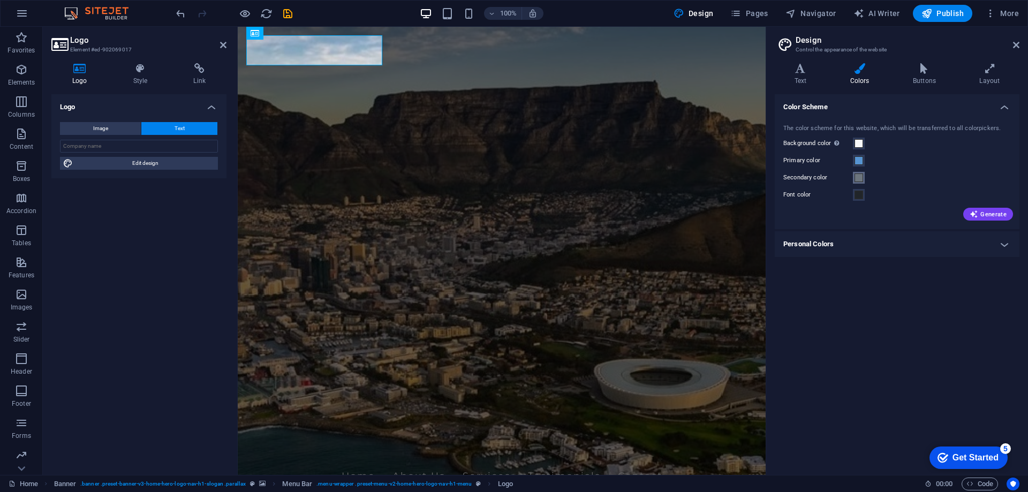
click at [860, 174] on span at bounding box center [859, 178] width 9 height 9
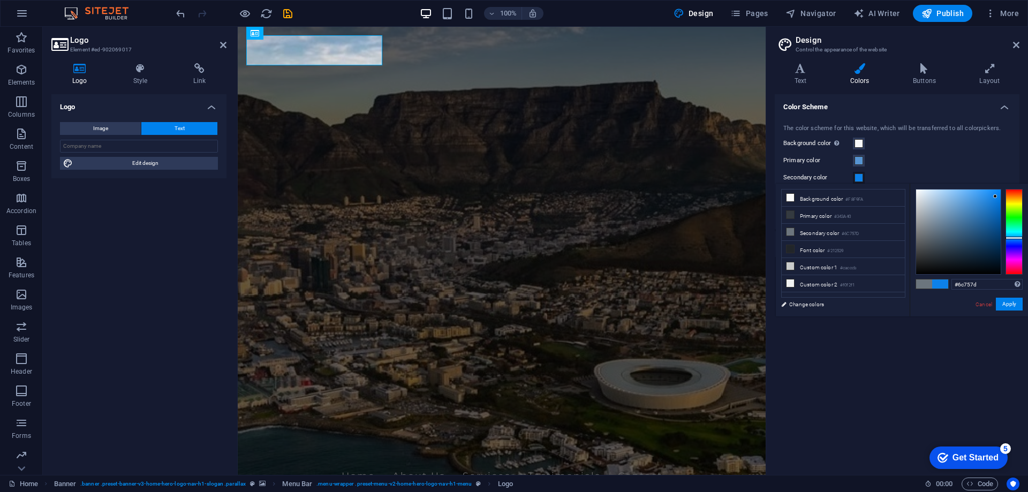
type input "#0d81e9"
click at [996, 197] on div at bounding box center [958, 232] width 85 height 85
click at [914, 156] on div "Primary color" at bounding box center [898, 160] width 228 height 13
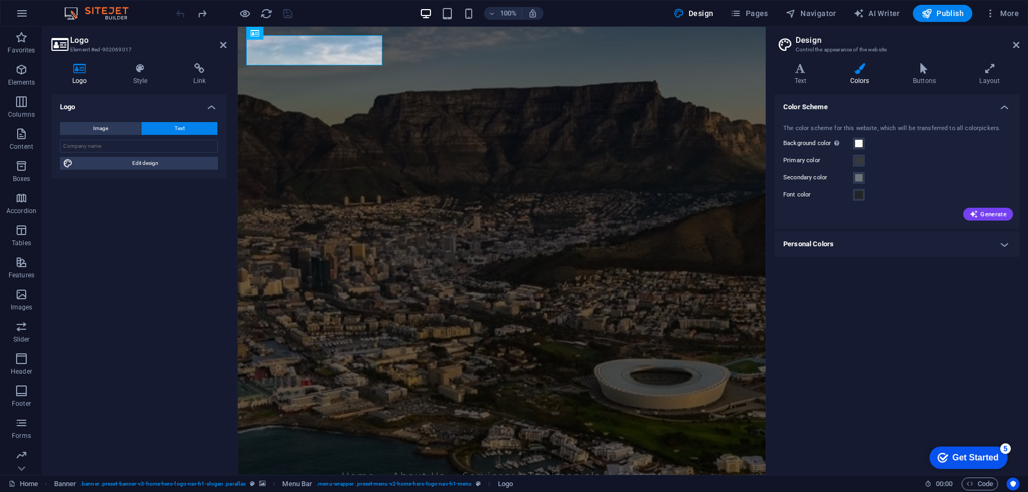
click at [870, 327] on div "Color Scheme The color scheme for this website, which will be transferred to al…" at bounding box center [897, 280] width 245 height 372
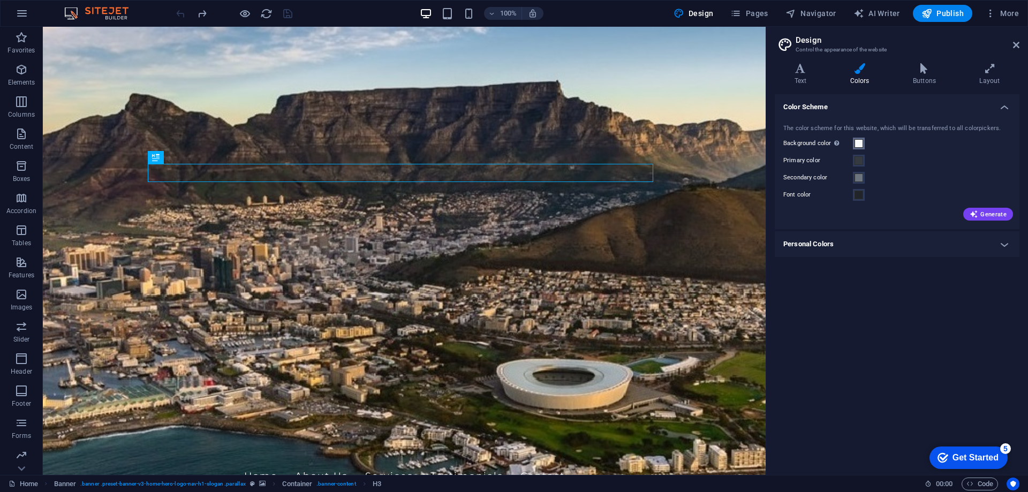
click at [861, 144] on span at bounding box center [859, 143] width 9 height 9
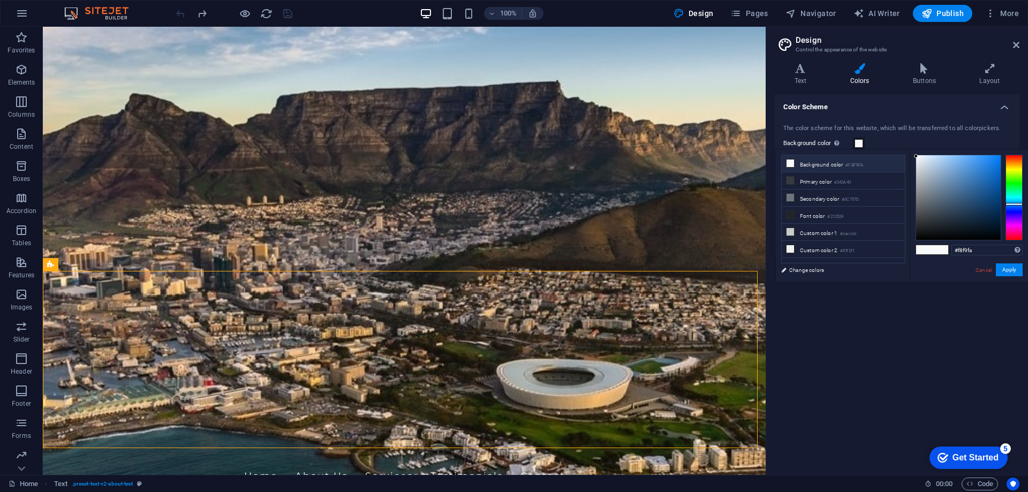
click at [823, 164] on li "Background color #F8F9FA" at bounding box center [843, 163] width 123 height 17
click at [811, 216] on li "Font color #212529" at bounding box center [843, 215] width 123 height 17
drag, startPoint x: 947, startPoint y: 228, endPoint x: 993, endPoint y: 237, distance: 46.5
click at [993, 237] on div at bounding box center [958, 197] width 85 height 85
click at [1012, 266] on button "Apply" at bounding box center [1009, 270] width 27 height 13
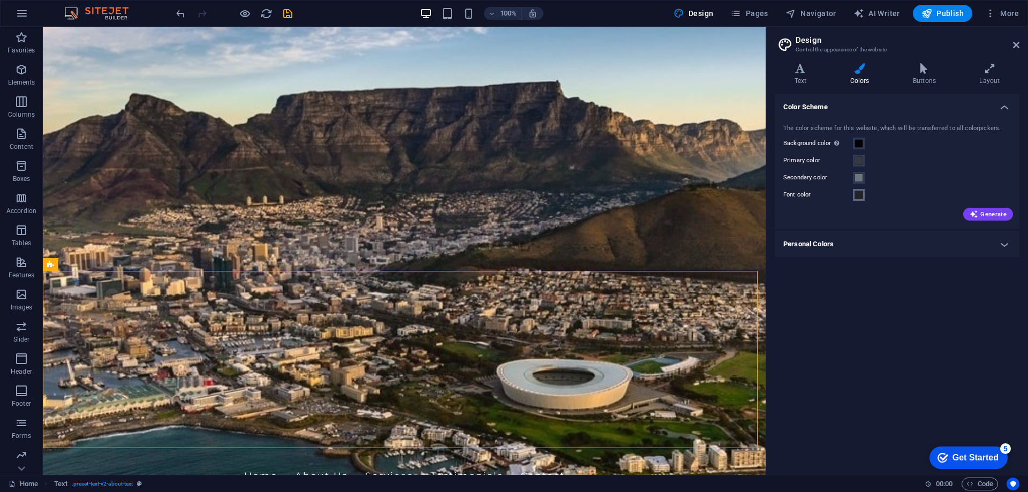
click at [856, 194] on span at bounding box center [859, 195] width 9 height 9
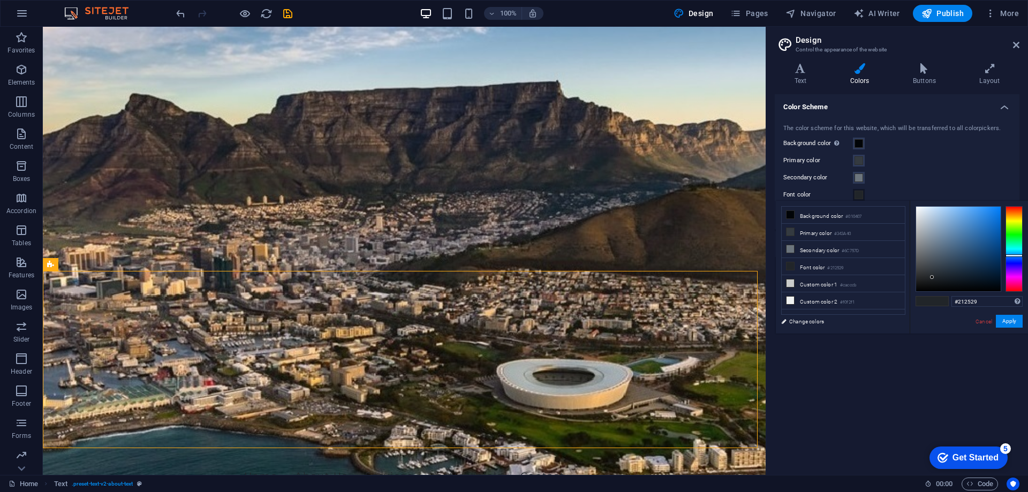
click at [848, 378] on div "Color Scheme The color scheme for this website, which will be transferred to al…" at bounding box center [897, 280] width 245 height 372
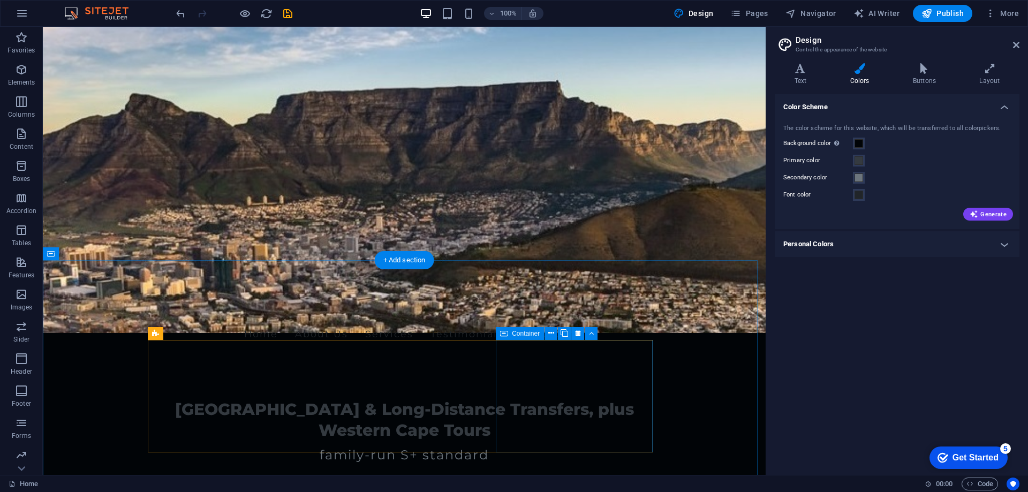
scroll to position [0, 0]
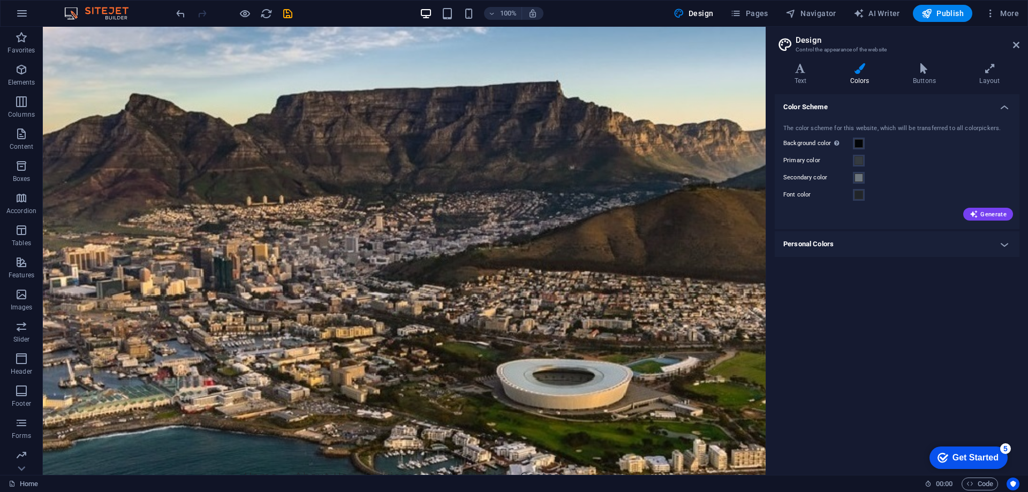
click at [891, 349] on div "Color Scheme The color scheme for this website, which will be transferred to al…" at bounding box center [897, 280] width 245 height 372
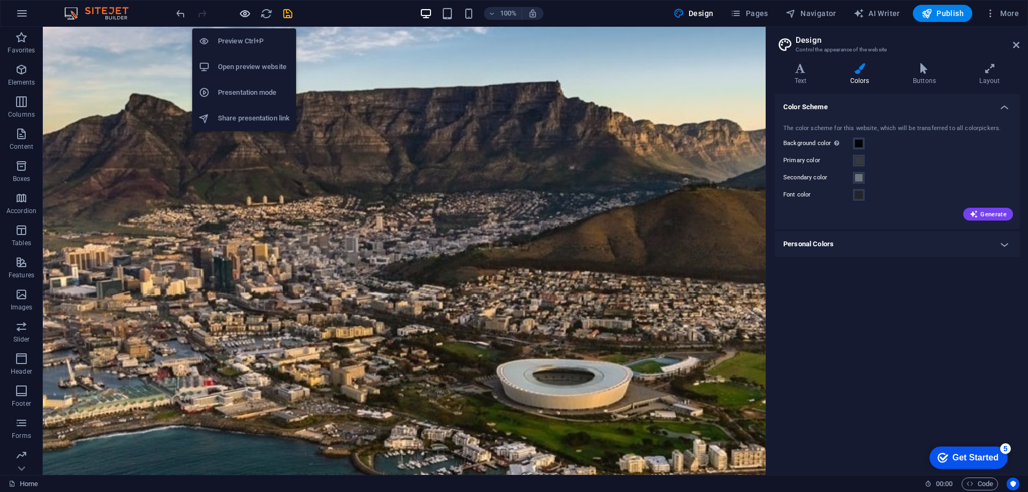
click at [240, 16] on icon "button" at bounding box center [245, 13] width 12 height 12
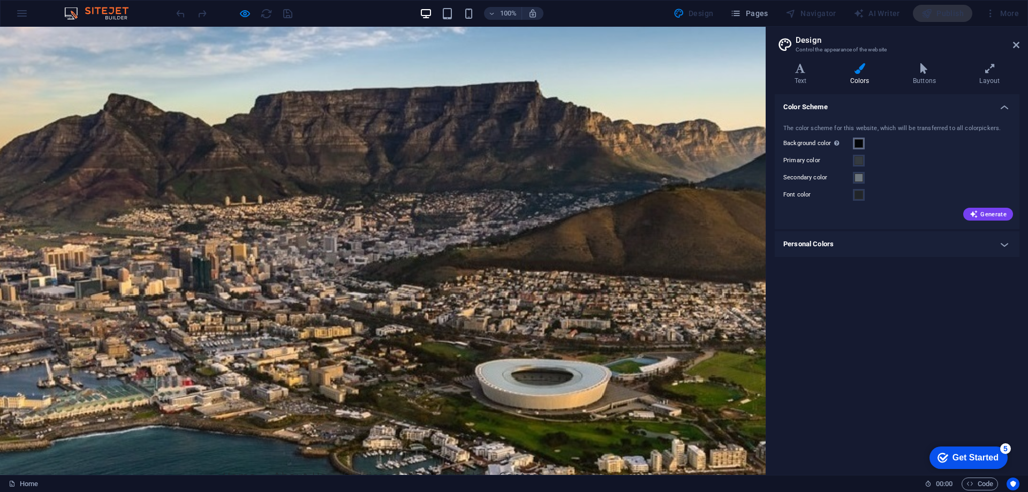
click at [856, 141] on span at bounding box center [859, 143] width 9 height 9
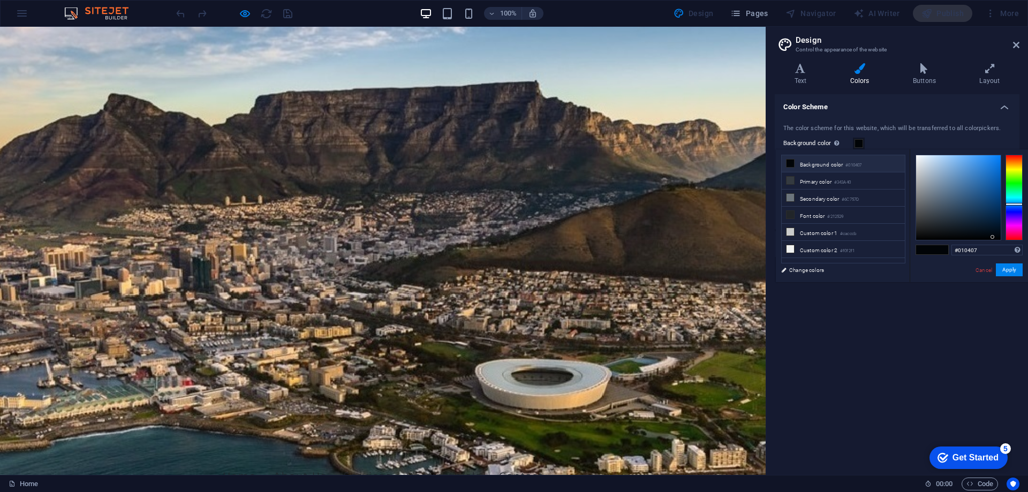
click at [807, 165] on li "Background color #010407" at bounding box center [843, 163] width 123 height 17
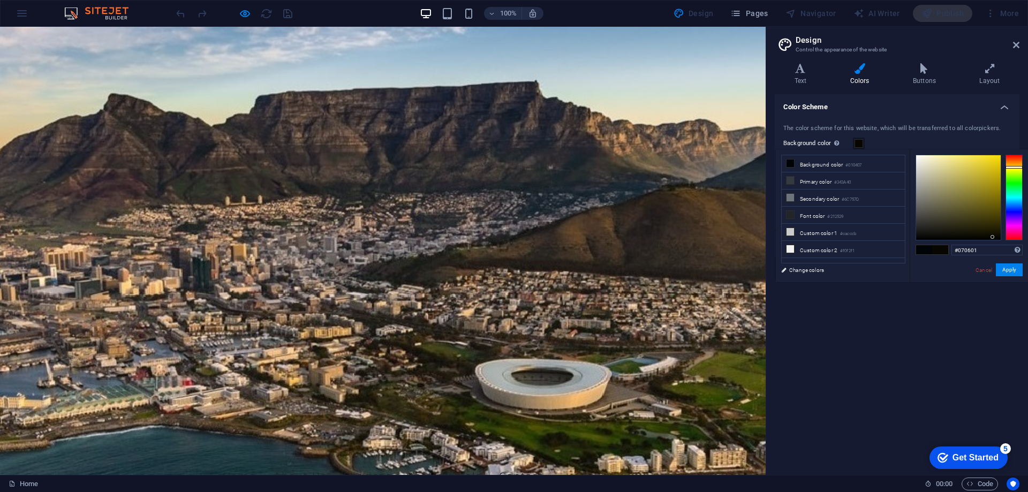
click at [1013, 167] on div at bounding box center [1014, 198] width 17 height 86
drag, startPoint x: 983, startPoint y: 205, endPoint x: 999, endPoint y: 157, distance: 50.3
click at [999, 157] on div at bounding box center [958, 197] width 85 height 85
click at [1017, 274] on button "Apply" at bounding box center [1009, 270] width 27 height 13
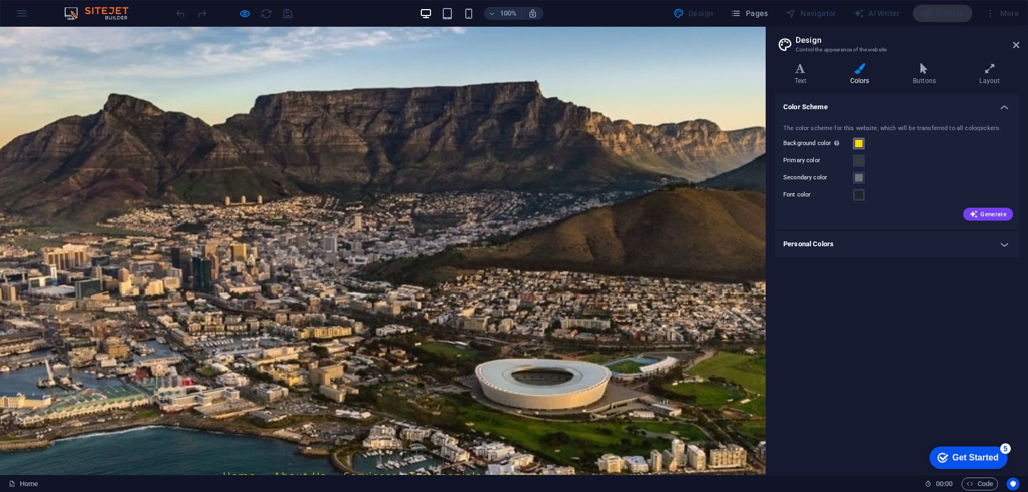
click at [855, 141] on span at bounding box center [859, 143] width 9 height 9
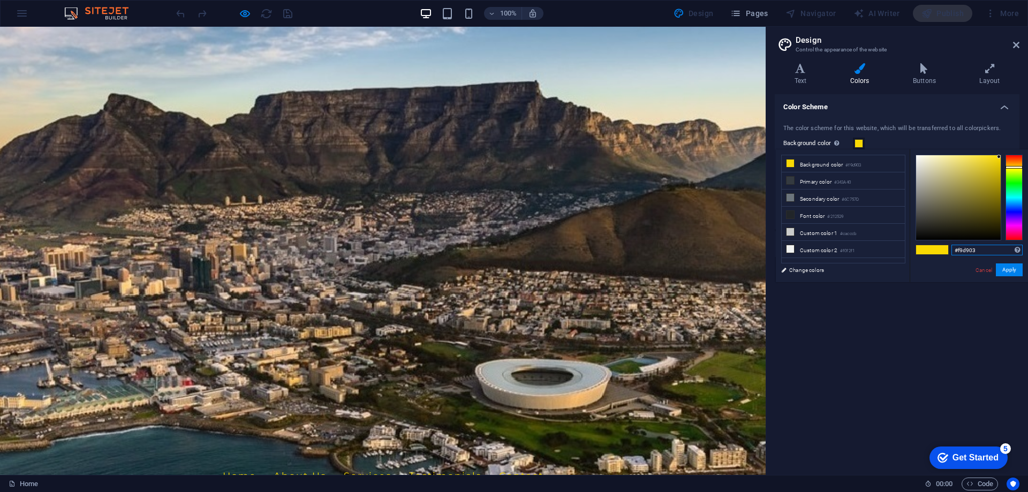
drag, startPoint x: 979, startPoint y: 249, endPoint x: 955, endPoint y: 249, distance: 23.6
click at [955, 249] on input "#f9d903" at bounding box center [987, 250] width 71 height 11
paste input "FFD700"
click at [1019, 266] on button "Apply" at bounding box center [1009, 270] width 27 height 13
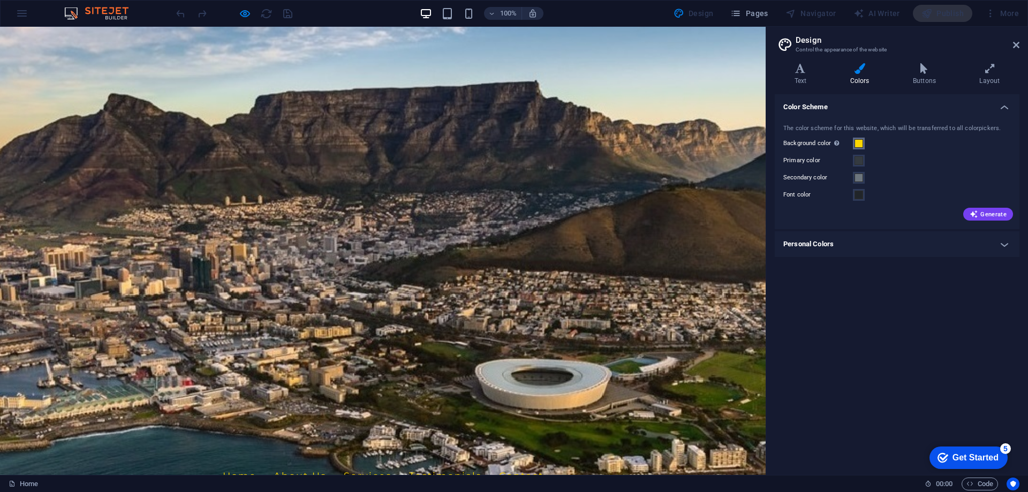
click at [860, 142] on span at bounding box center [859, 143] width 9 height 9
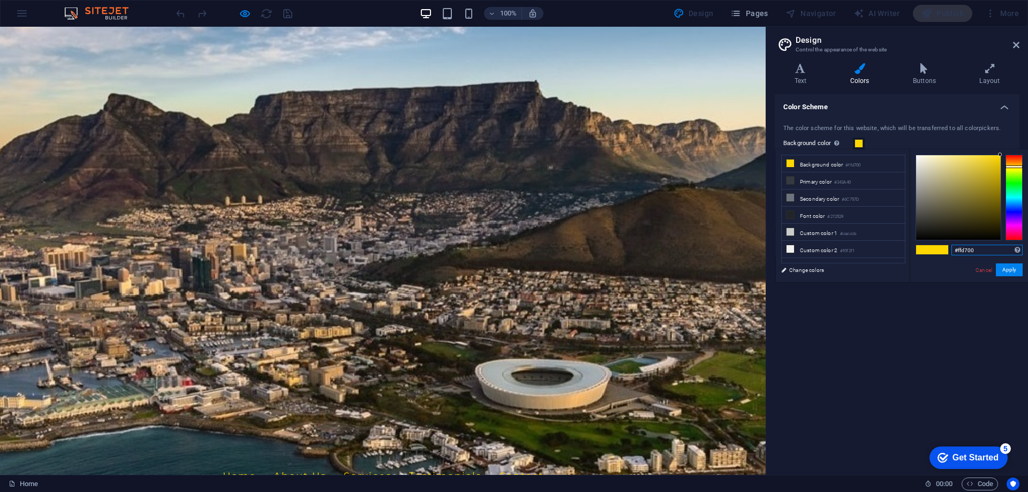
drag, startPoint x: 978, startPoint y: 249, endPoint x: 954, endPoint y: 247, distance: 24.1
click at [954, 247] on input "#ffd700" at bounding box center [987, 250] width 71 height 11
paste input "B5941"
type input "#b59410"
click at [1007, 267] on button "Apply" at bounding box center [1009, 270] width 27 height 13
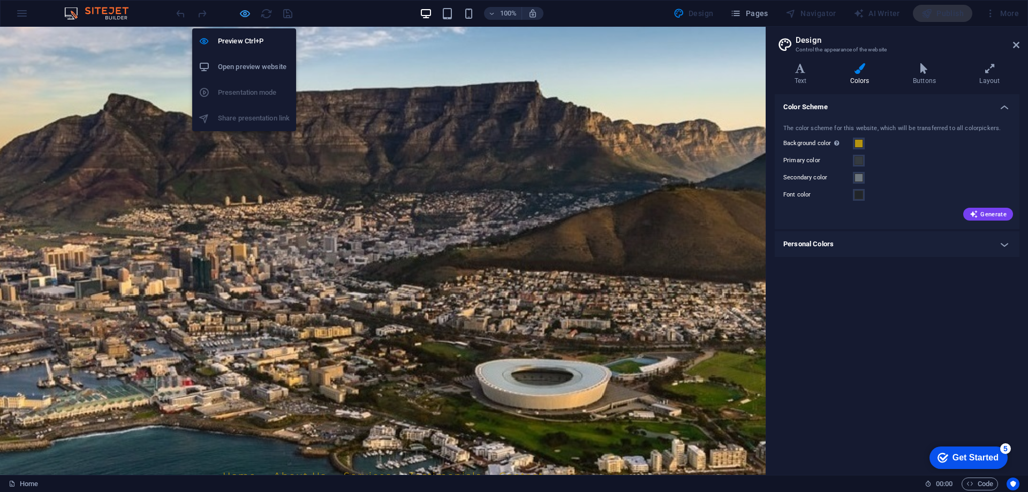
click at [249, 15] on icon "button" at bounding box center [245, 13] width 12 height 12
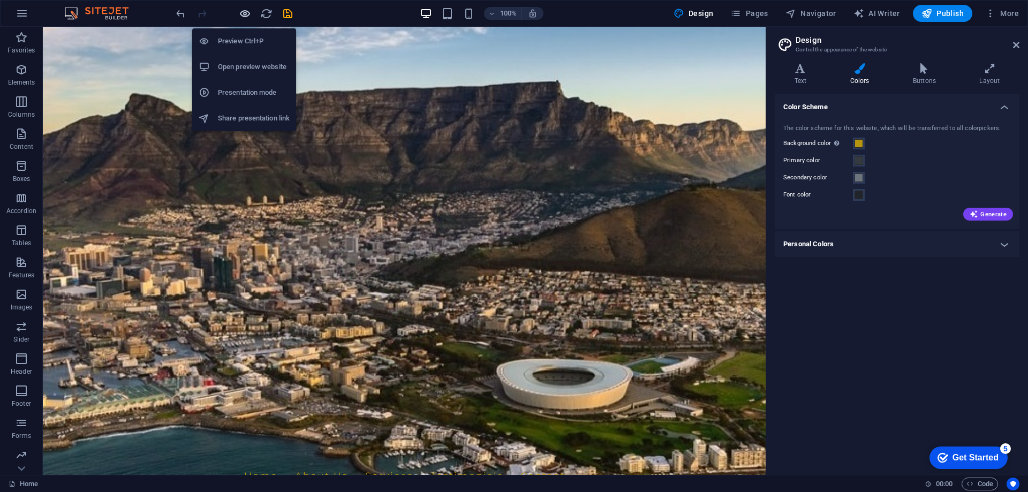
click at [249, 15] on icon "button" at bounding box center [245, 13] width 12 height 12
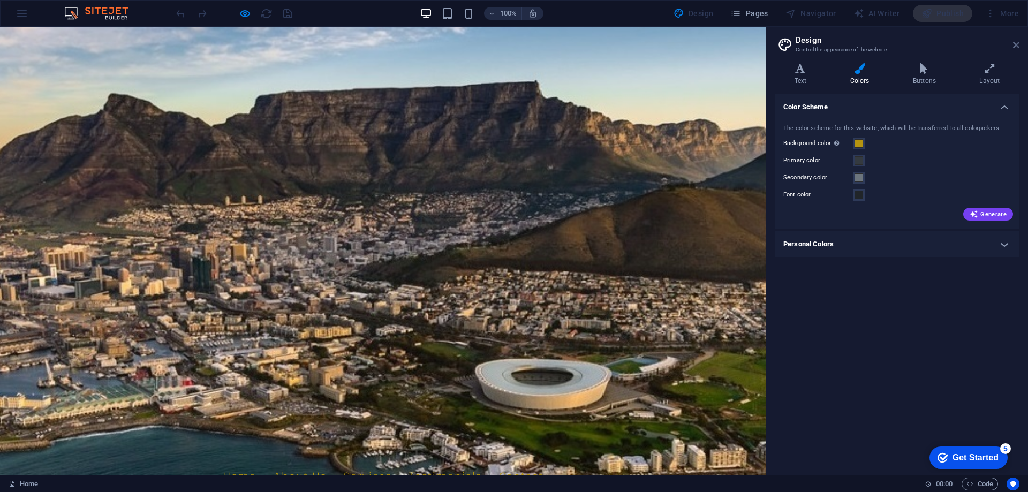
click at [1015, 43] on icon at bounding box center [1016, 45] width 6 height 9
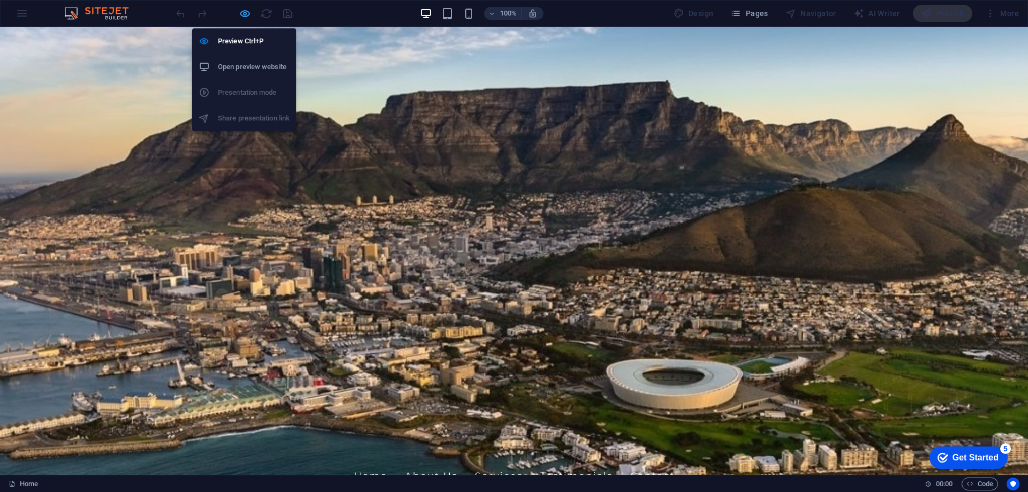
click at [245, 12] on icon "button" at bounding box center [245, 13] width 12 height 12
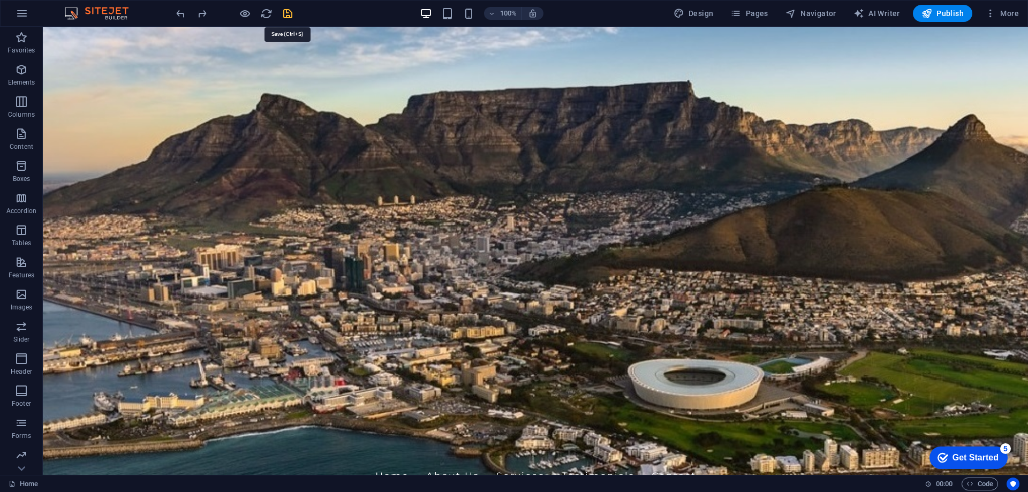
click at [292, 19] on icon "save" at bounding box center [288, 13] width 12 height 12
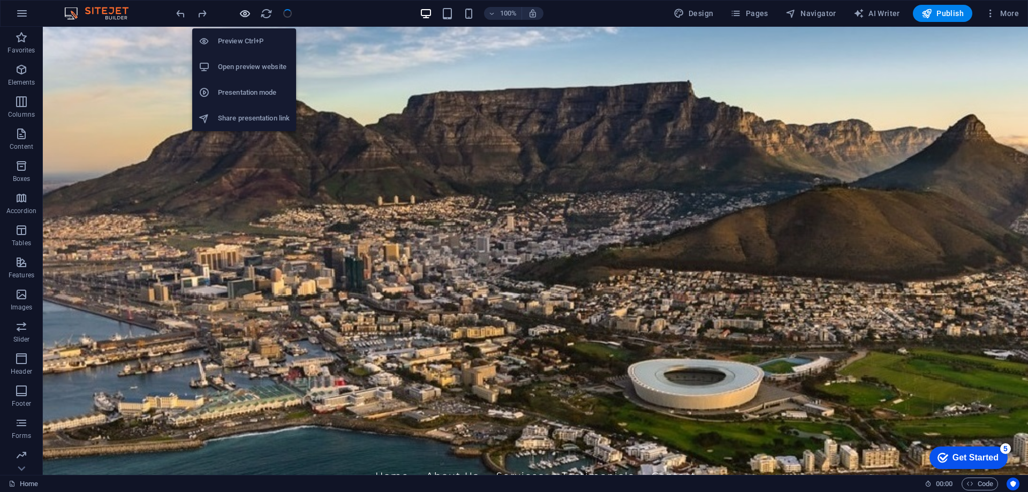
click at [240, 12] on icon "button" at bounding box center [245, 13] width 12 height 12
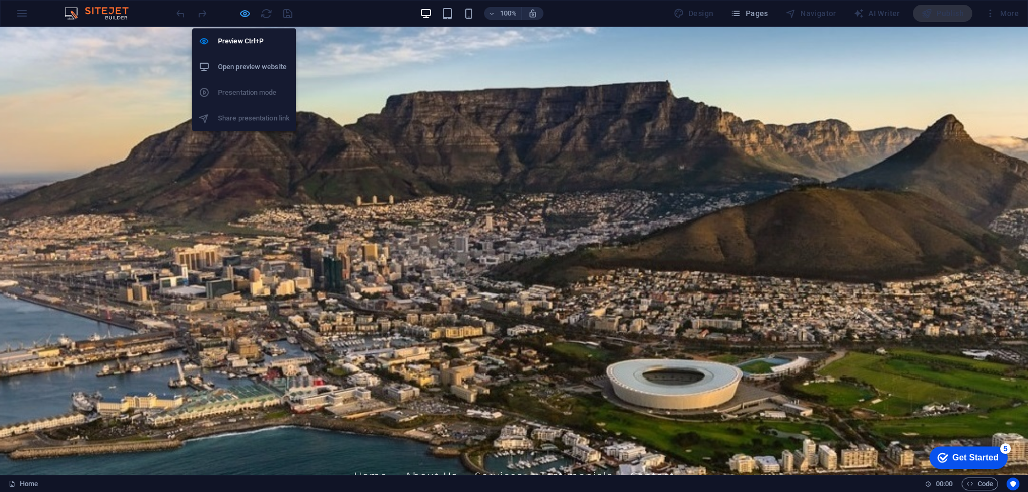
click at [240, 12] on icon "button" at bounding box center [245, 13] width 12 height 12
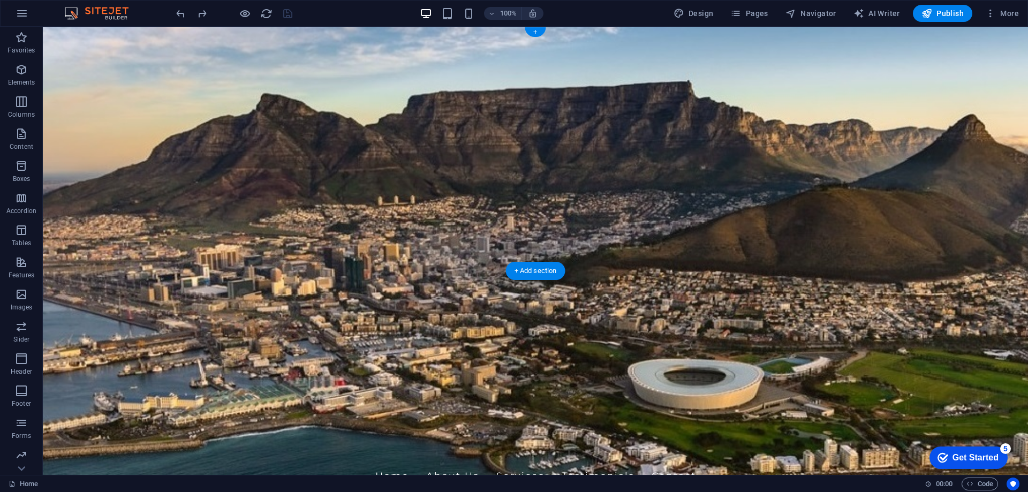
click at [145, 251] on figure at bounding box center [535, 251] width 985 height 448
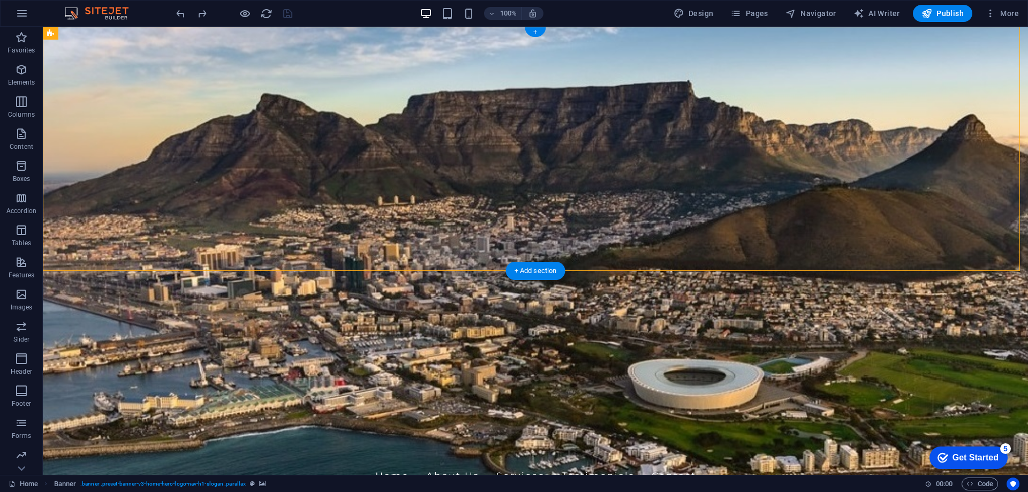
click at [145, 242] on figure at bounding box center [535, 251] width 985 height 448
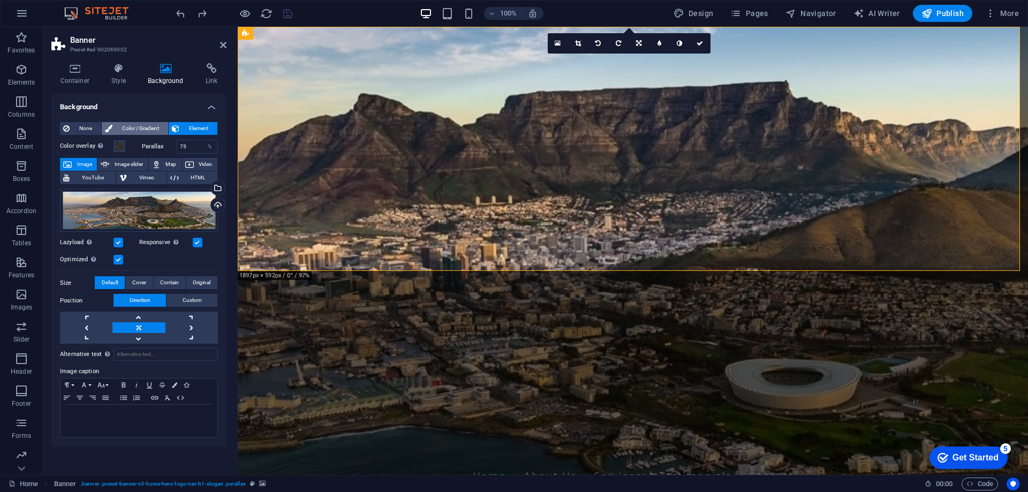
click at [123, 125] on span "Color / Gradient" at bounding box center [140, 128] width 49 height 13
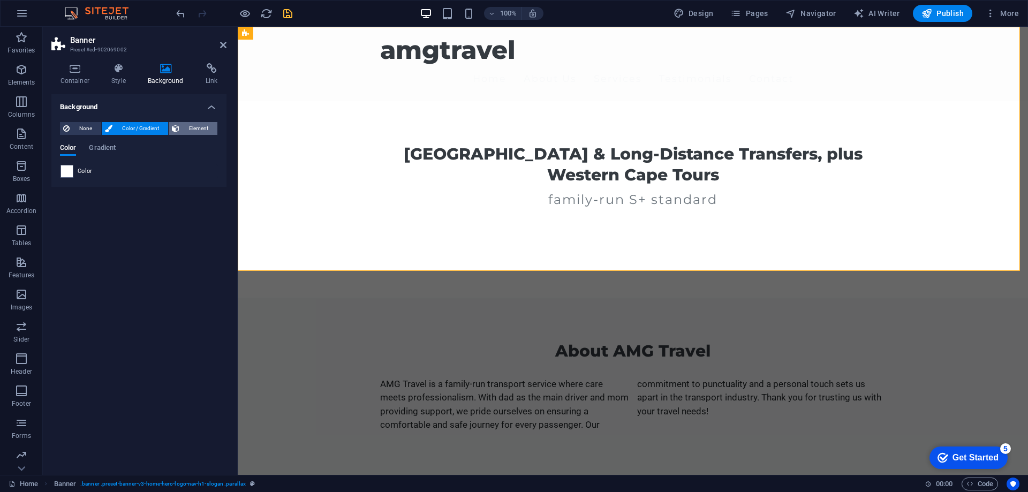
click at [205, 130] on span "Element" at bounding box center [199, 128] width 32 height 13
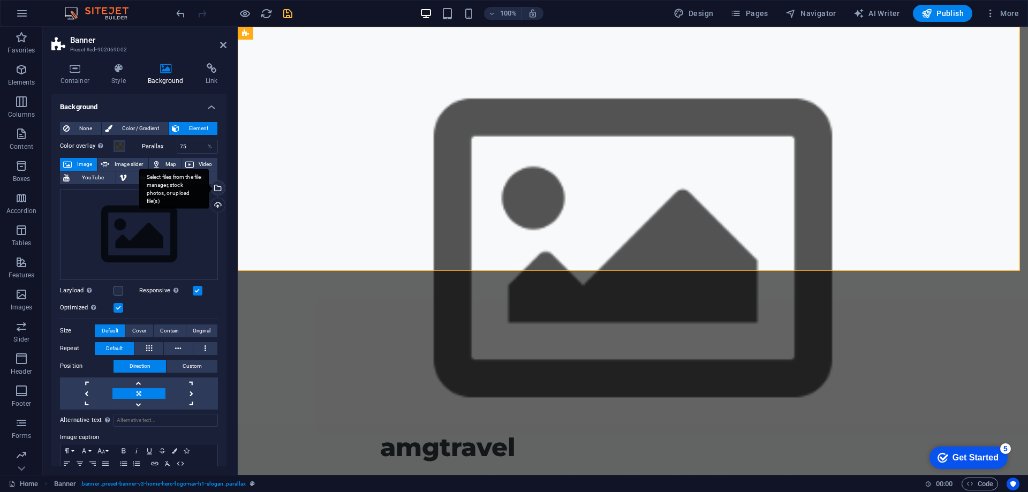
click at [217, 189] on div "Select files from the file manager, stock photos, or upload file(s)" at bounding box center [217, 189] width 16 height 16
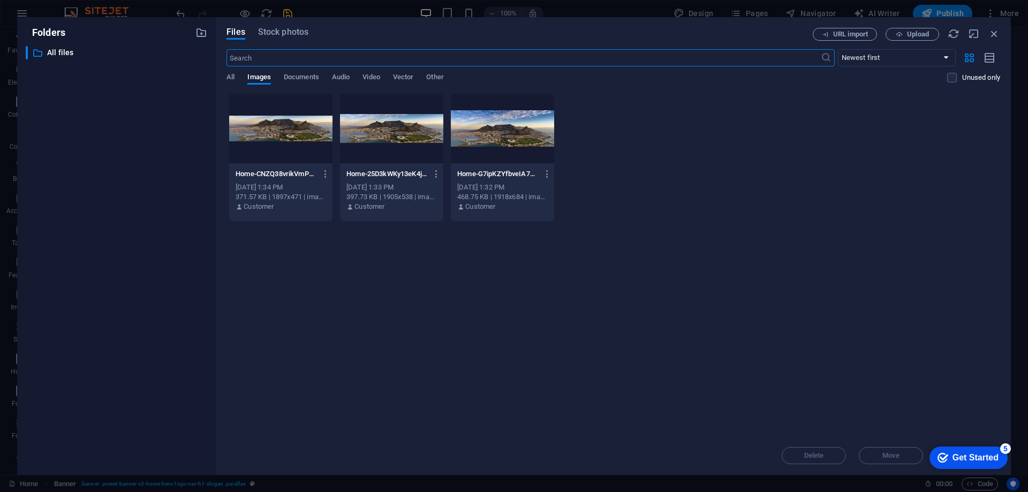
click at [308, 145] on div at bounding box center [280, 129] width 103 height 70
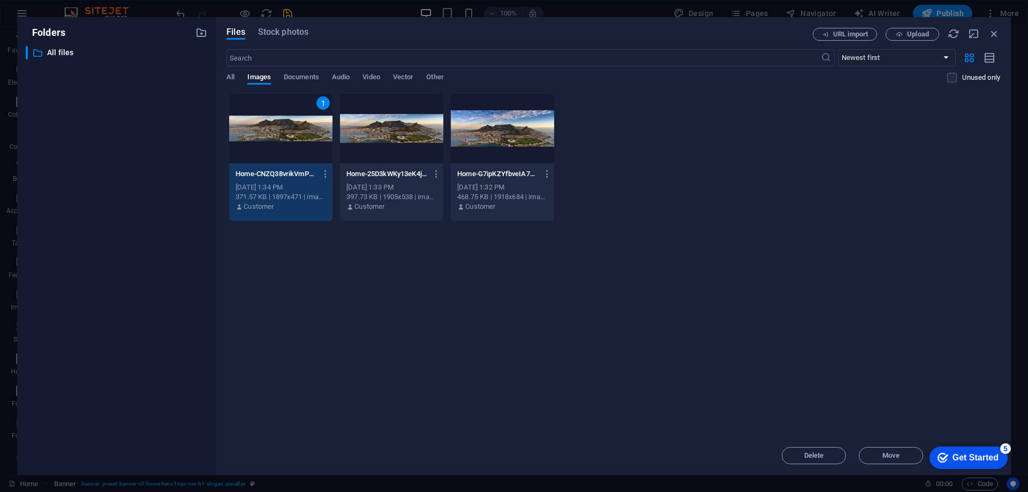
click at [308, 145] on div "1" at bounding box center [280, 129] width 103 height 70
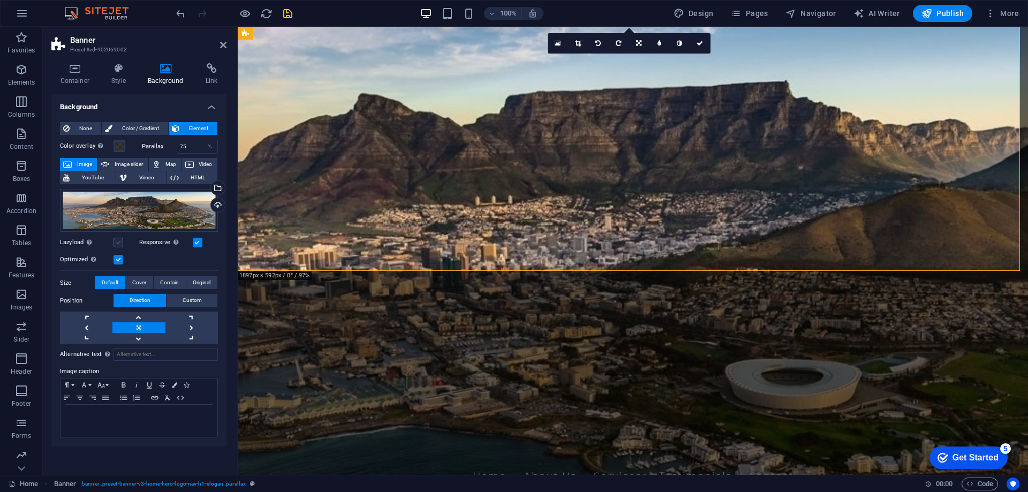
click at [121, 243] on label at bounding box center [119, 243] width 10 height 10
click at [0, 0] on input "Lazyload Loading images after the page loads improves page speed." at bounding box center [0, 0] width 0 height 0
click at [139, 282] on span "Cover" at bounding box center [139, 282] width 14 height 13
click at [118, 286] on span "Default" at bounding box center [110, 282] width 17 height 13
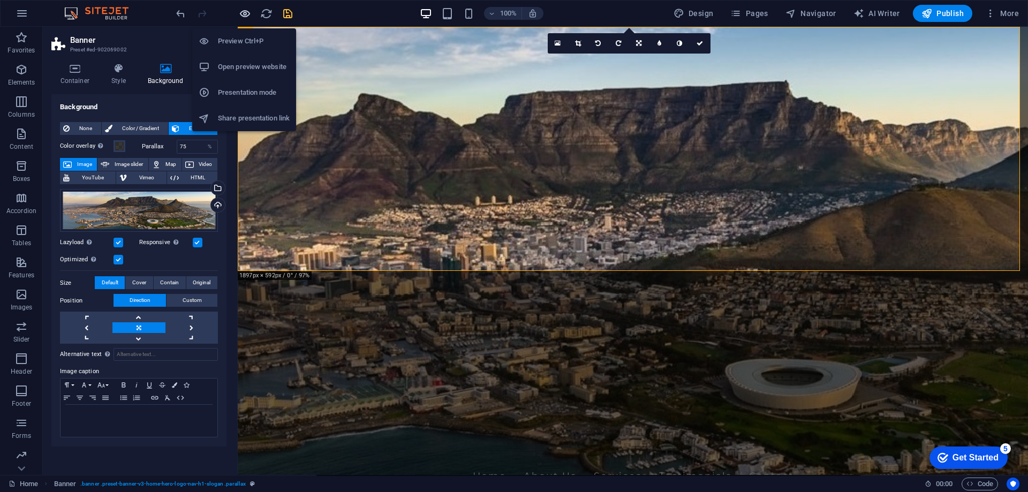
click at [244, 18] on icon "button" at bounding box center [245, 13] width 12 height 12
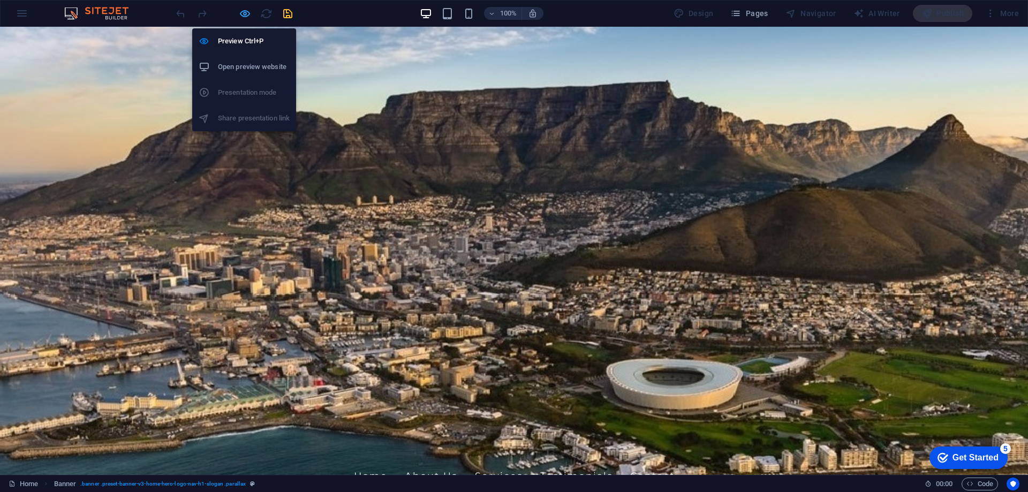
click at [248, 13] on icon "button" at bounding box center [245, 13] width 12 height 12
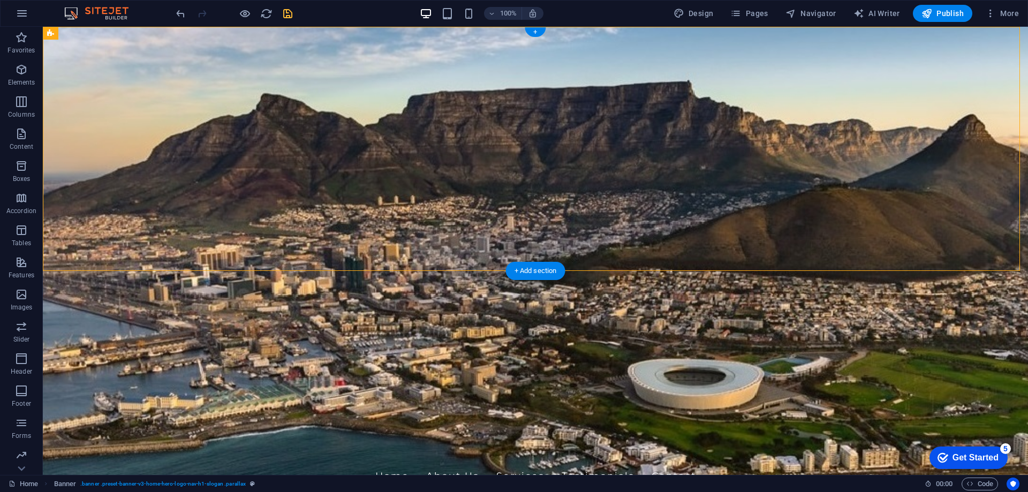
click at [71, 261] on figure at bounding box center [535, 251] width 985 height 448
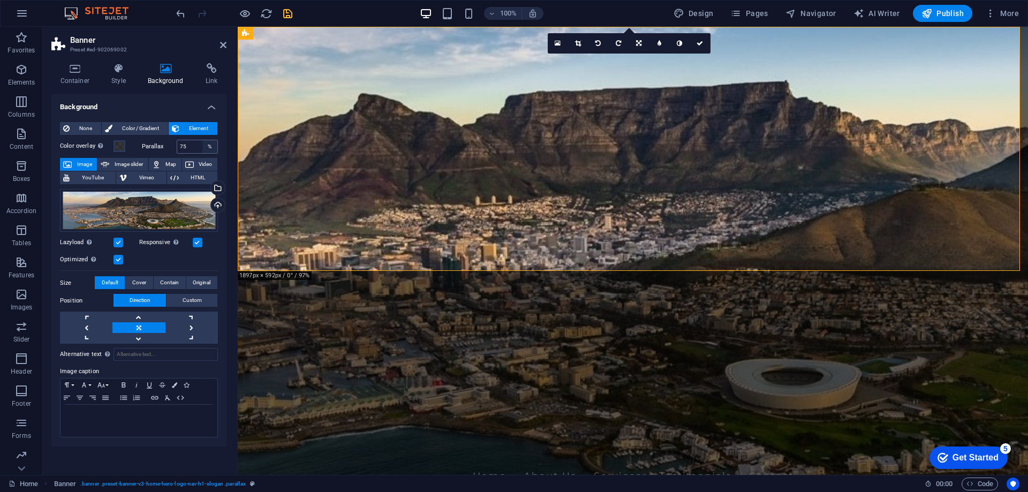
click at [211, 147] on div "%" at bounding box center [209, 146] width 15 height 13
click at [187, 145] on input "75" at bounding box center [197, 146] width 41 height 13
drag, startPoint x: 187, startPoint y: 145, endPoint x: 177, endPoint y: 146, distance: 9.8
click at [177, 146] on input "75" at bounding box center [197, 146] width 41 height 13
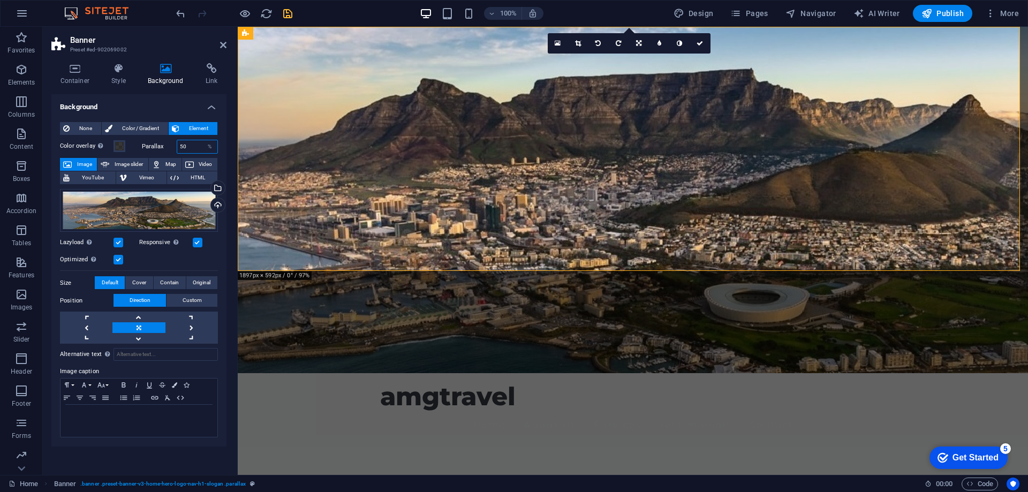
drag, startPoint x: 192, startPoint y: 147, endPoint x: 171, endPoint y: 147, distance: 20.9
click at [171, 147] on div "Parallax 50 %" at bounding box center [180, 147] width 77 height 14
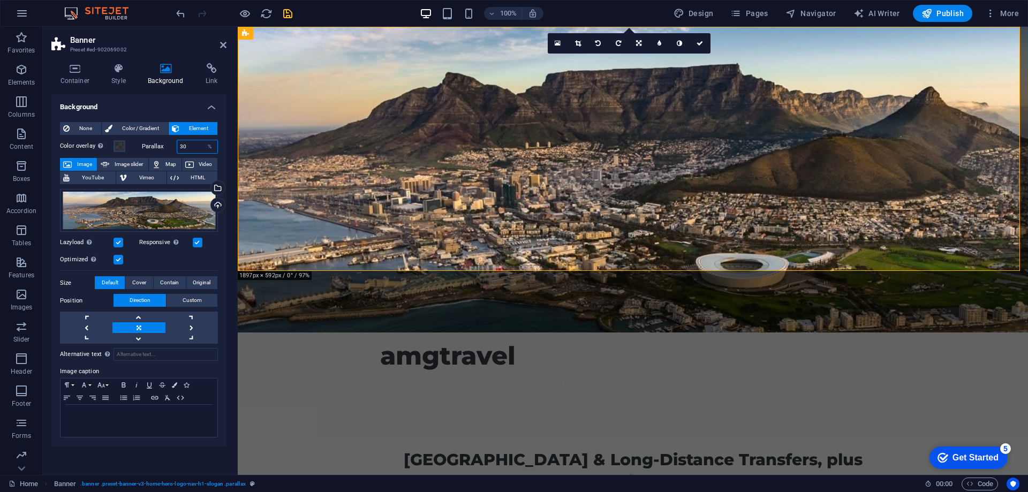
drag, startPoint x: 187, startPoint y: 146, endPoint x: 170, endPoint y: 147, distance: 16.6
click at [170, 147] on div "Parallax 30 %" at bounding box center [180, 147] width 77 height 14
type input "10"
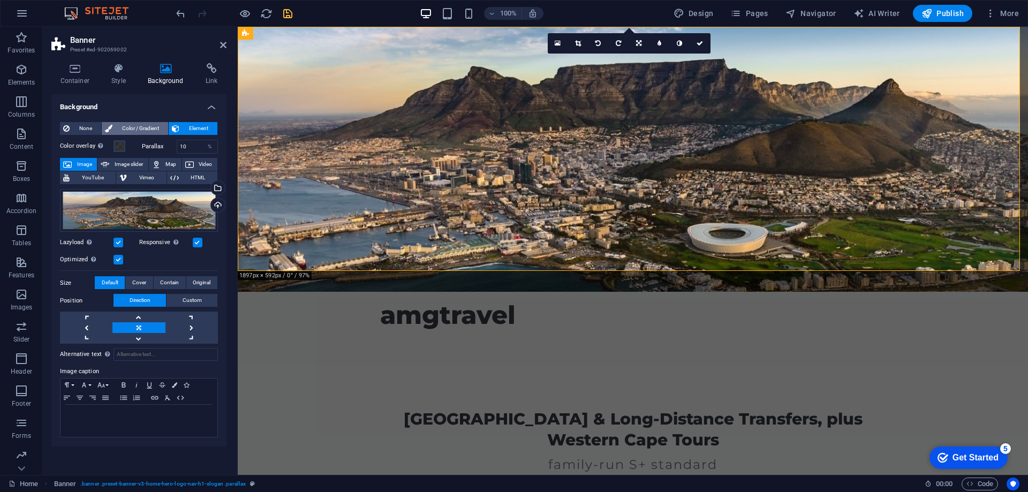
click at [139, 127] on span "Color / Gradient" at bounding box center [140, 128] width 49 height 13
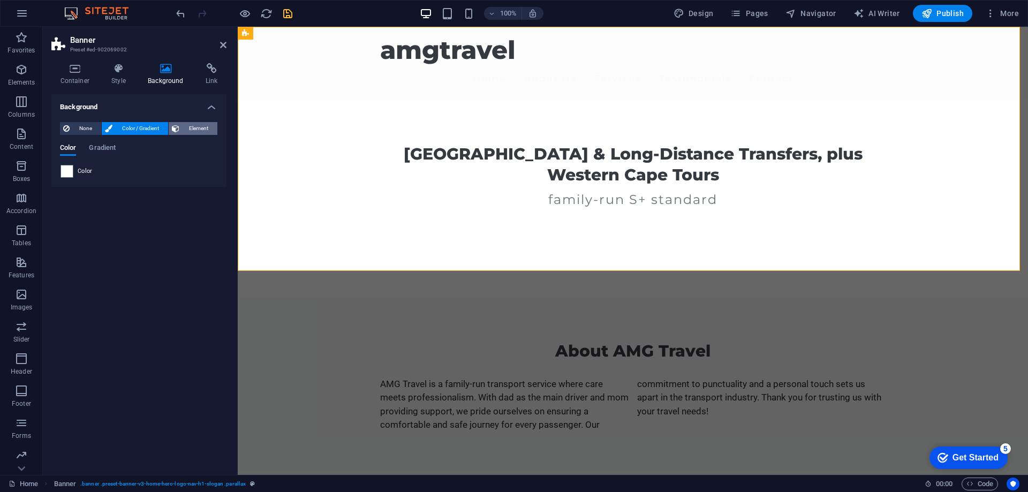
click at [198, 129] on span "Element" at bounding box center [199, 128] width 32 height 13
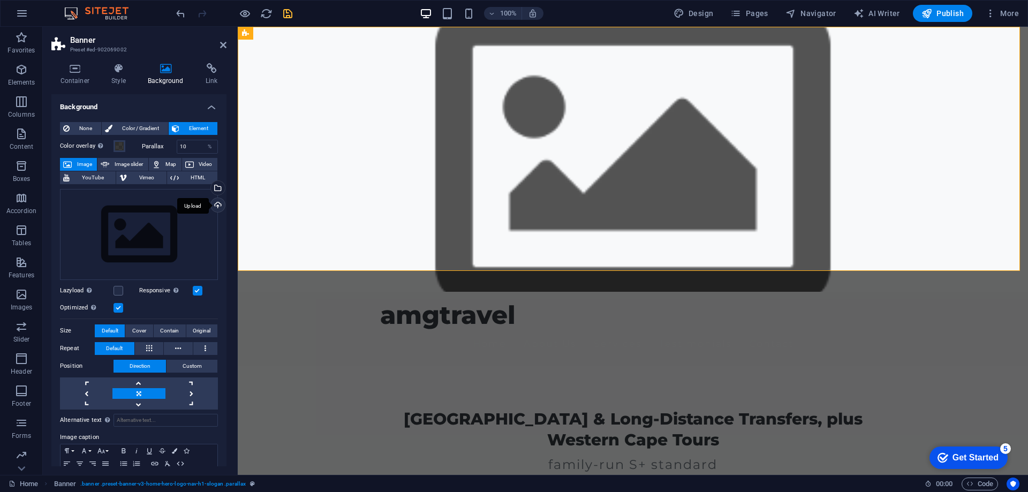
click at [217, 209] on div "Upload" at bounding box center [217, 206] width 16 height 16
click at [221, 189] on div "Select files from the file manager, stock photos, or upload file(s)" at bounding box center [217, 189] width 16 height 16
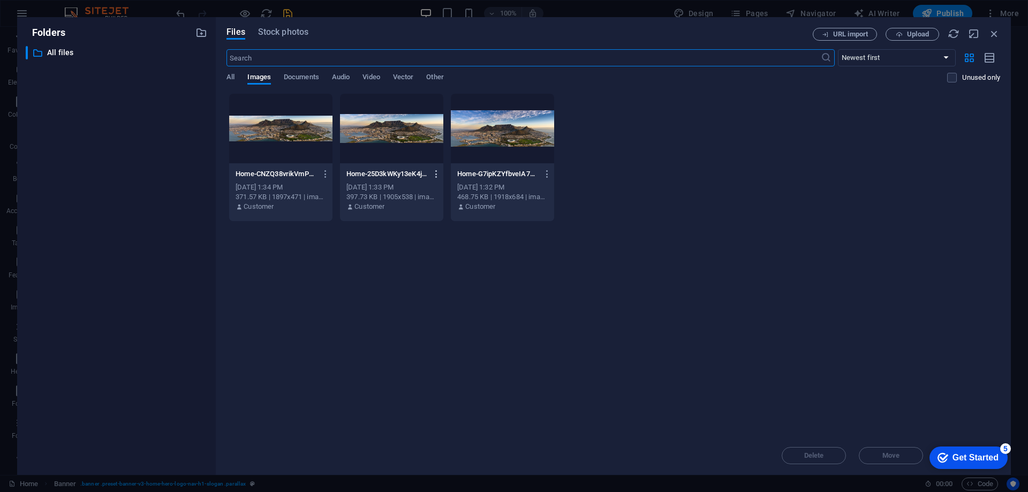
click at [437, 174] on icon "button" at bounding box center [437, 174] width 10 height 10
click at [423, 379] on h6 "Delete" at bounding box center [443, 381] width 46 height 13
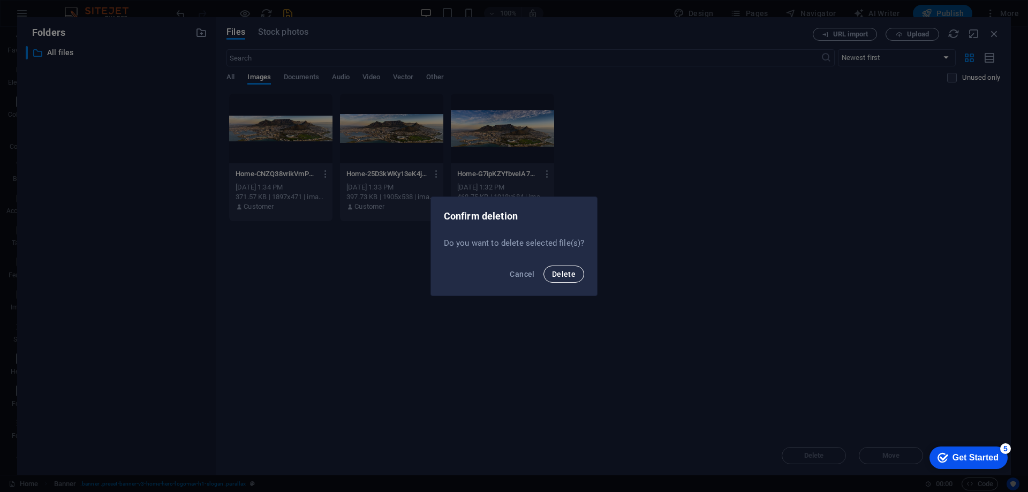
click at [568, 268] on button "Delete" at bounding box center [564, 274] width 41 height 17
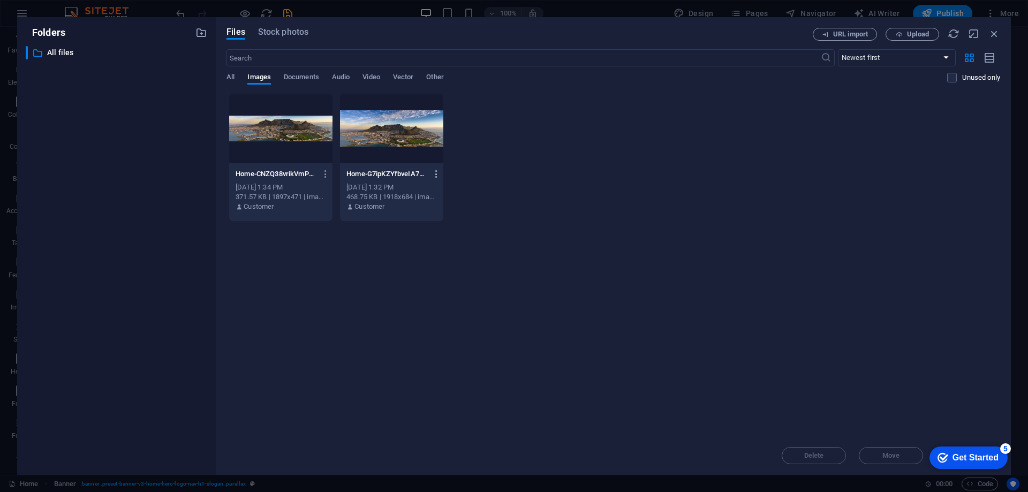
click at [438, 172] on icon "button" at bounding box center [437, 174] width 10 height 10
click at [416, 377] on div at bounding box center [410, 382] width 19 height 11
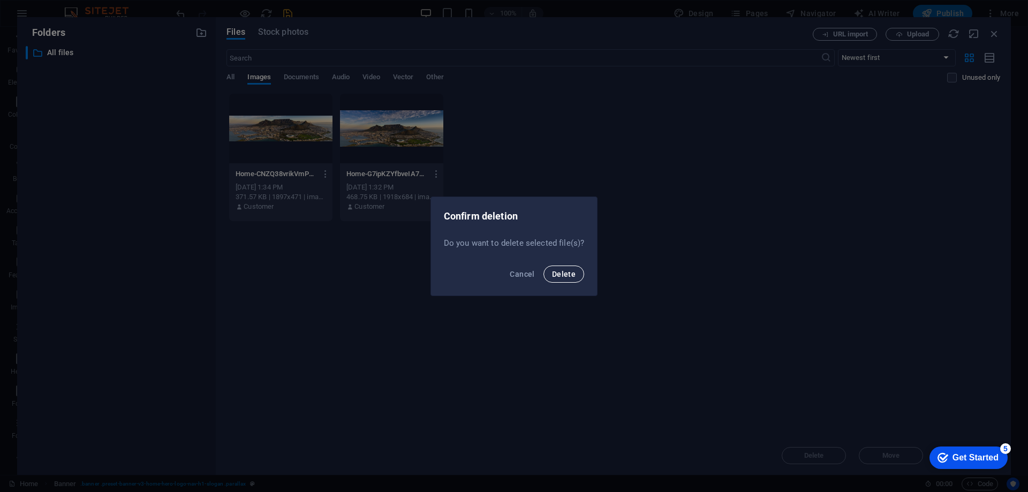
click at [559, 273] on span "Delete" at bounding box center [564, 274] width 24 height 9
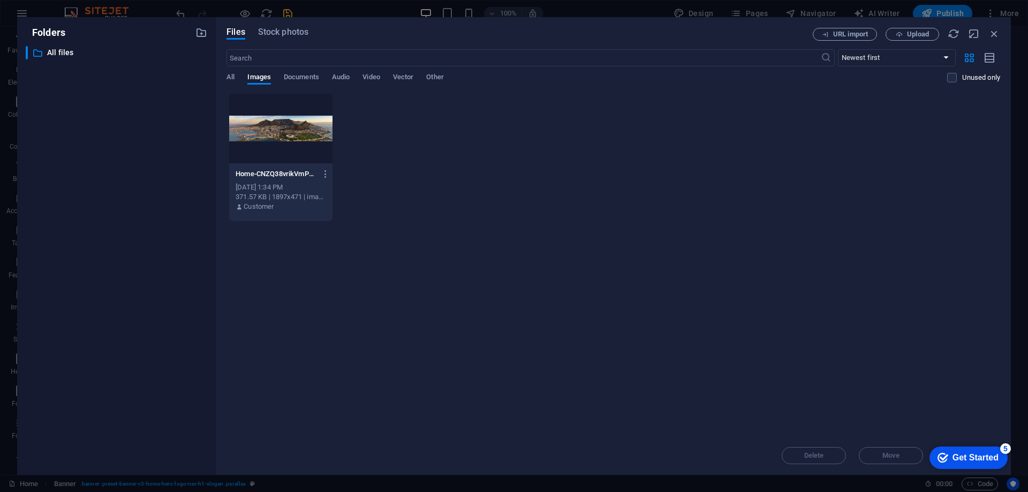
click at [299, 129] on div at bounding box center [280, 129] width 103 height 70
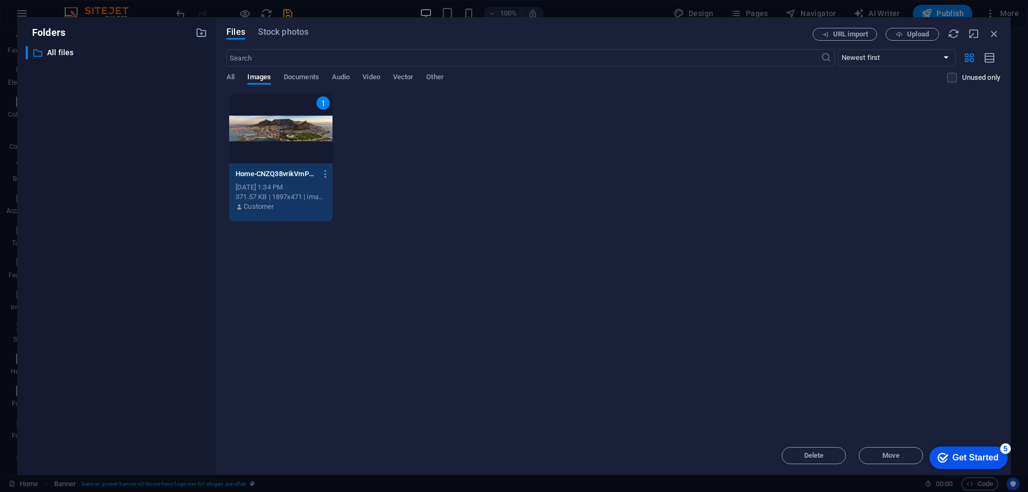
click at [299, 129] on div "1" at bounding box center [280, 129] width 103 height 70
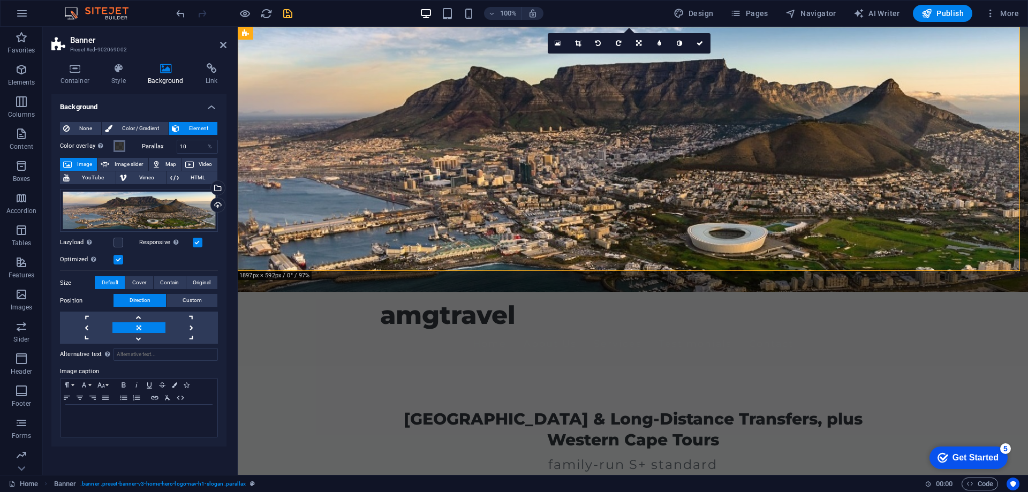
click at [119, 144] on span at bounding box center [119, 146] width 9 height 9
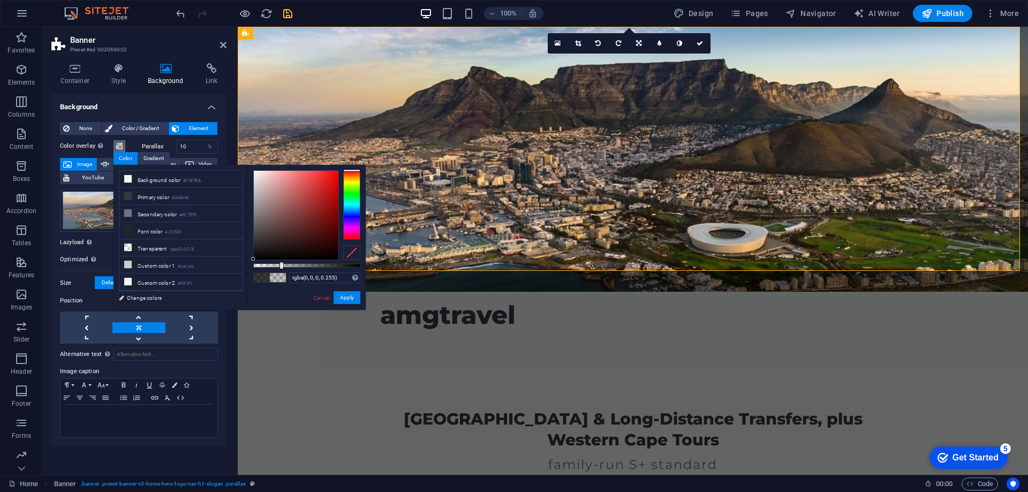
type input "rgba(0, 0, 0, 0.24)"
drag, startPoint x: 336, startPoint y: 265, endPoint x: 279, endPoint y: 260, distance: 57.5
click at [279, 260] on div "rgba(0, 0, 0, 0.24) Supported formats #0852ed rgb(8, 82, 237) rgba(8, 82, 237, …" at bounding box center [306, 315] width 118 height 300
click at [349, 299] on button "Apply" at bounding box center [347, 297] width 27 height 13
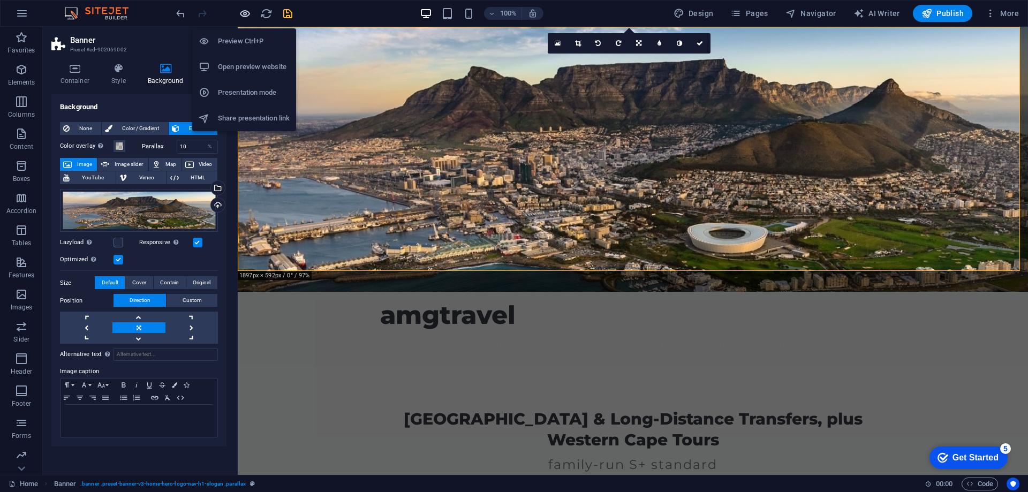
click at [245, 17] on icon "button" at bounding box center [245, 13] width 12 height 12
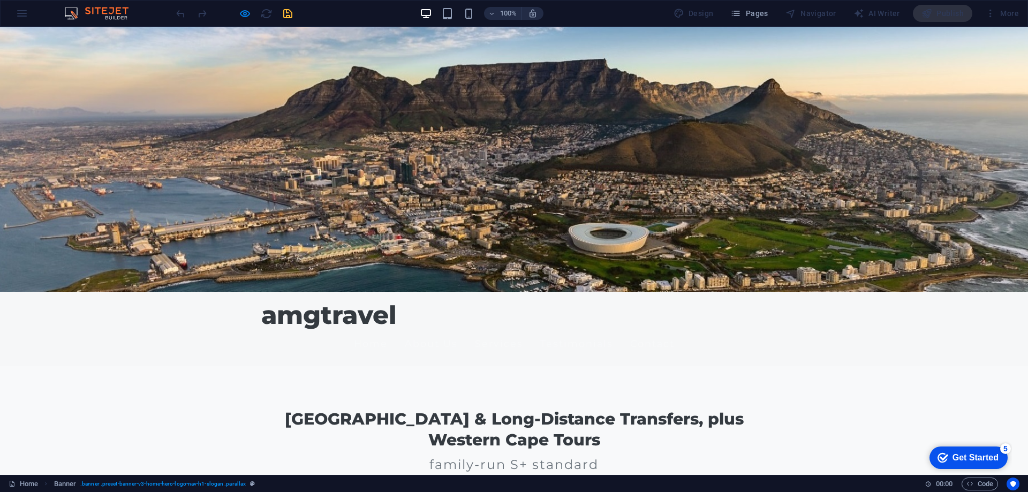
click at [282, 13] on div at bounding box center [234, 13] width 120 height 17
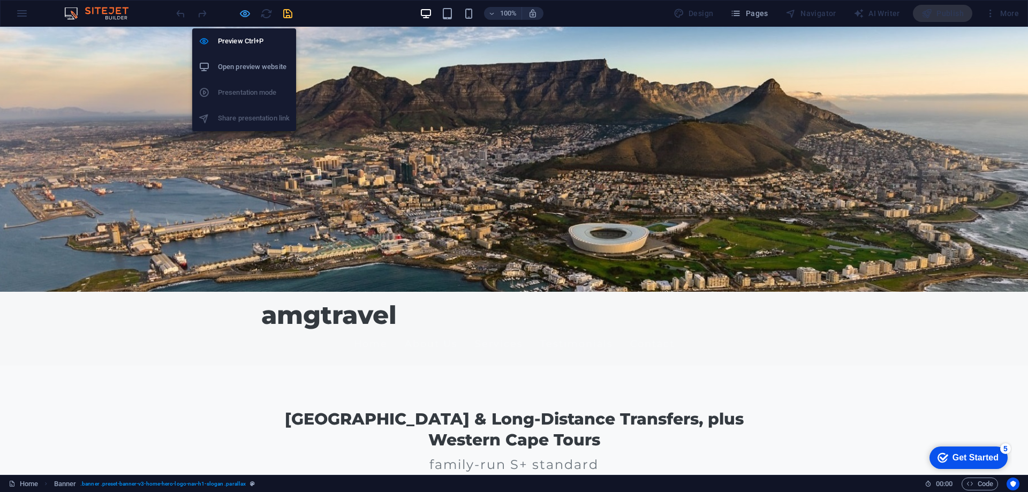
click at [242, 17] on icon "button" at bounding box center [245, 13] width 12 height 12
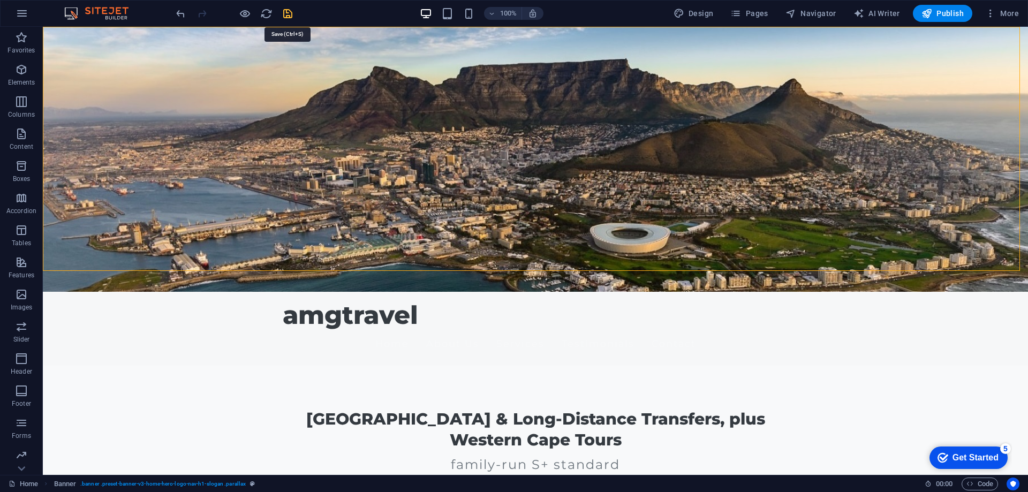
click at [295, 10] on div "100% Design Pages Navigator AI Writer Publish More" at bounding box center [598, 13] width 849 height 17
click at [293, 11] on icon "save" at bounding box center [288, 13] width 12 height 12
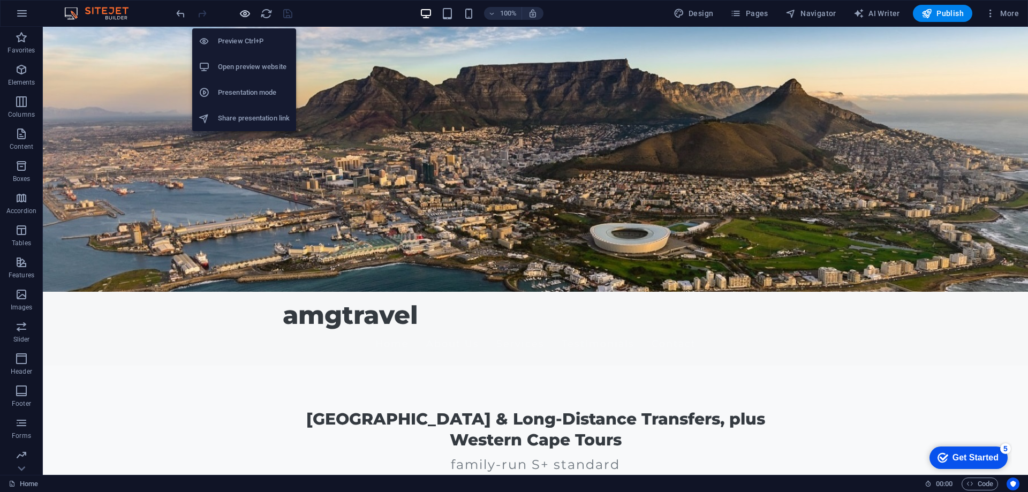
drag, startPoint x: 239, startPoint y: 15, endPoint x: 330, endPoint y: 22, distance: 91.4
click at [239, 15] on icon "button" at bounding box center [245, 13] width 12 height 12
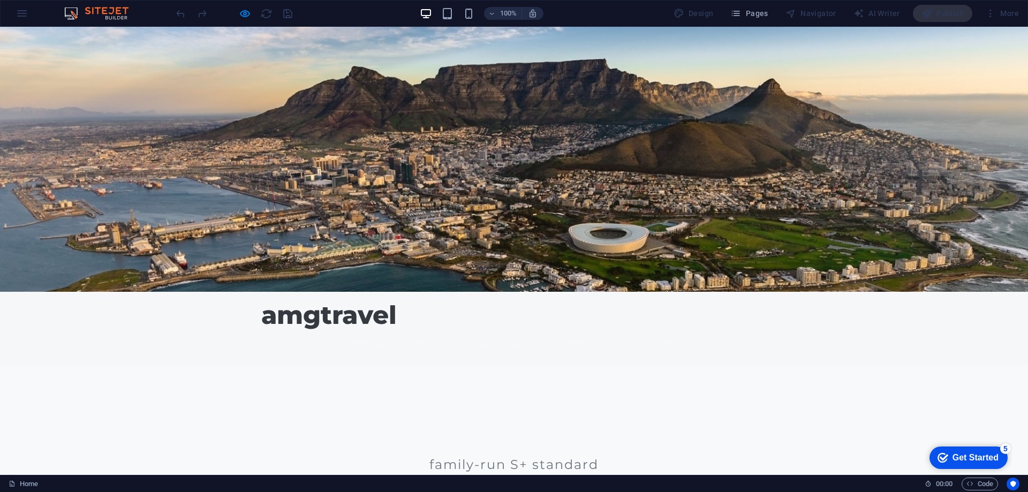
click at [388, 330] on link "Home" at bounding box center [371, 343] width 34 height 27
click at [458, 330] on link "About Us" at bounding box center [431, 343] width 53 height 27
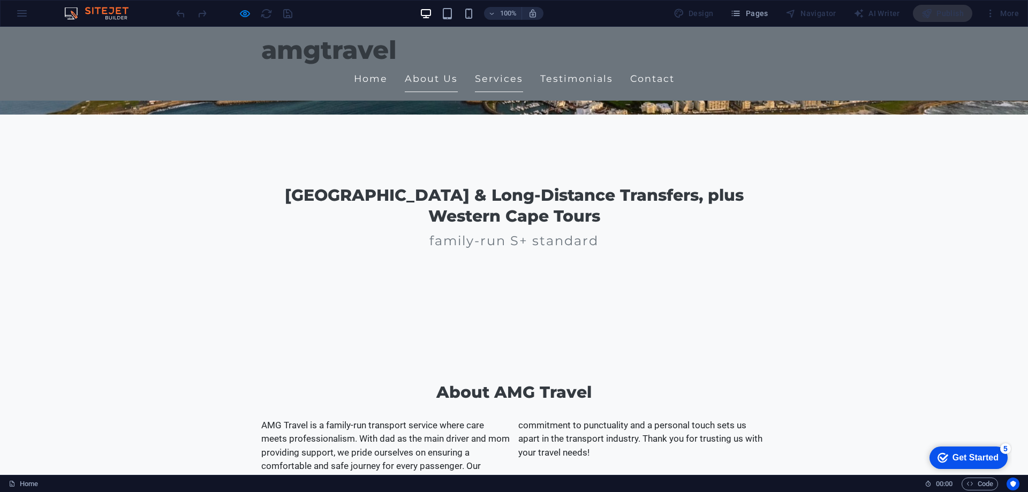
click at [523, 65] on link "Services" at bounding box center [499, 78] width 48 height 27
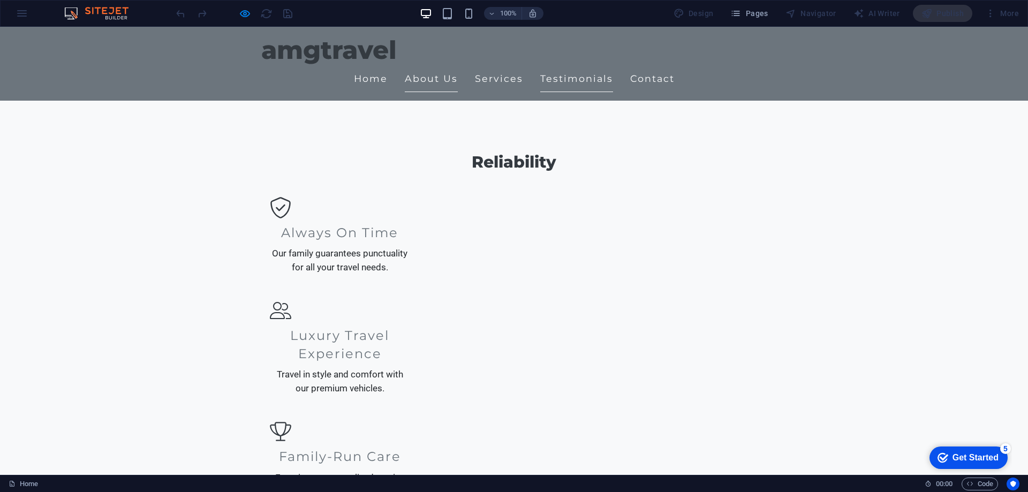
click at [613, 65] on link "Testimonials" at bounding box center [576, 78] width 73 height 27
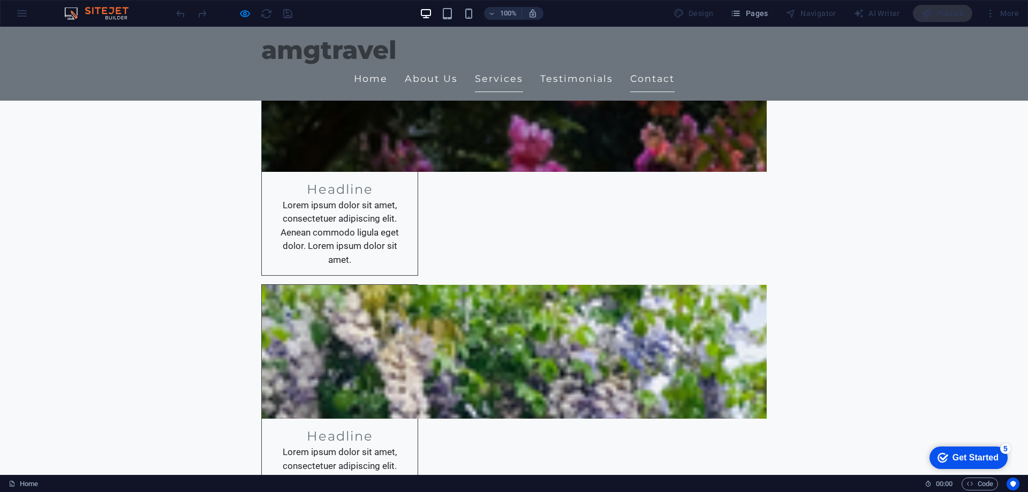
click at [675, 65] on link "Contact" at bounding box center [652, 78] width 44 height 27
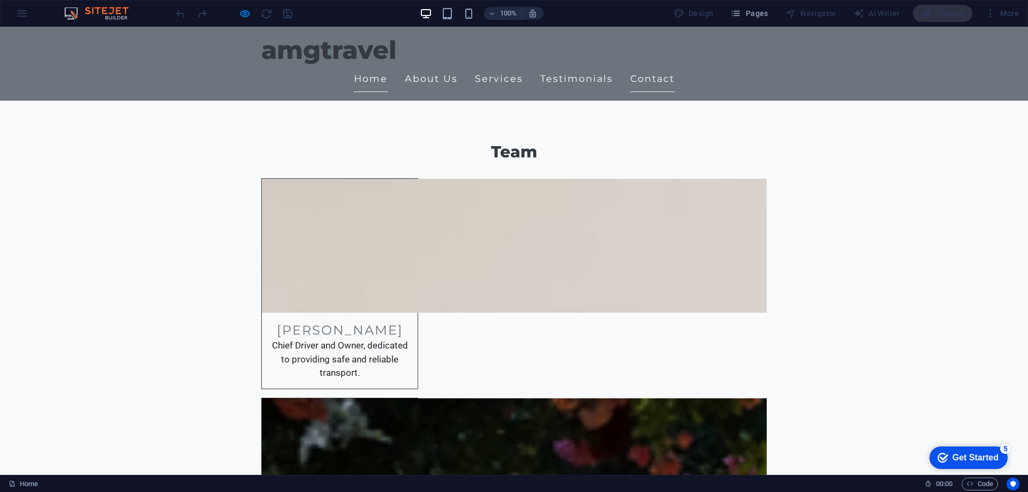
click at [388, 65] on link "Home" at bounding box center [371, 78] width 34 height 27
